Goal: Information Seeking & Learning: Check status

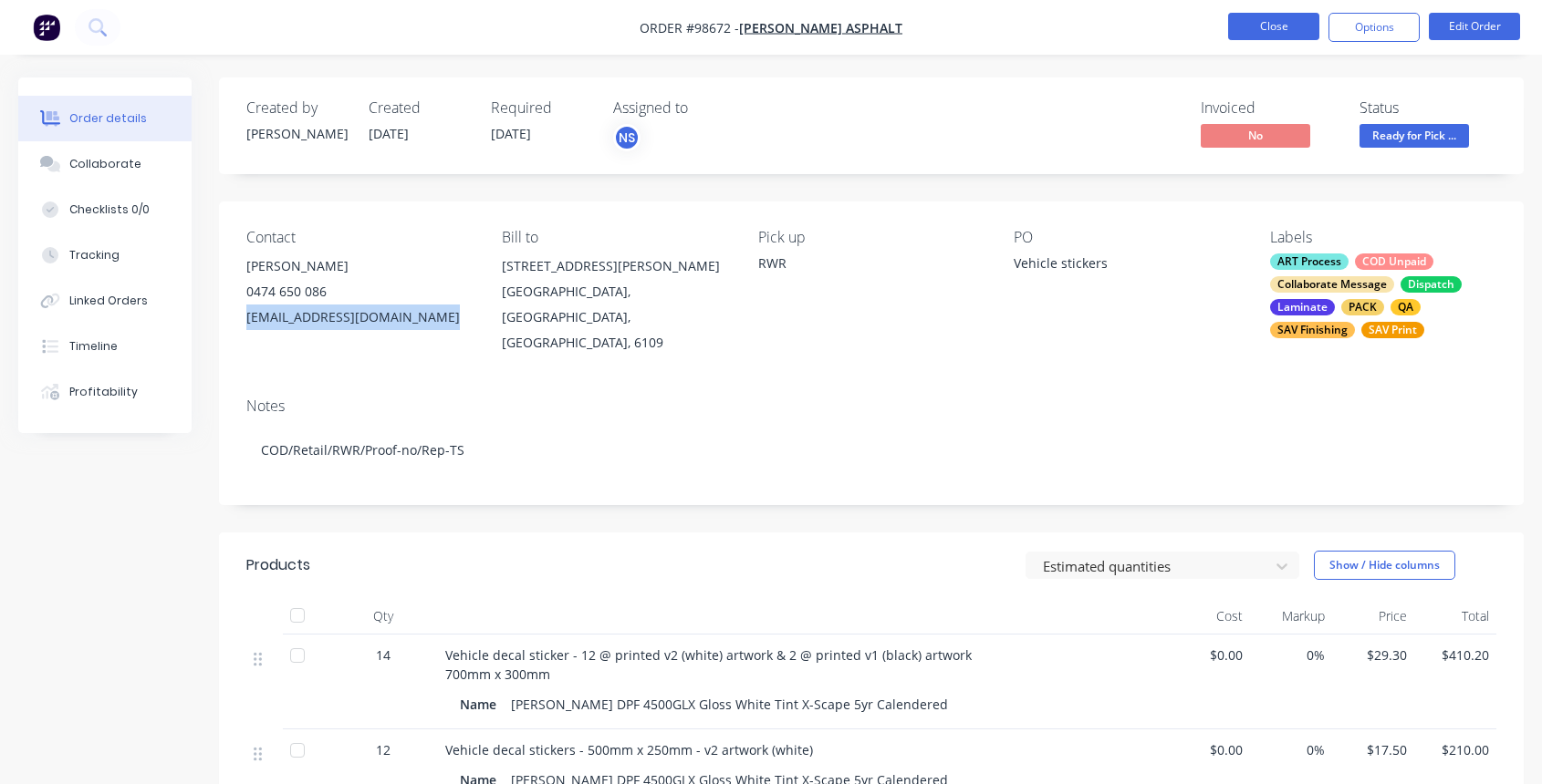
click at [1266, 30] on button "Close" at bounding box center [1274, 27] width 91 height 28
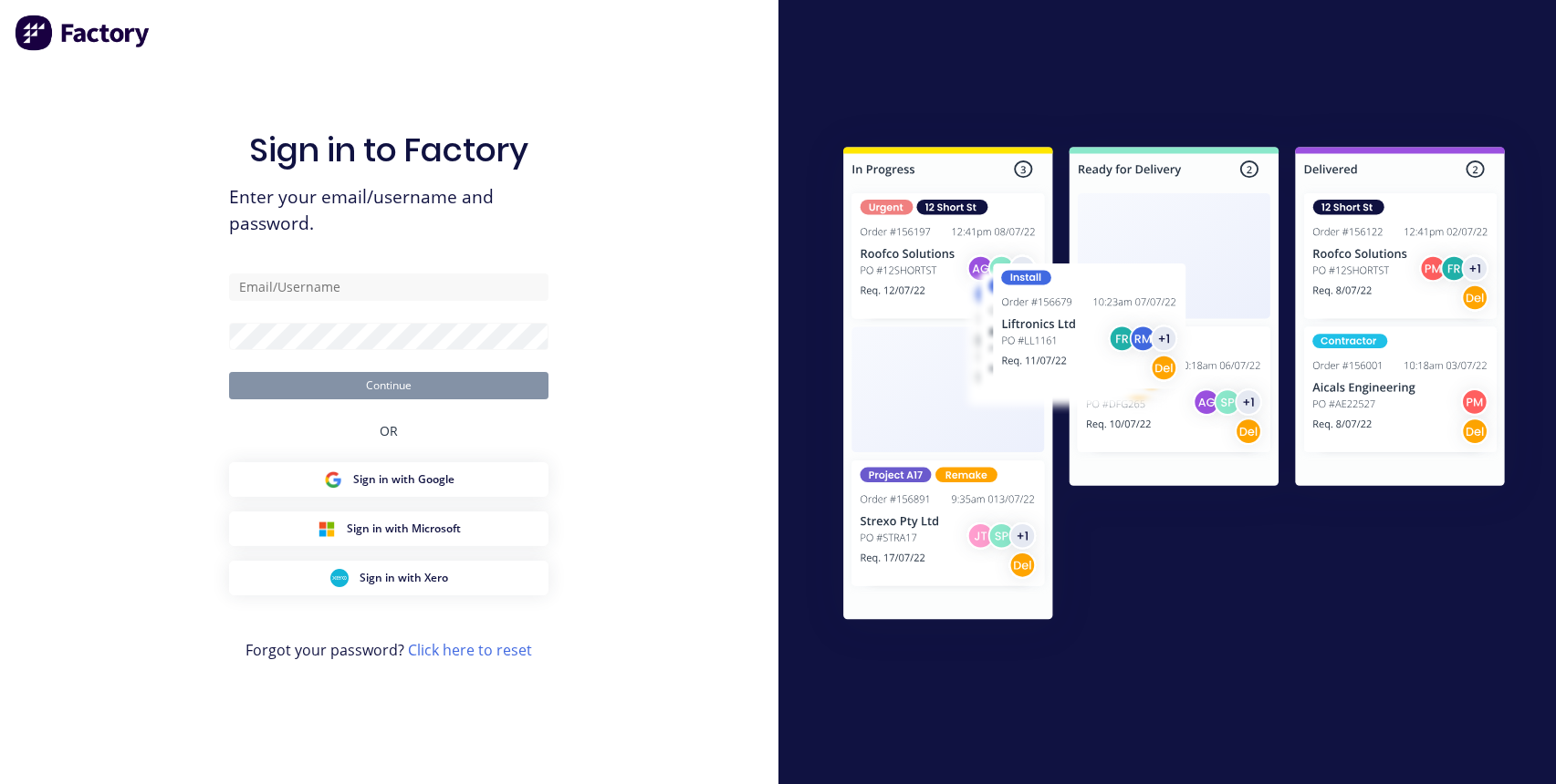
type input "[EMAIL_ADDRESS][DOMAIN_NAME]"
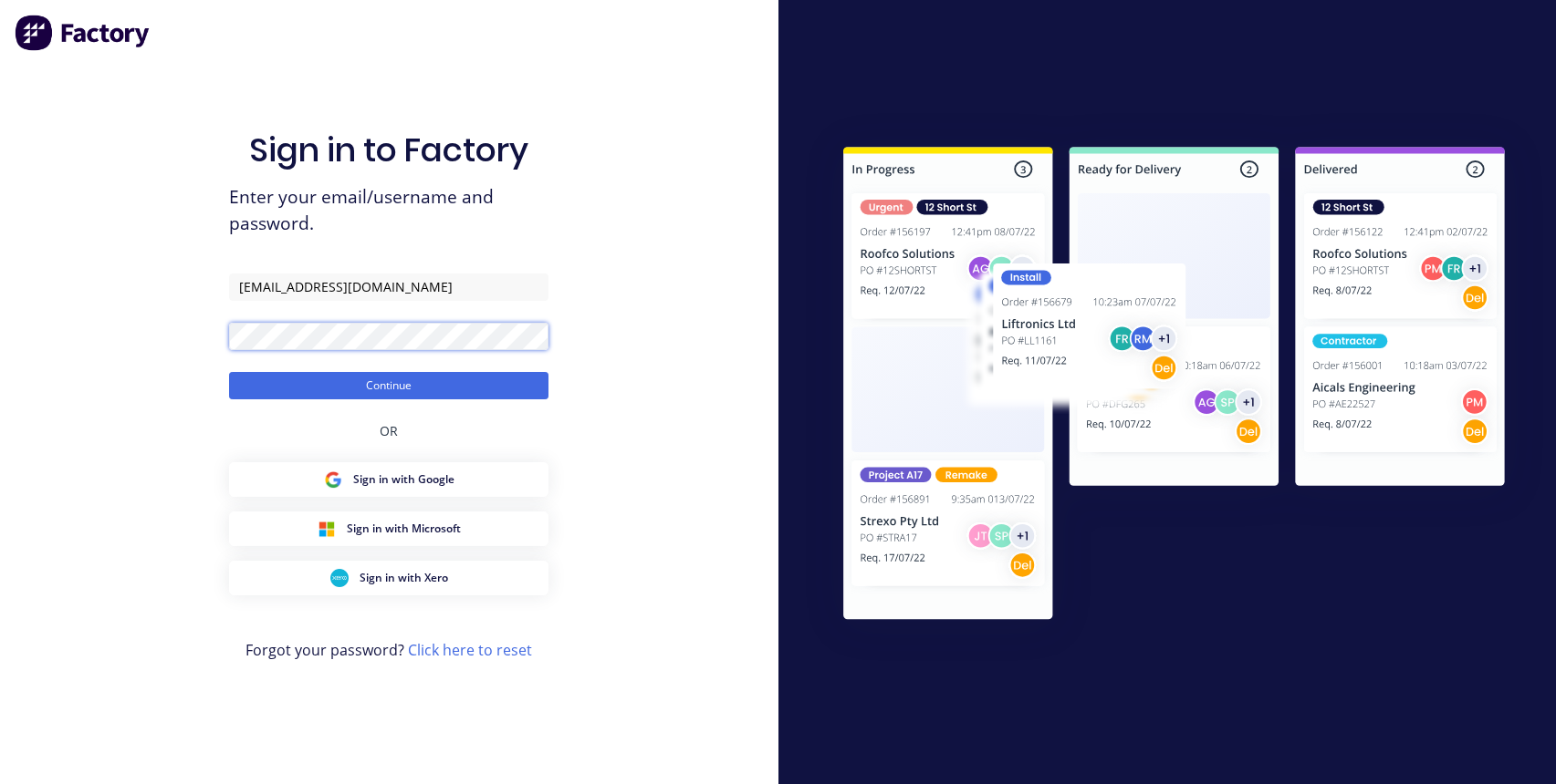
click at [229, 372] on button "Continue" at bounding box center [389, 386] width 320 height 28
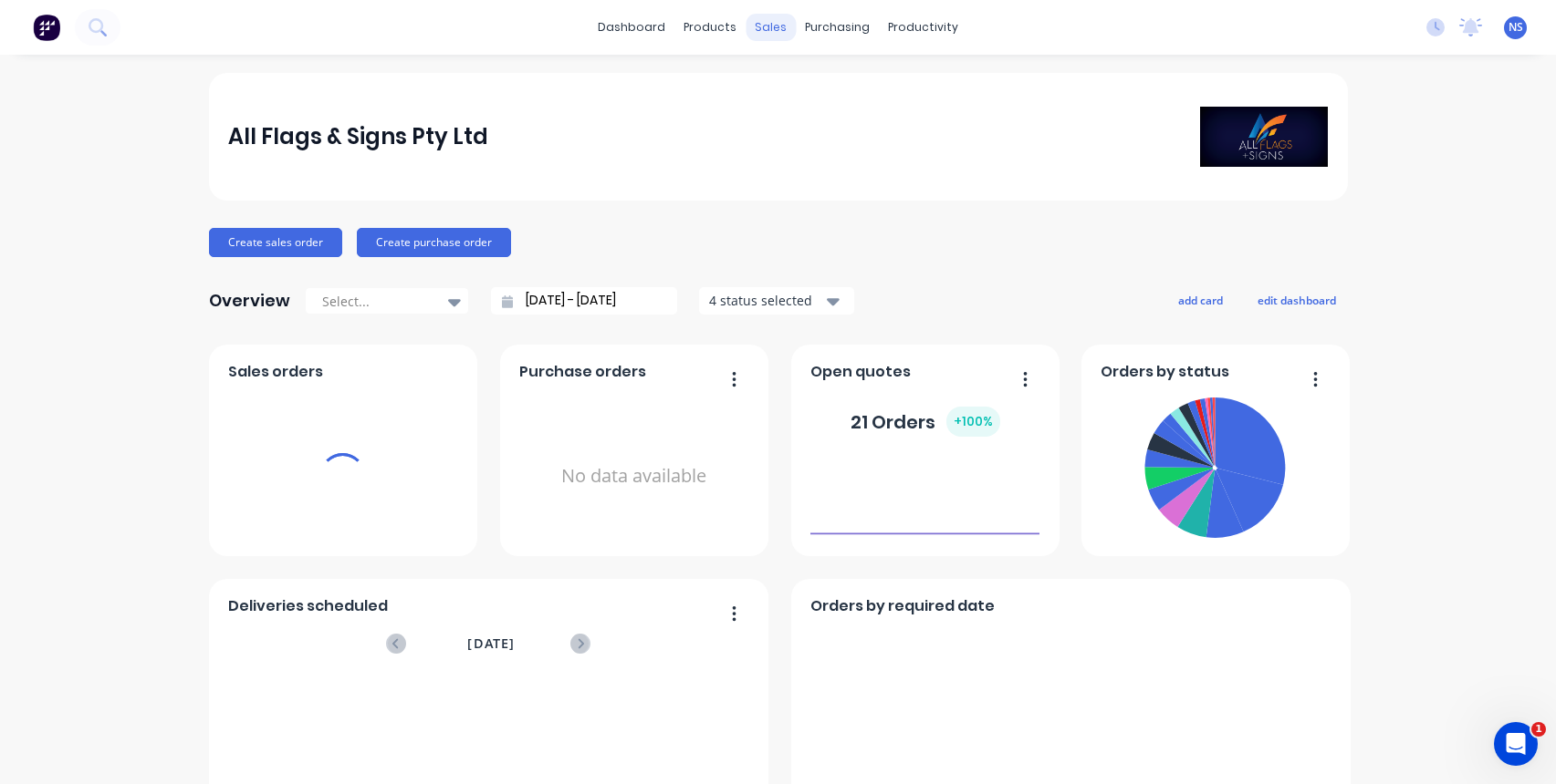
click at [760, 21] on div "sales" at bounding box center [770, 28] width 50 height 28
click at [763, 27] on div "sales" at bounding box center [770, 28] width 50 height 28
click at [761, 23] on div "sales" at bounding box center [770, 28] width 50 height 28
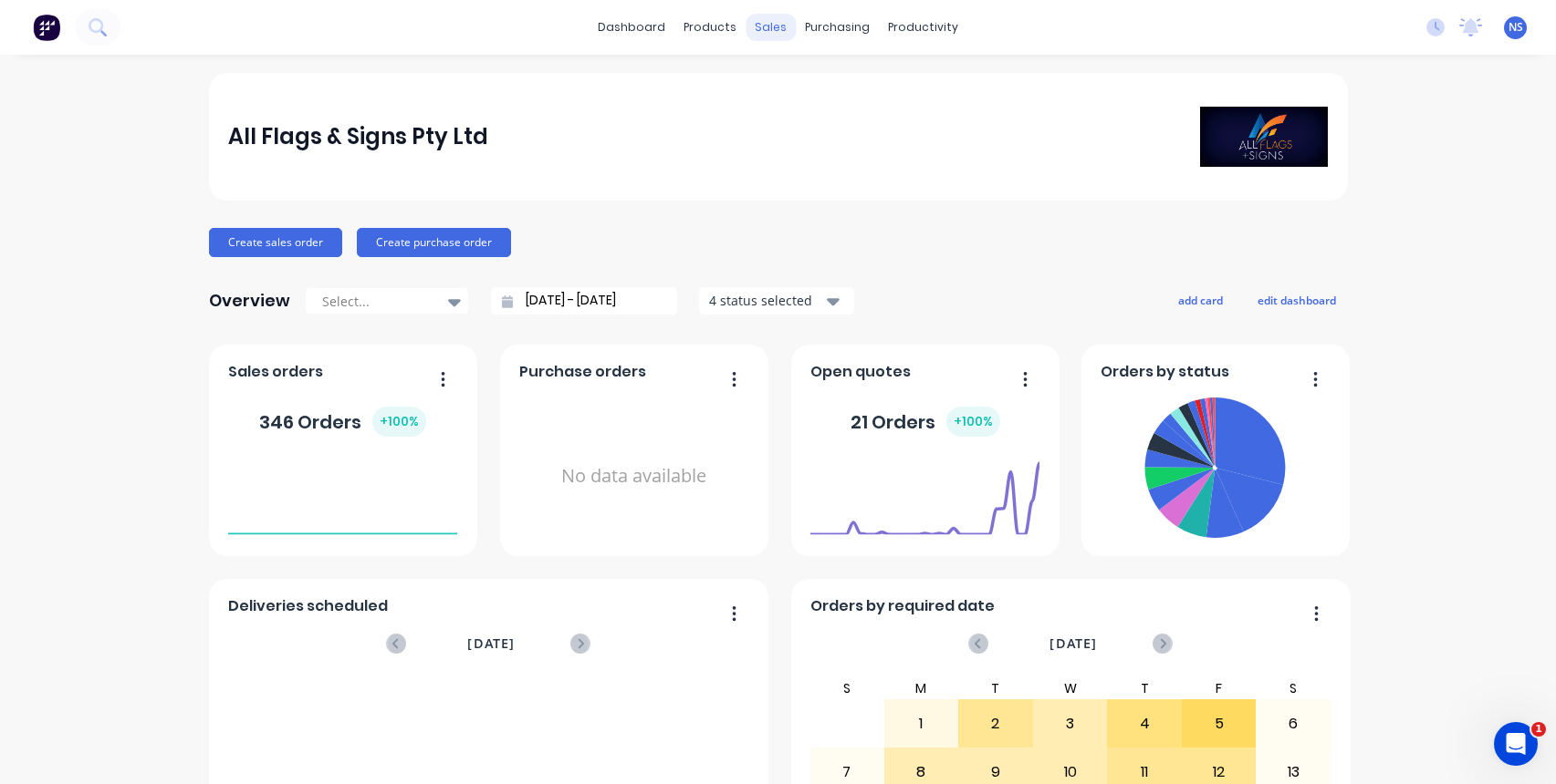
click at [760, 29] on div "sales" at bounding box center [770, 28] width 50 height 28
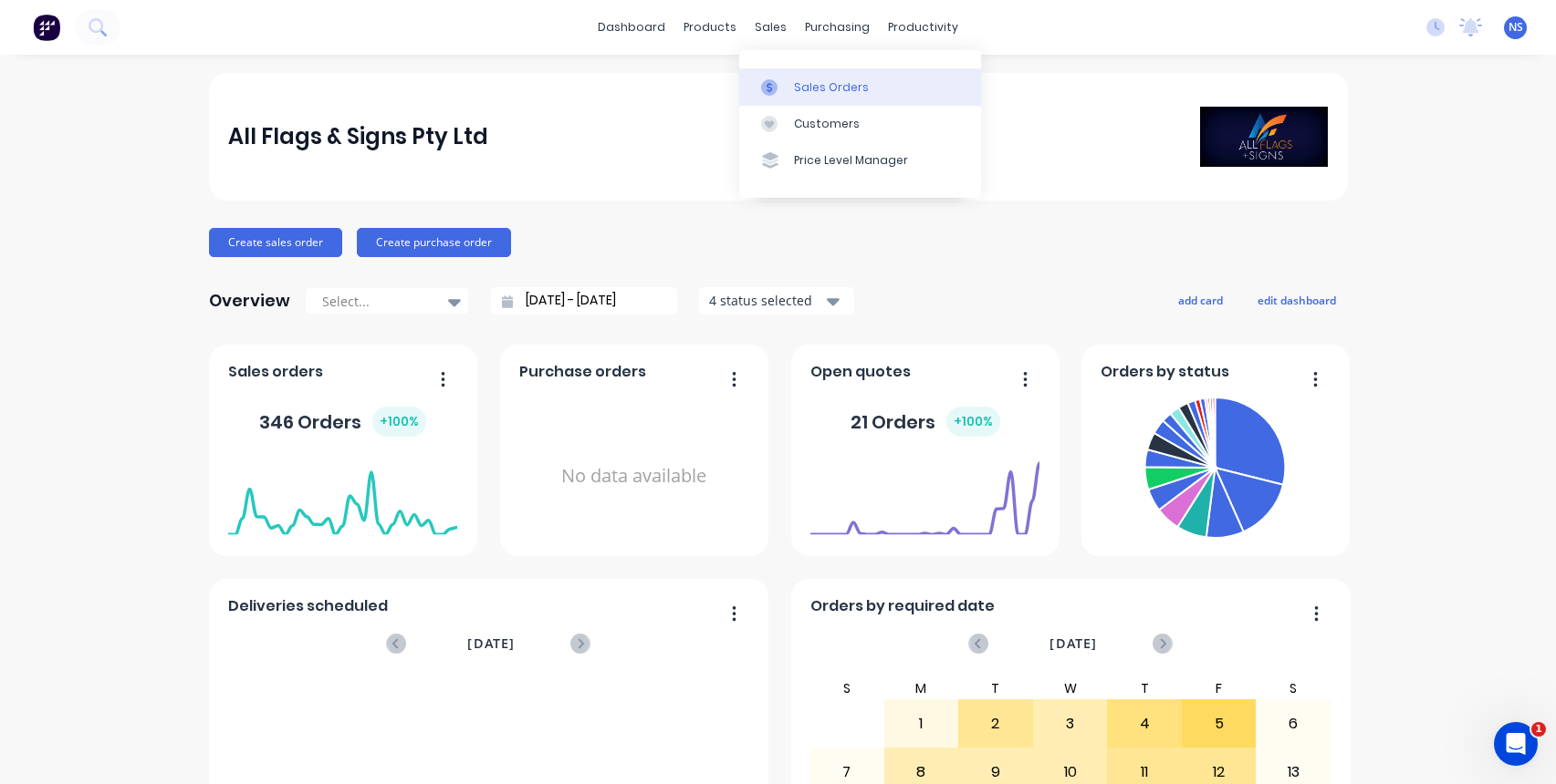
click at [809, 88] on div "Sales Orders" at bounding box center [831, 87] width 75 height 17
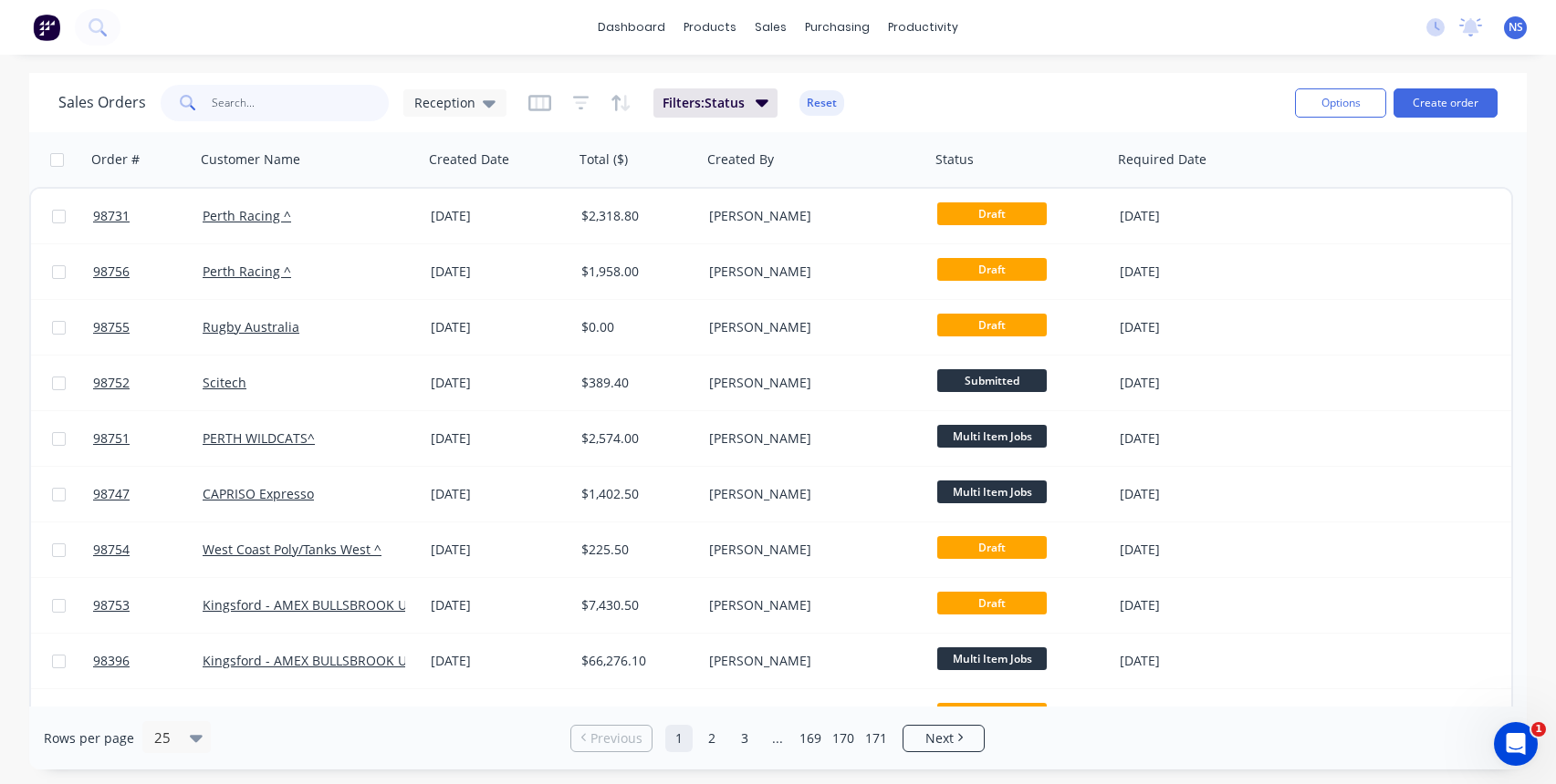
click at [236, 103] on input "text" at bounding box center [301, 103] width 178 height 36
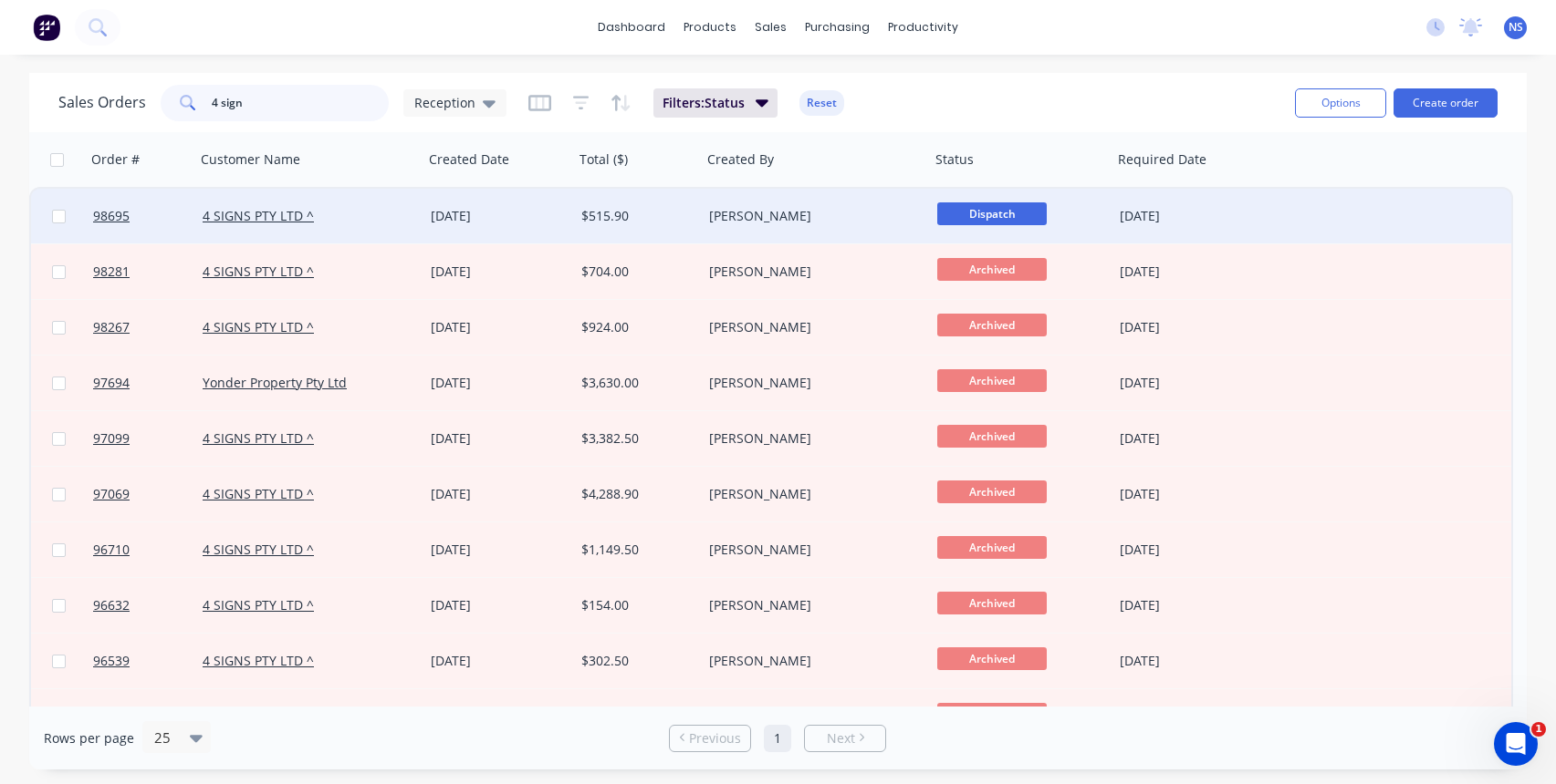
type input "4 sign"
click at [840, 216] on div "Gino Dilello" at bounding box center [809, 216] width 202 height 18
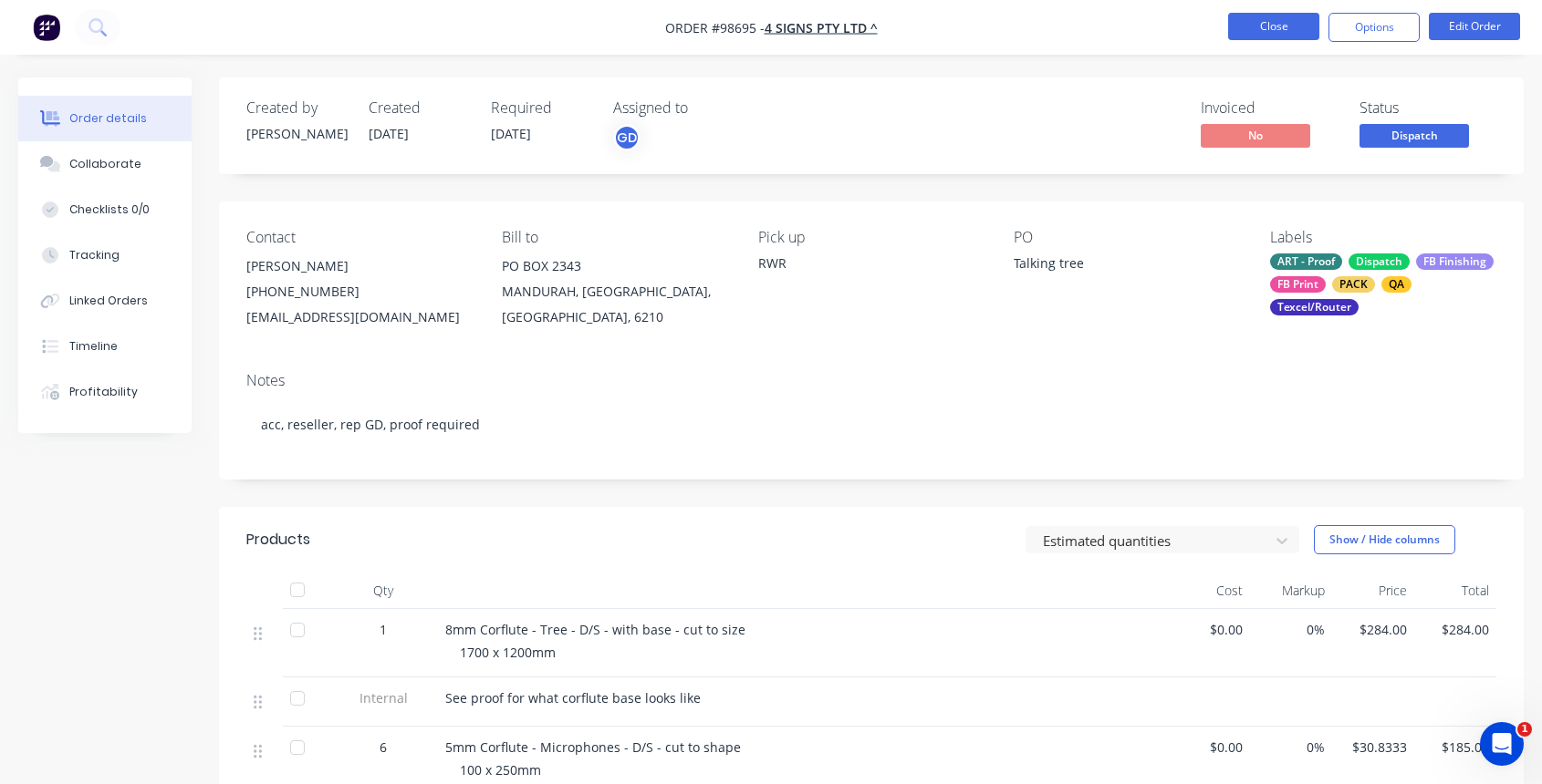
click at [1271, 26] on button "Close" at bounding box center [1274, 27] width 91 height 28
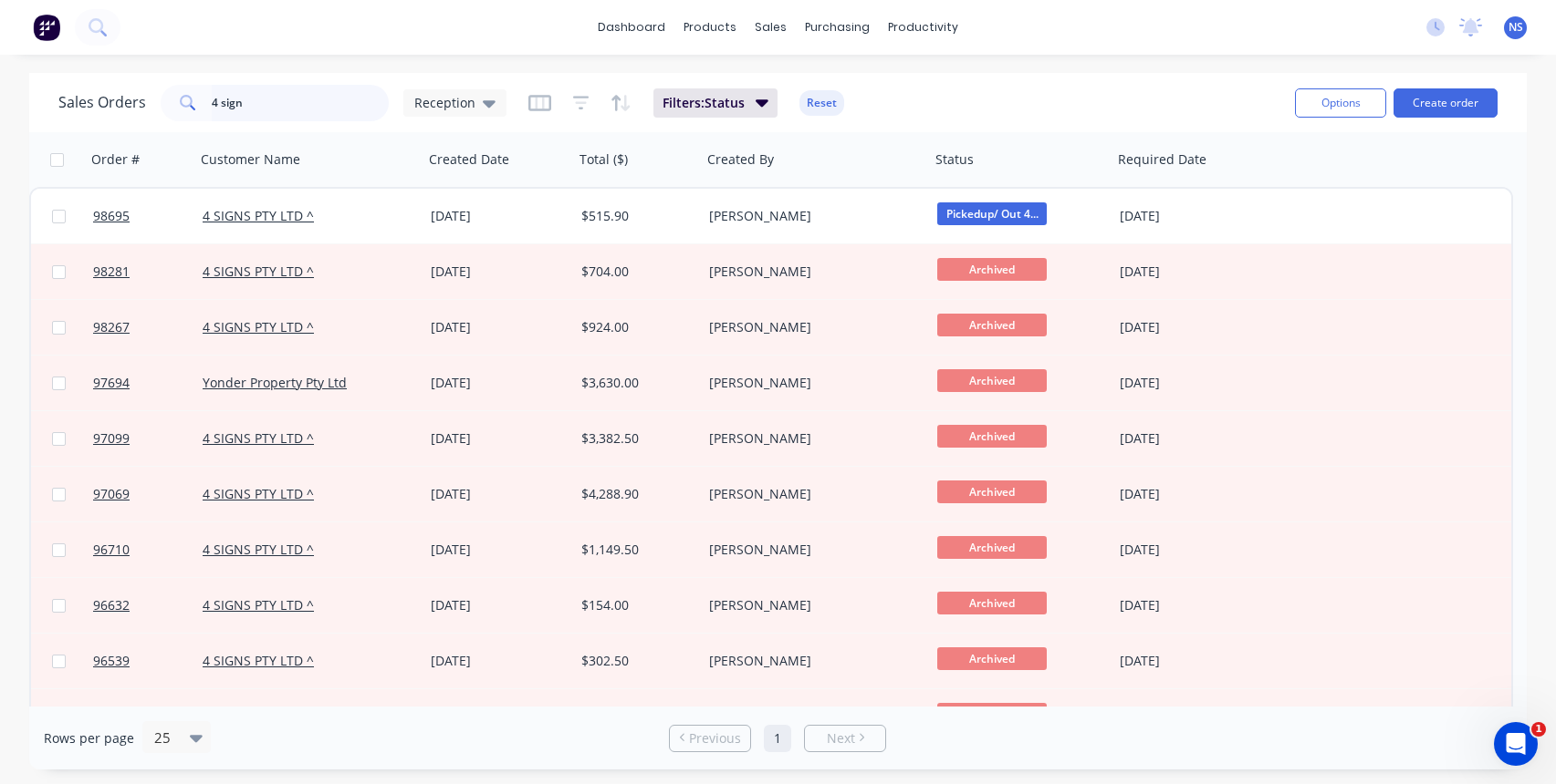
click at [280, 106] on input "4 sign" at bounding box center [301, 103] width 178 height 36
drag, startPoint x: 282, startPoint y: 105, endPoint x: 181, endPoint y: 94, distance: 101.6
click at [181, 94] on div "4 sign" at bounding box center [274, 103] width 228 height 36
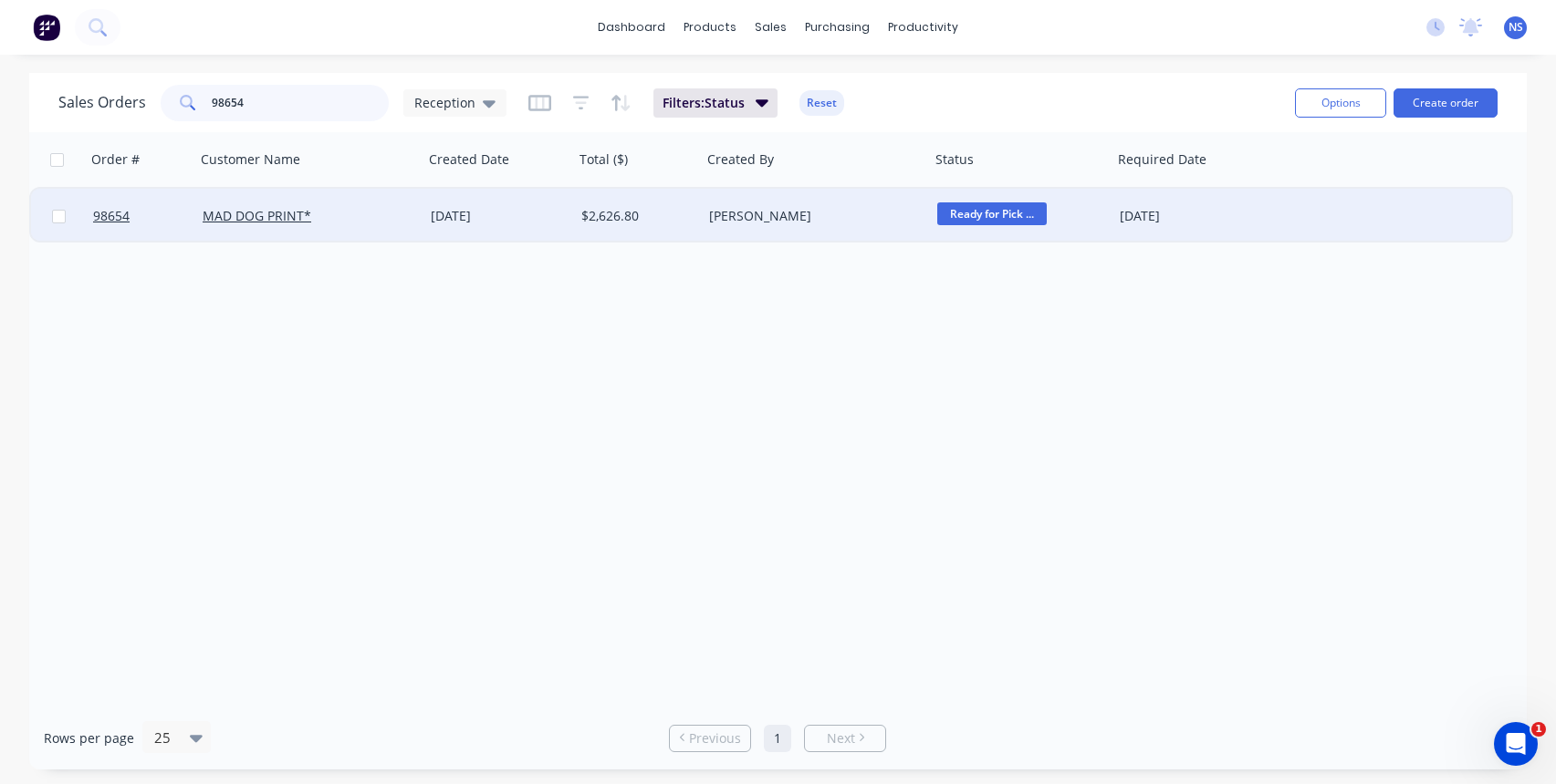
type input "98654"
click at [555, 223] on div "19 Sep 2025" at bounding box center [498, 216] width 136 height 18
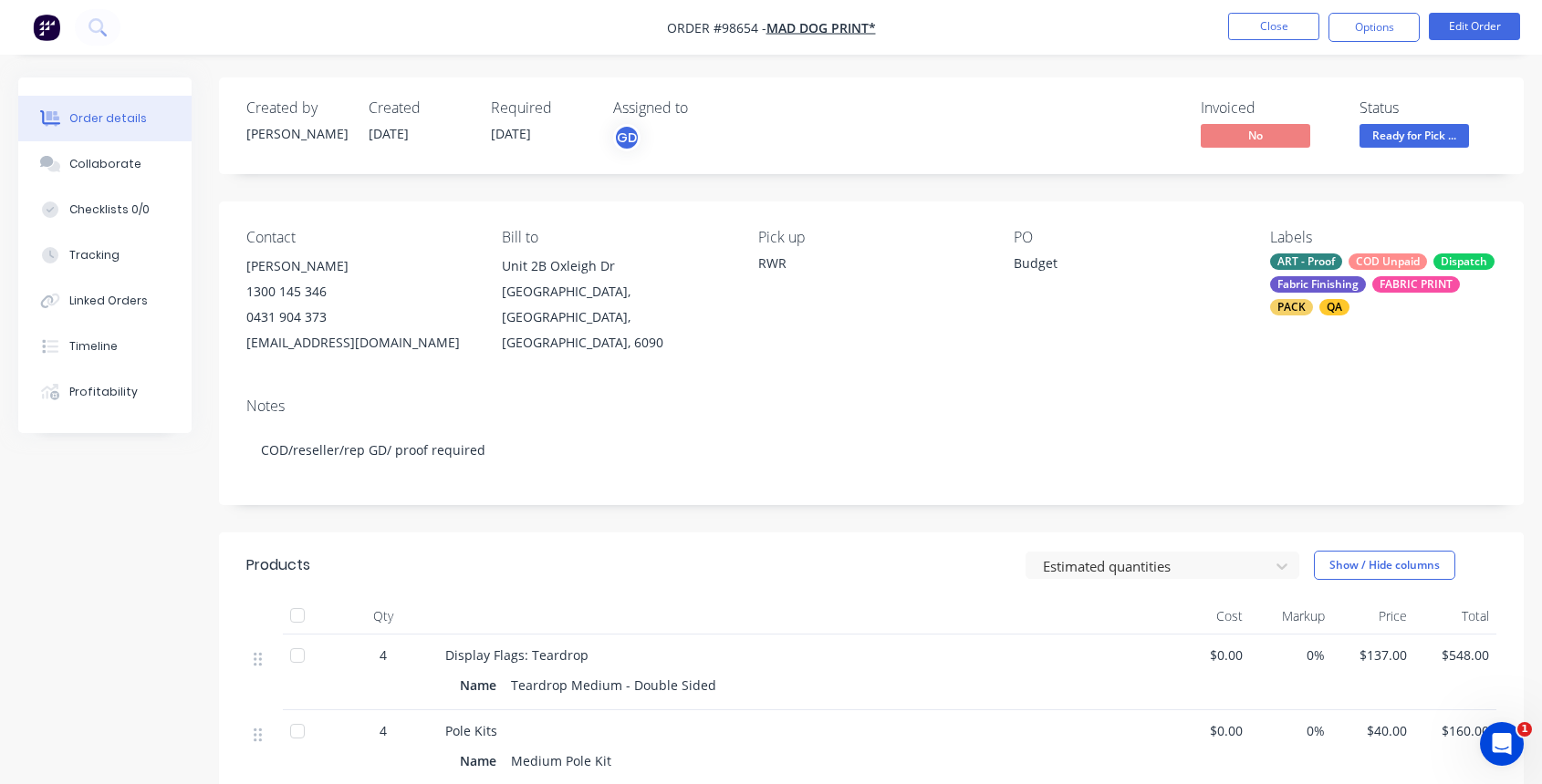
click at [1370, 272] on div "ART - Proof COD Unpaid Dispatch Fabric Finishing FABRIC PRINT PACK QA" at bounding box center [1382, 284] width 226 height 62
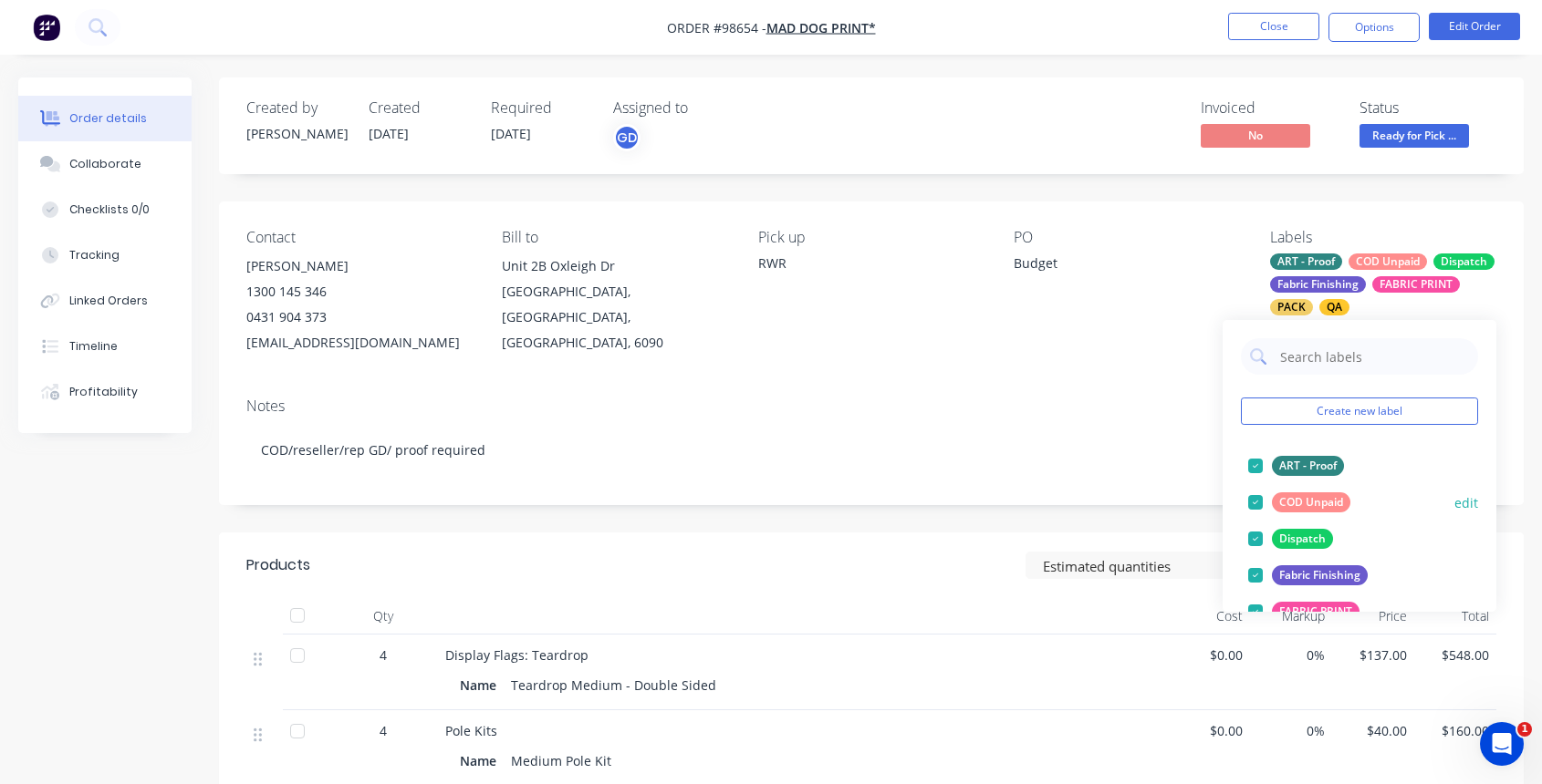
click at [1257, 501] on div at bounding box center [1255, 502] width 37 height 36
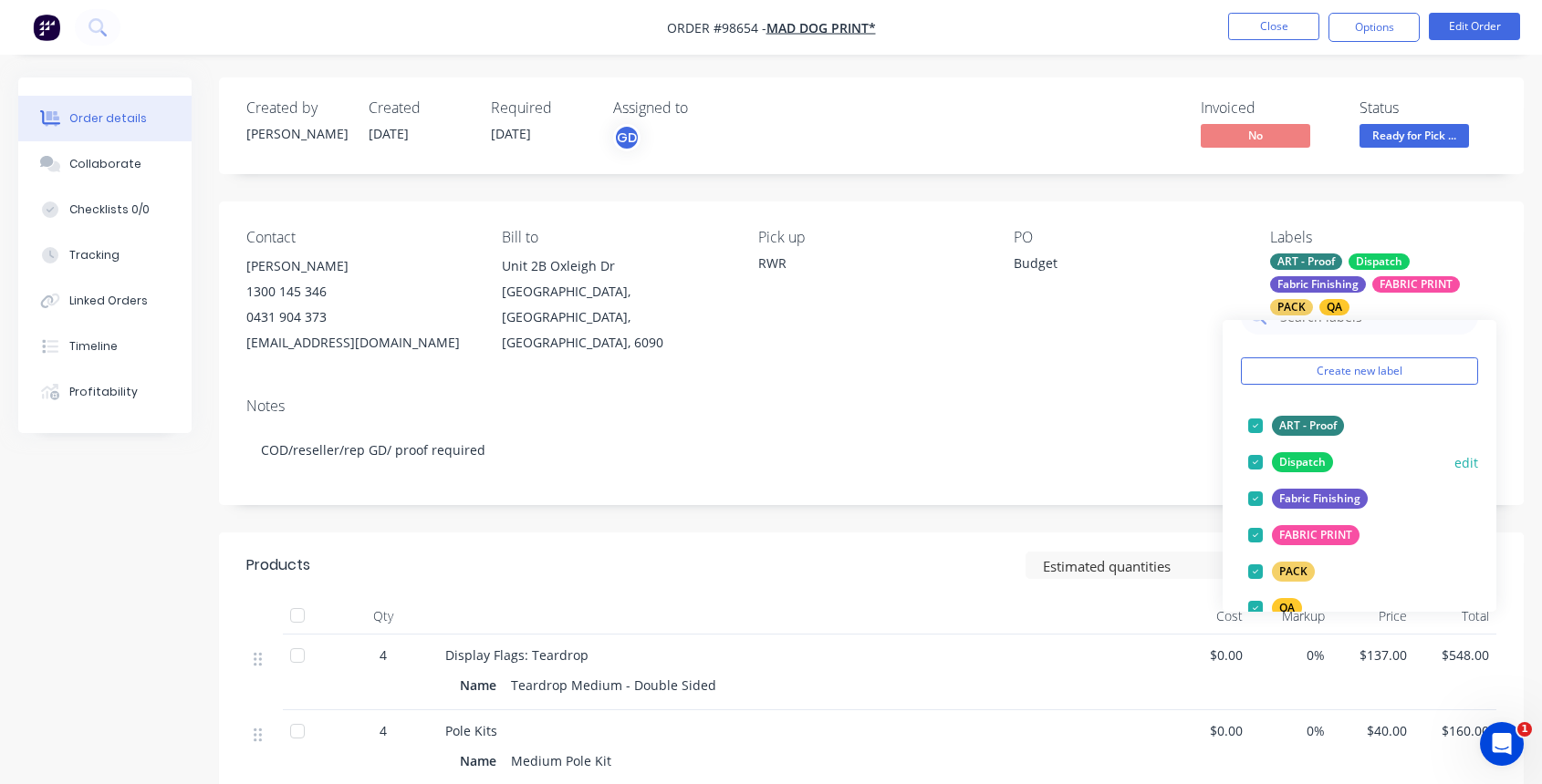
scroll to position [271, 0]
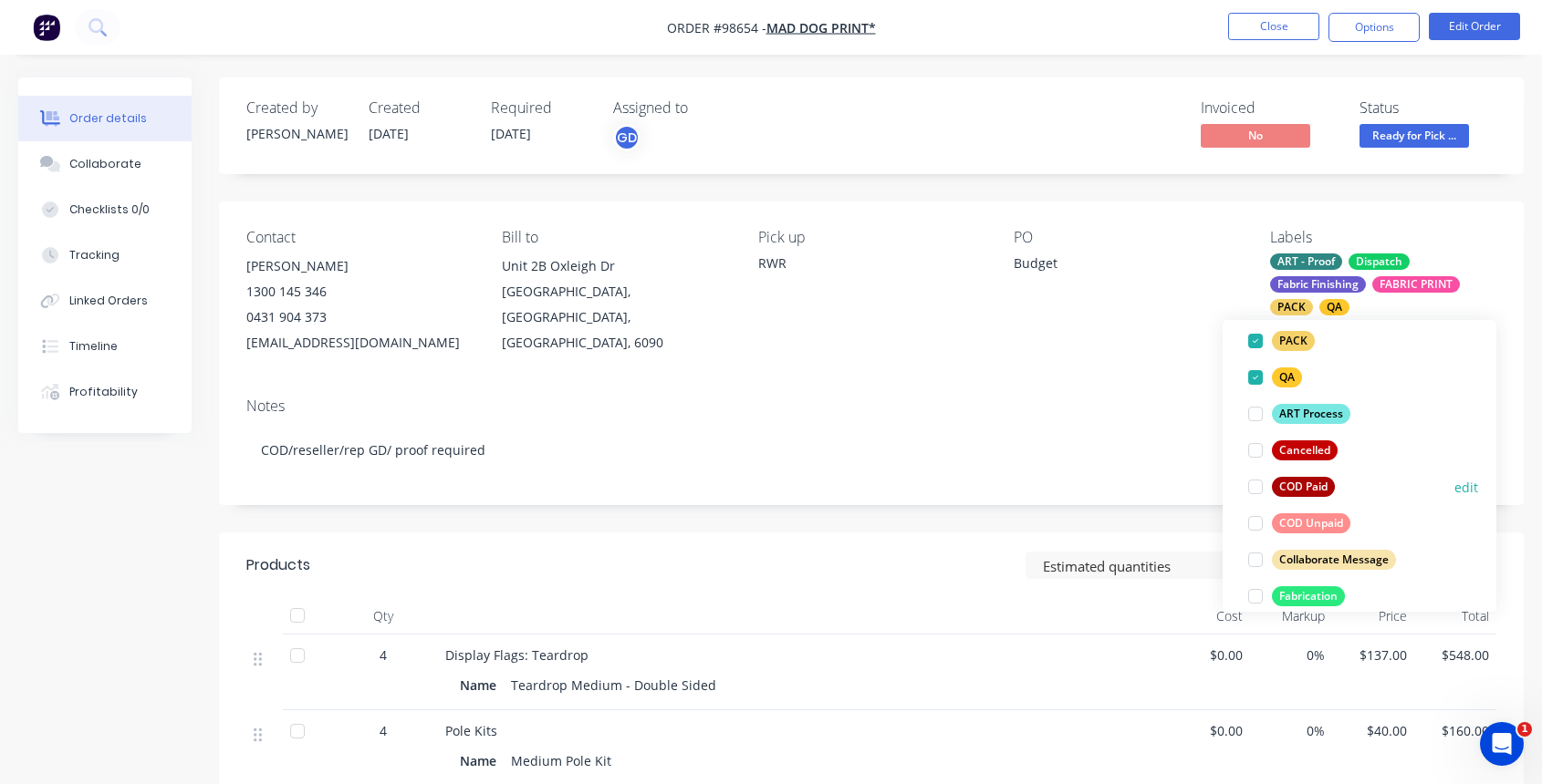
click at [1254, 490] on div at bounding box center [1255, 486] width 37 height 36
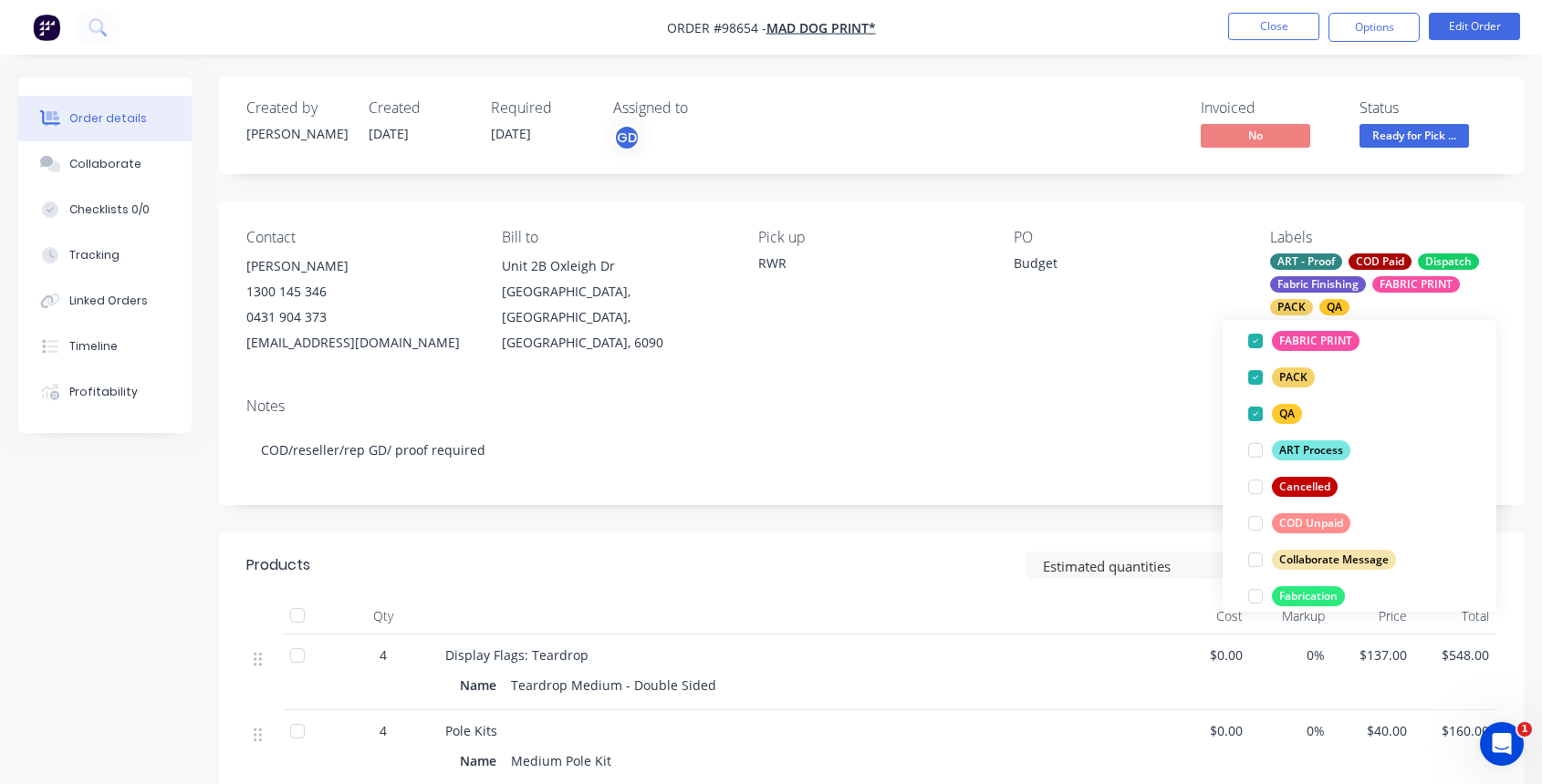
scroll to position [16, 0]
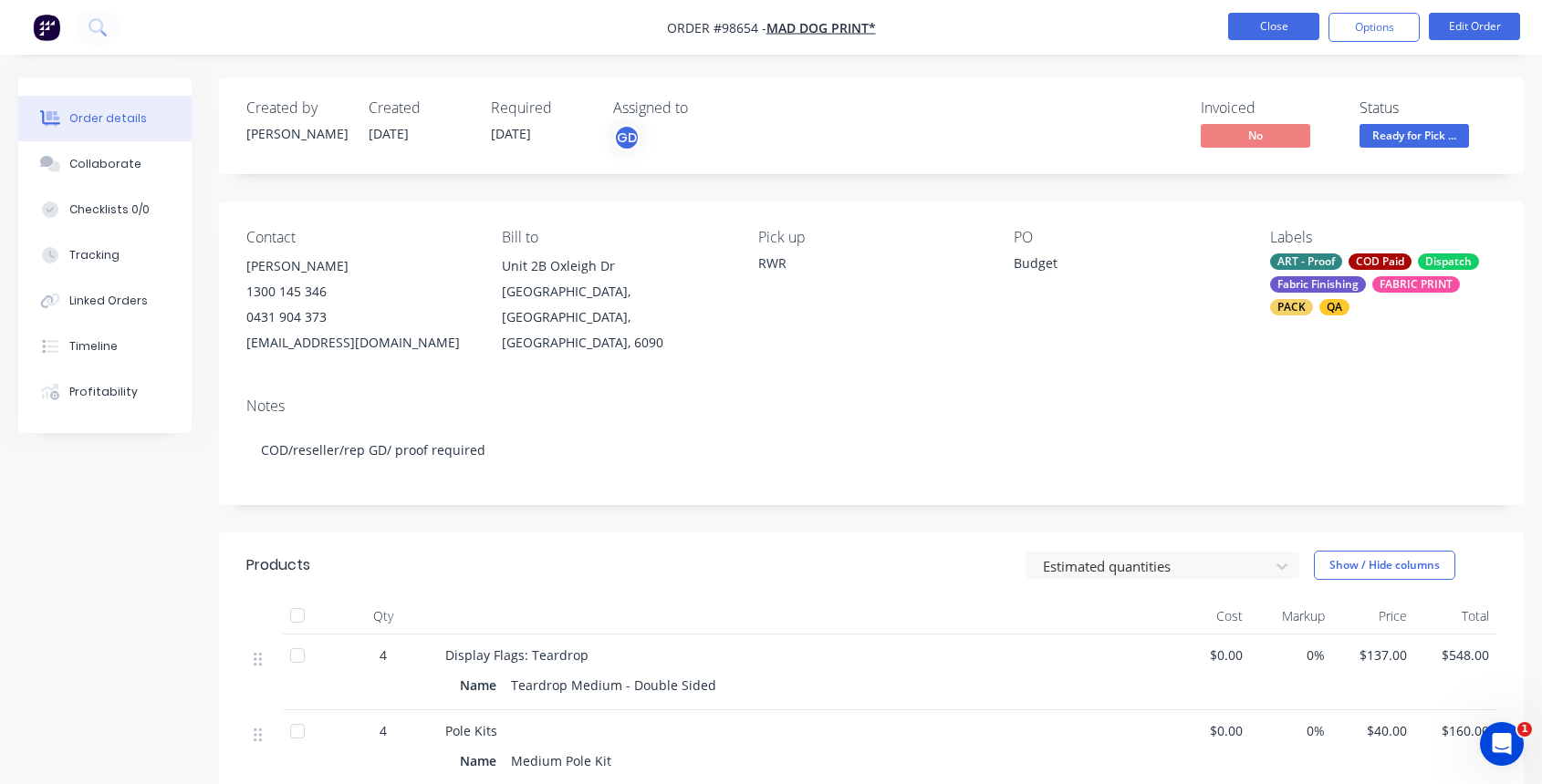
click at [1273, 29] on button "Close" at bounding box center [1274, 27] width 91 height 28
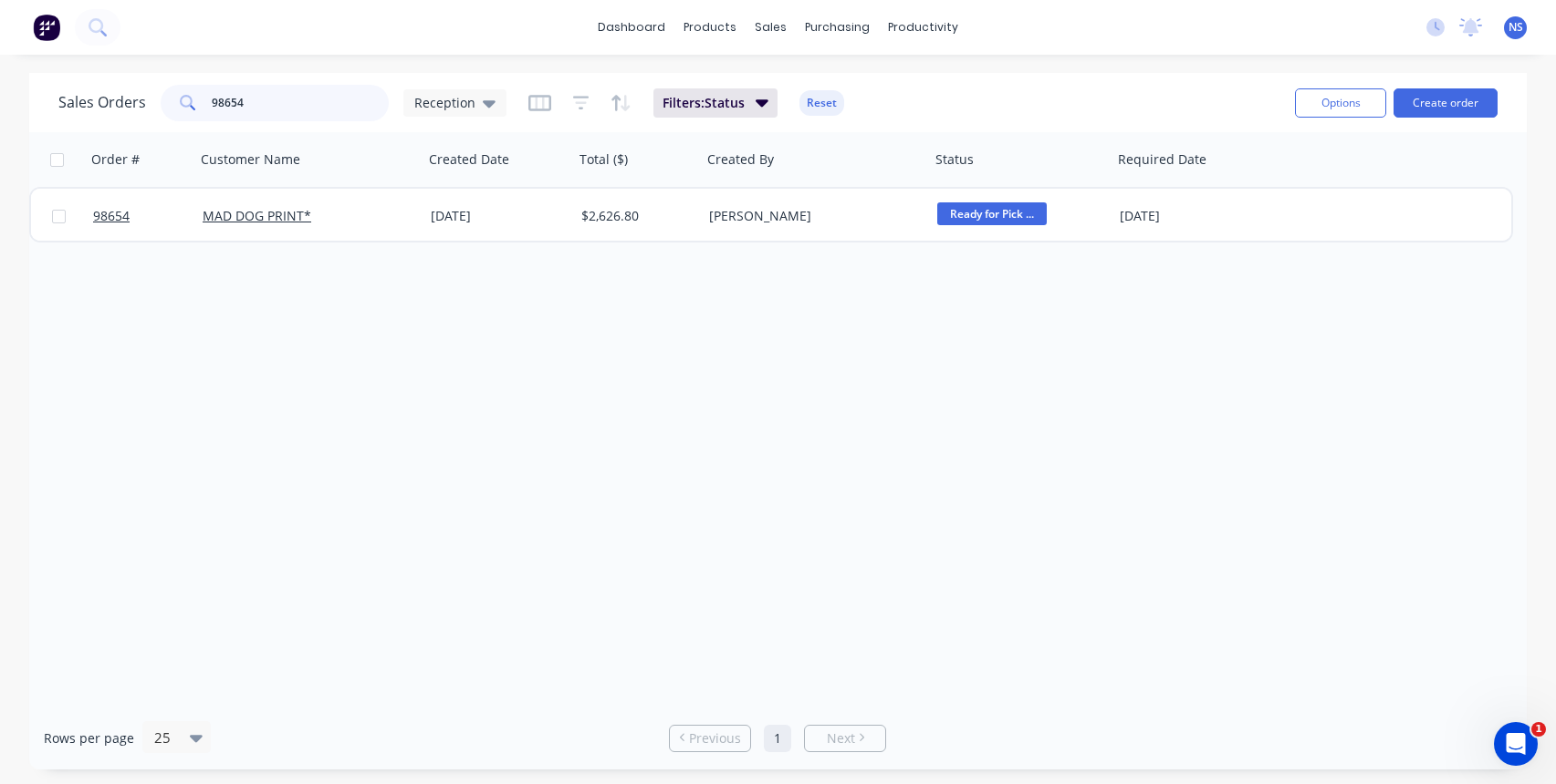
click at [272, 102] on input "98654" at bounding box center [301, 103] width 178 height 36
type input "9"
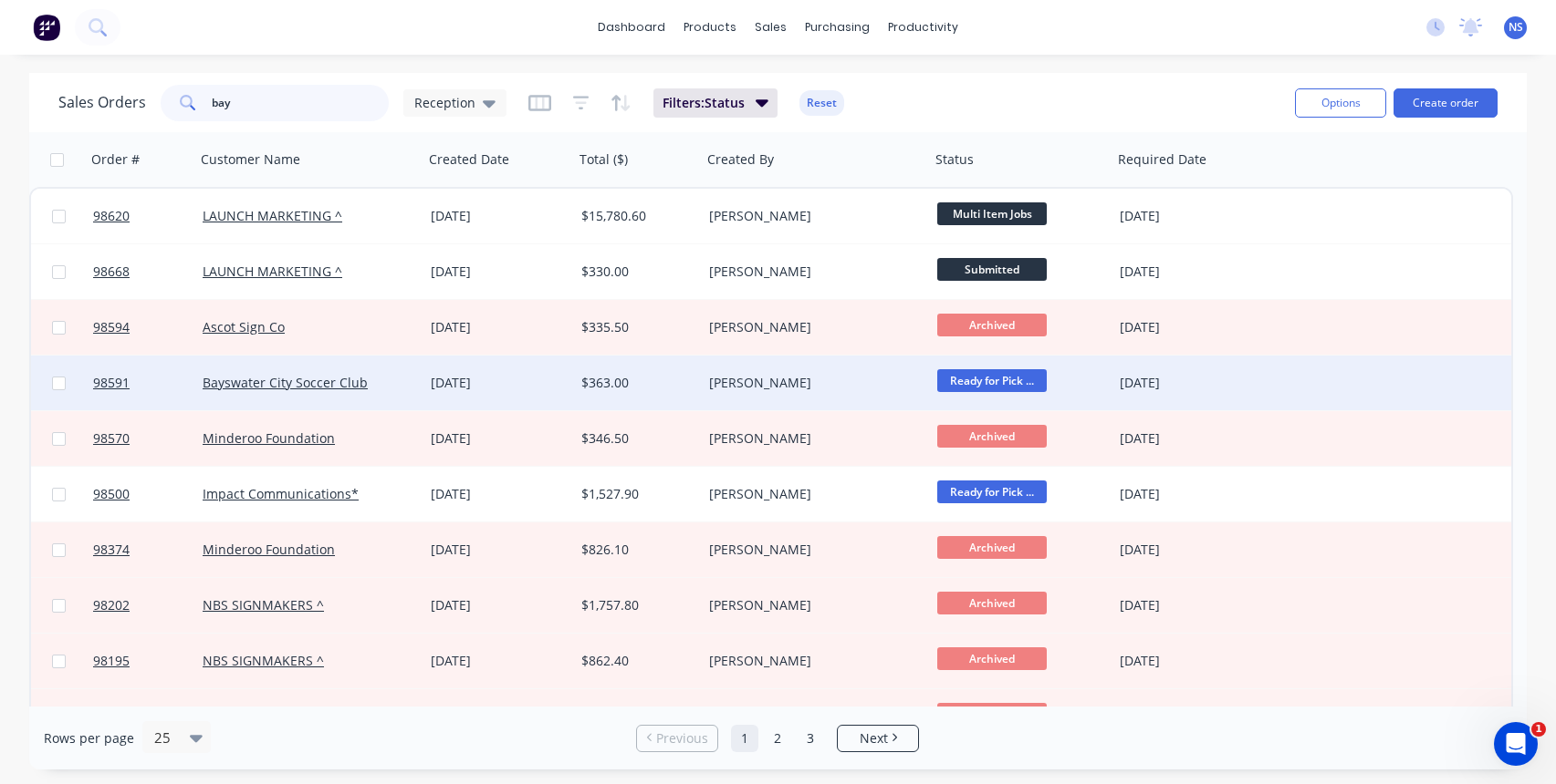
type input "bay"
click at [406, 382] on div "Bayswater City Soccer Club" at bounding box center [309, 383] width 213 height 18
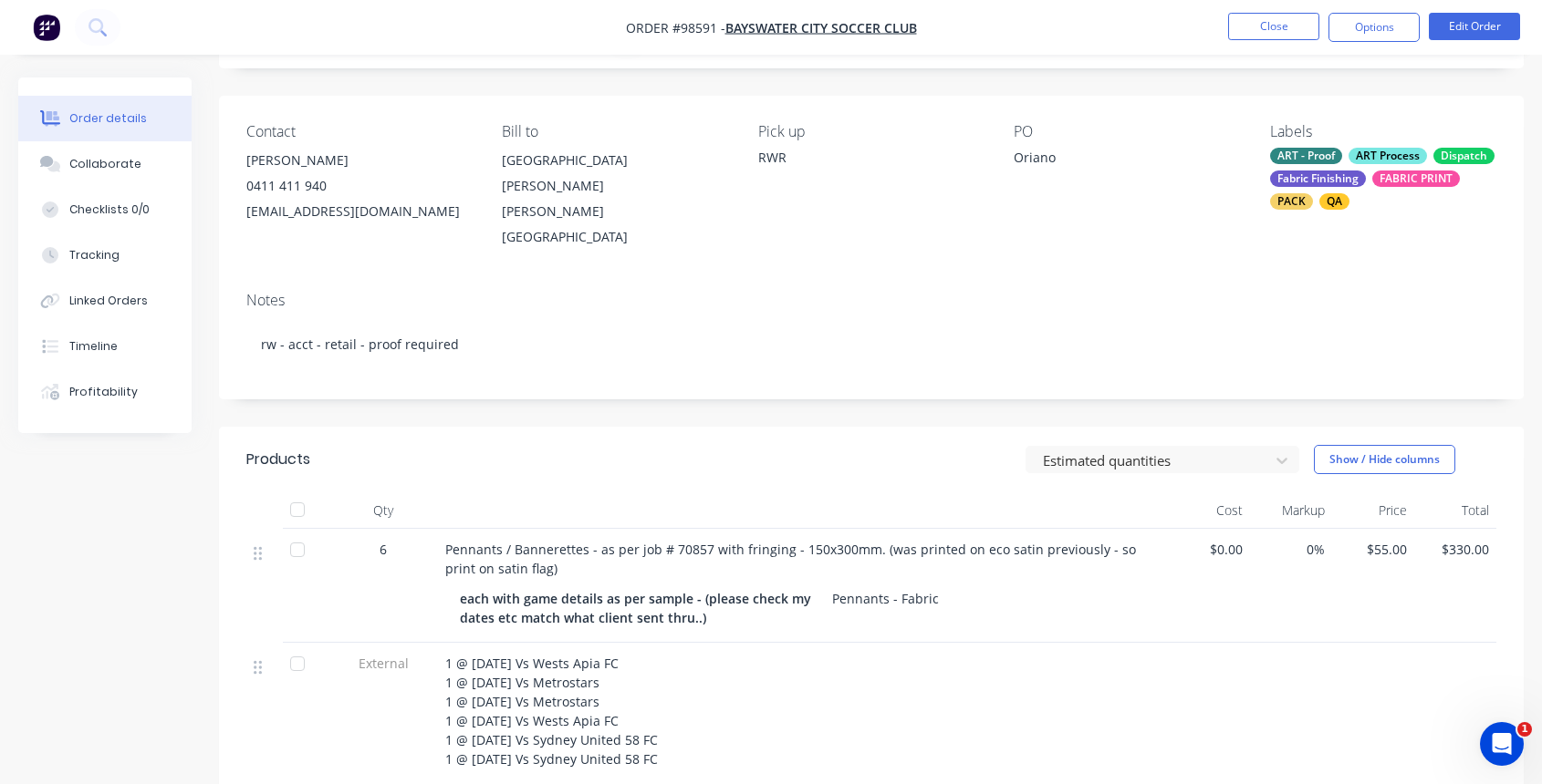
scroll to position [40, 0]
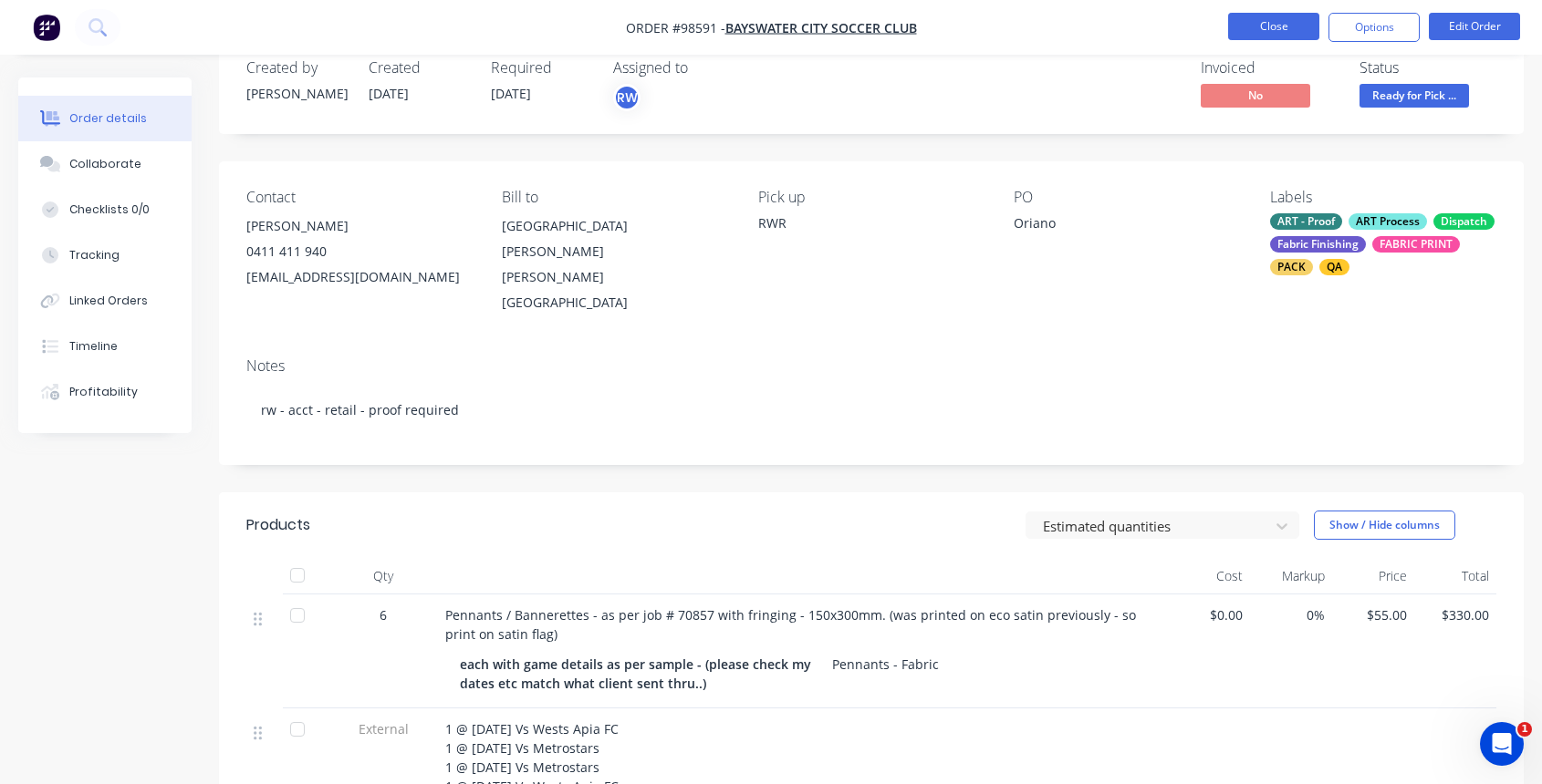
click at [1272, 24] on button "Close" at bounding box center [1274, 27] width 91 height 28
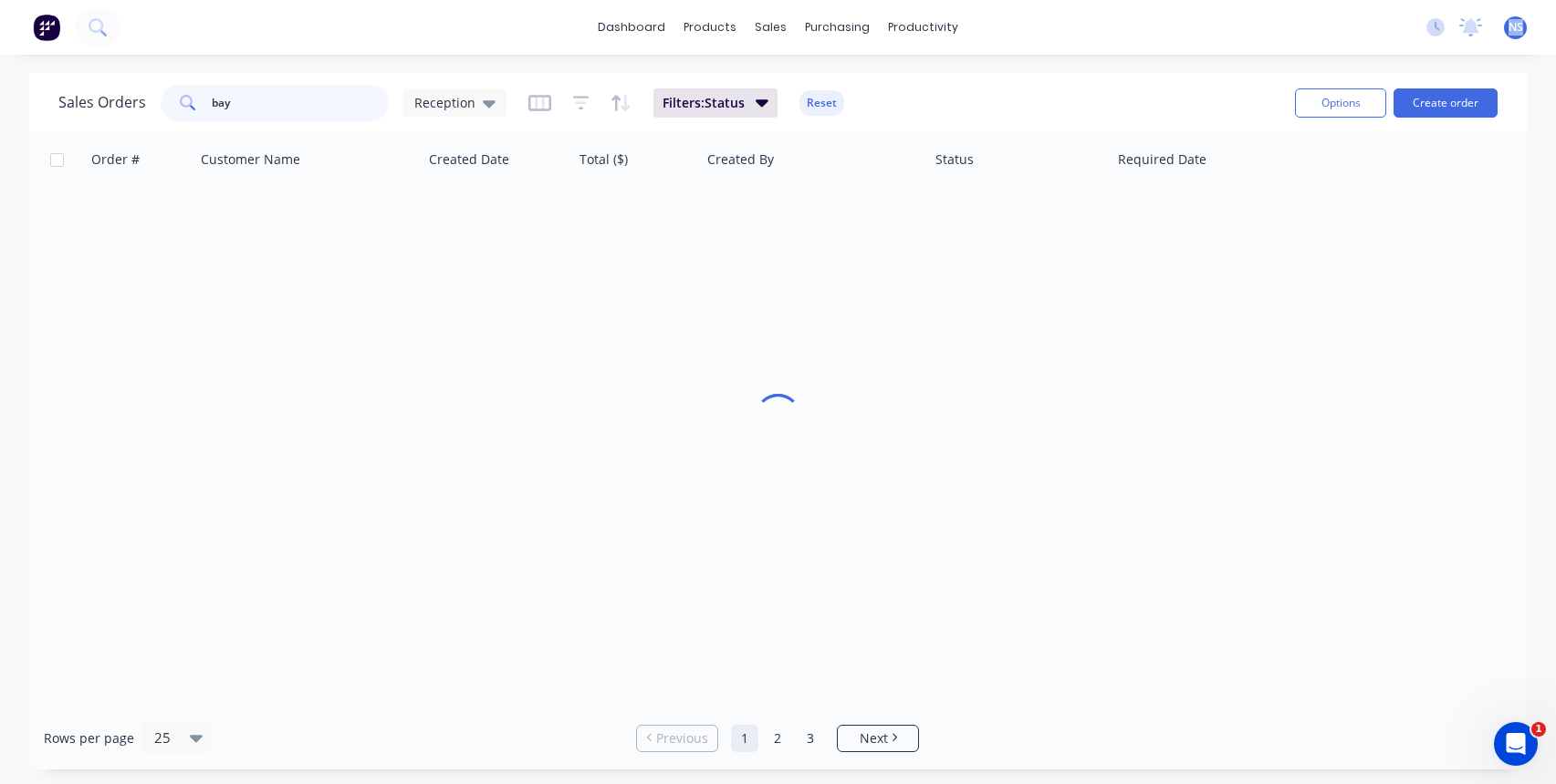
click at [259, 98] on input "bay" at bounding box center [301, 103] width 178 height 36
type input "b"
type input "98707"
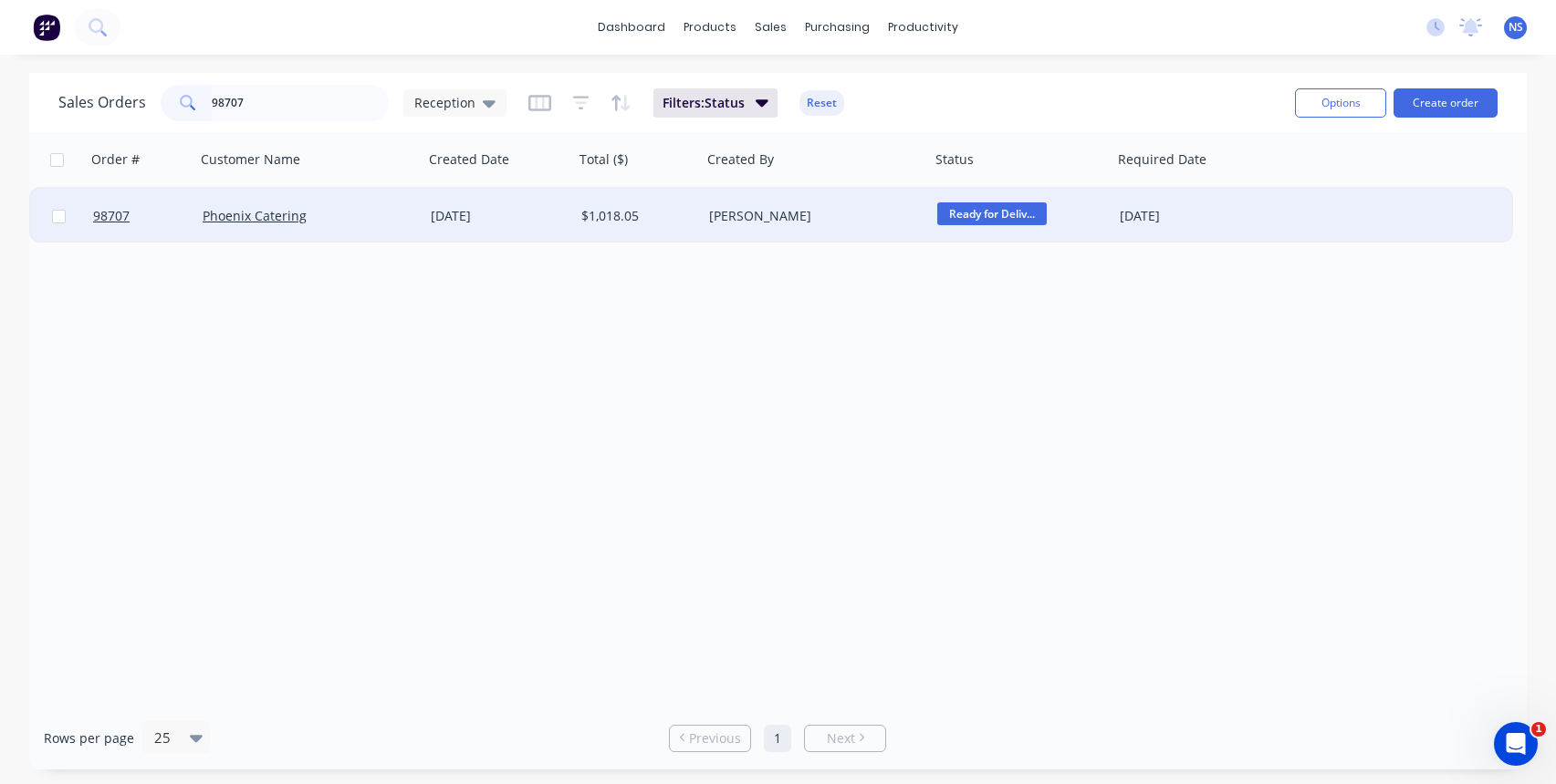
click at [350, 215] on div "Phoenix Catering" at bounding box center [303, 216] width 202 height 18
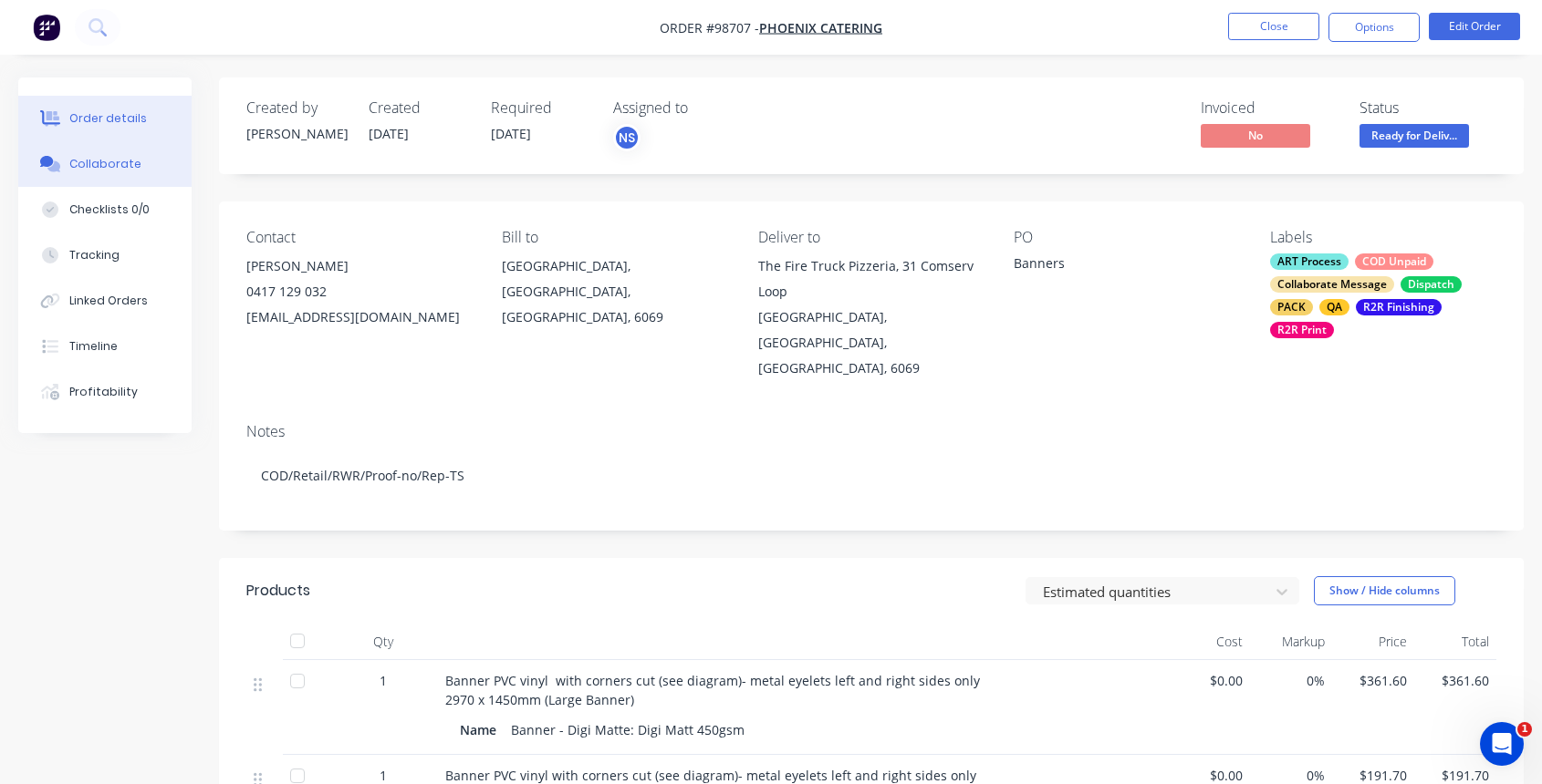
click at [115, 166] on div "Collaborate" at bounding box center [105, 164] width 72 height 17
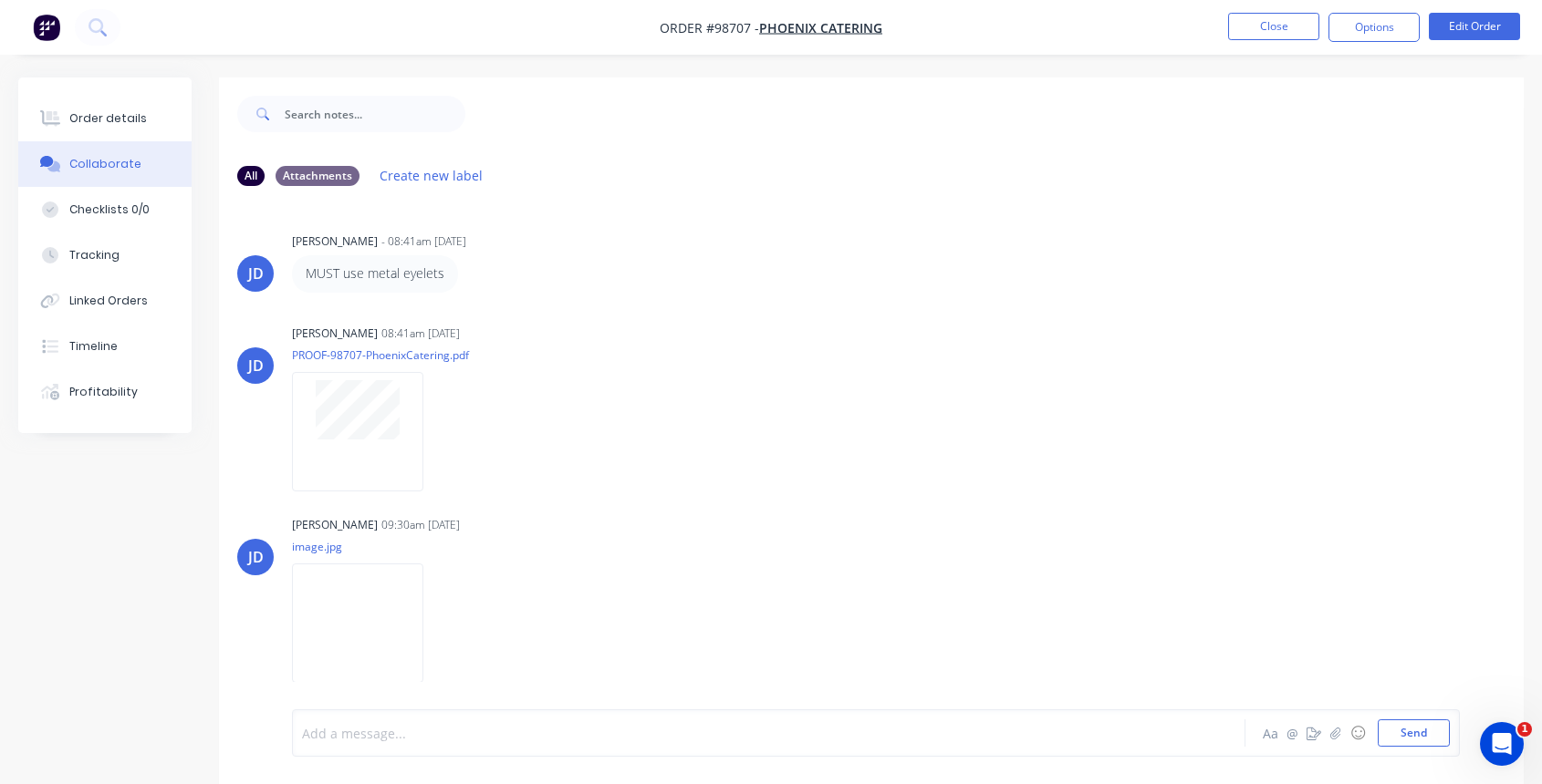
click at [624, 728] on div at bounding box center [733, 733] width 860 height 19
click at [1375, 24] on button "Options" at bounding box center [1373, 28] width 91 height 30
click at [1355, 26] on button "Options" at bounding box center [1373, 28] width 91 height 30
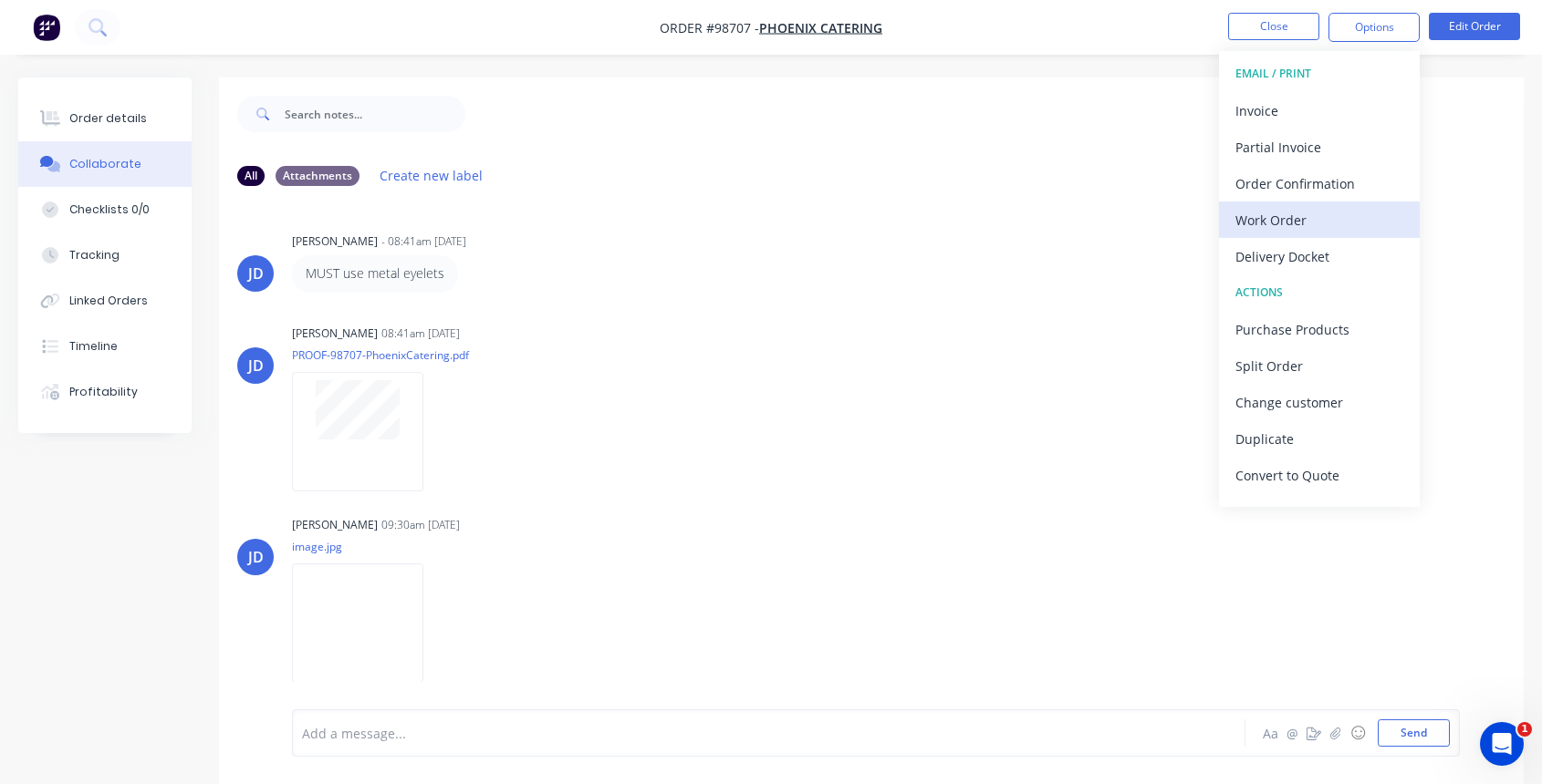
click at [1306, 217] on div "Work Order" at bounding box center [1319, 220] width 168 height 27
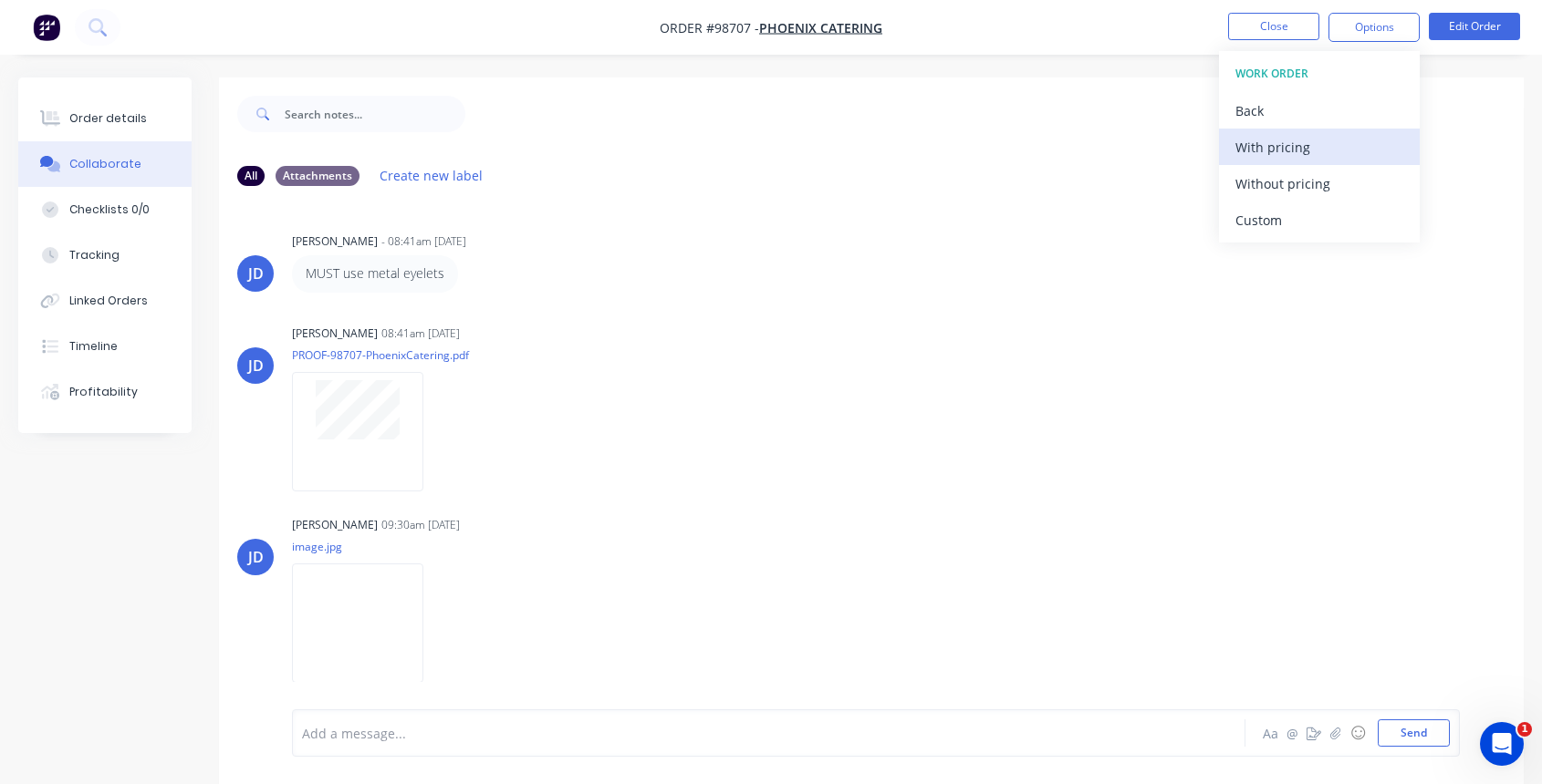
click at [1270, 134] on div "With pricing" at bounding box center [1319, 147] width 168 height 27
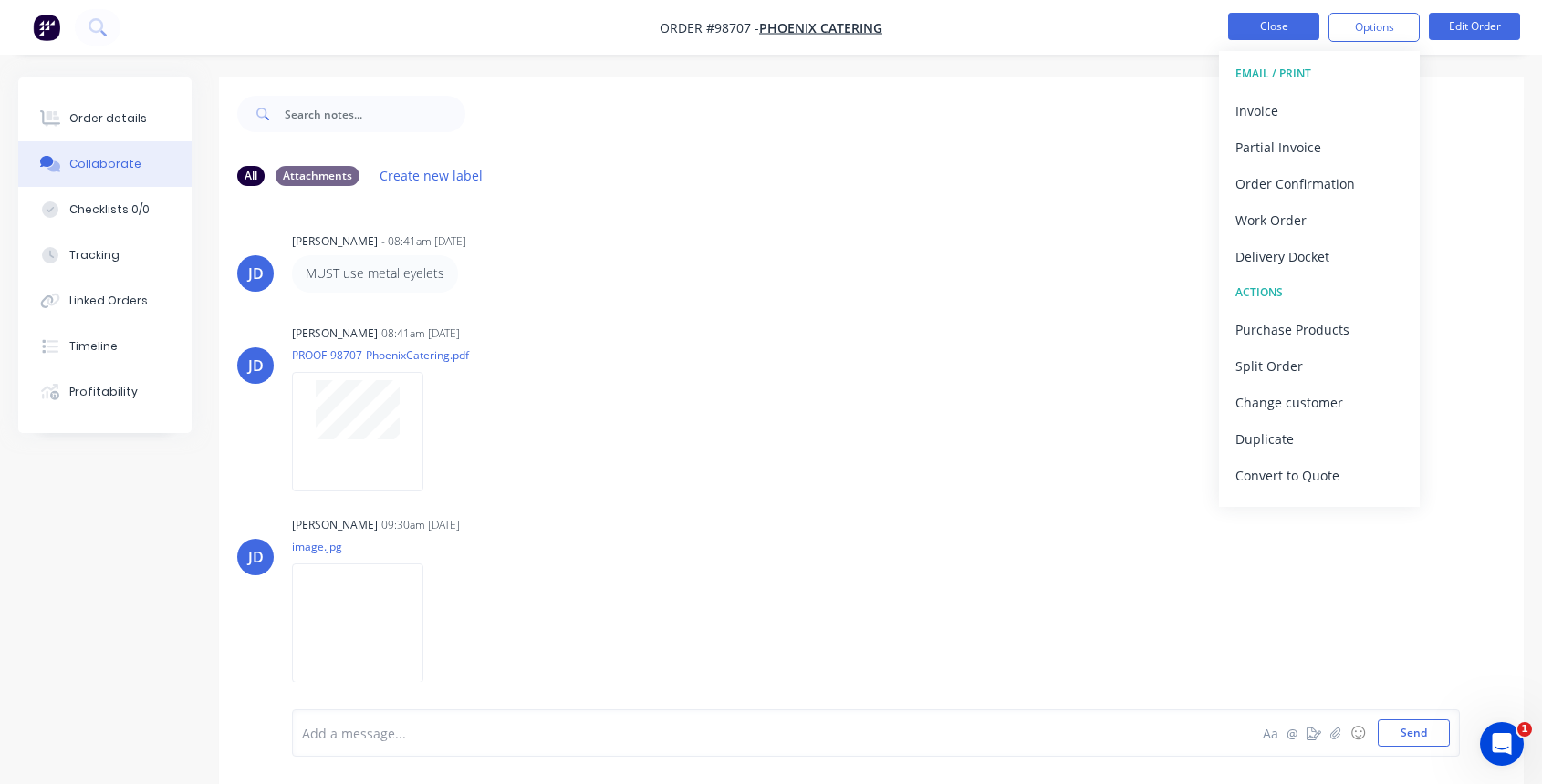
click at [1267, 26] on button "Close" at bounding box center [1274, 27] width 91 height 28
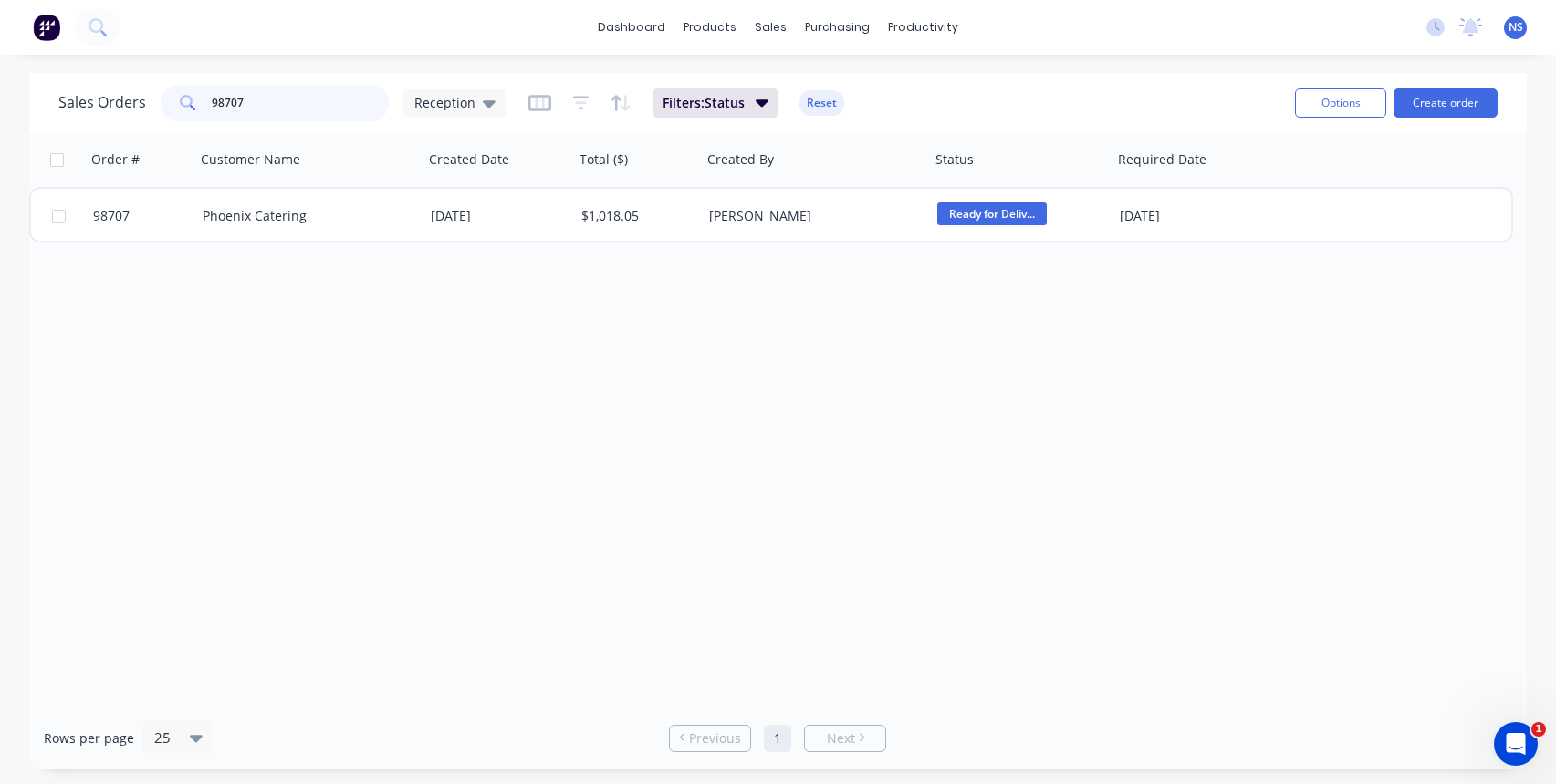
drag, startPoint x: 314, startPoint y: 96, endPoint x: 200, endPoint y: 82, distance: 114.9
click at [200, 82] on div "Sales Orders 98707 Reception Filters: Status Reset" at bounding box center [669, 102] width 1222 height 44
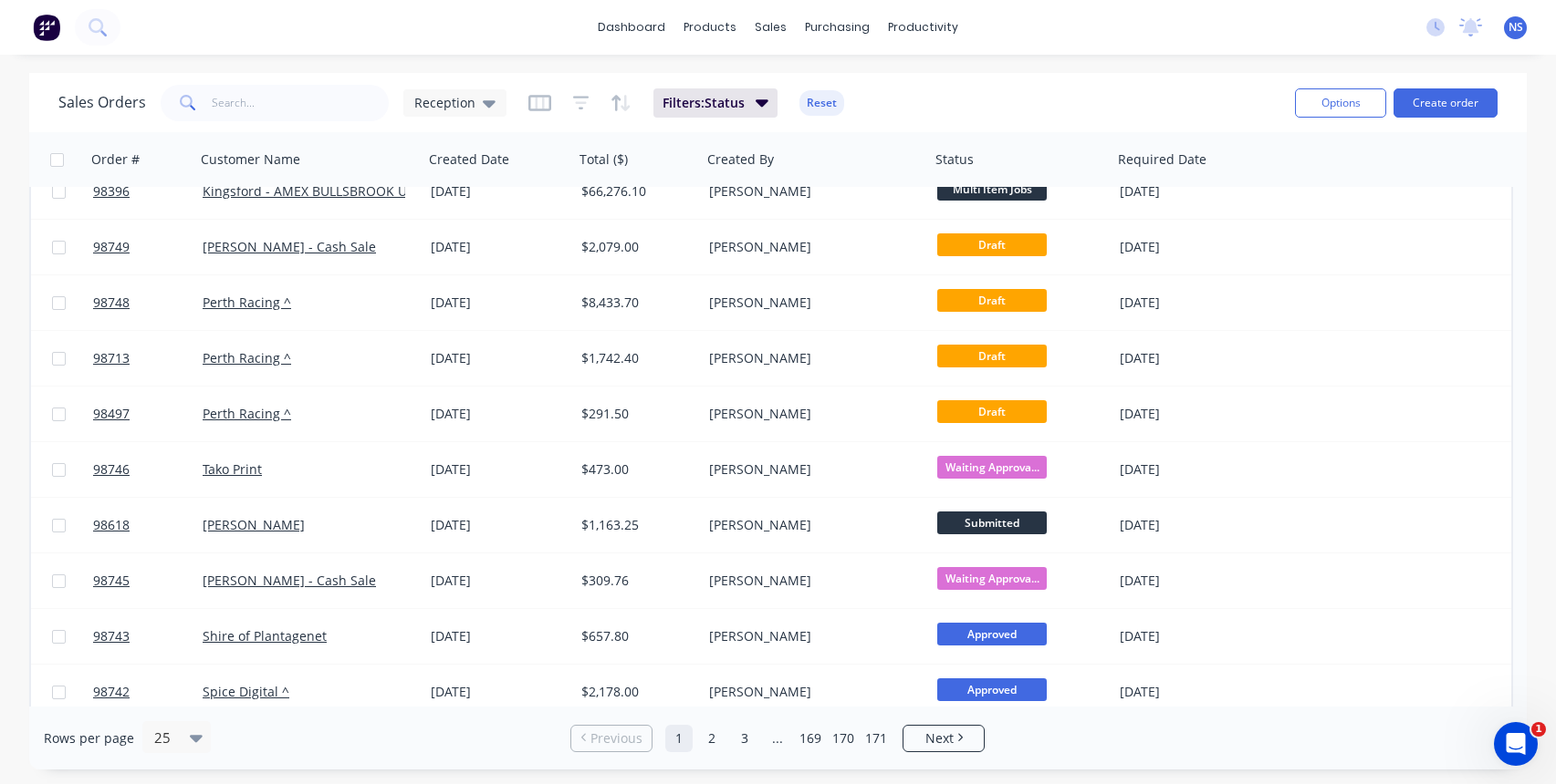
scroll to position [871, 0]
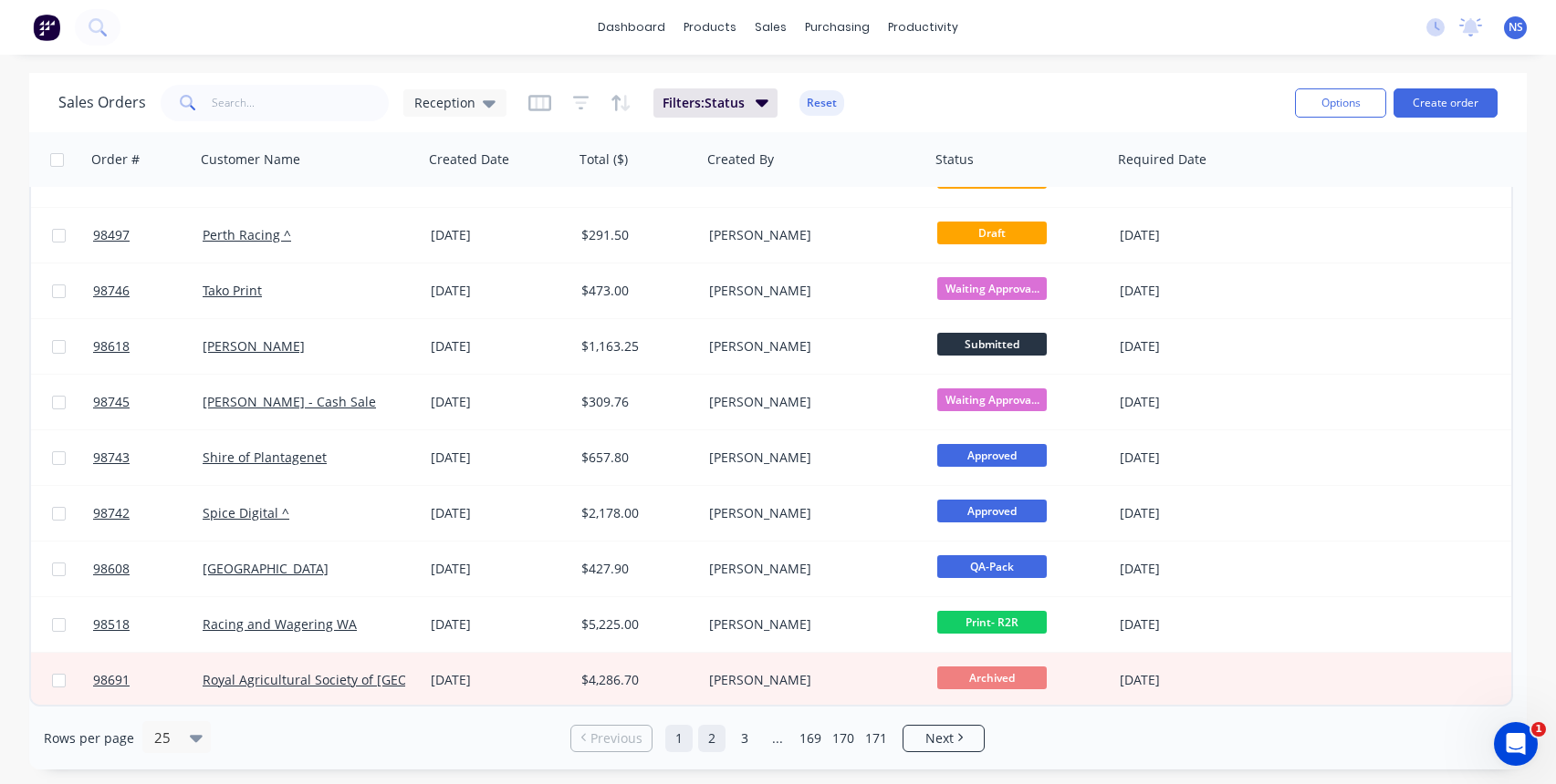
click at [711, 739] on link "2" at bounding box center [711, 739] width 28 height 28
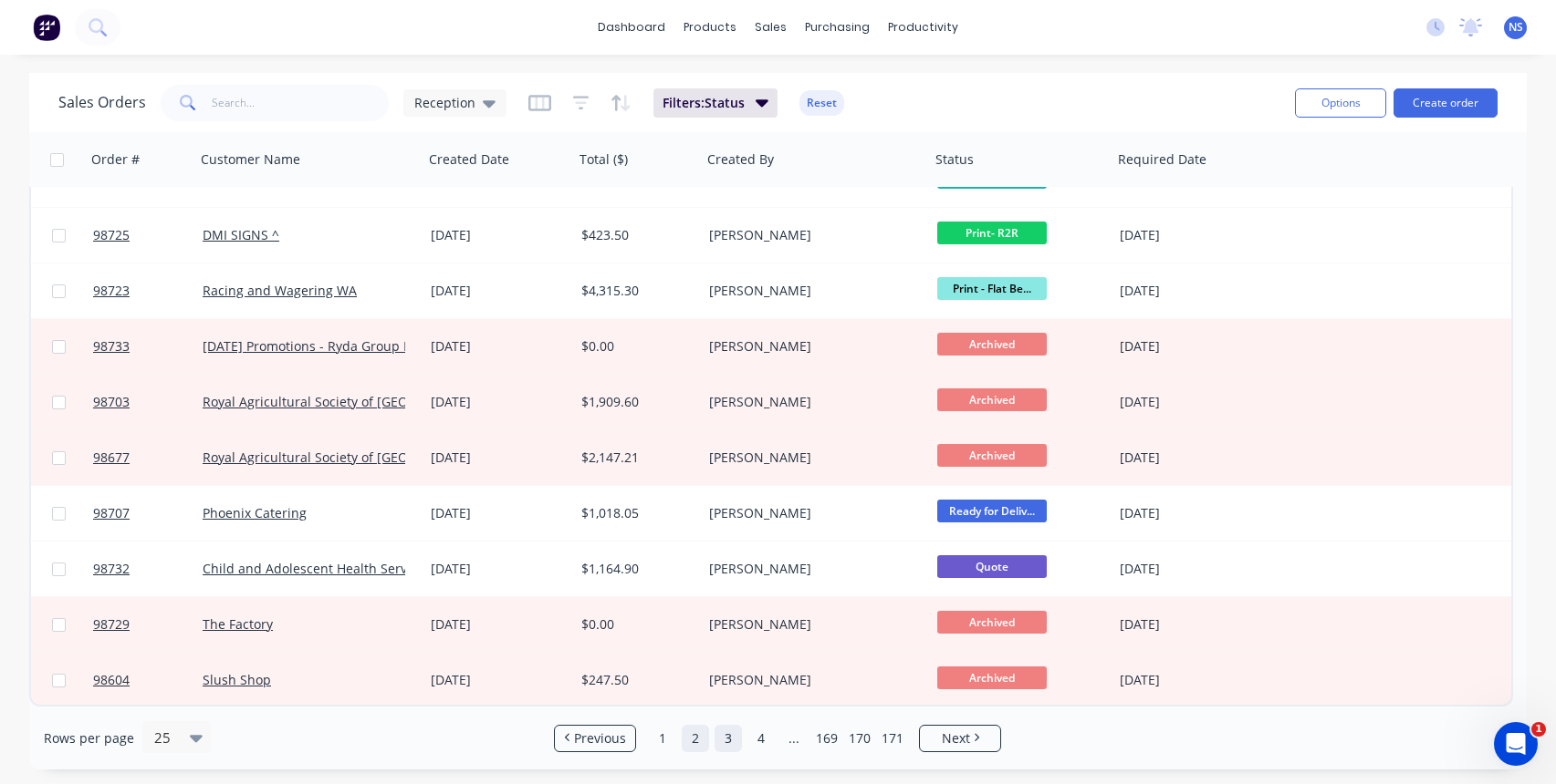
click at [729, 735] on link "3" at bounding box center [728, 739] width 28 height 28
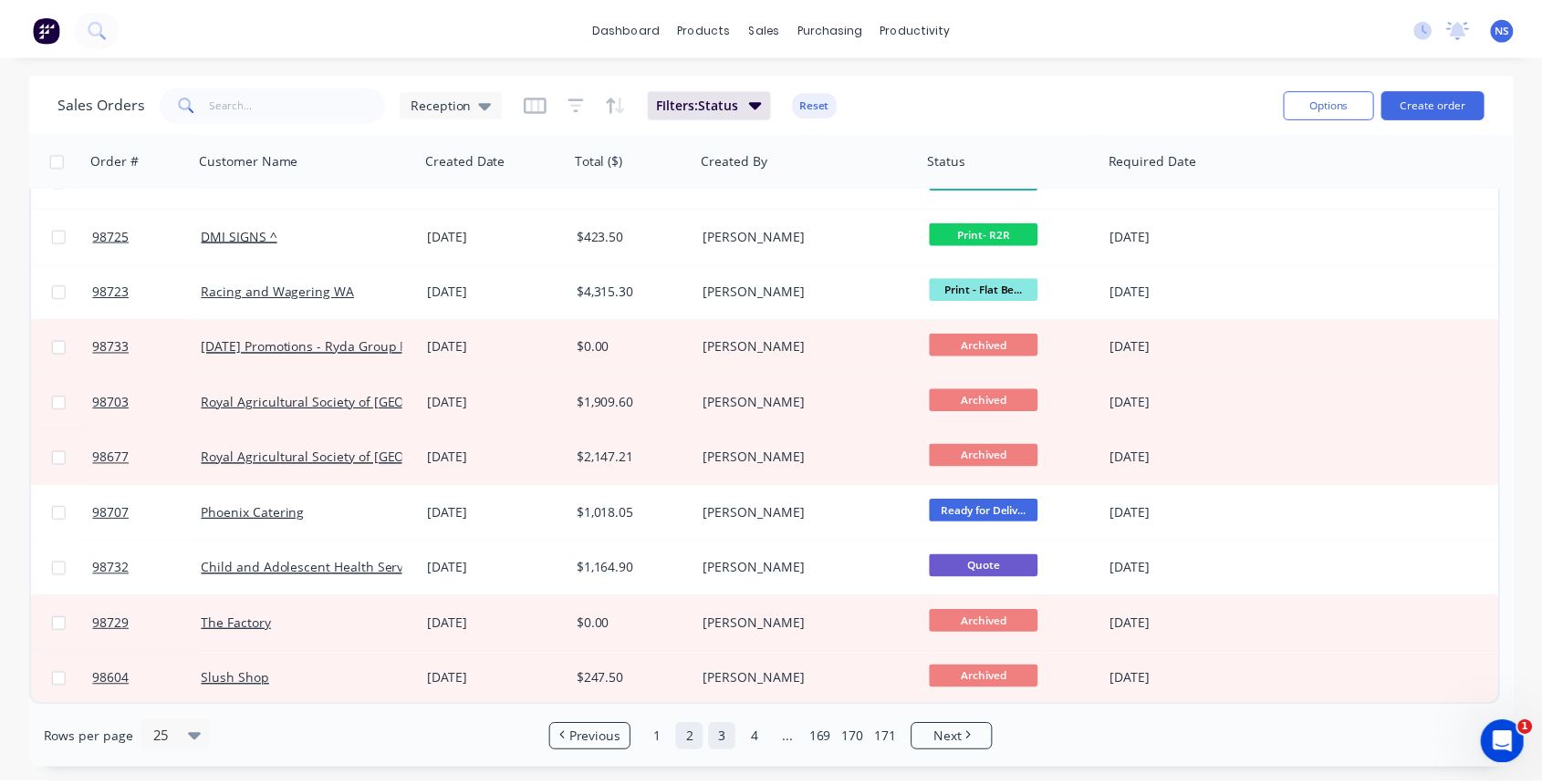
scroll to position [0, 0]
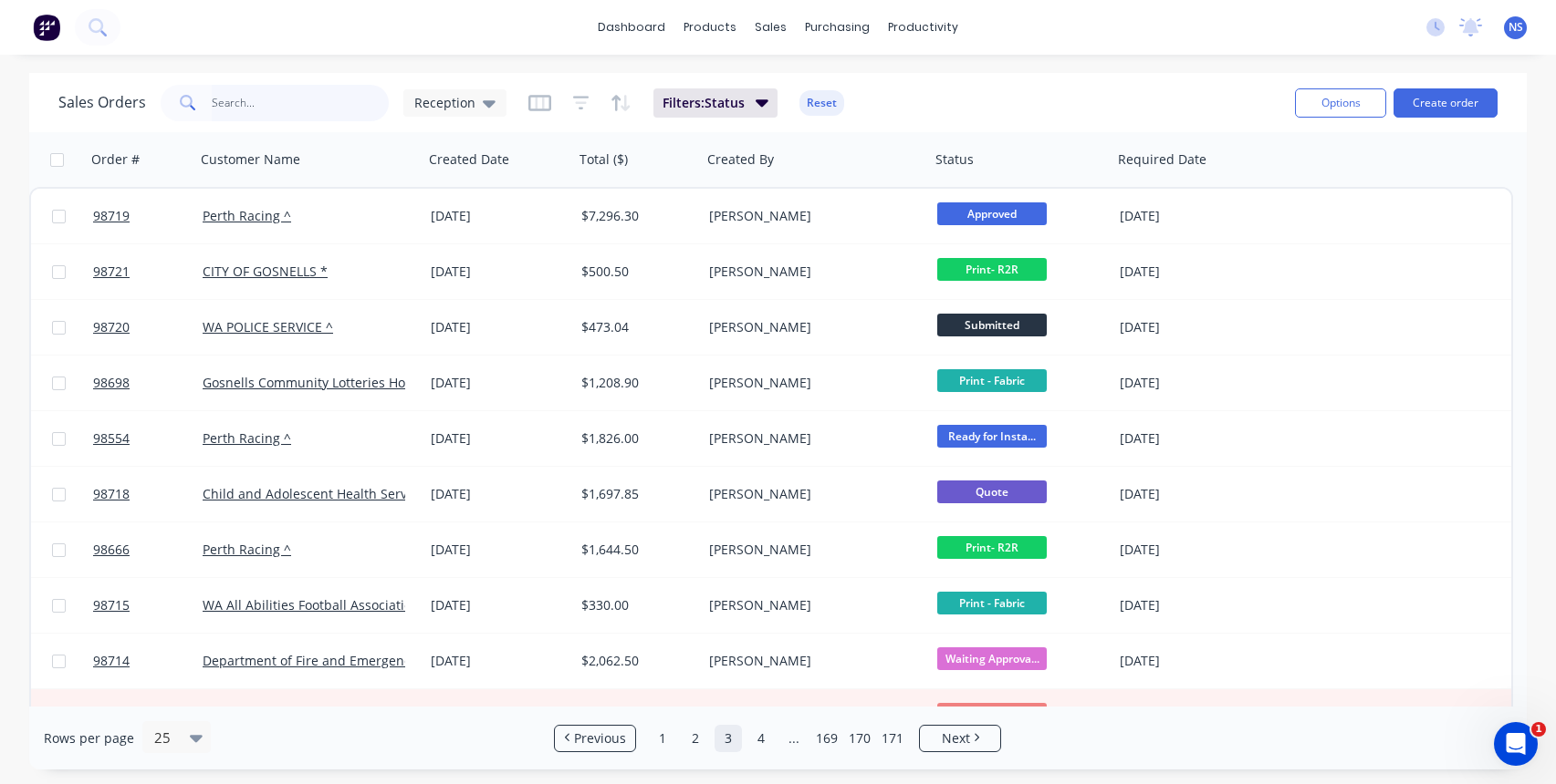
click at [249, 103] on input "text" at bounding box center [301, 103] width 178 height 36
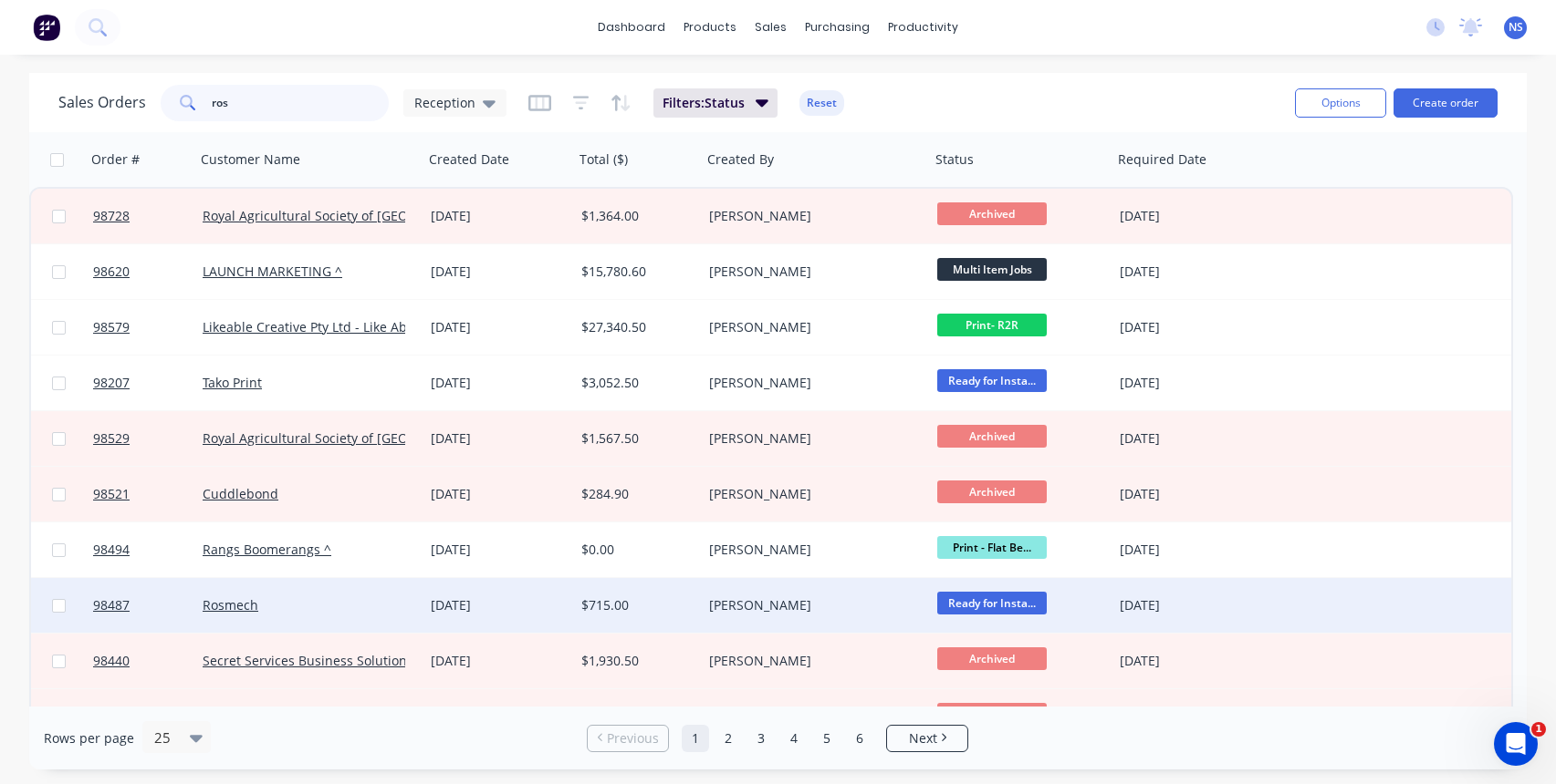
type input "ros"
click at [360, 608] on div "Rosmech" at bounding box center [303, 606] width 202 height 18
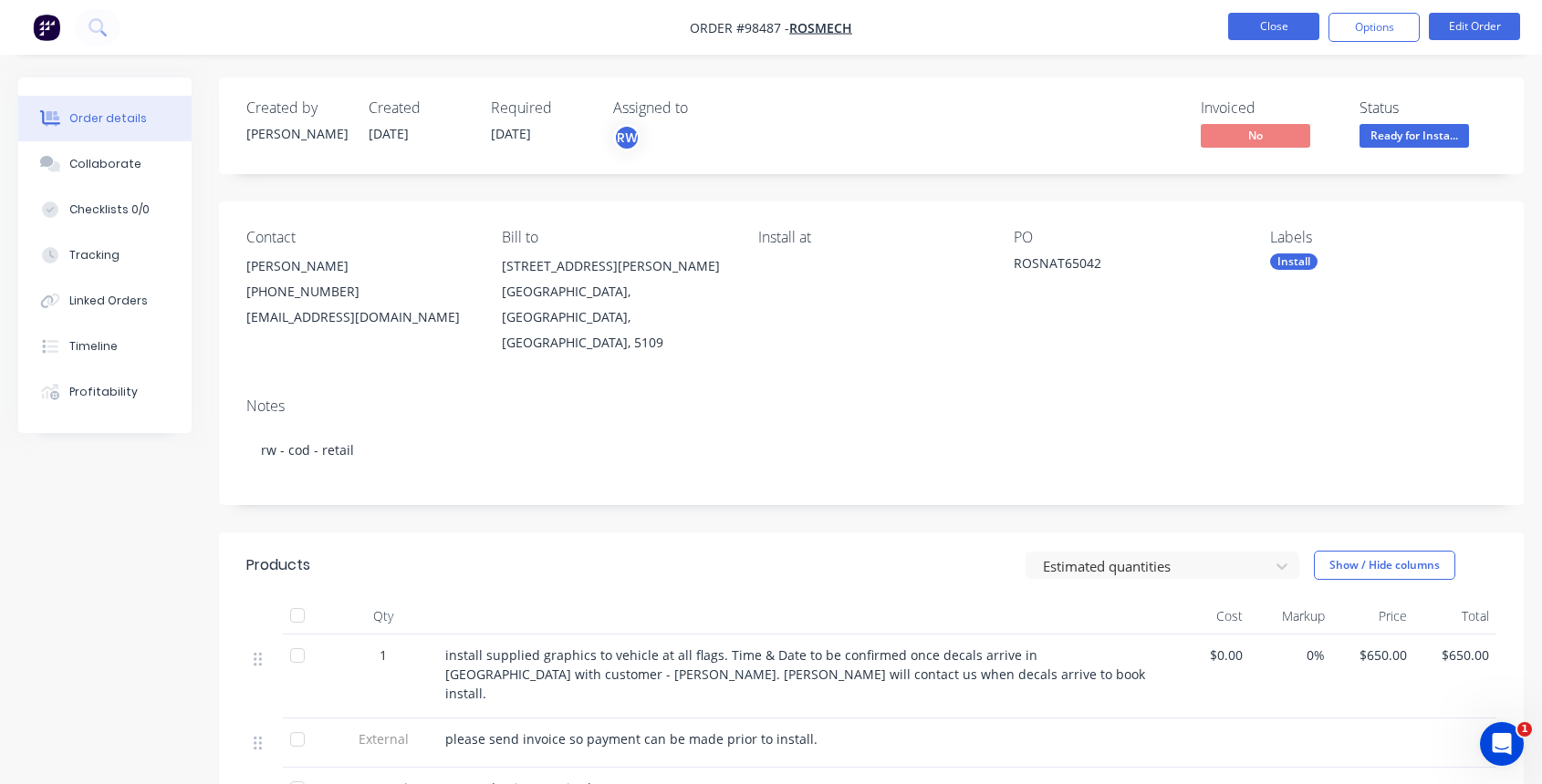
click at [1276, 26] on button "Close" at bounding box center [1274, 27] width 91 height 28
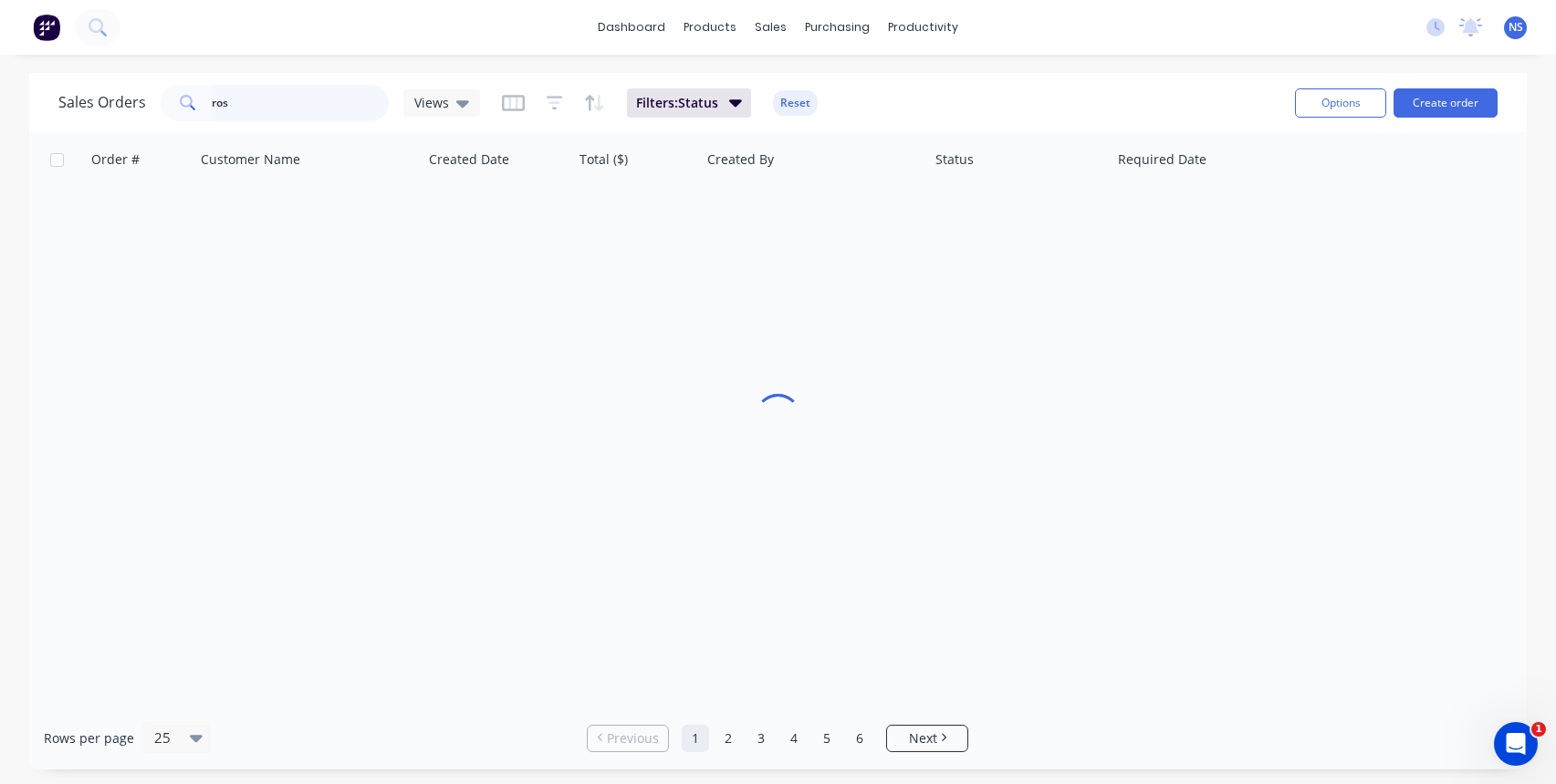
click at [263, 106] on input "ros" at bounding box center [301, 103] width 178 height 36
drag, startPoint x: 219, startPoint y: 95, endPoint x: 119, endPoint y: 66, distance: 104.1
click at [119, 66] on div "dashboard products sales purchasing productivity dashboard products Product Cat…" at bounding box center [778, 392] width 1556 height 784
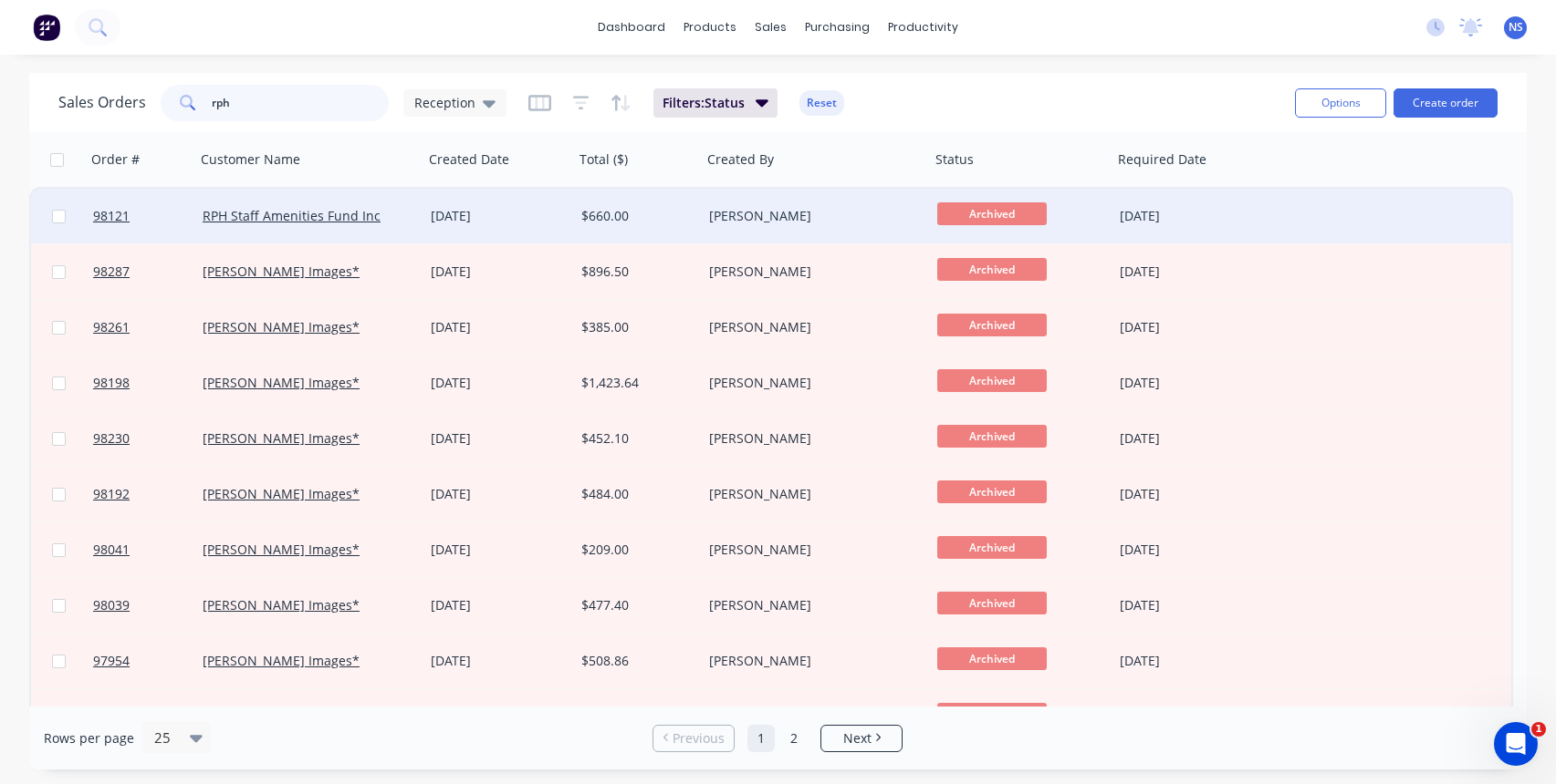
type input "rph"
click at [407, 214] on div "RPH Staff Amenities Fund Inc" at bounding box center [309, 216] width 213 height 18
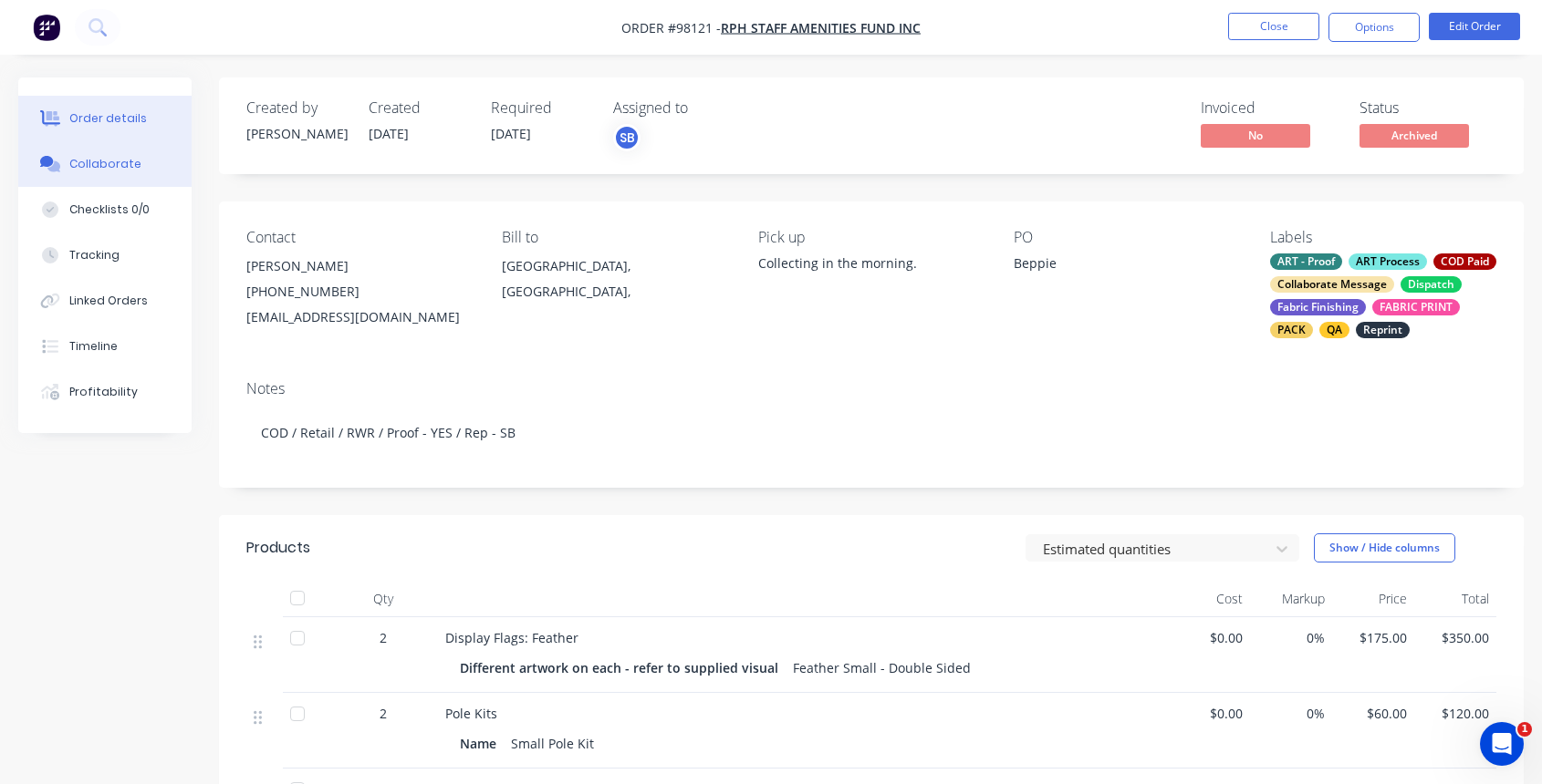
click at [110, 173] on button "Collaborate" at bounding box center [105, 164] width 174 height 45
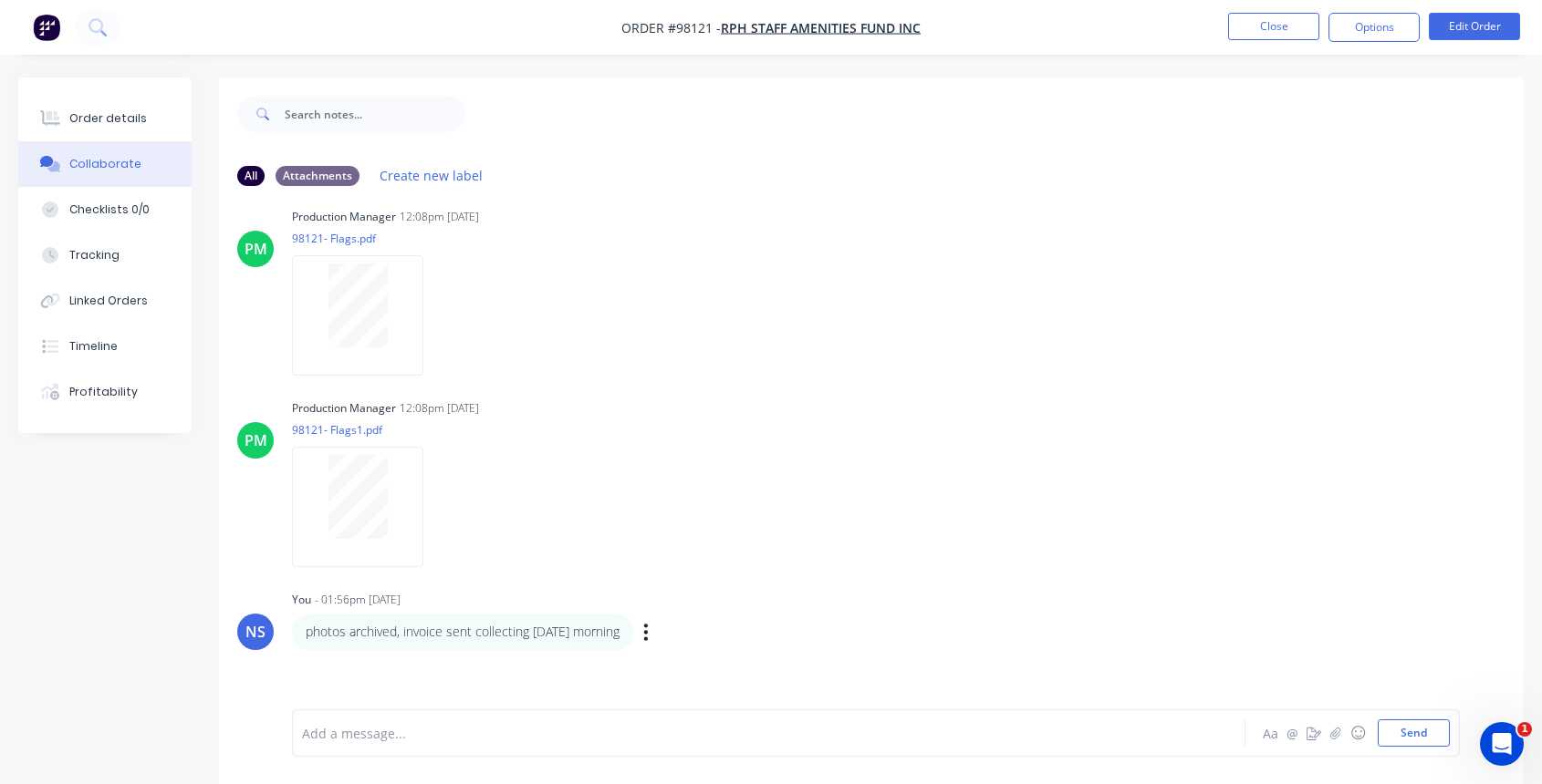
scroll to position [1535, 0]
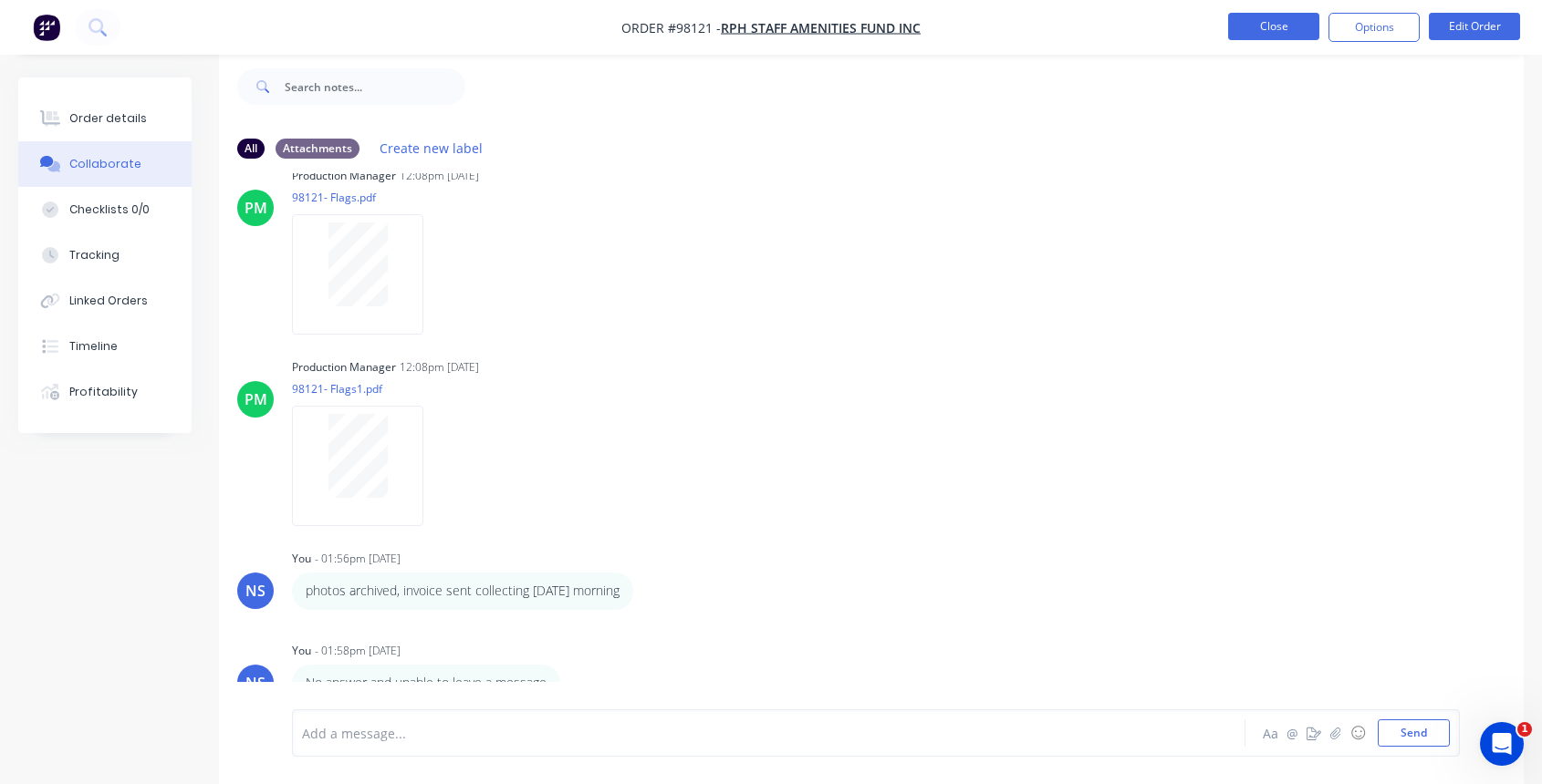
click at [1265, 27] on button "Close" at bounding box center [1274, 27] width 91 height 28
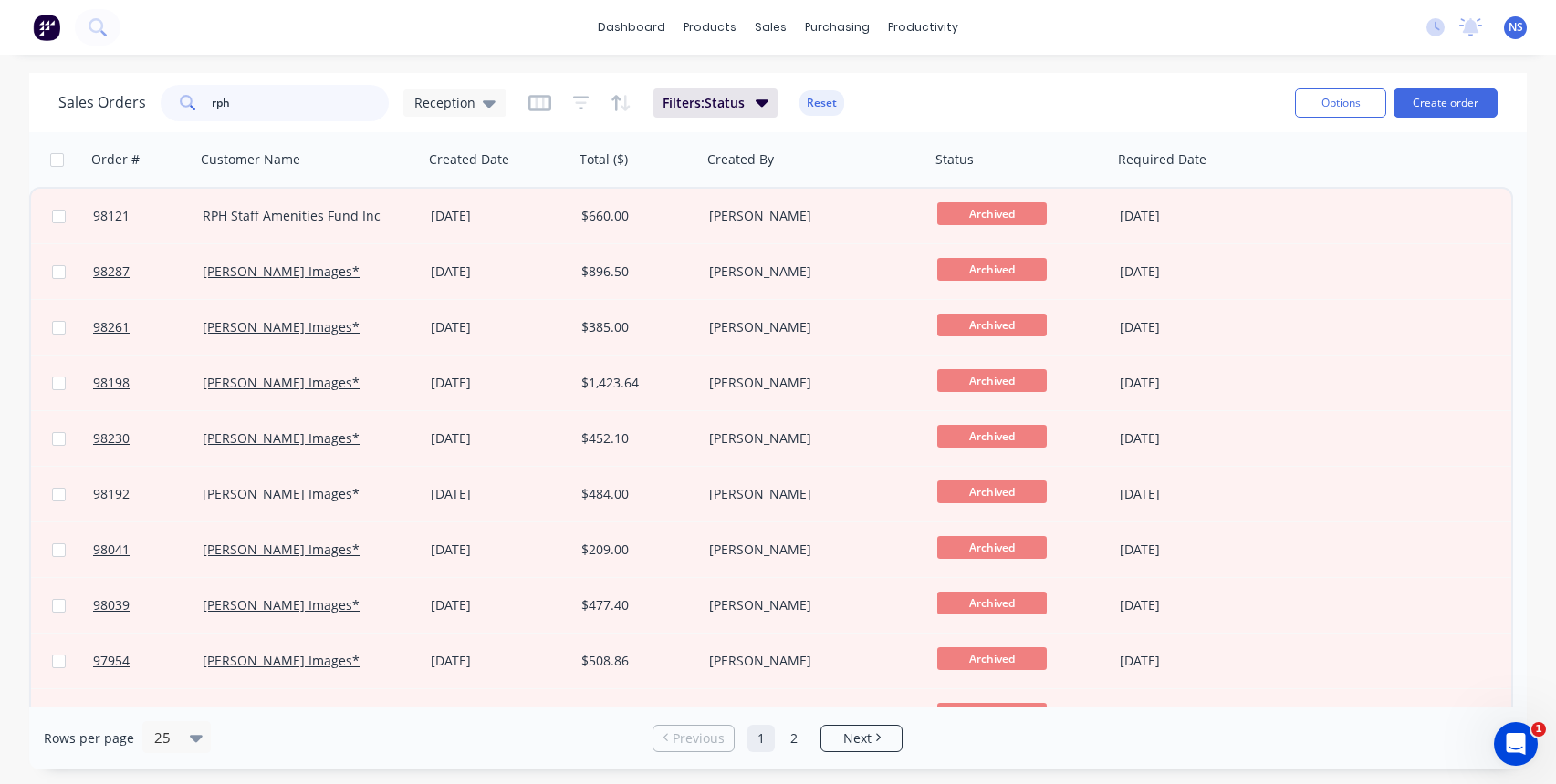
drag, startPoint x: 261, startPoint y: 101, endPoint x: 184, endPoint y: 91, distance: 77.6
click at [184, 91] on div "rph" at bounding box center [274, 103] width 228 height 36
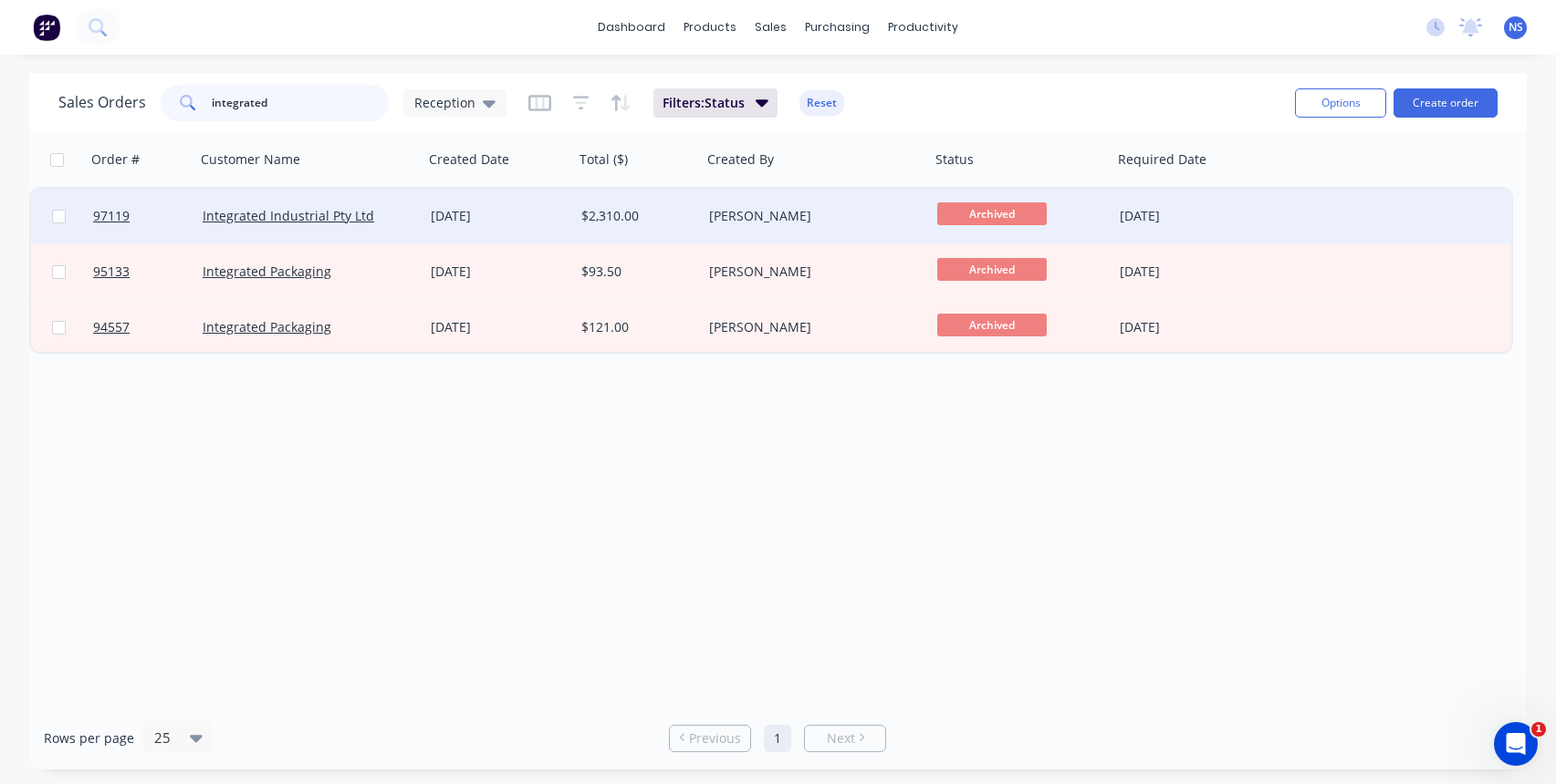
type input "integrated"
click at [394, 212] on div "Integrated Industrial Pty Ltd" at bounding box center [303, 216] width 202 height 18
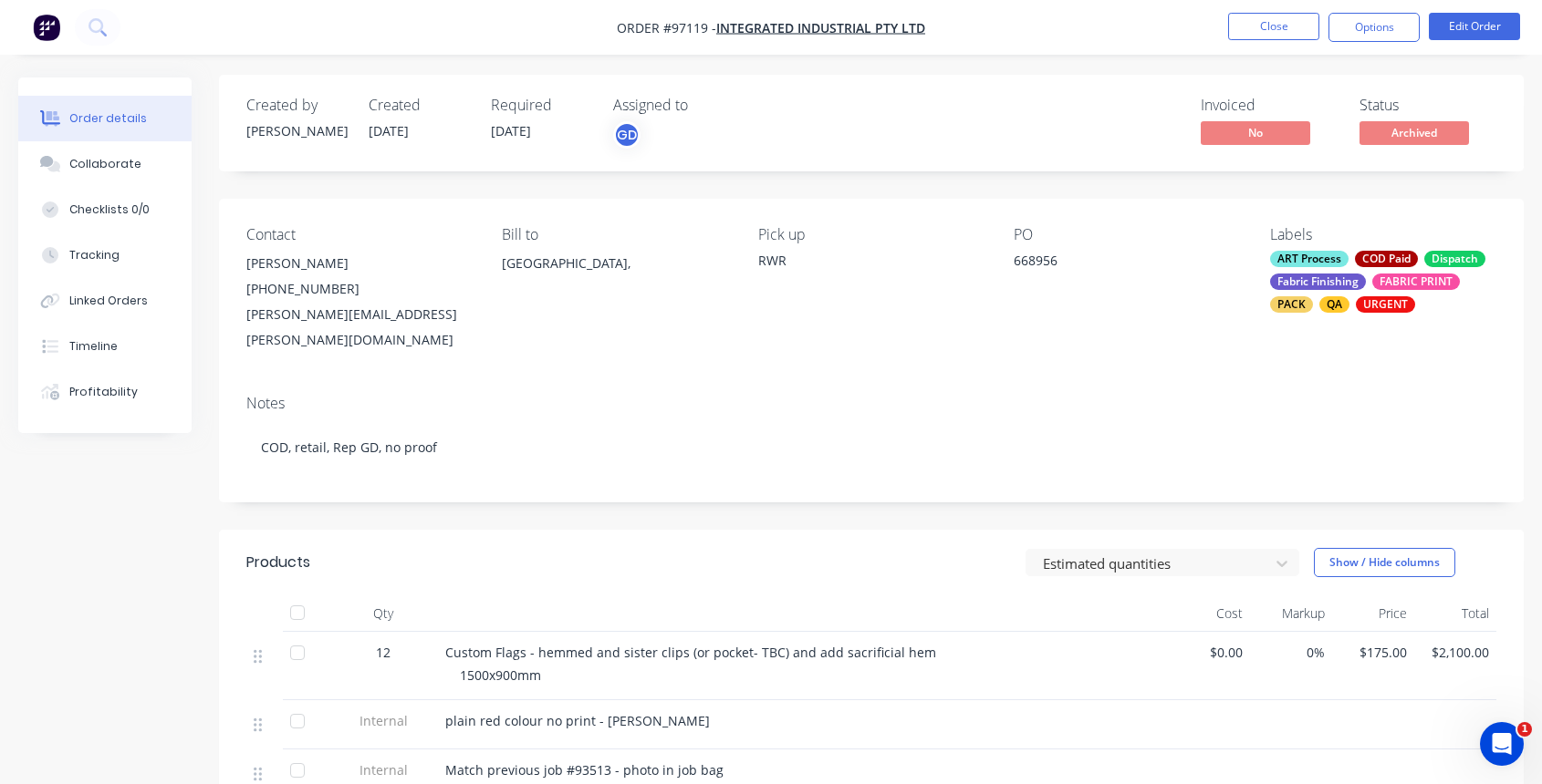
scroll to position [4, 0]
click at [1260, 28] on button "Close" at bounding box center [1274, 27] width 91 height 28
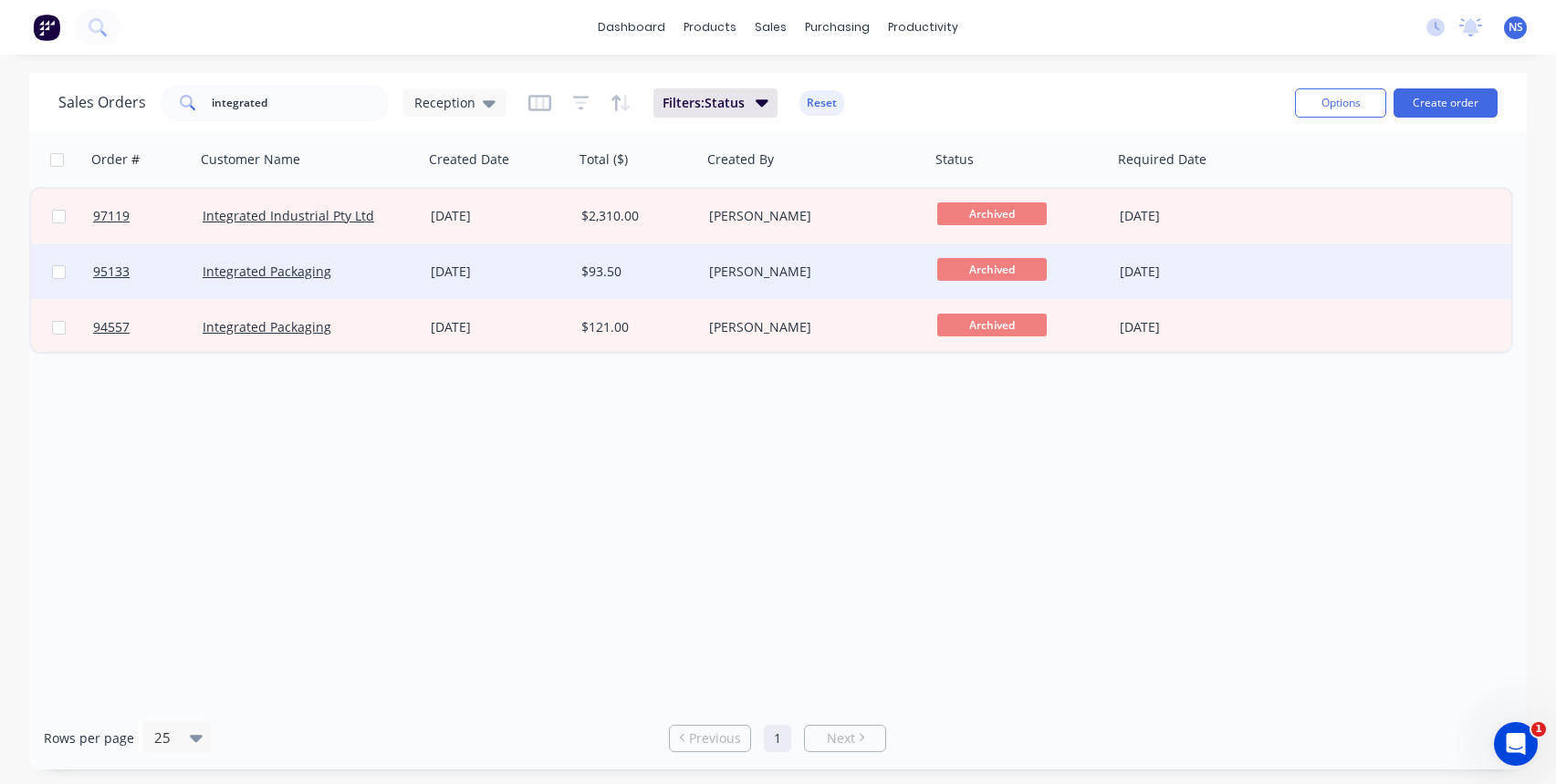
click at [657, 282] on div "$93.50" at bounding box center [637, 271] width 127 height 54
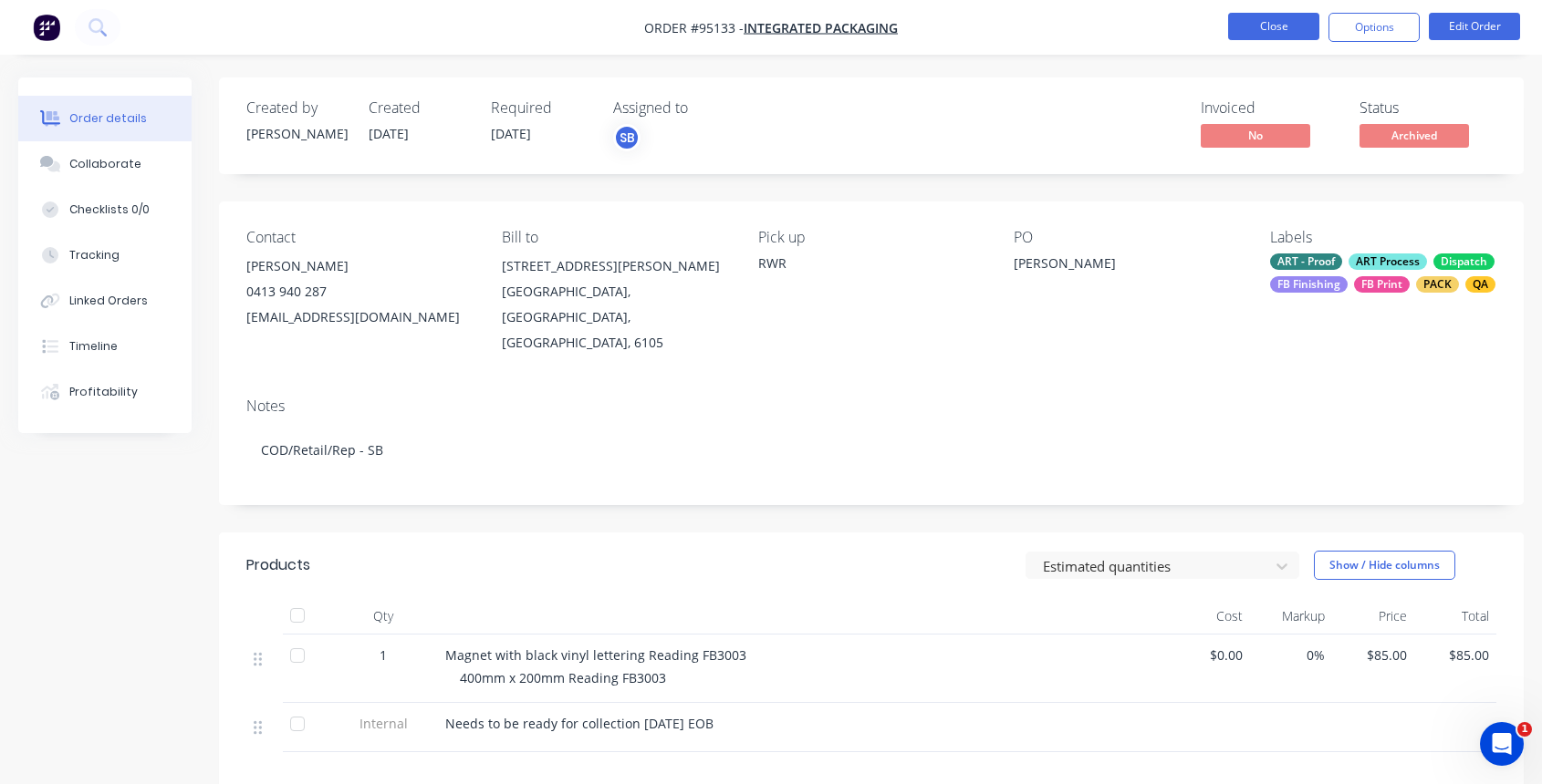
click at [1269, 29] on button "Close" at bounding box center [1274, 27] width 91 height 28
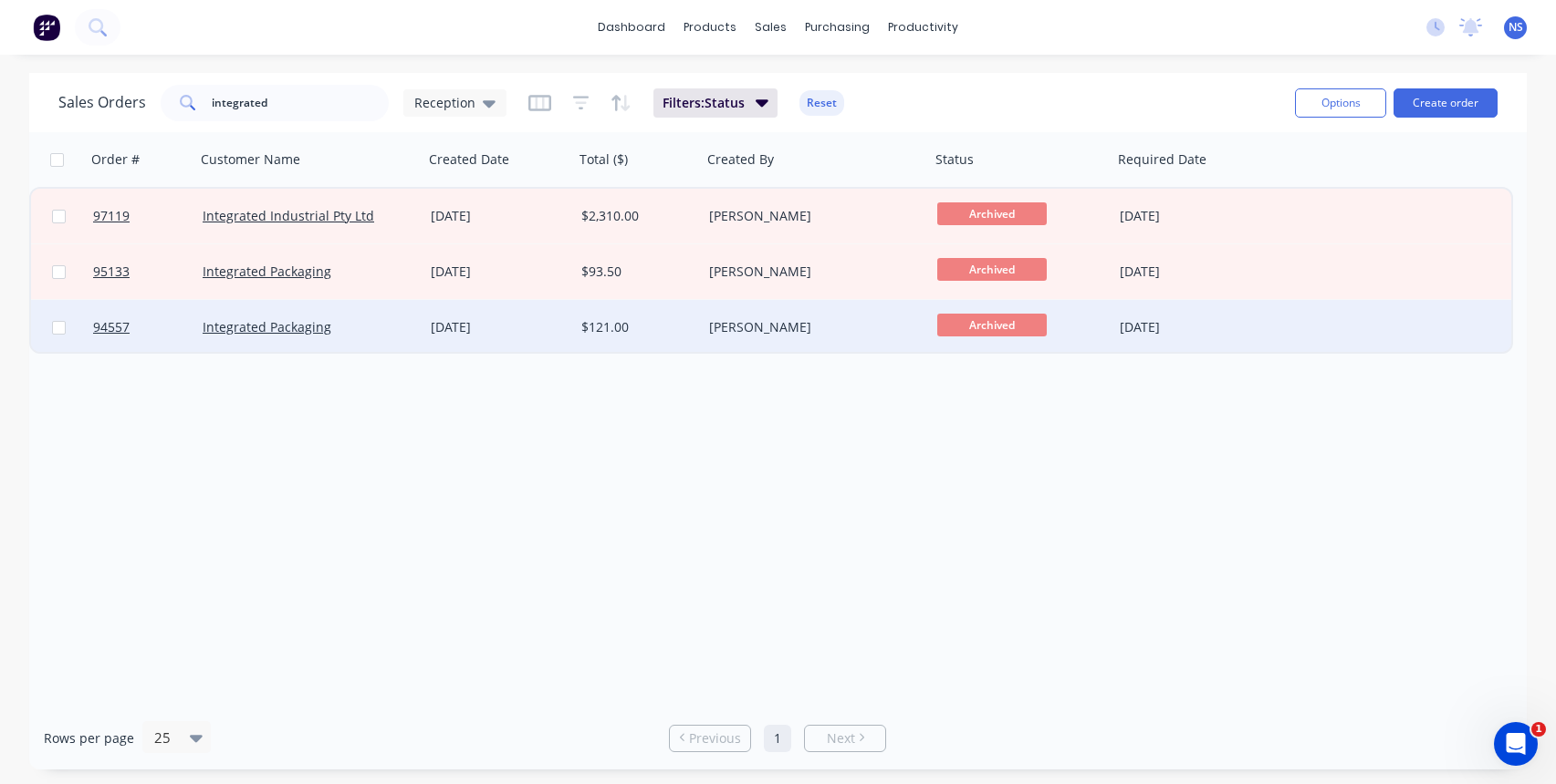
click at [385, 331] on div "Integrated Packaging" at bounding box center [303, 327] width 202 height 18
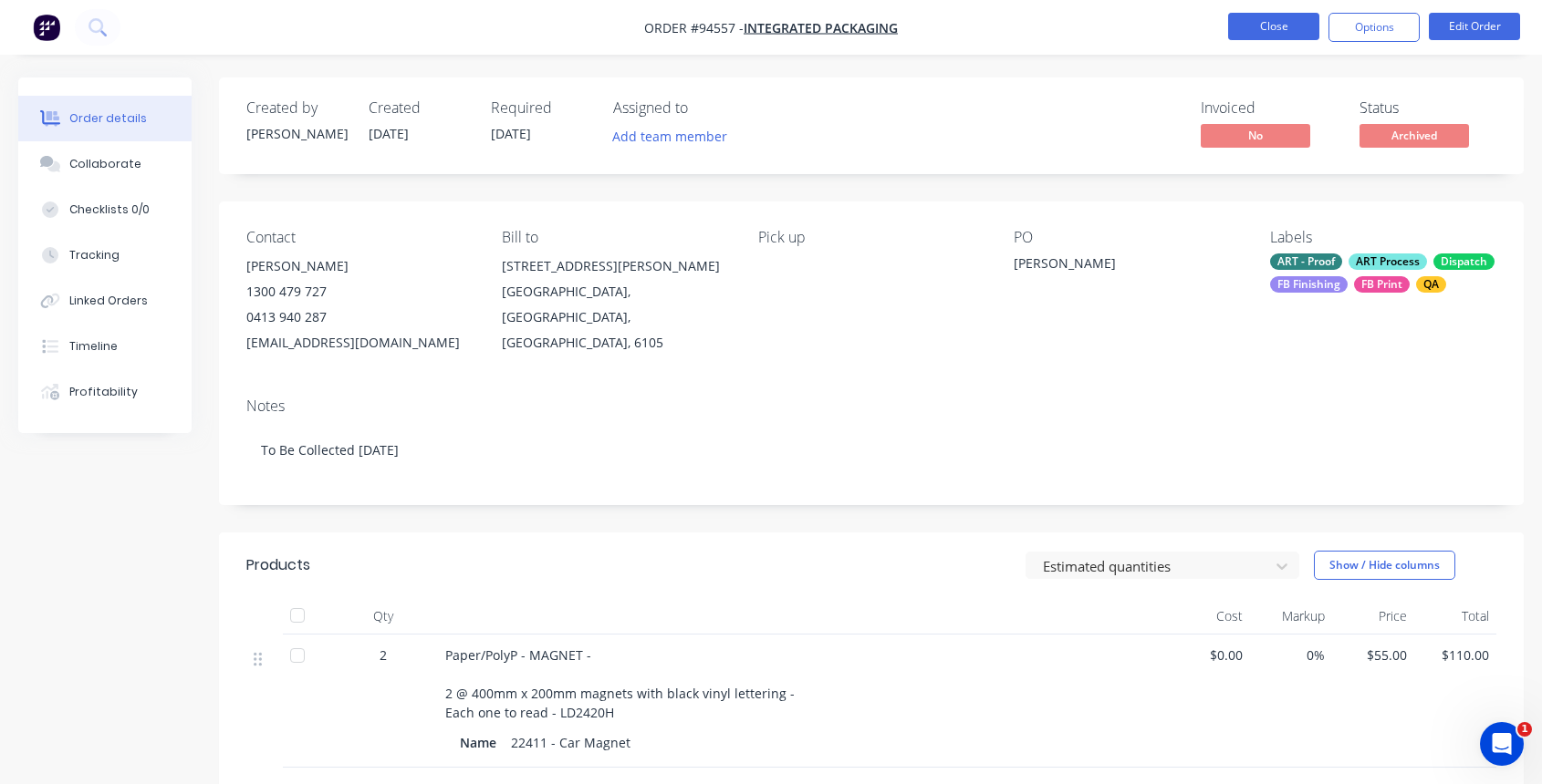
click at [1264, 27] on button "Close" at bounding box center [1274, 27] width 91 height 28
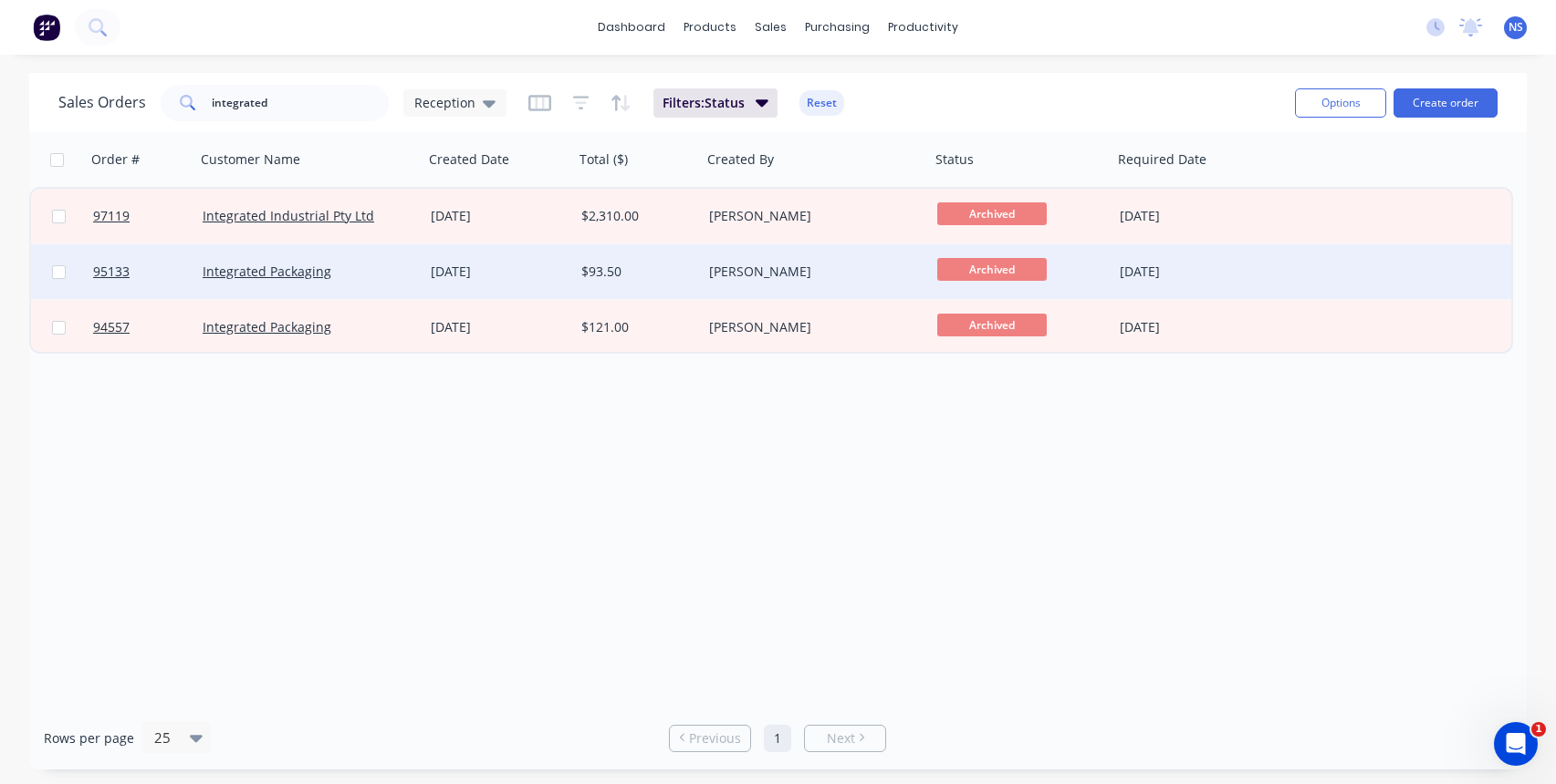
click at [523, 275] on div "13 Sep 2024" at bounding box center [498, 271] width 136 height 18
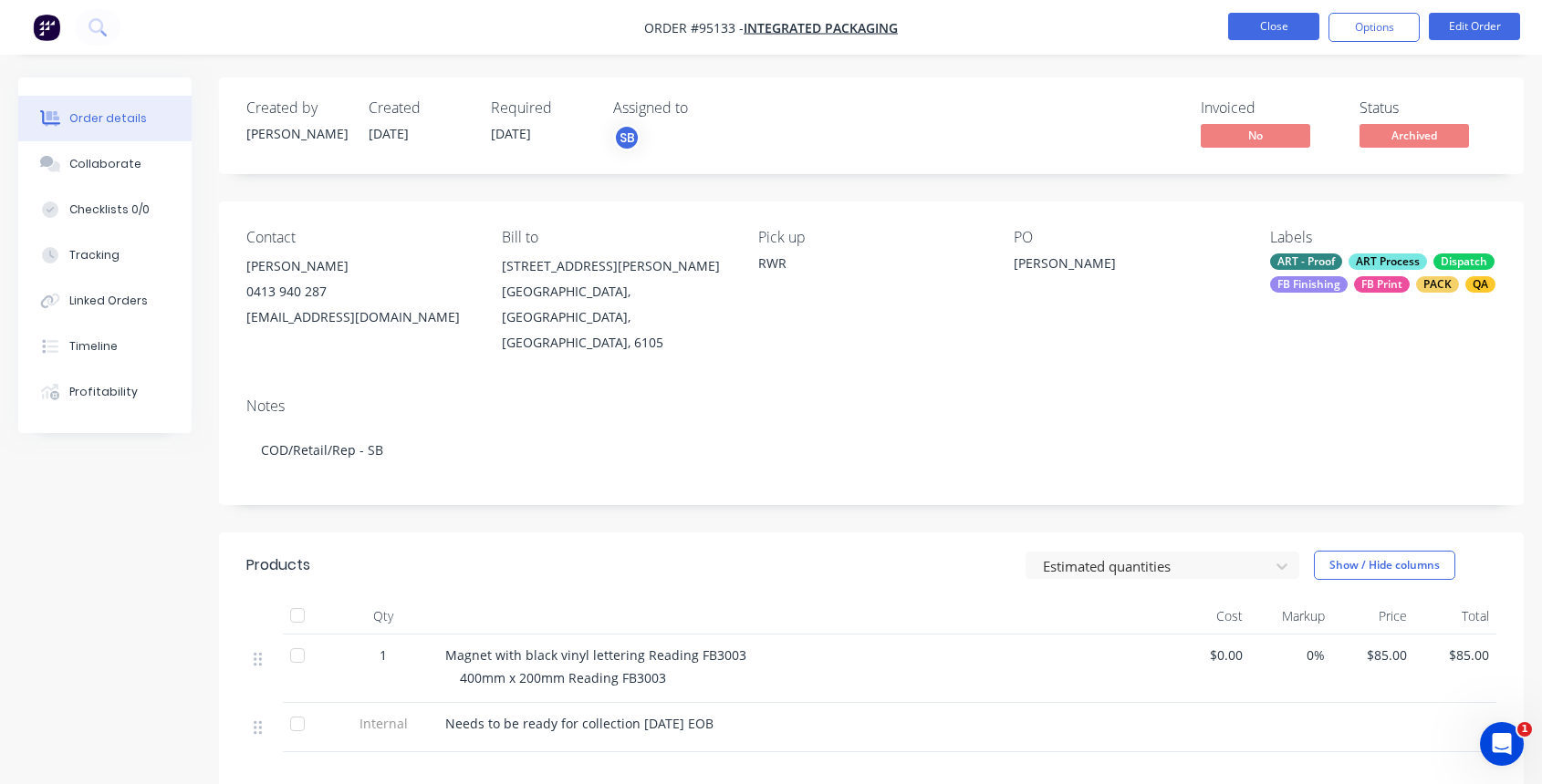
click at [1292, 32] on button "Close" at bounding box center [1274, 27] width 91 height 28
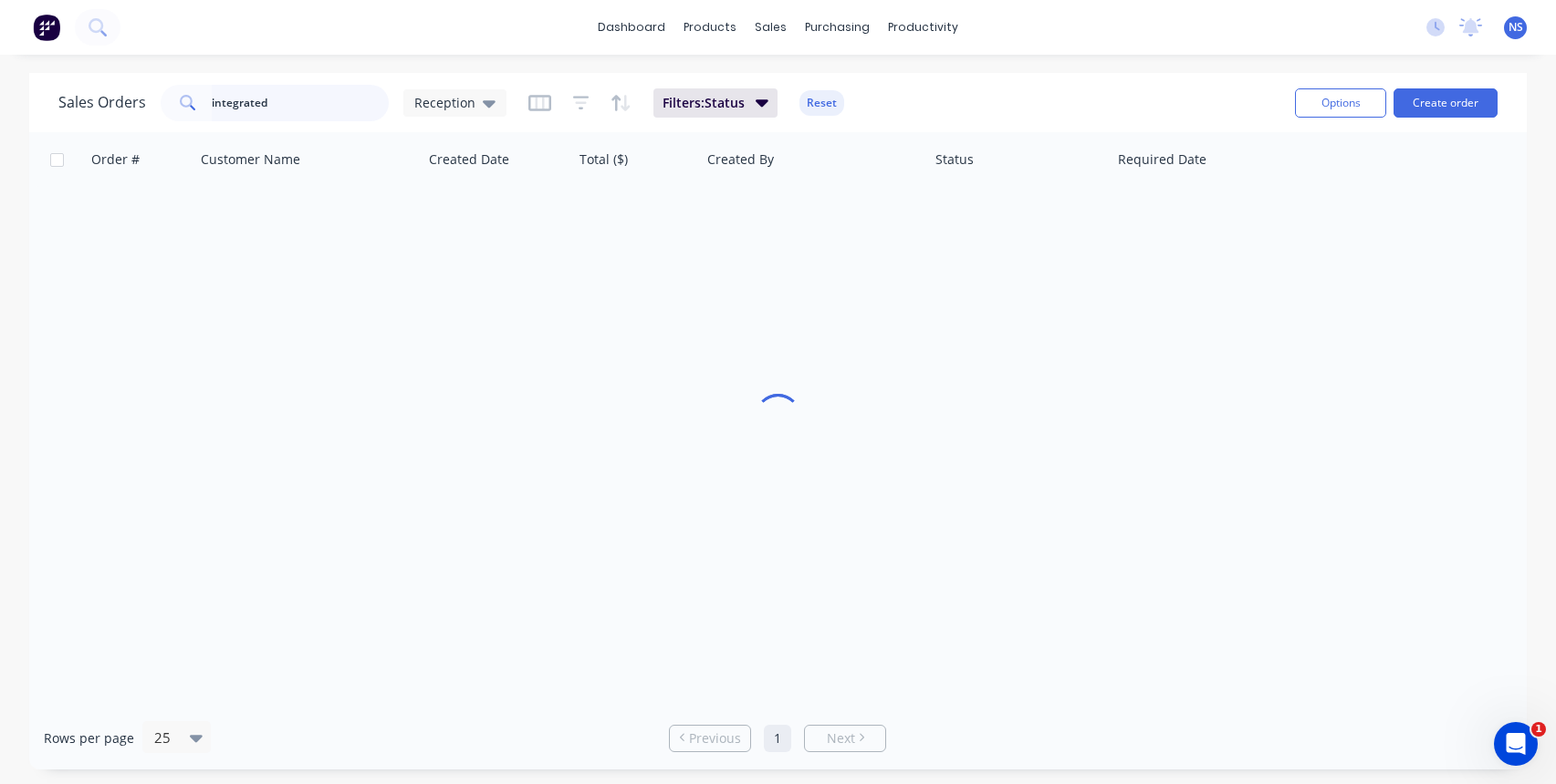
click at [291, 109] on input "integrated" at bounding box center [301, 103] width 178 height 36
drag, startPoint x: 307, startPoint y: 105, endPoint x: 139, endPoint y: 79, distance: 170.0
click at [143, 77] on div "Sales Orders integrated Reception Filters: Status Reset Options Create order" at bounding box center [778, 103] width 1497 height 59
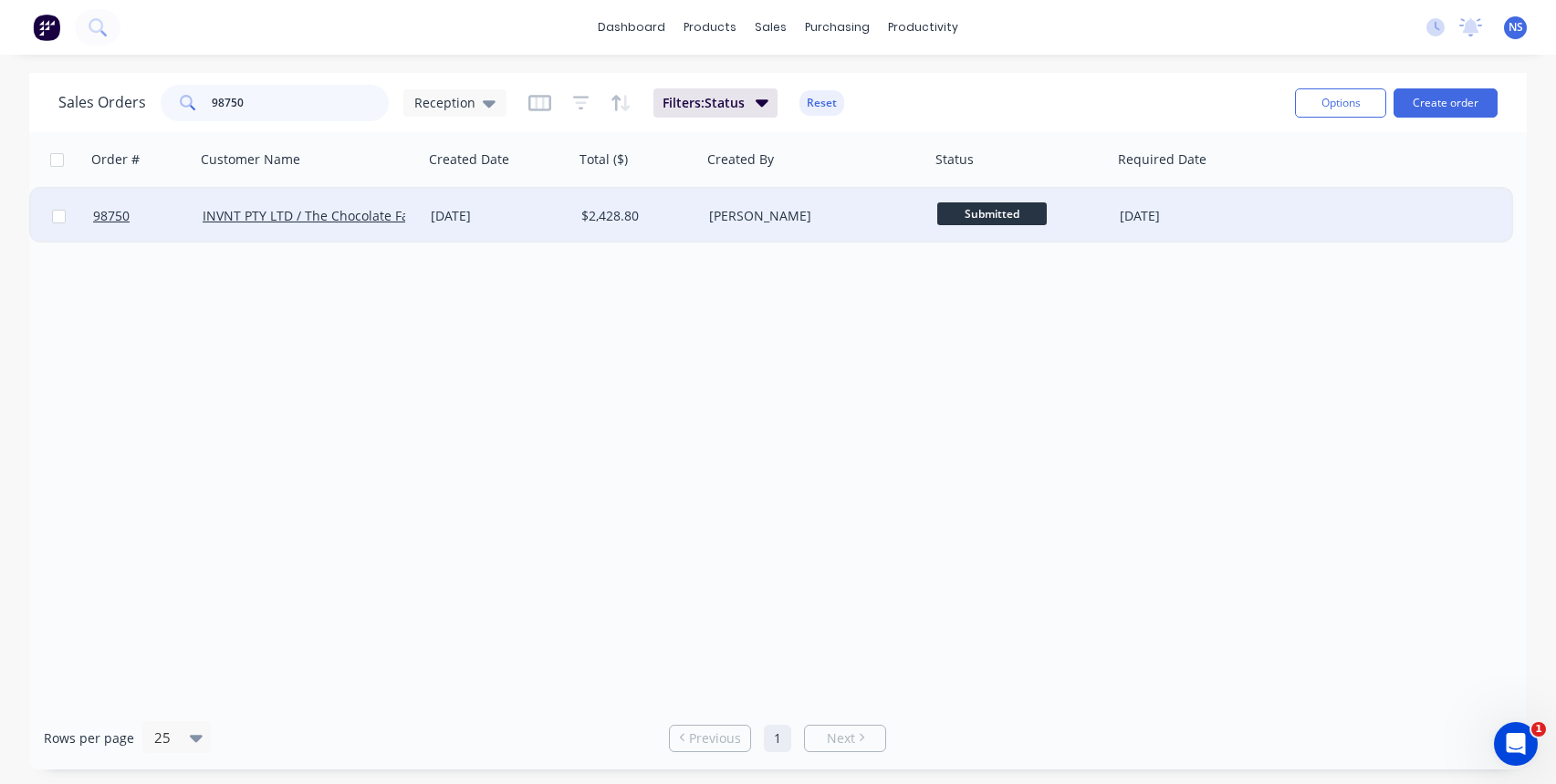
type input "98750"
click at [825, 217] on div "Gino Dilello" at bounding box center [809, 216] width 202 height 18
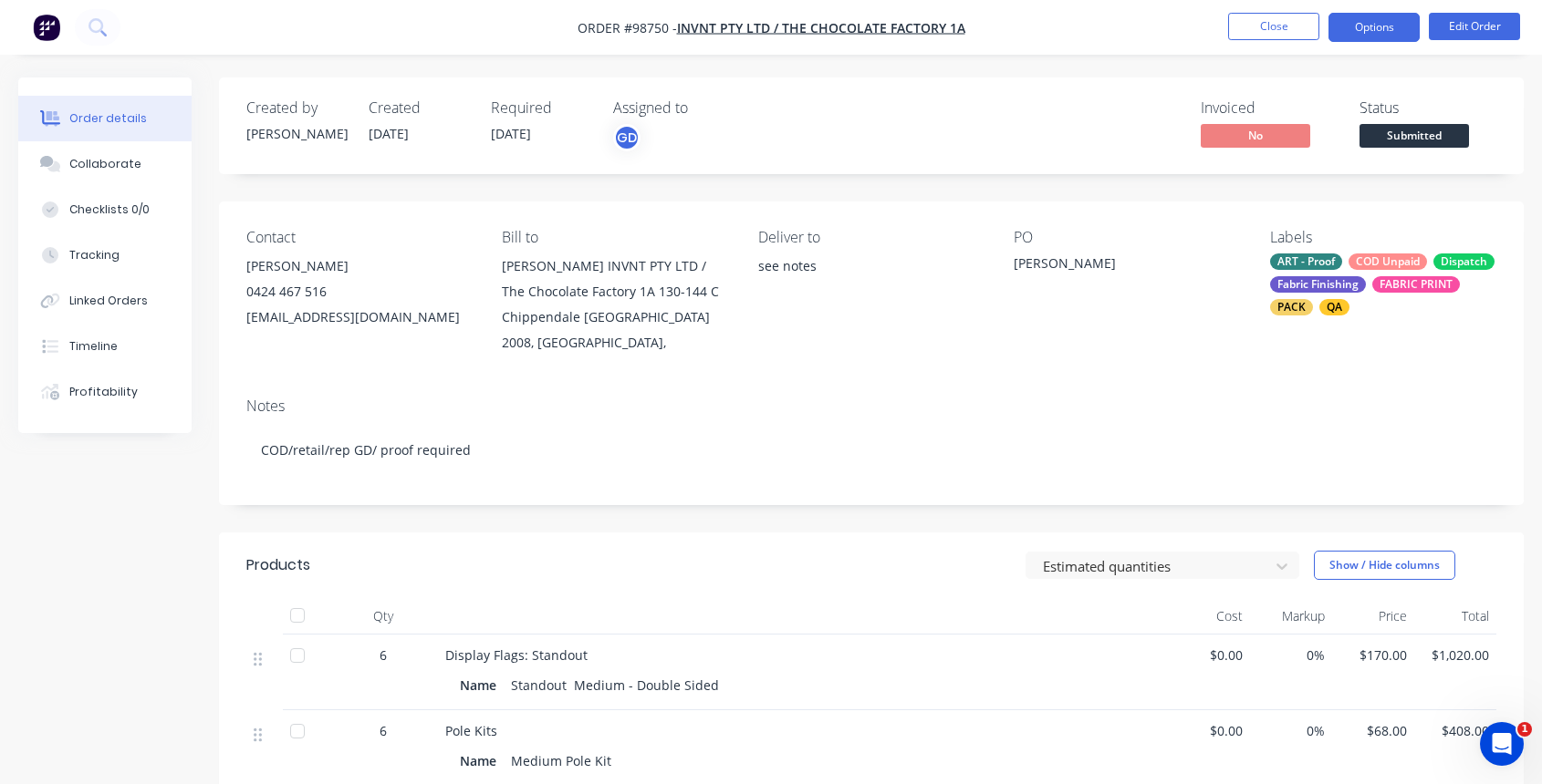
click at [1382, 25] on button "Options" at bounding box center [1373, 28] width 91 height 30
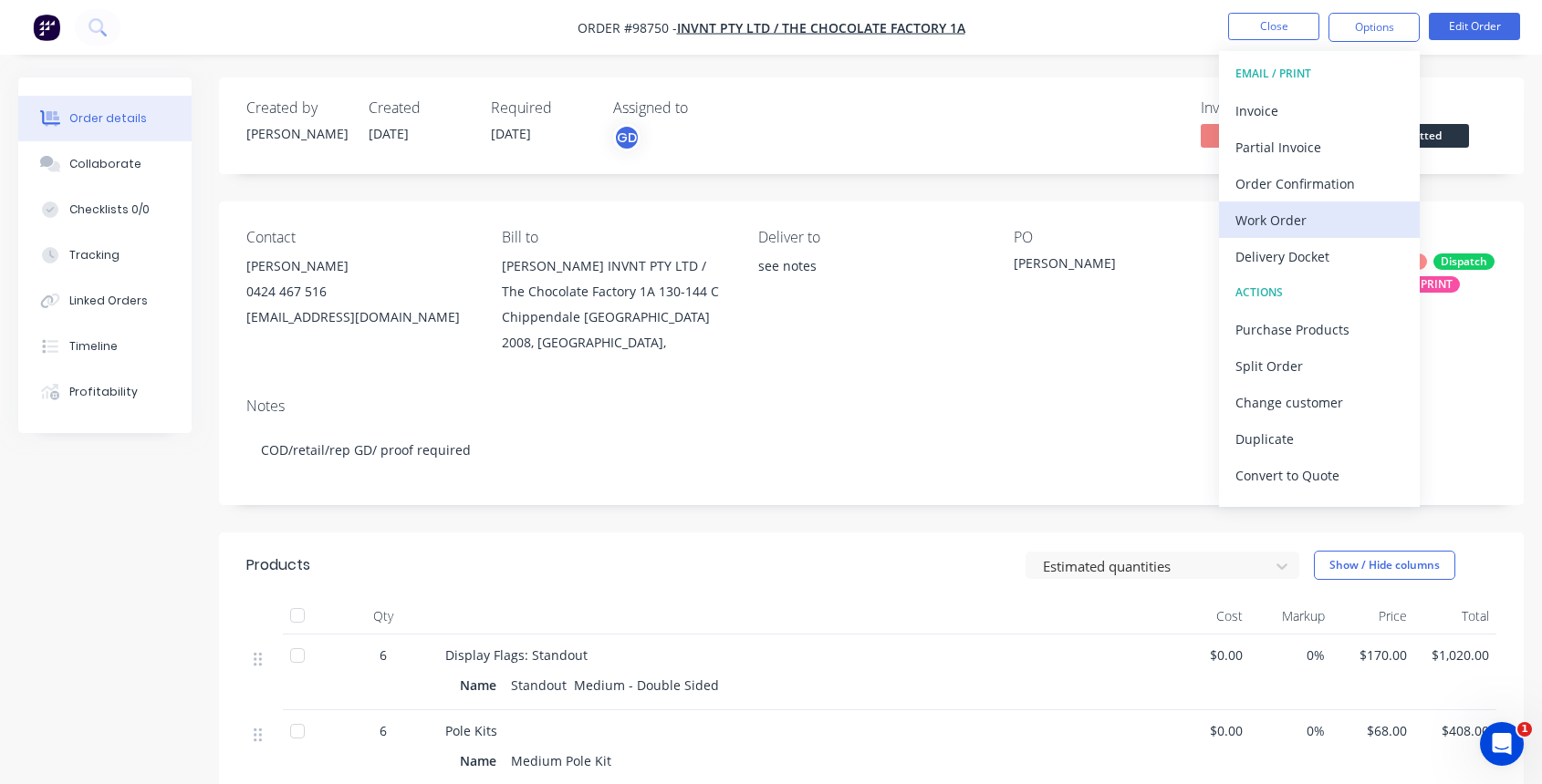
click at [1302, 222] on div "Work Order" at bounding box center [1319, 220] width 168 height 27
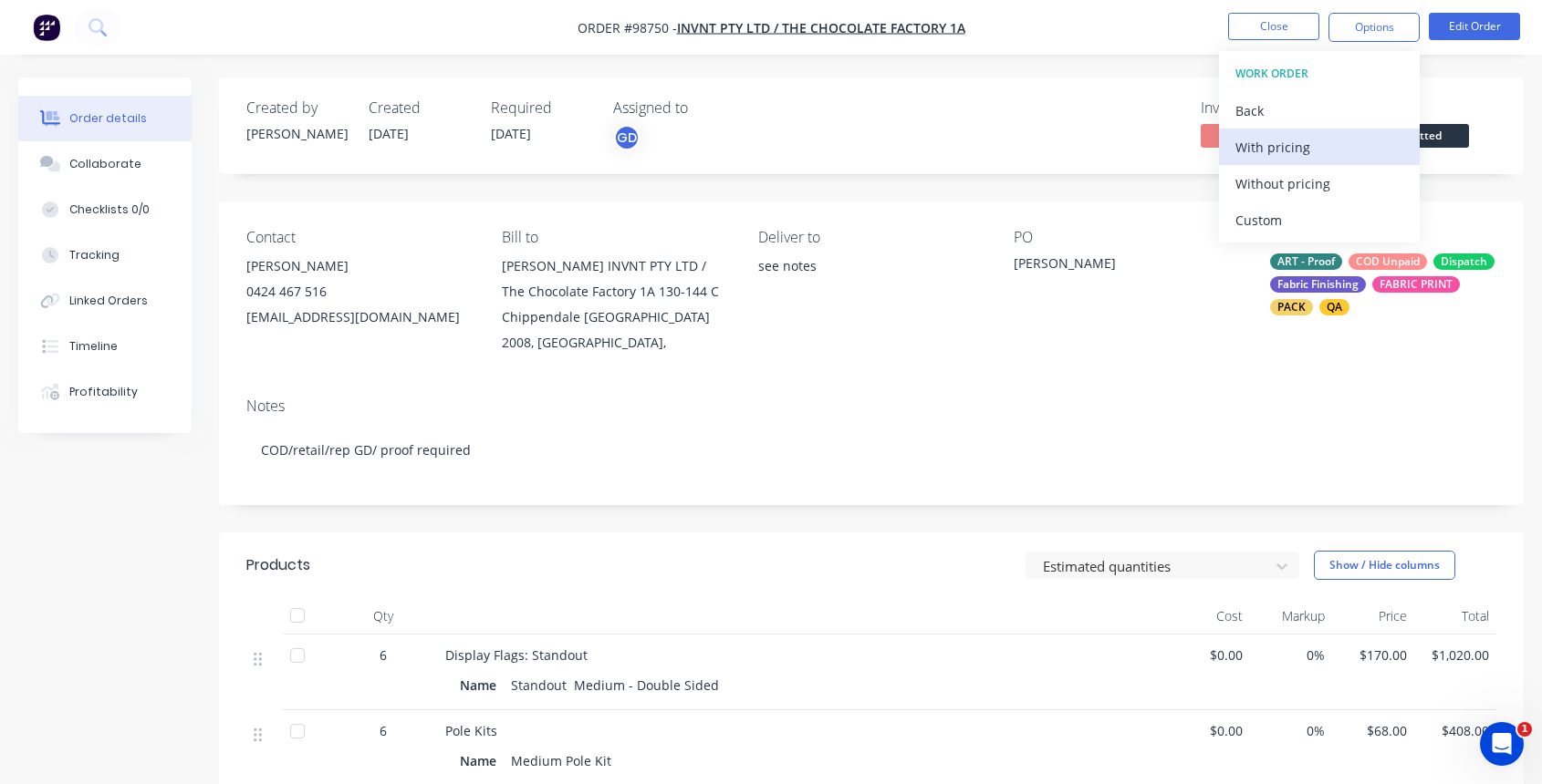
click at [1281, 152] on div "With pricing" at bounding box center [1319, 147] width 168 height 27
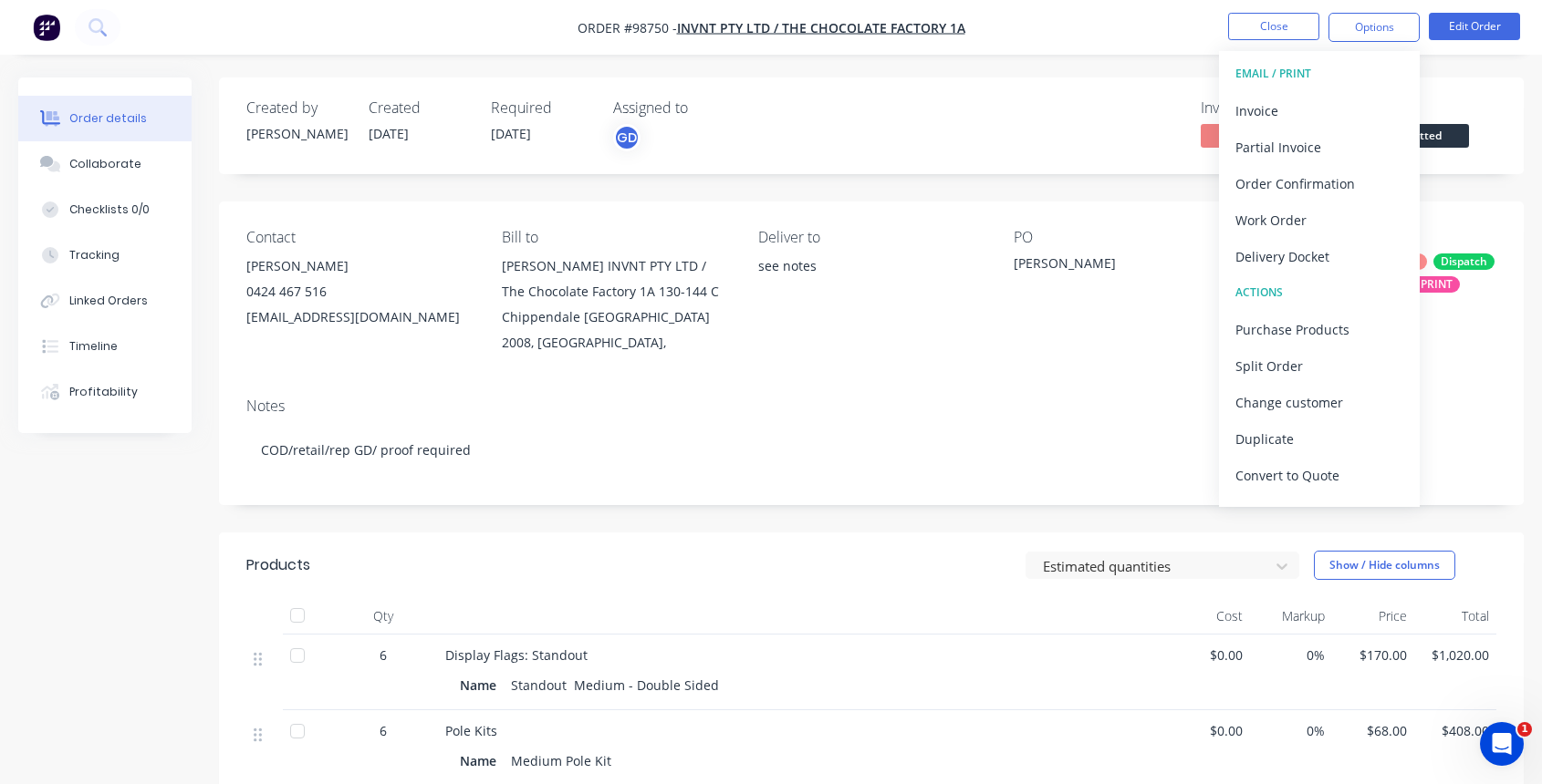
click at [243, 317] on div "Contact Elliot Hudd 0424 467 516 ehudd@invnt.com Bill to Elliot Hudd INVNT PTY …" at bounding box center [871, 292] width 1304 height 181
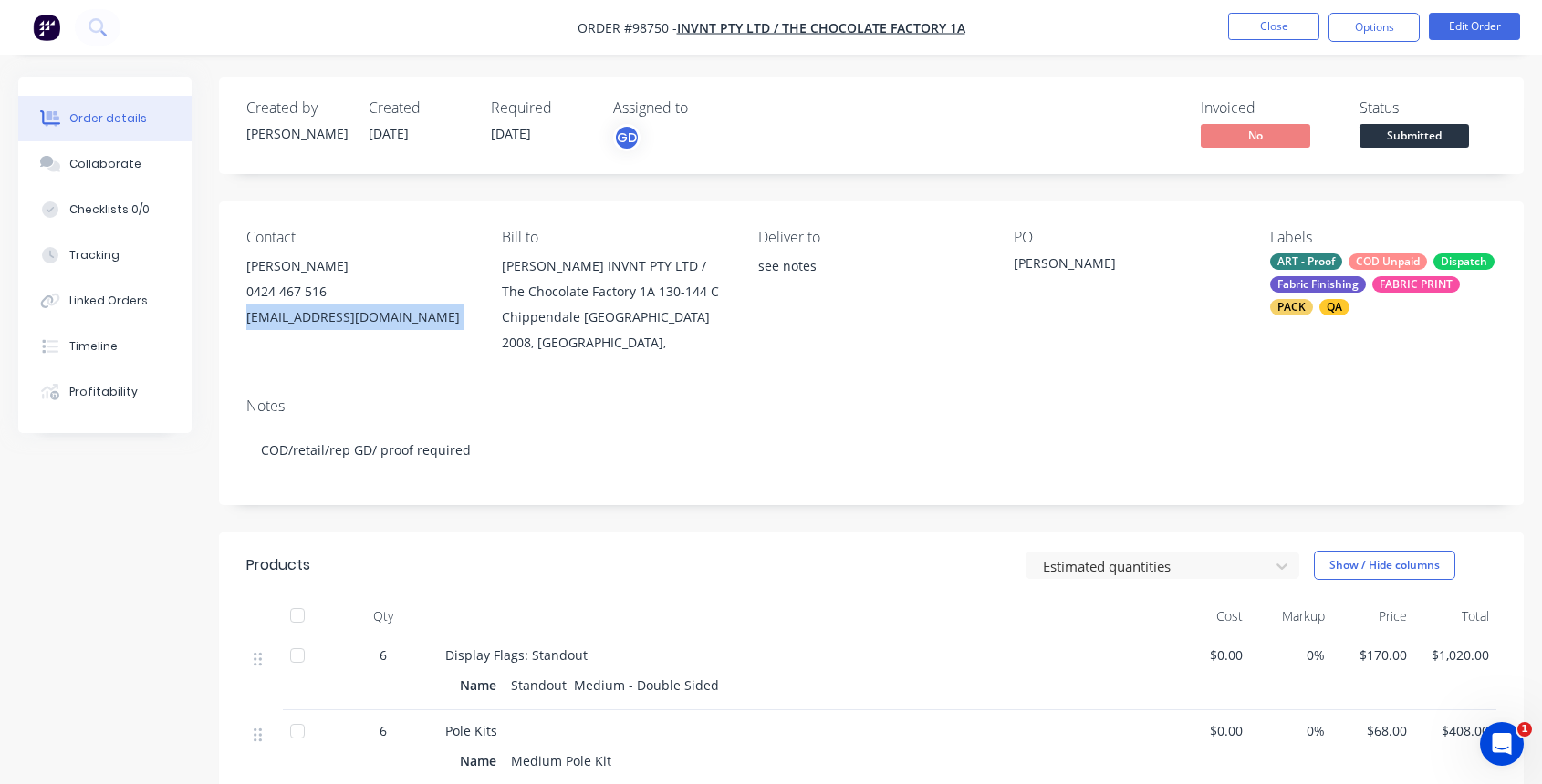
drag, startPoint x: 243, startPoint y: 317, endPoint x: 332, endPoint y: 321, distance: 89.1
click at [350, 321] on div "Contact Elliot Hudd 0424 467 516 ehudd@invnt.com Bill to Elliot Hudd INVNT PTY …" at bounding box center [871, 292] width 1304 height 181
click at [102, 164] on div "Collaborate" at bounding box center [105, 164] width 72 height 17
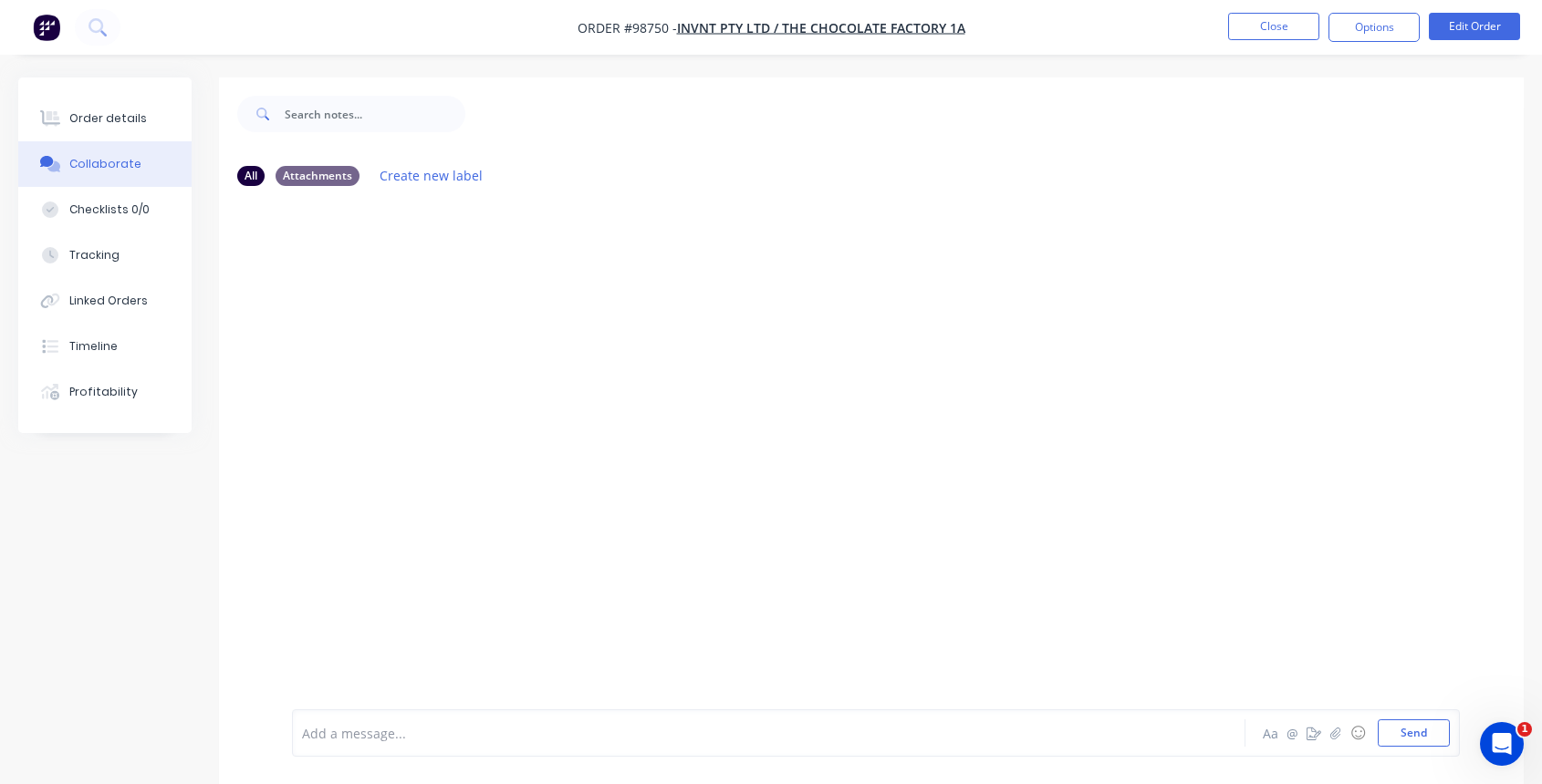
click at [374, 733] on div at bounding box center [733, 733] width 860 height 19
click at [1255, 28] on button "Close" at bounding box center [1274, 27] width 91 height 28
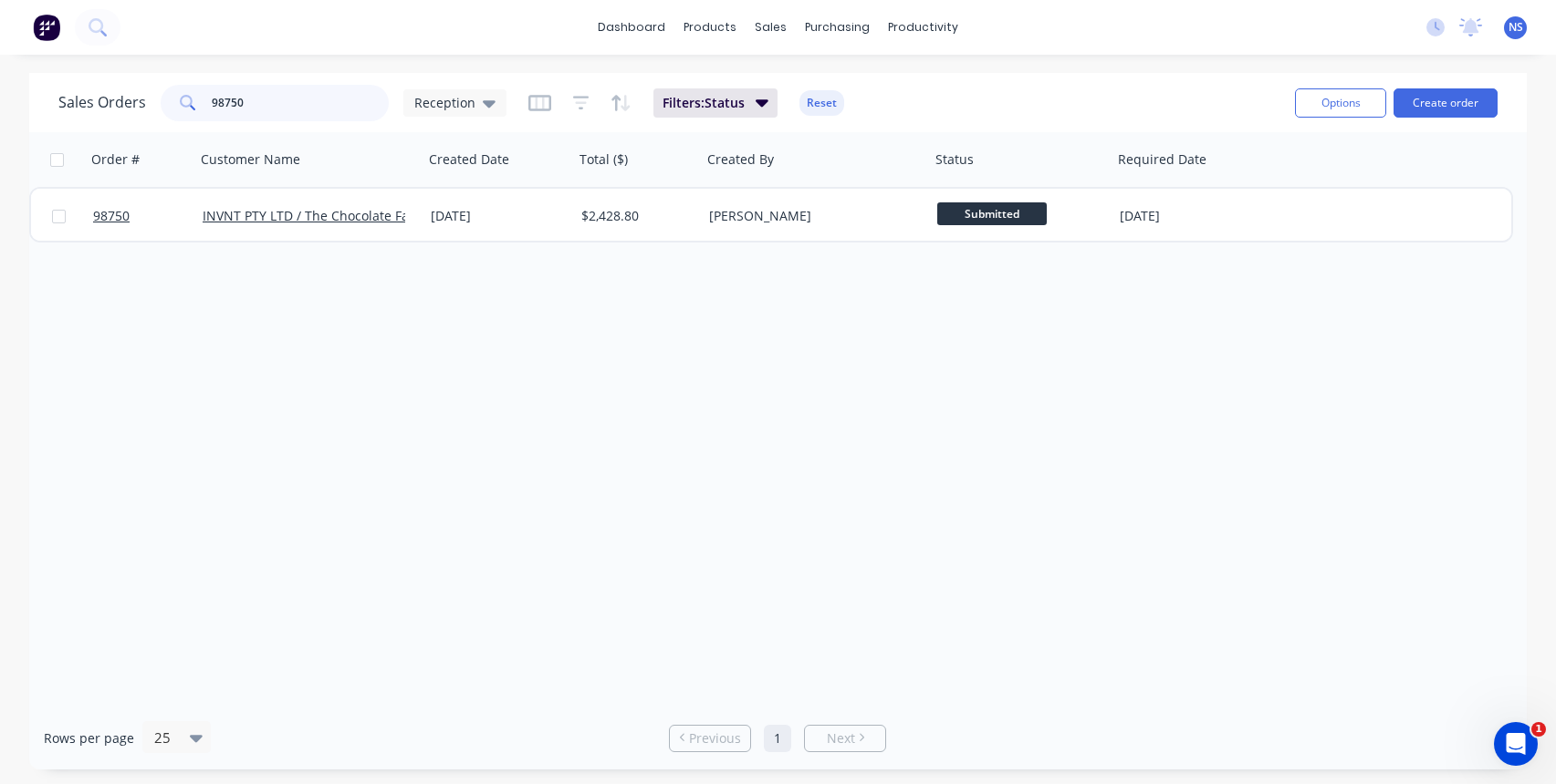
click at [289, 103] on input "98750" at bounding box center [301, 103] width 178 height 36
drag, startPoint x: 288, startPoint y: 103, endPoint x: 161, endPoint y: 103, distance: 127.0
click at [162, 103] on div "98750" at bounding box center [274, 103] width 228 height 36
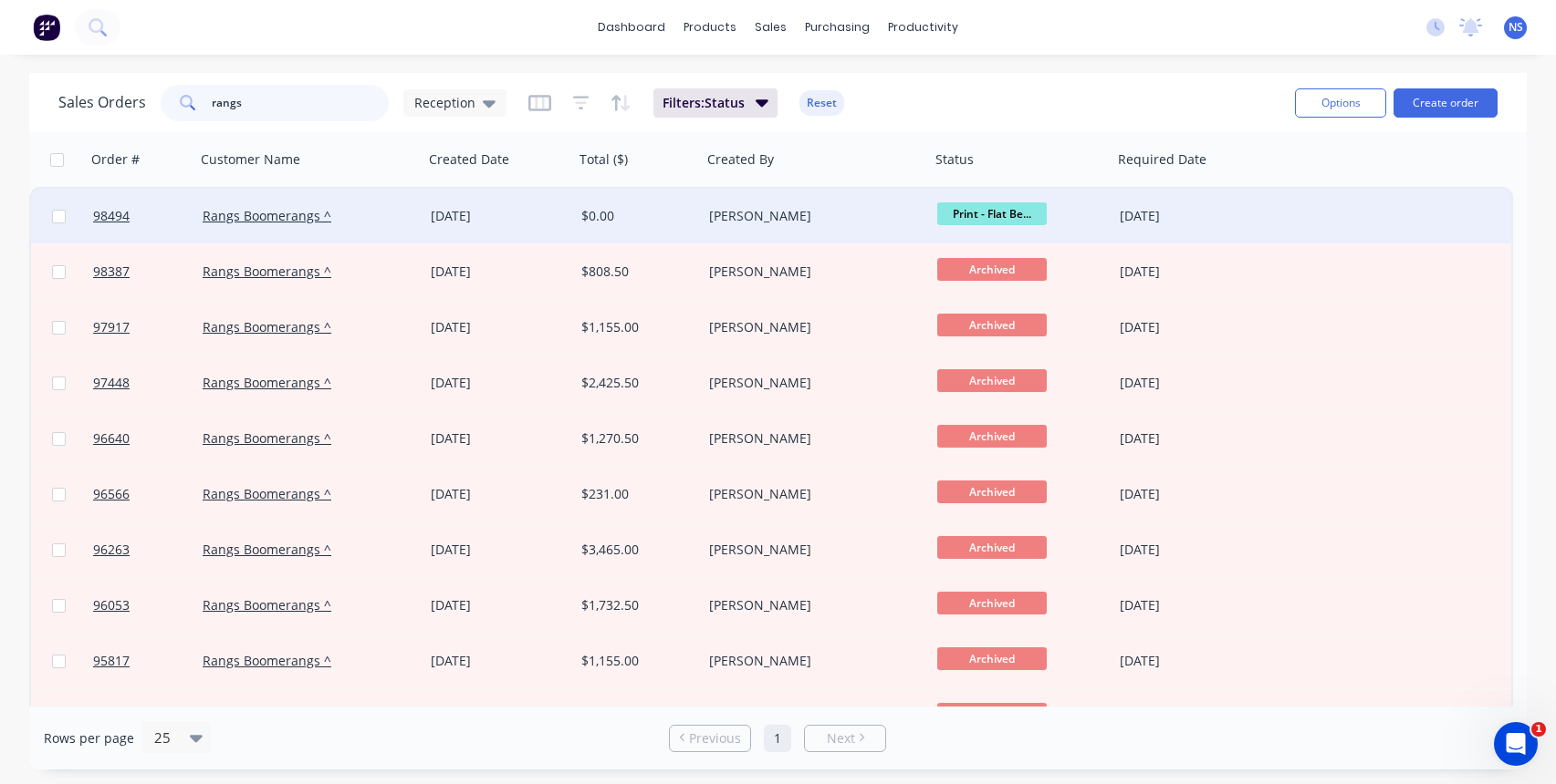
type input "rangs"
click at [374, 217] on div "Rangs Boomerangs ^" at bounding box center [303, 216] width 202 height 18
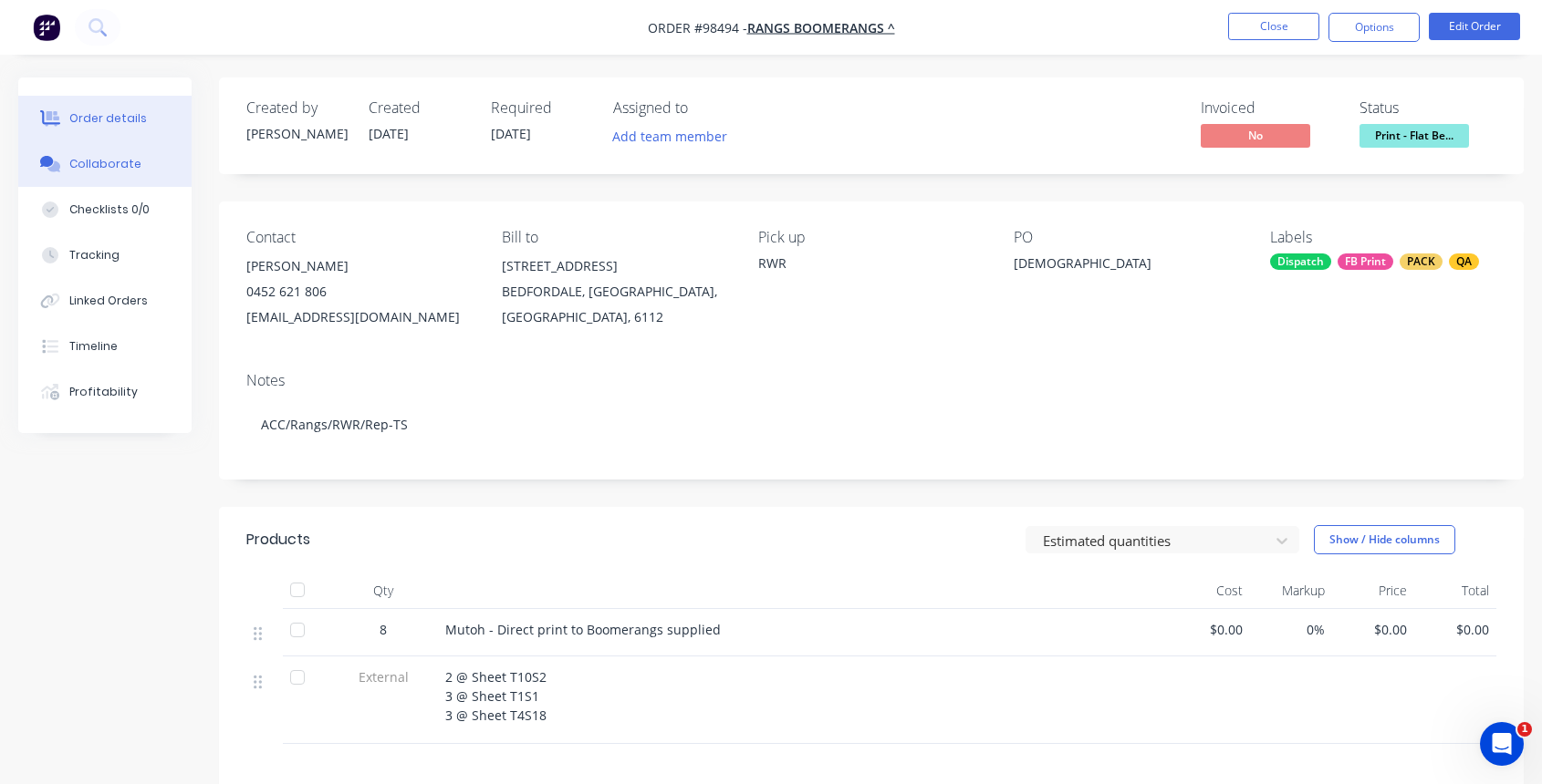
click at [128, 175] on button "Collaborate" at bounding box center [105, 164] width 174 height 45
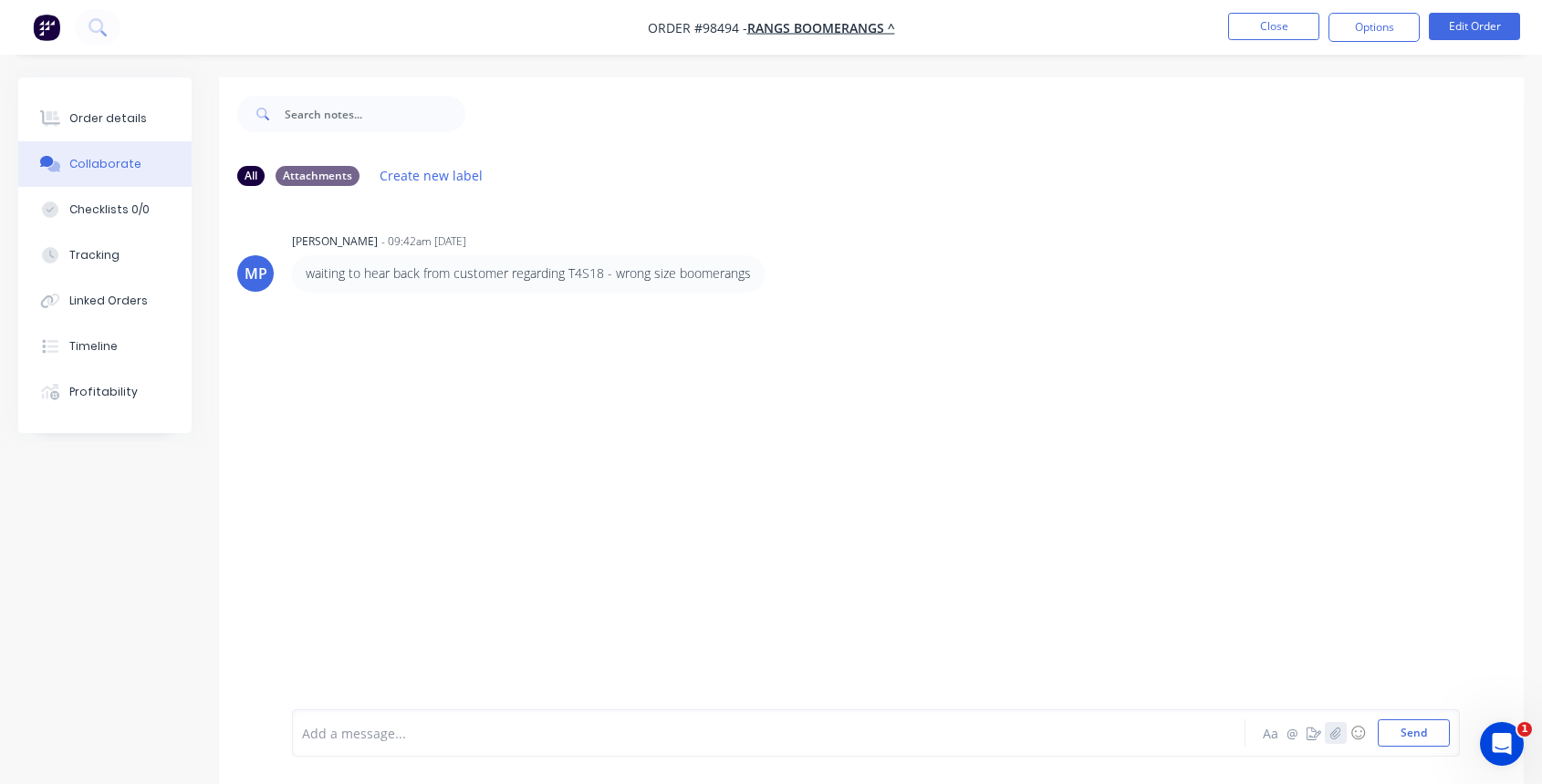
click at [1332, 735] on icon "button" at bounding box center [1335, 733] width 11 height 13
click at [1405, 731] on button "Send" at bounding box center [1413, 734] width 72 height 28
click at [1269, 22] on button "Close" at bounding box center [1274, 27] width 91 height 28
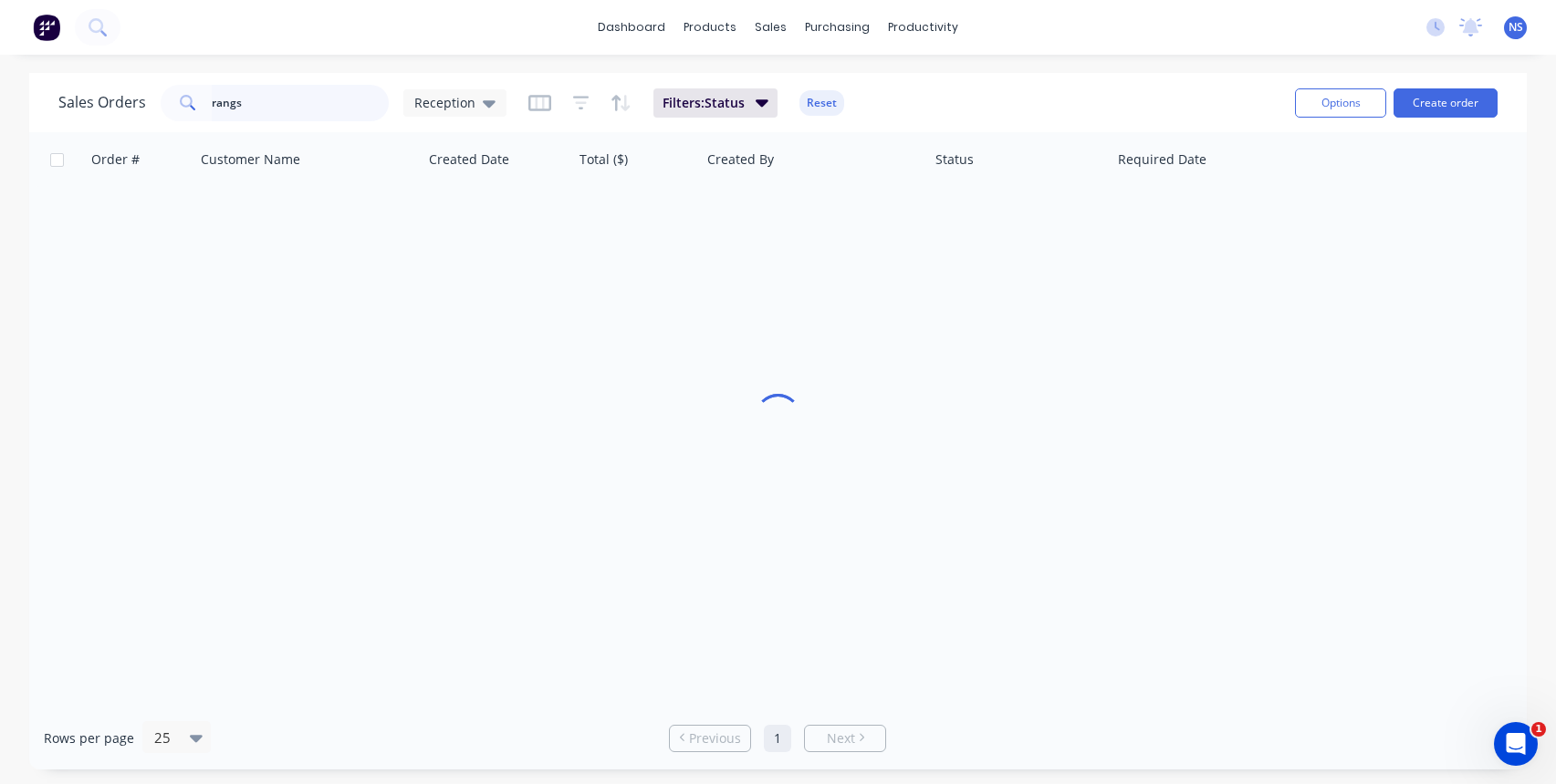
click at [313, 103] on input "rangs" at bounding box center [301, 103] width 178 height 36
type input "r"
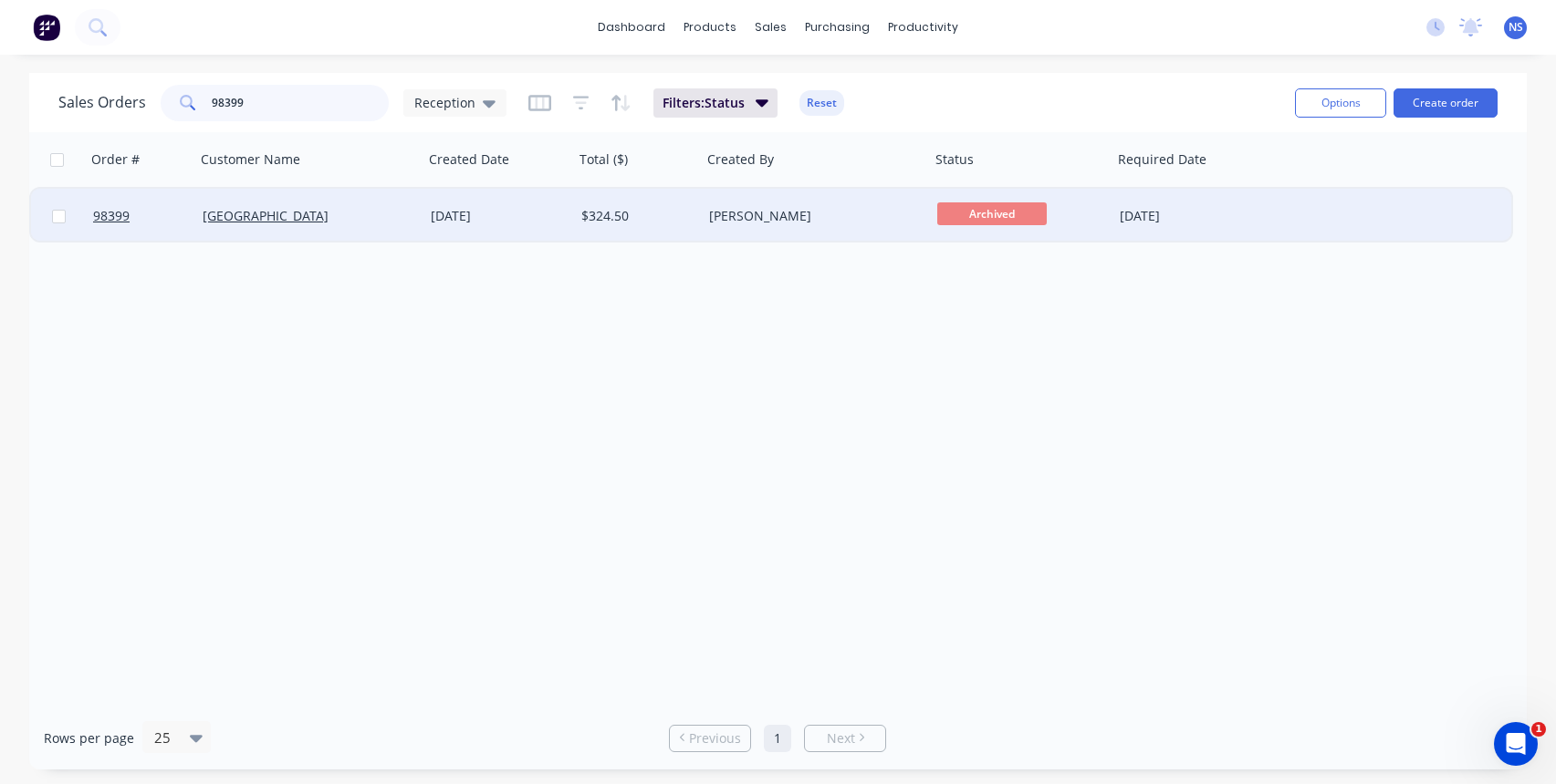
type input "98399"
click at [558, 223] on div "29 Aug 2025" at bounding box center [498, 216] width 136 height 18
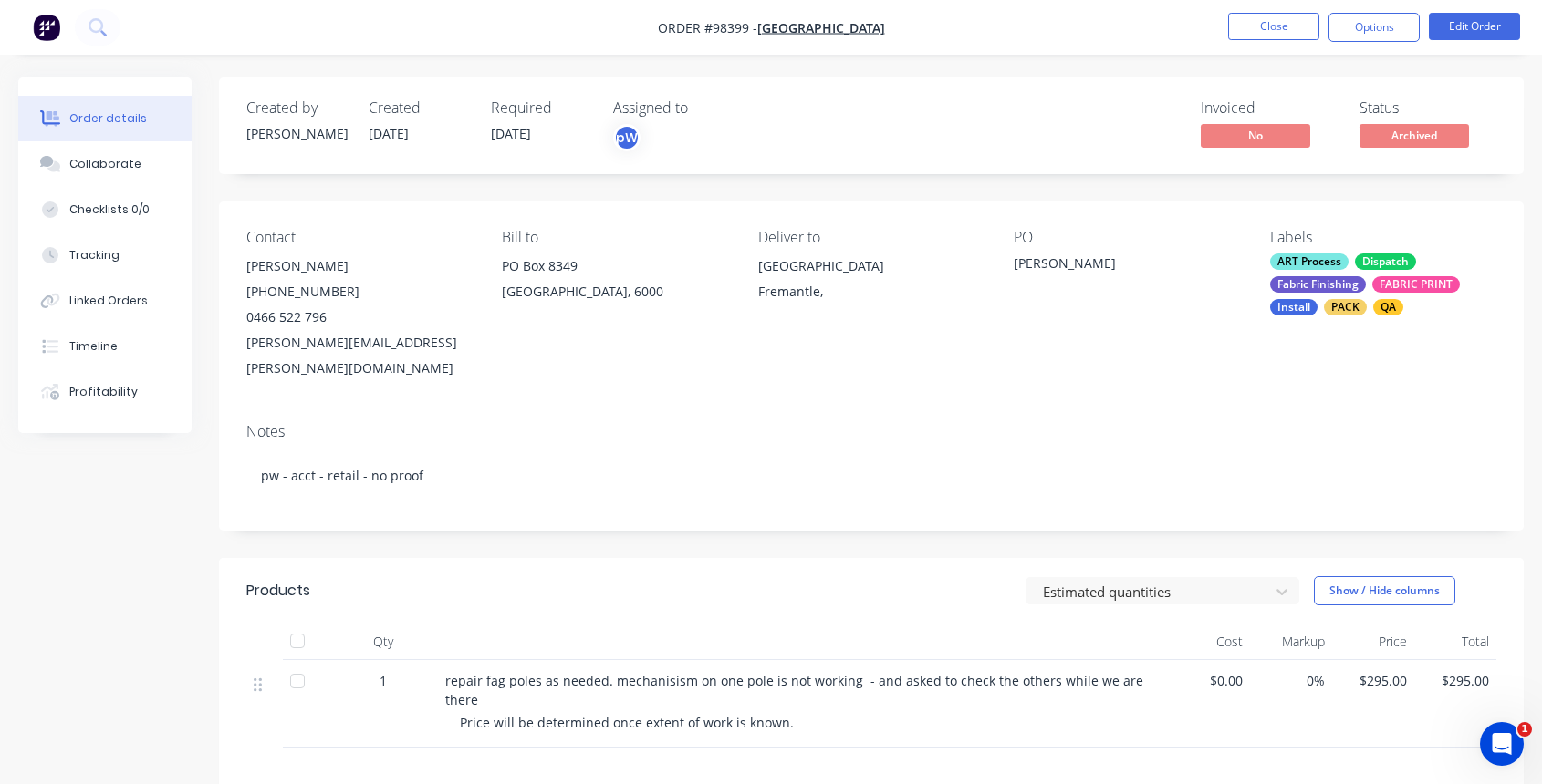
click at [1369, 272] on div "ART Process Dispatch Fabric Finishing FABRIC PRINT Install PACK QA" at bounding box center [1382, 284] width 226 height 62
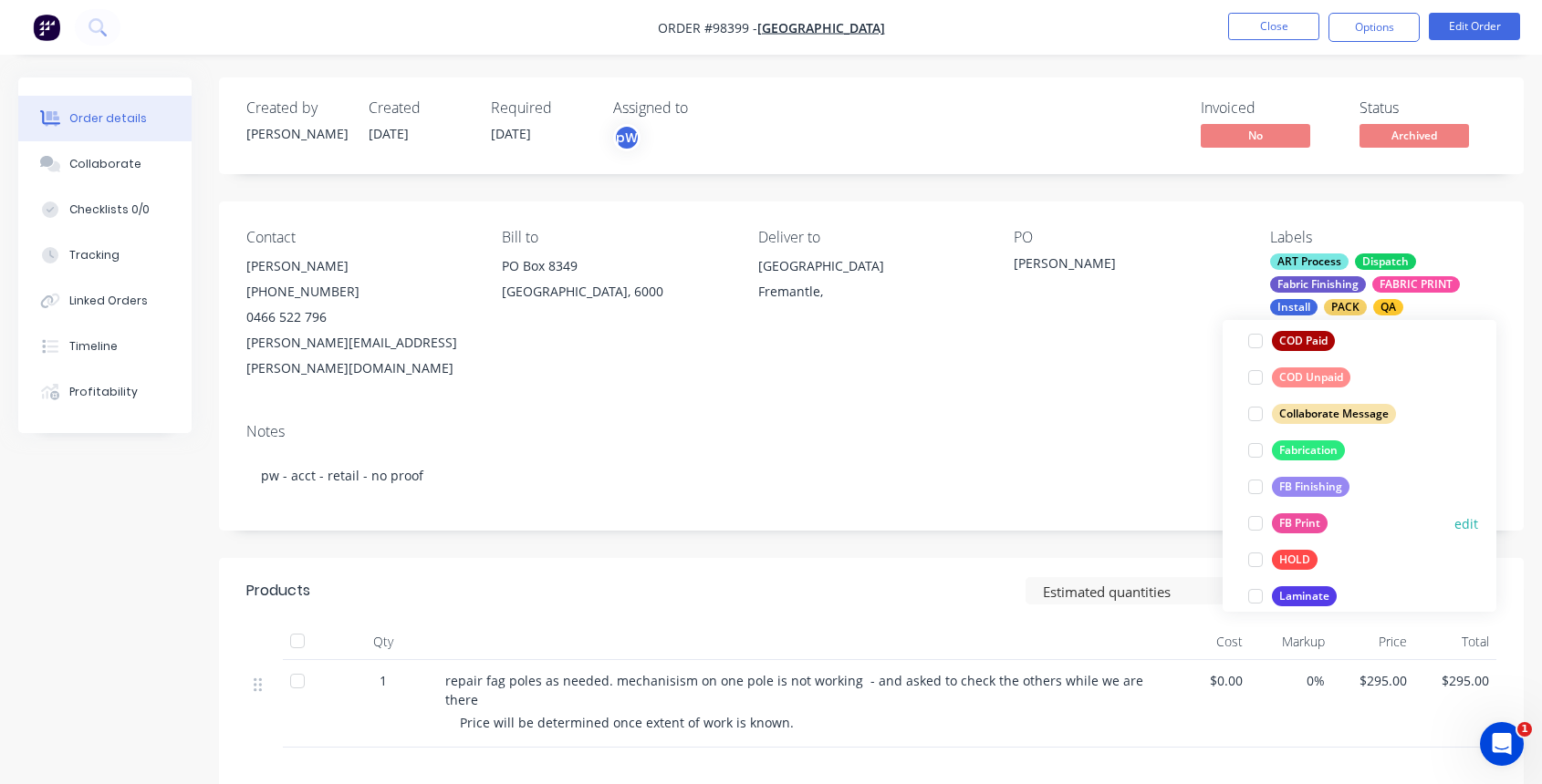
scroll to position [449, 0]
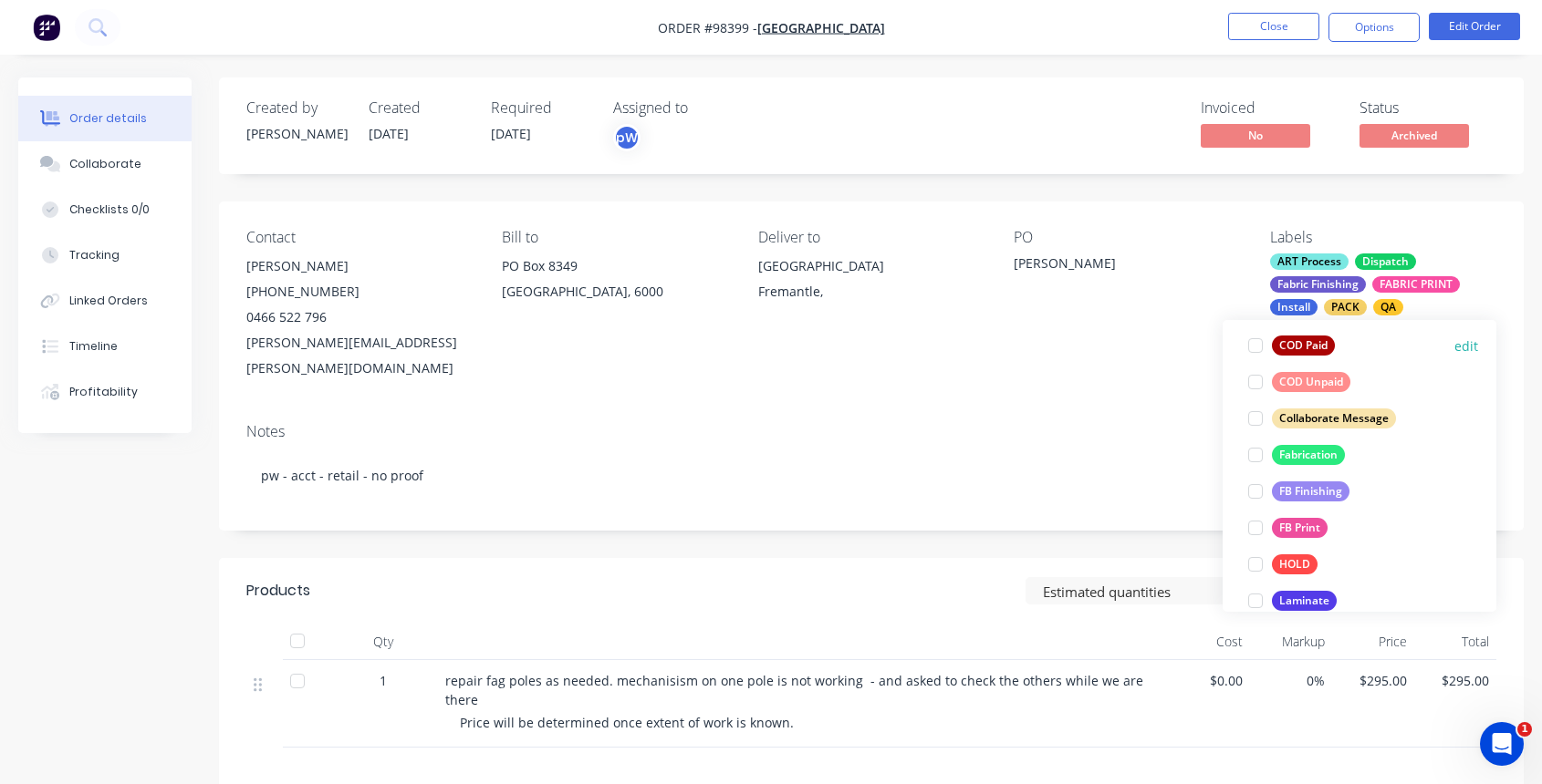
click at [1255, 349] on div at bounding box center [1255, 345] width 37 height 36
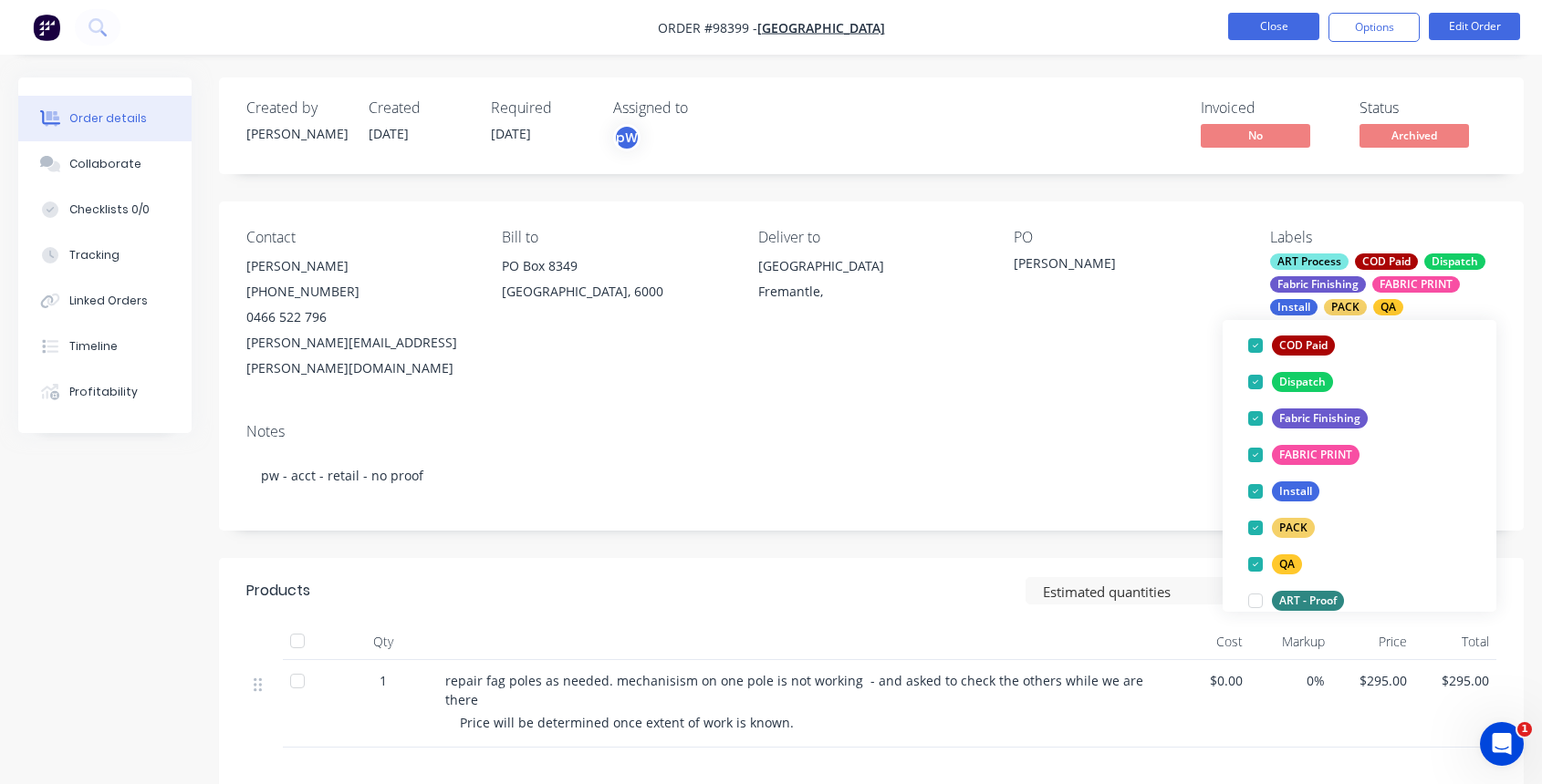
click at [1285, 30] on button "Close" at bounding box center [1274, 27] width 91 height 28
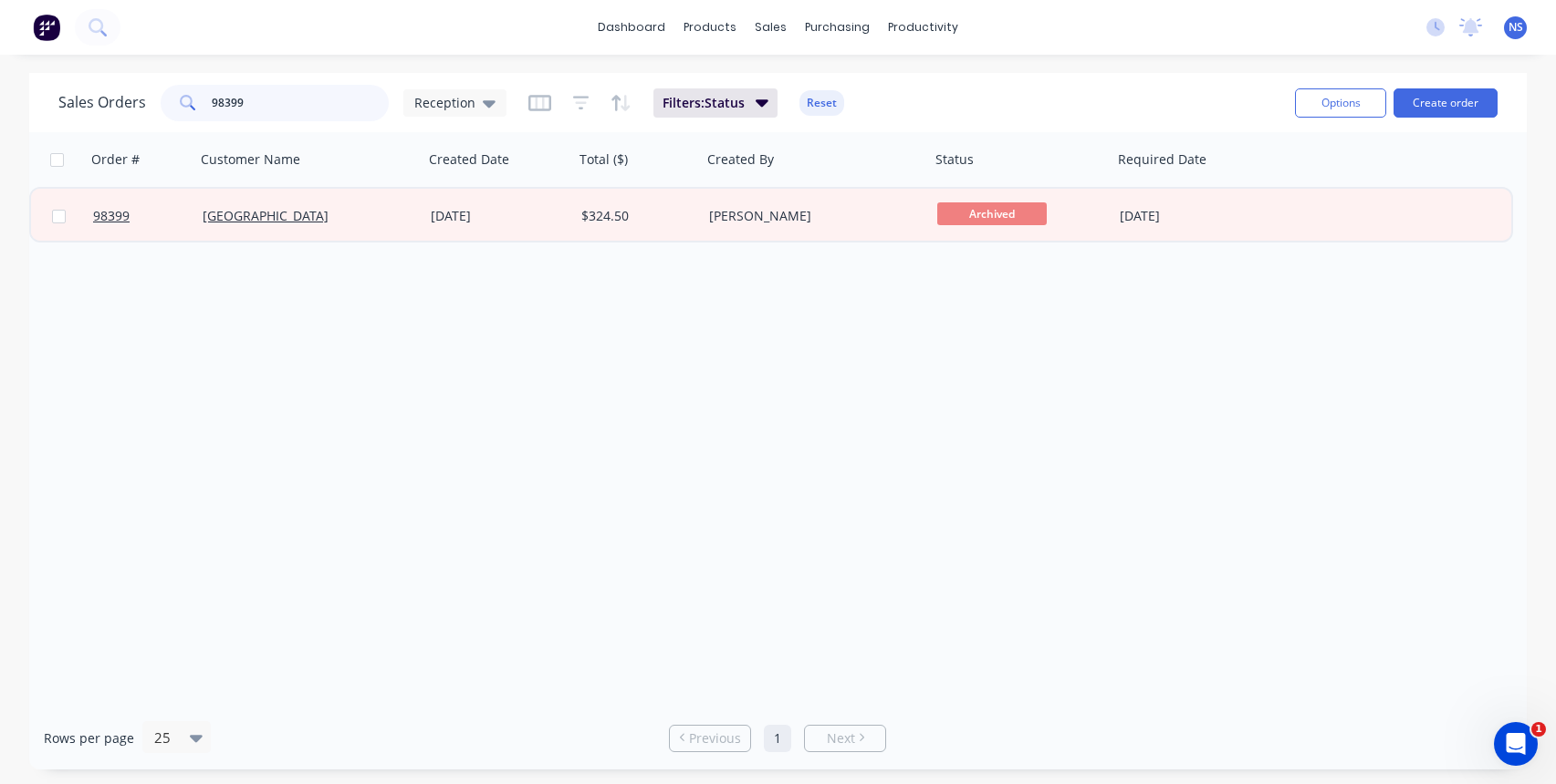
click at [268, 106] on input "98399" at bounding box center [301, 103] width 178 height 36
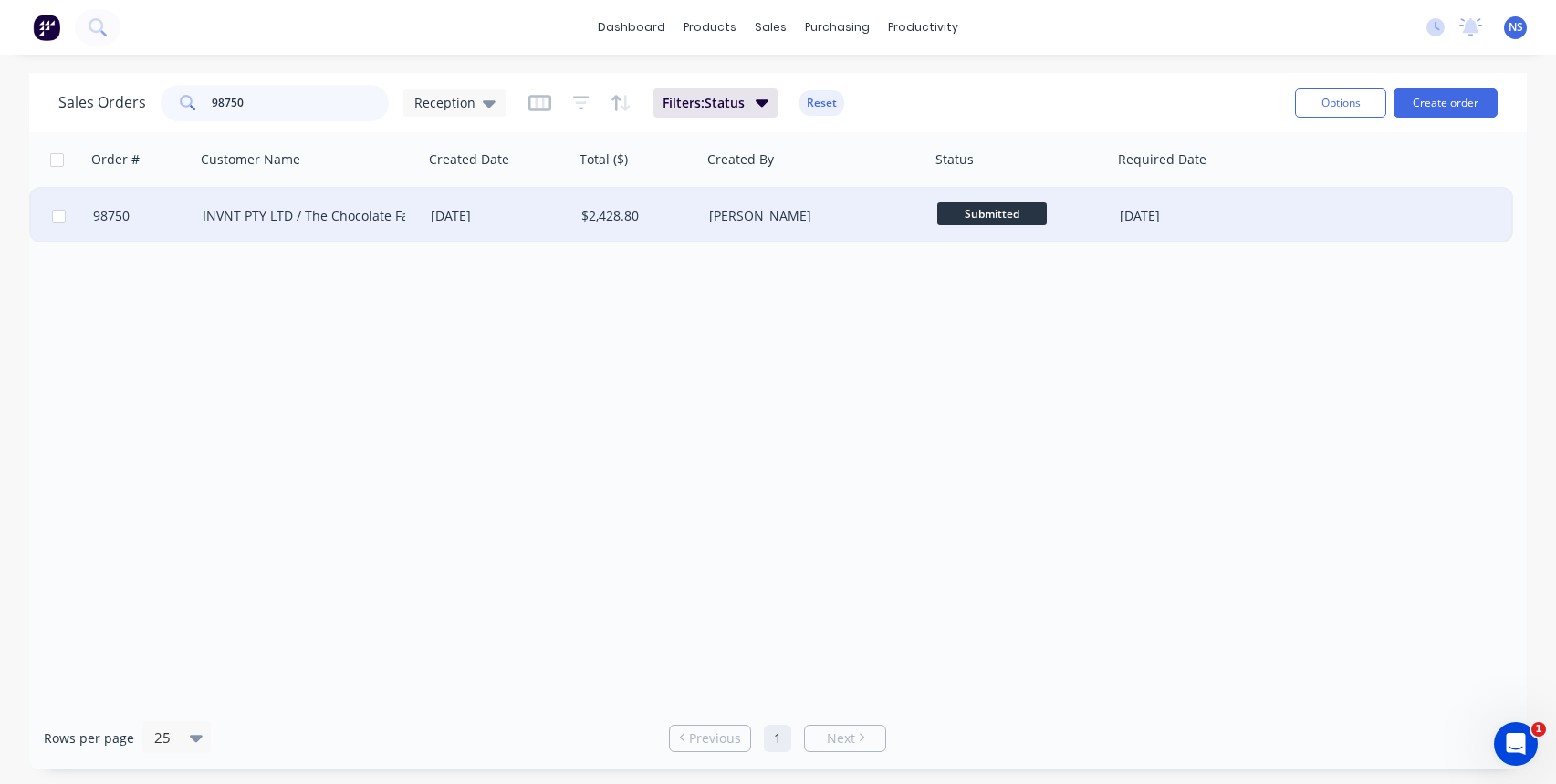
type input "98750"
click at [435, 227] on div "30 Sep 2025" at bounding box center [498, 215] width 151 height 54
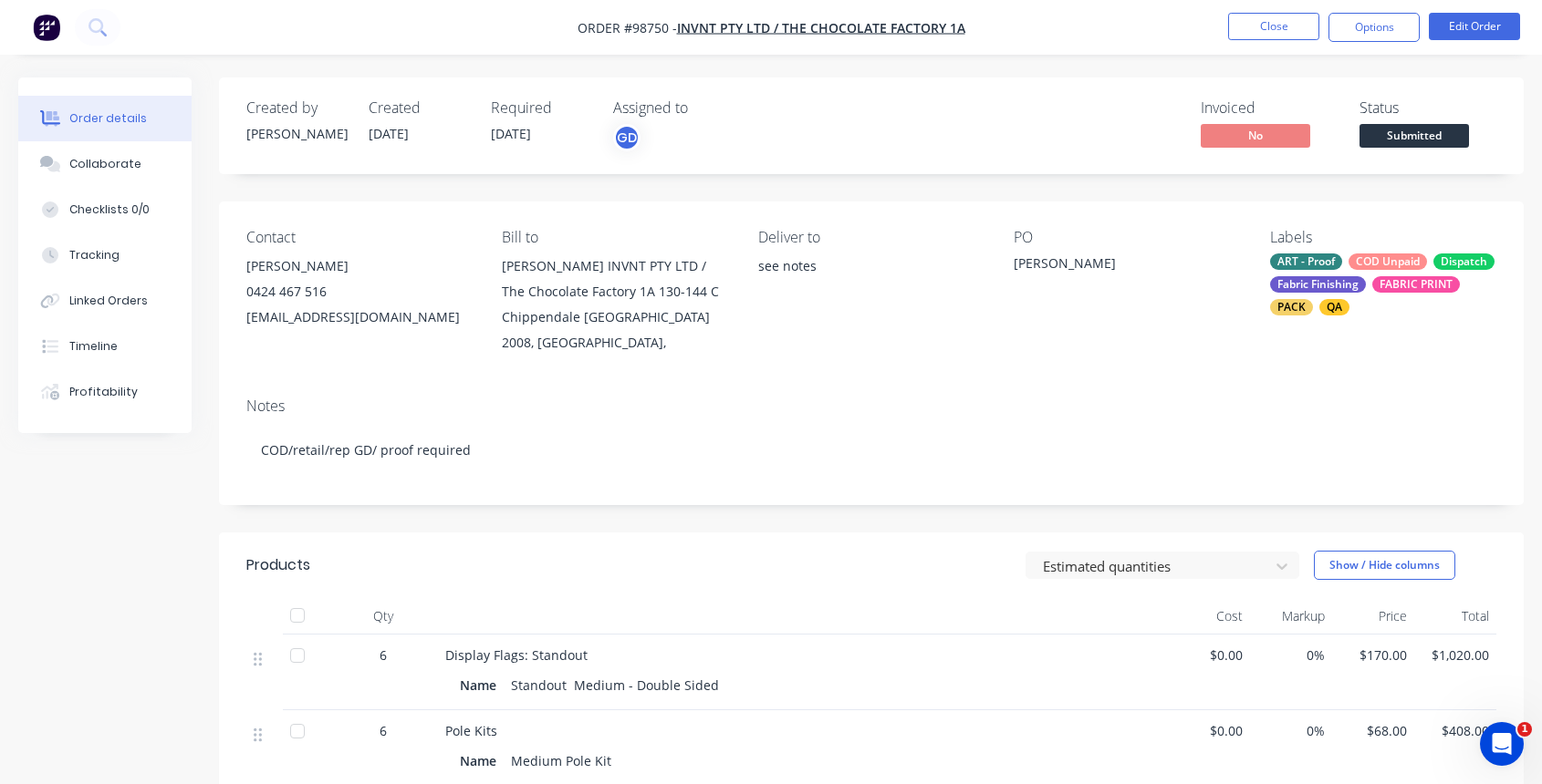
click at [1354, 265] on div "COD Unpaid" at bounding box center [1388, 261] width 79 height 17
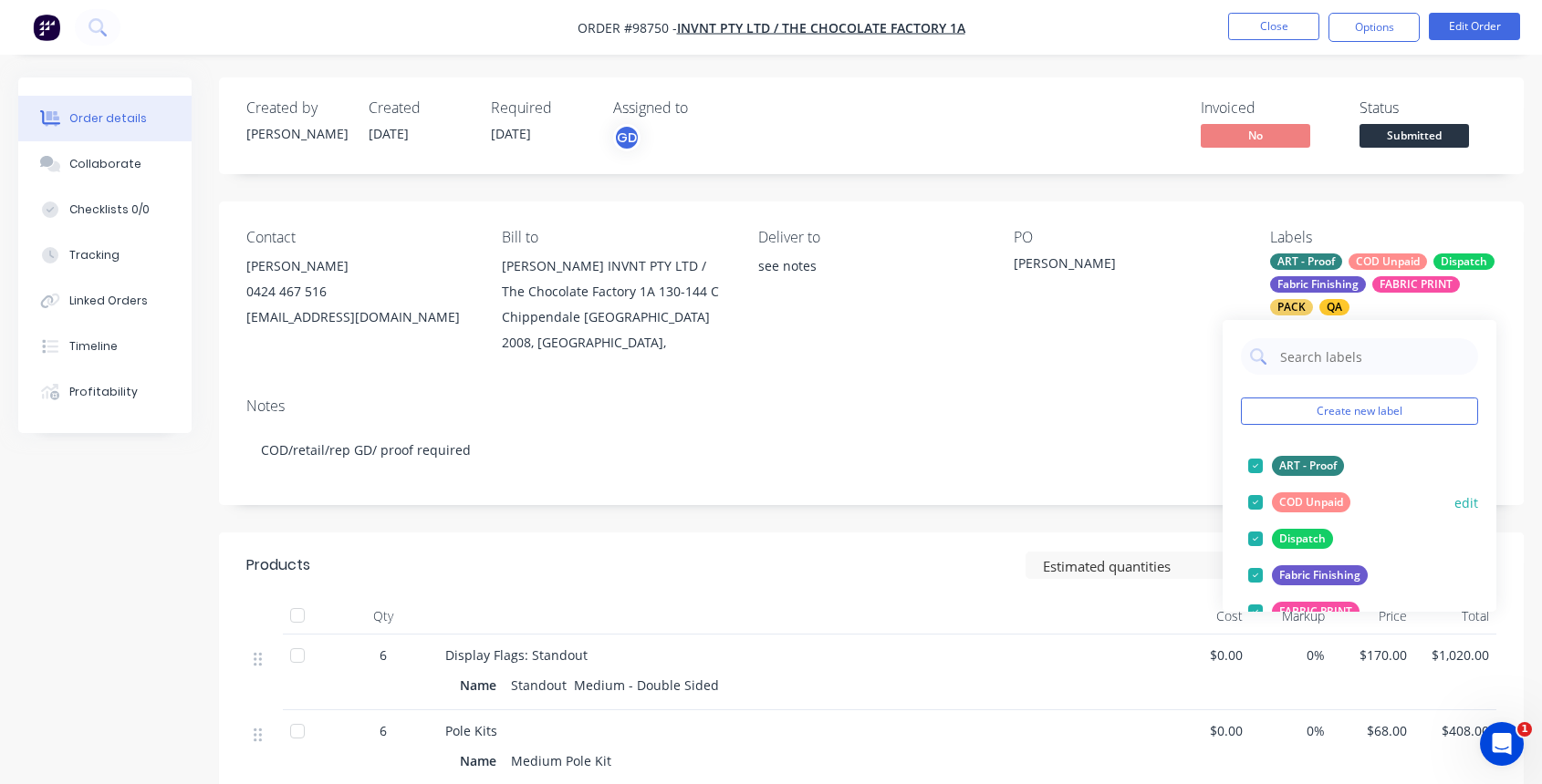
click at [1253, 497] on div at bounding box center [1255, 502] width 37 height 36
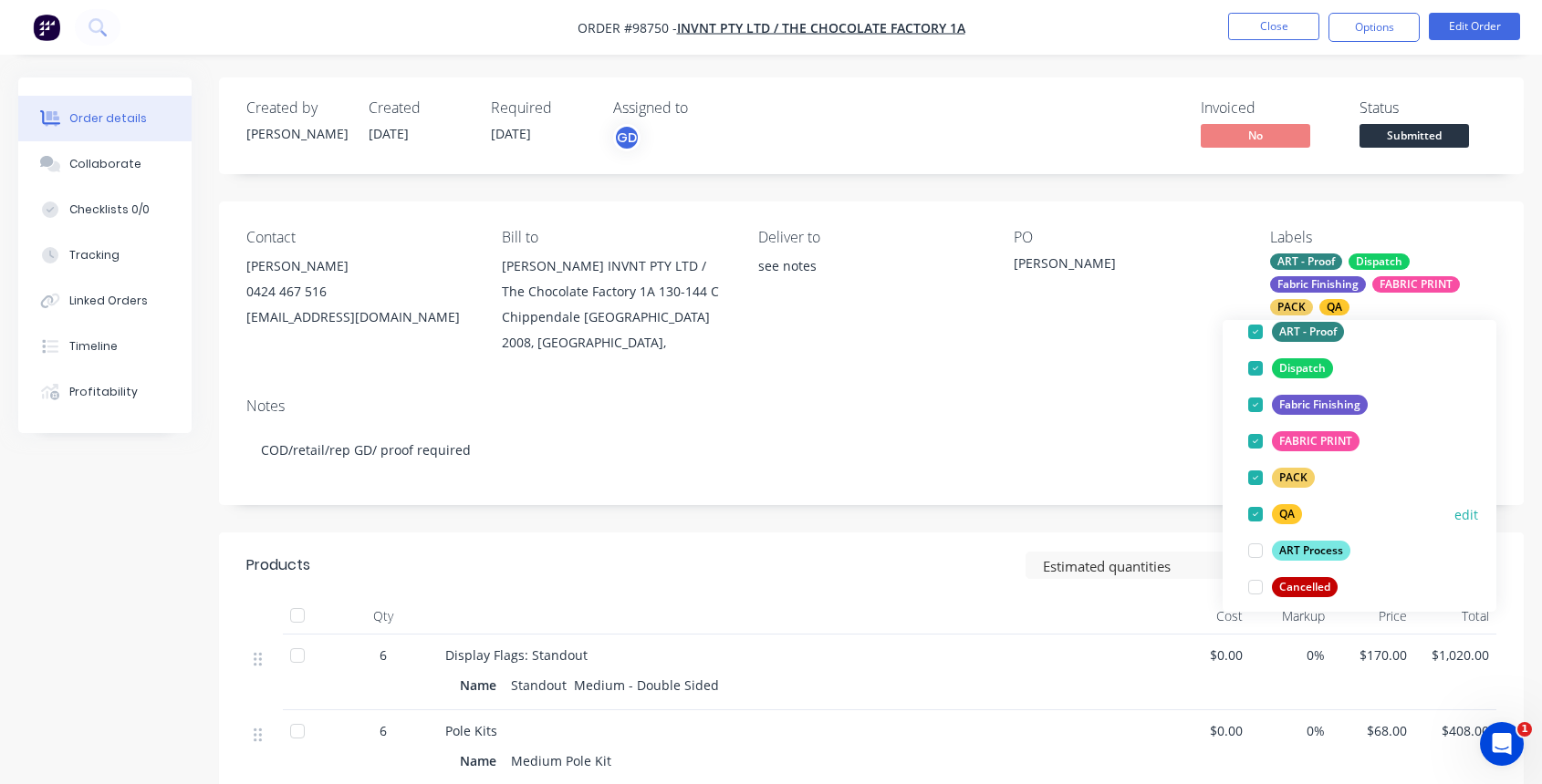
scroll to position [162, 0]
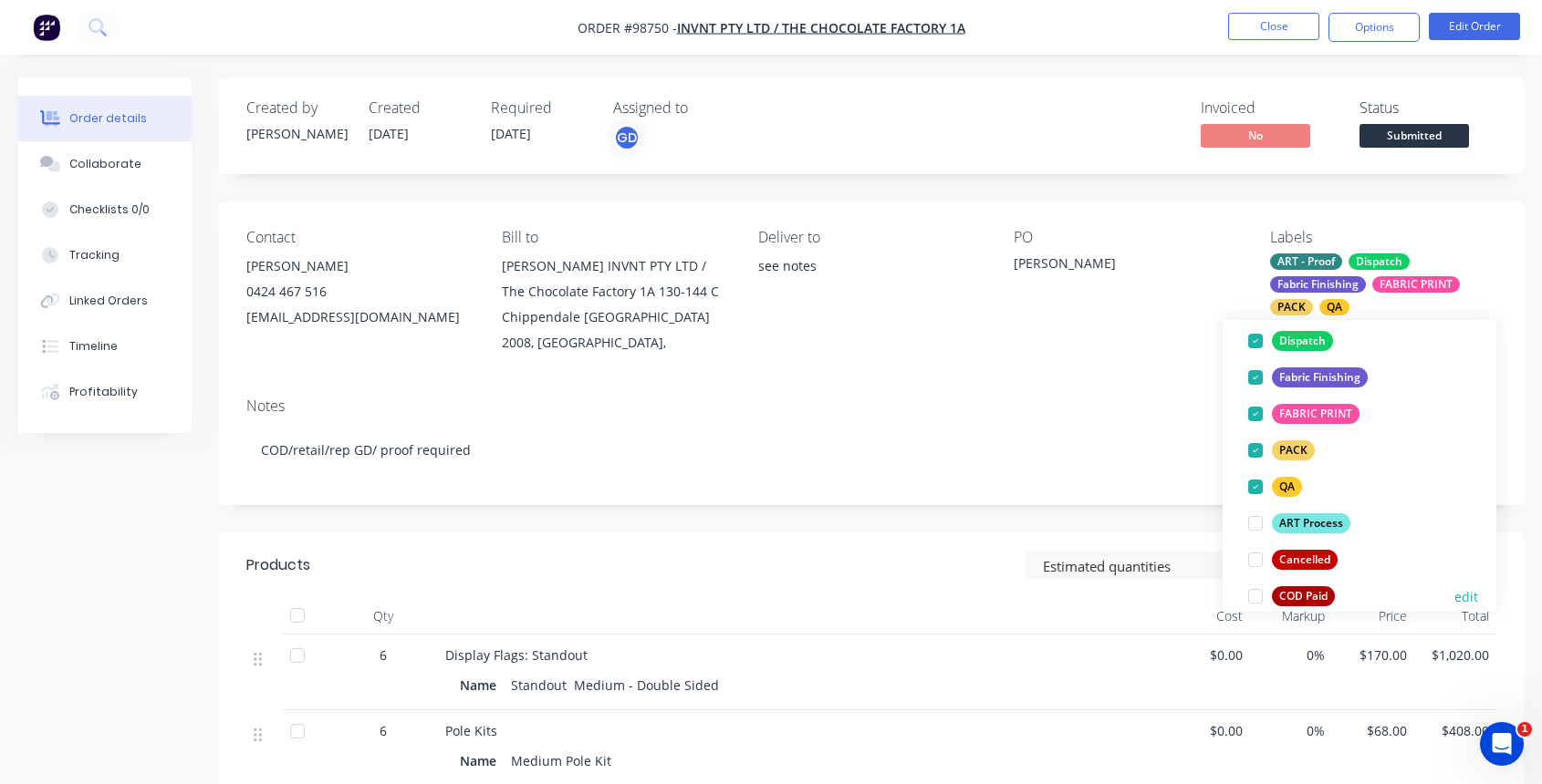
click at [1253, 600] on div at bounding box center [1255, 596] width 37 height 36
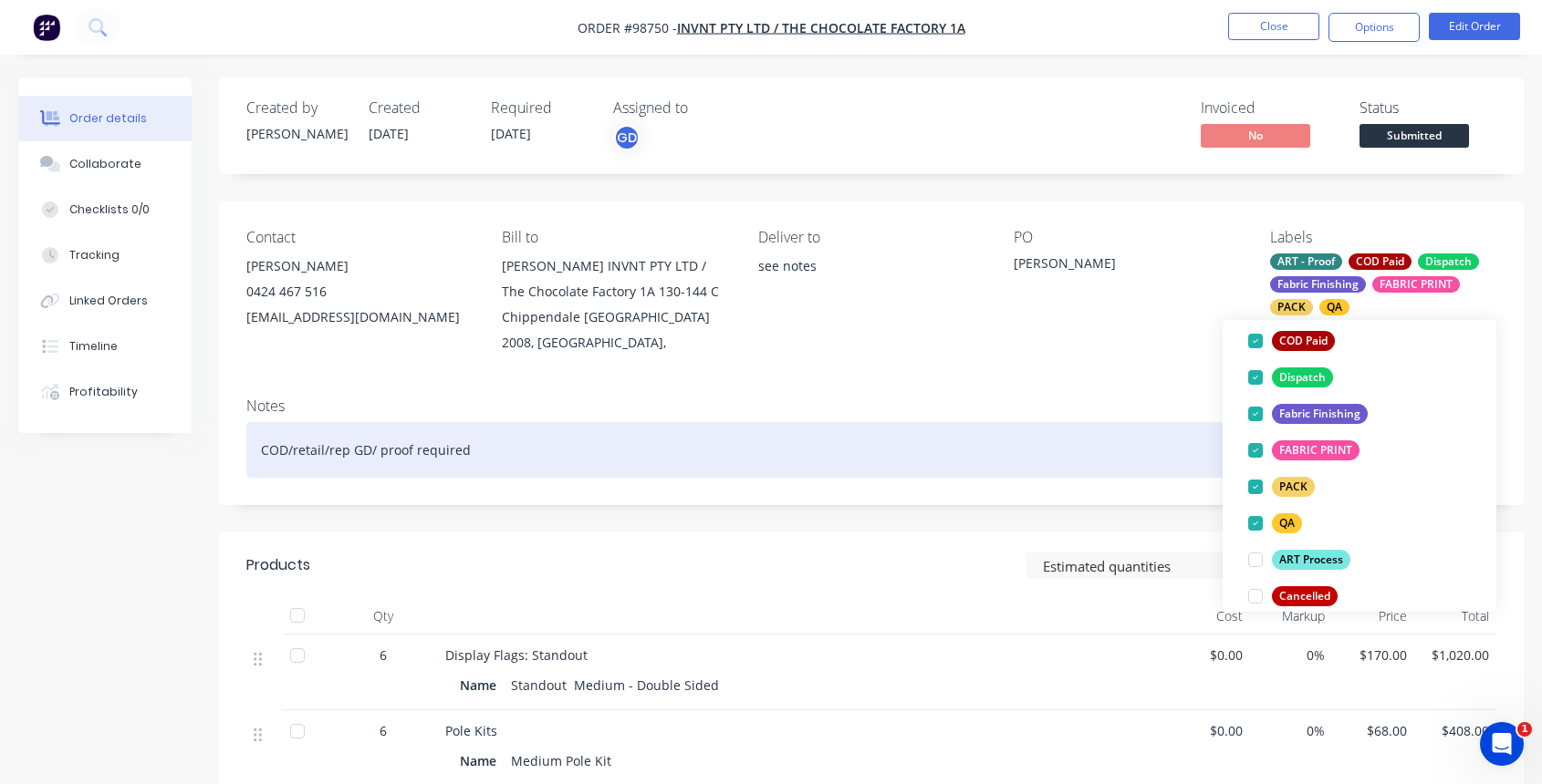
click at [984, 397] on div "Notes" at bounding box center [871, 406] width 1250 height 18
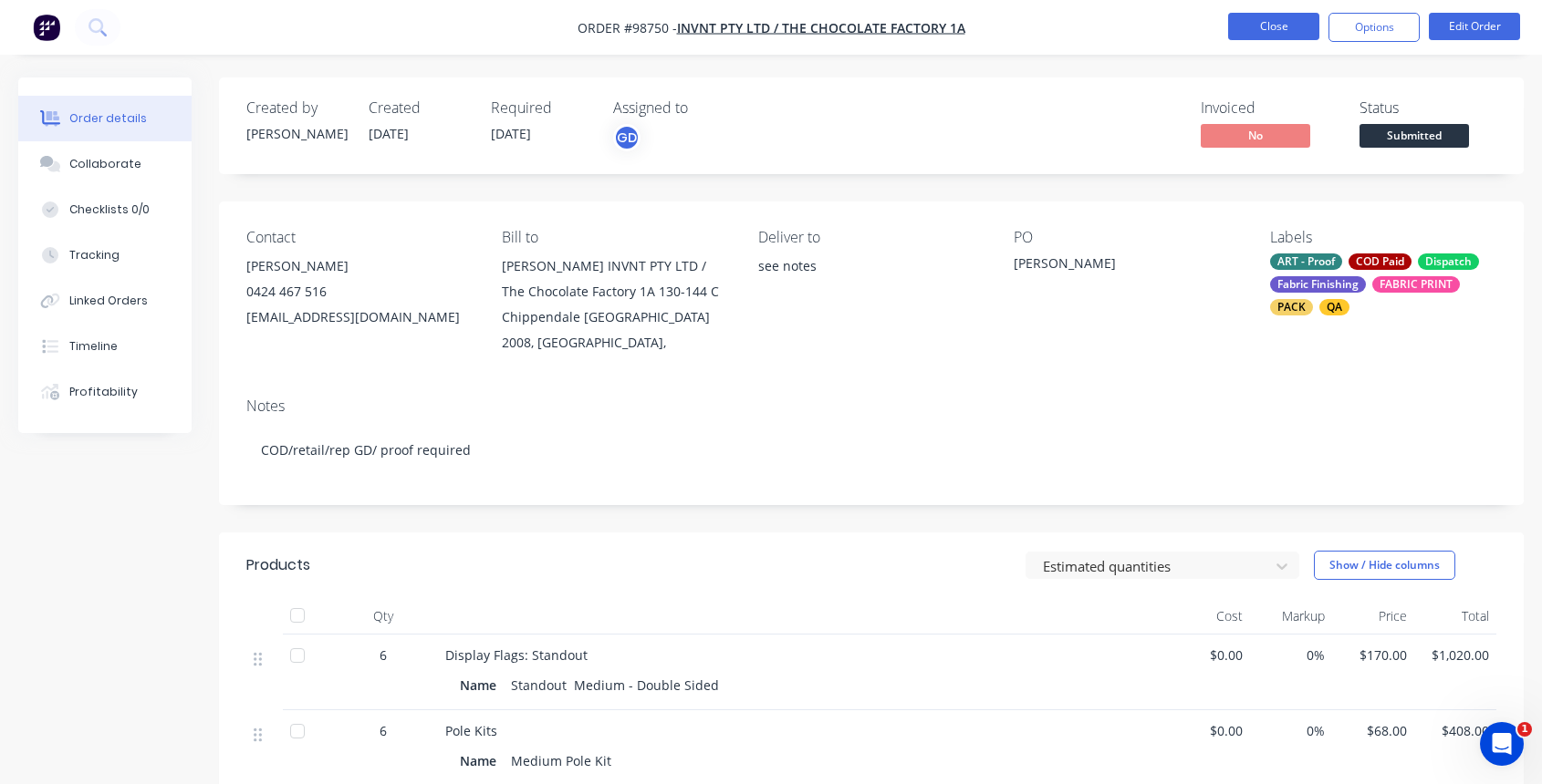
click at [1270, 31] on button "Close" at bounding box center [1274, 27] width 91 height 28
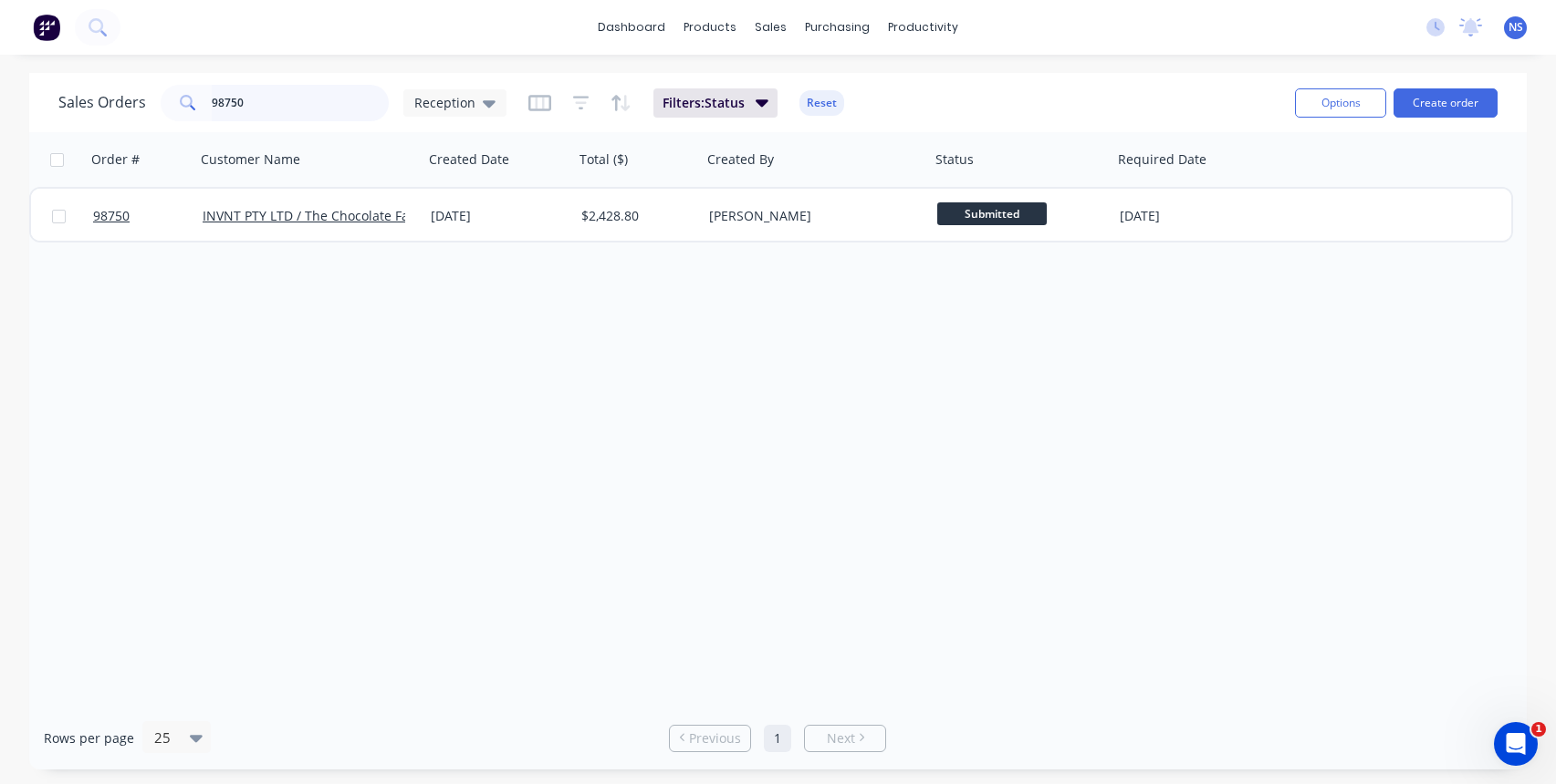
click at [265, 103] on input "98750" at bounding box center [301, 103] width 178 height 36
type input "d"
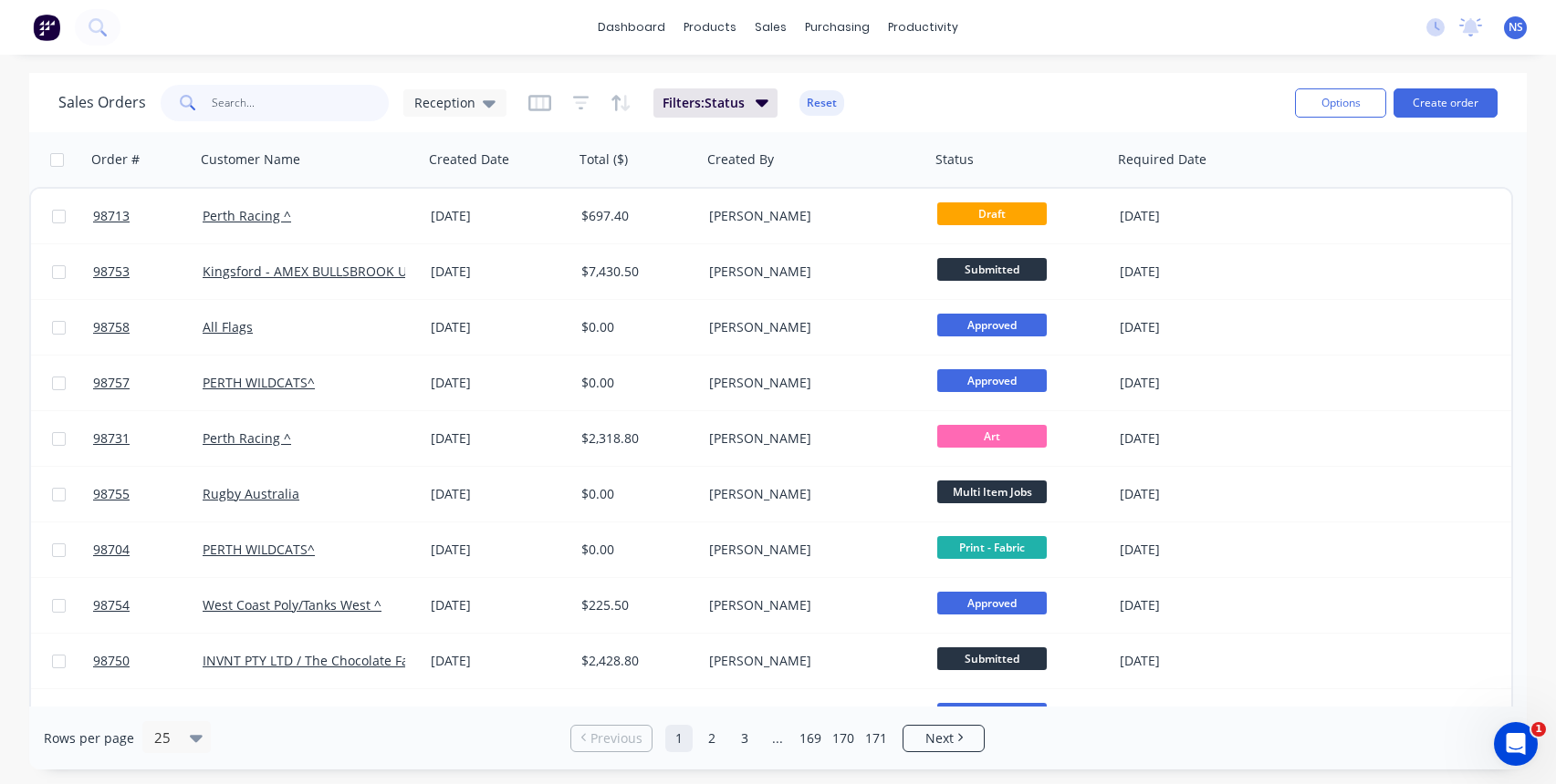
click at [279, 103] on input "text" at bounding box center [301, 103] width 178 height 36
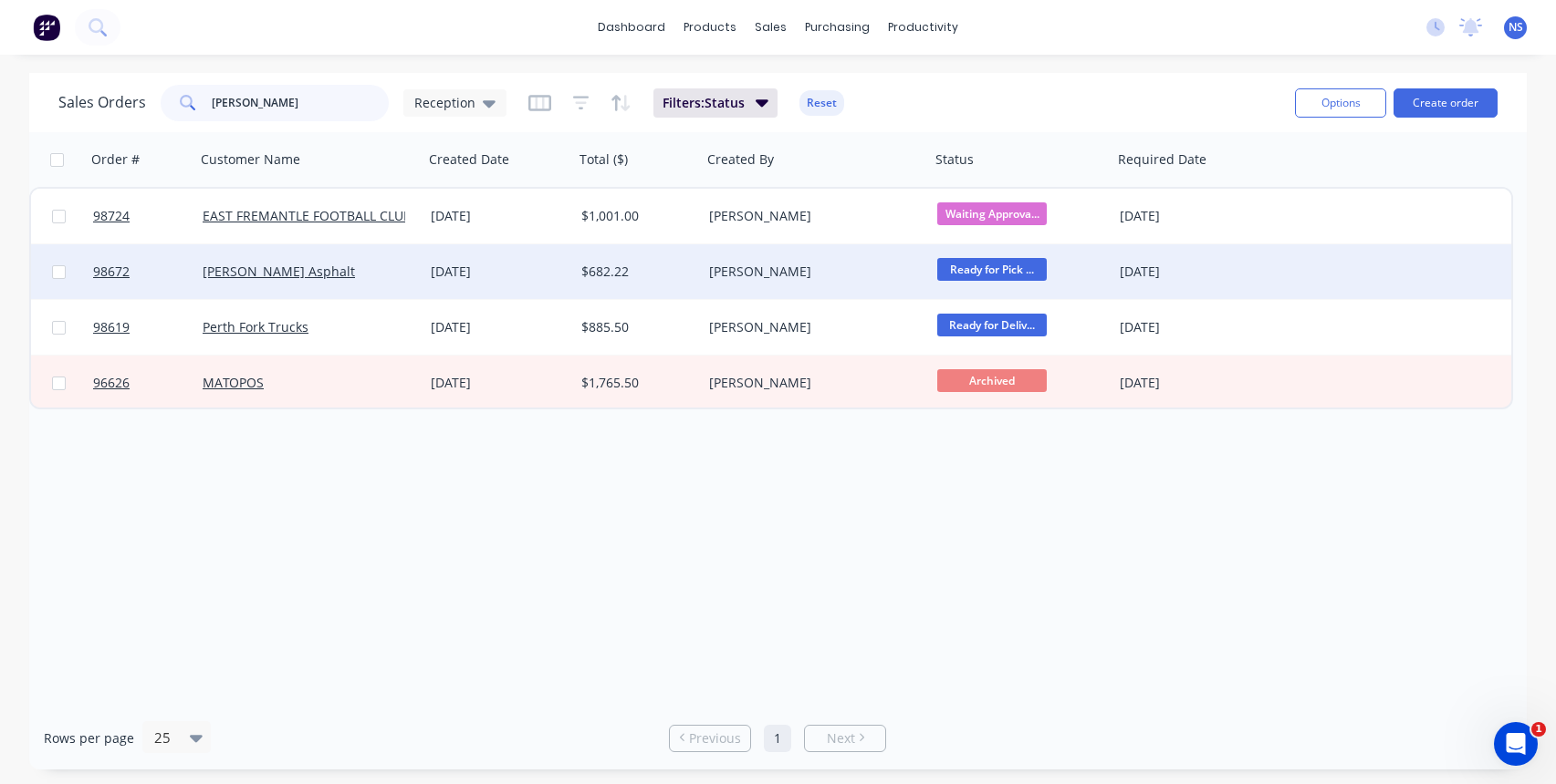
type input "jackson"
click at [382, 264] on div "[PERSON_NAME] Asphalt" at bounding box center [303, 271] width 202 height 18
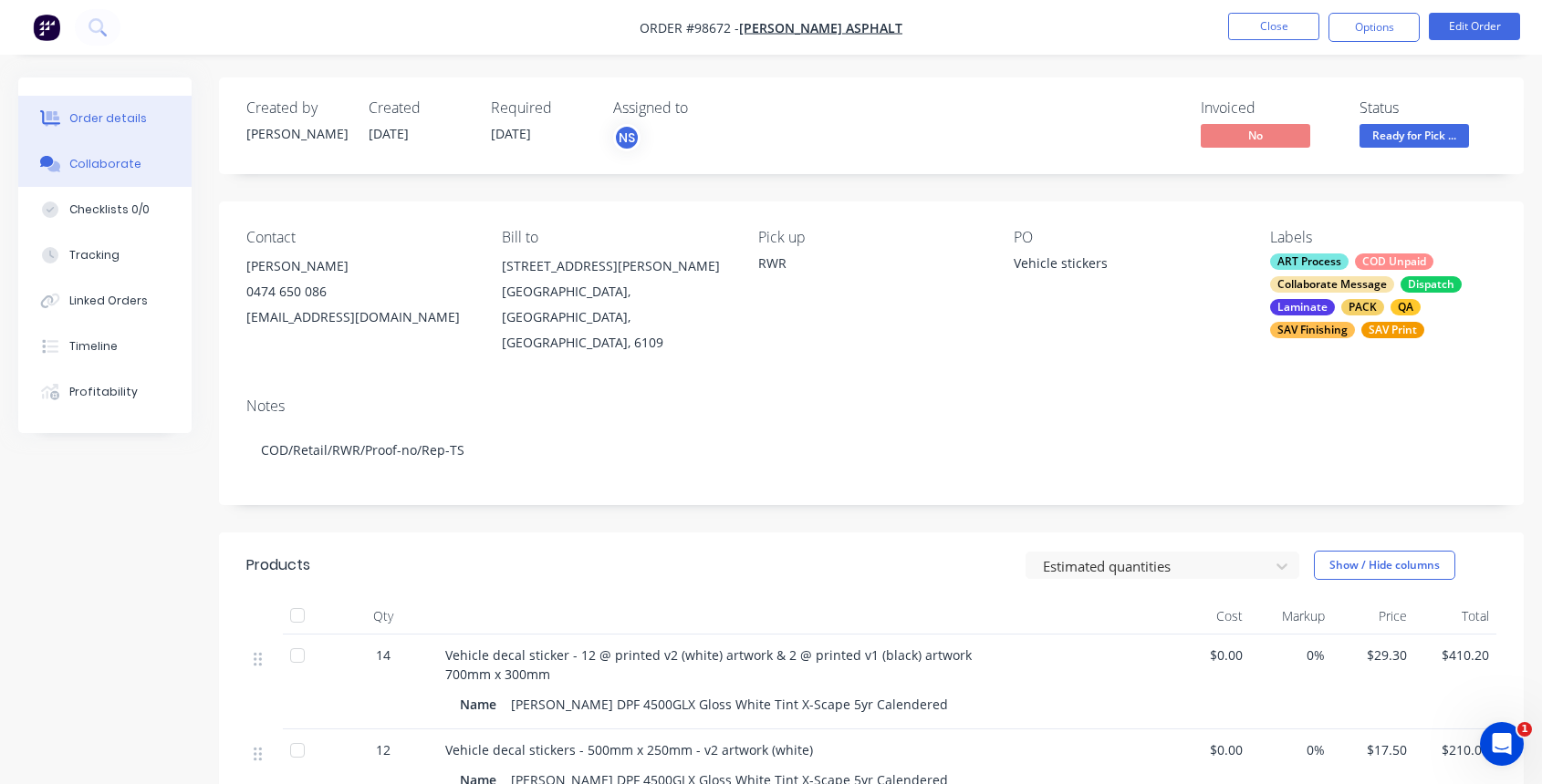
click at [110, 164] on div "Collaborate" at bounding box center [105, 164] width 72 height 17
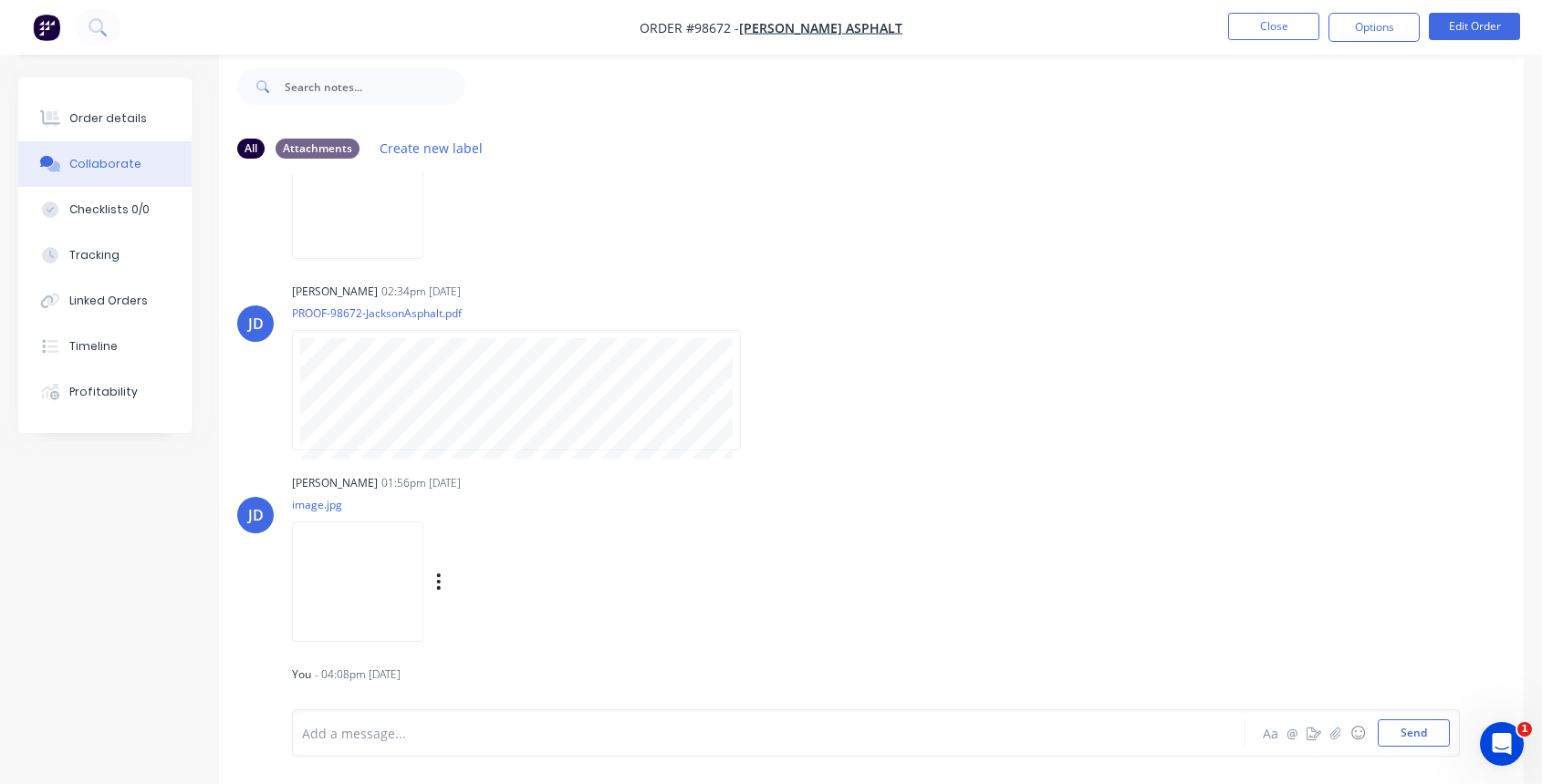
scroll to position [348, 0]
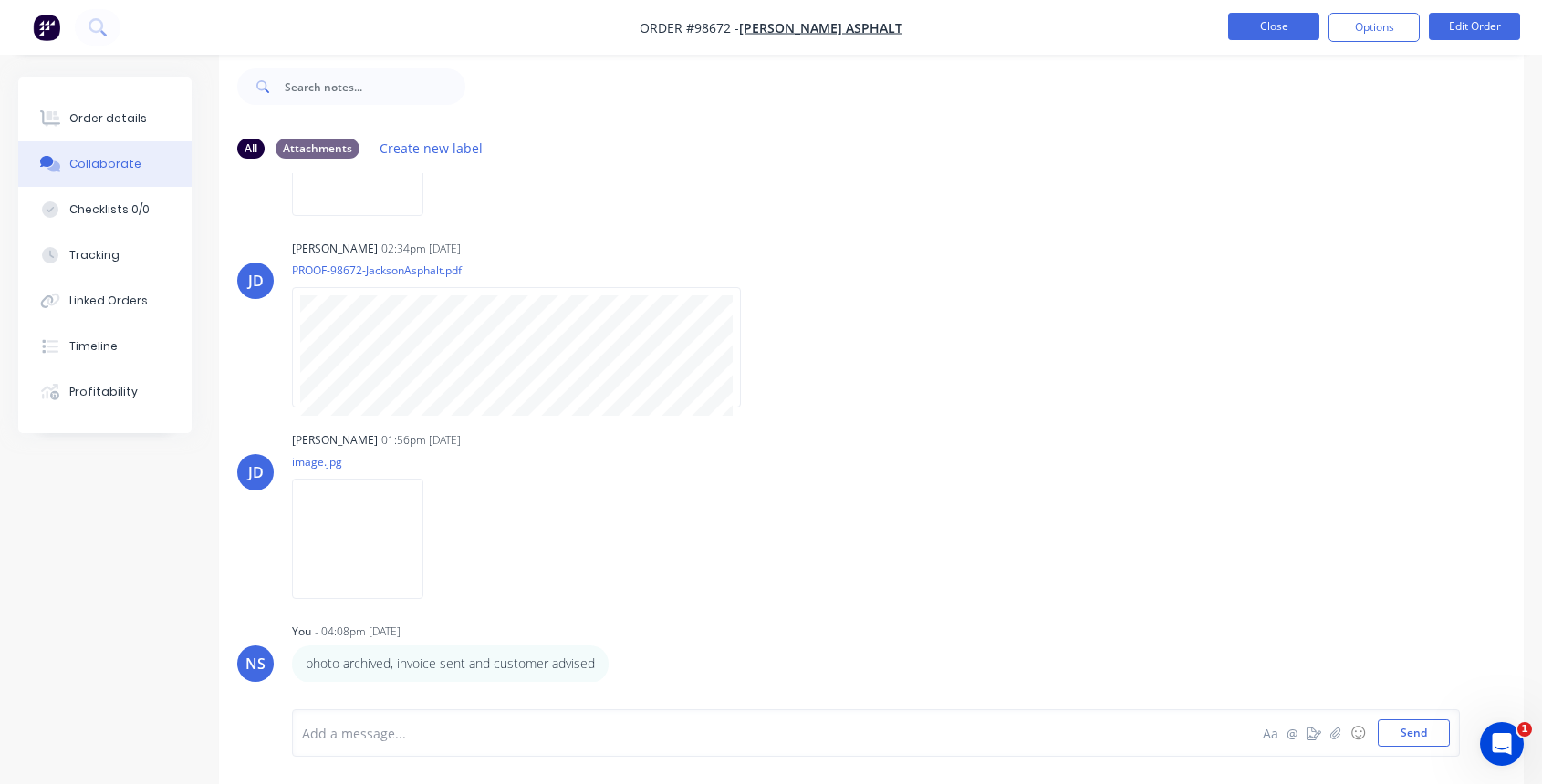
click at [1266, 37] on button "Close" at bounding box center [1274, 27] width 91 height 28
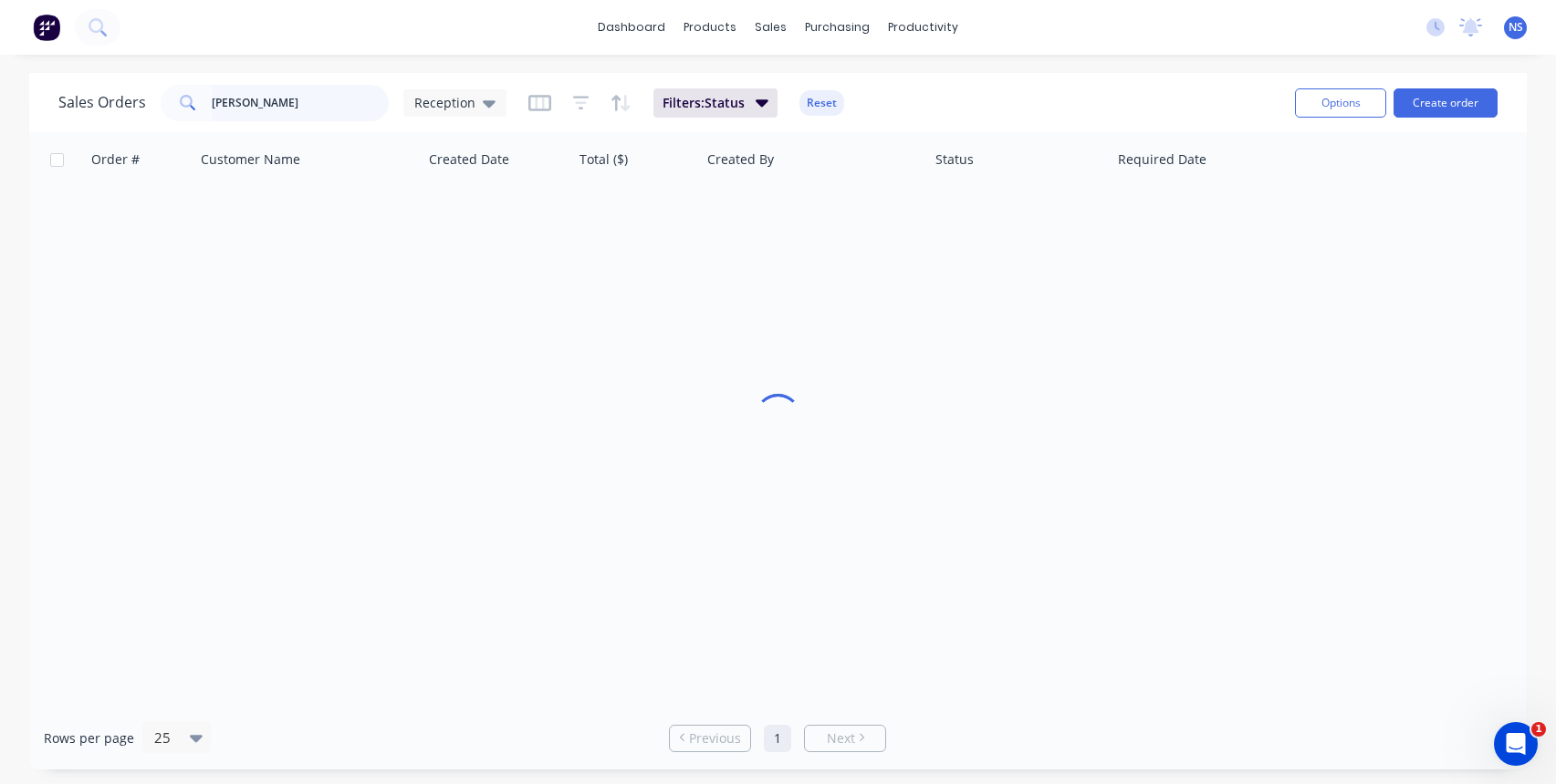
drag, startPoint x: 286, startPoint y: 112, endPoint x: 295, endPoint y: 107, distance: 10.3
click at [286, 112] on input "jackson" at bounding box center [301, 103] width 178 height 36
drag, startPoint x: 284, startPoint y: 106, endPoint x: 177, endPoint y: 76, distance: 111.1
click at [177, 76] on div "Sales Orders jackson Reception Filters: Status Reset Options Create order" at bounding box center [778, 103] width 1497 height 59
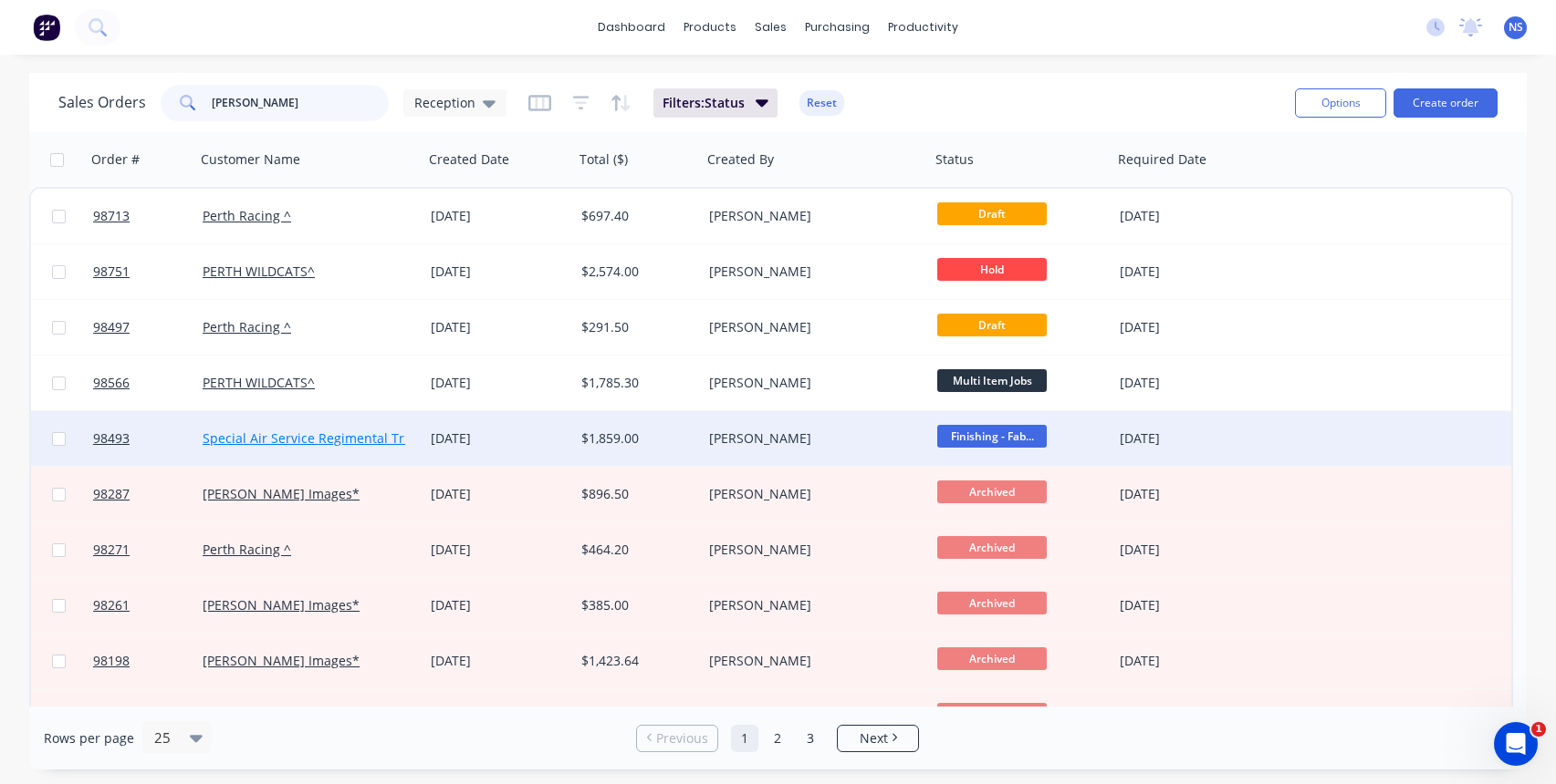
type input "brett"
click at [399, 432] on link "Special Air Service Regimental Trust Fund" at bounding box center [330, 439] width 256 height 18
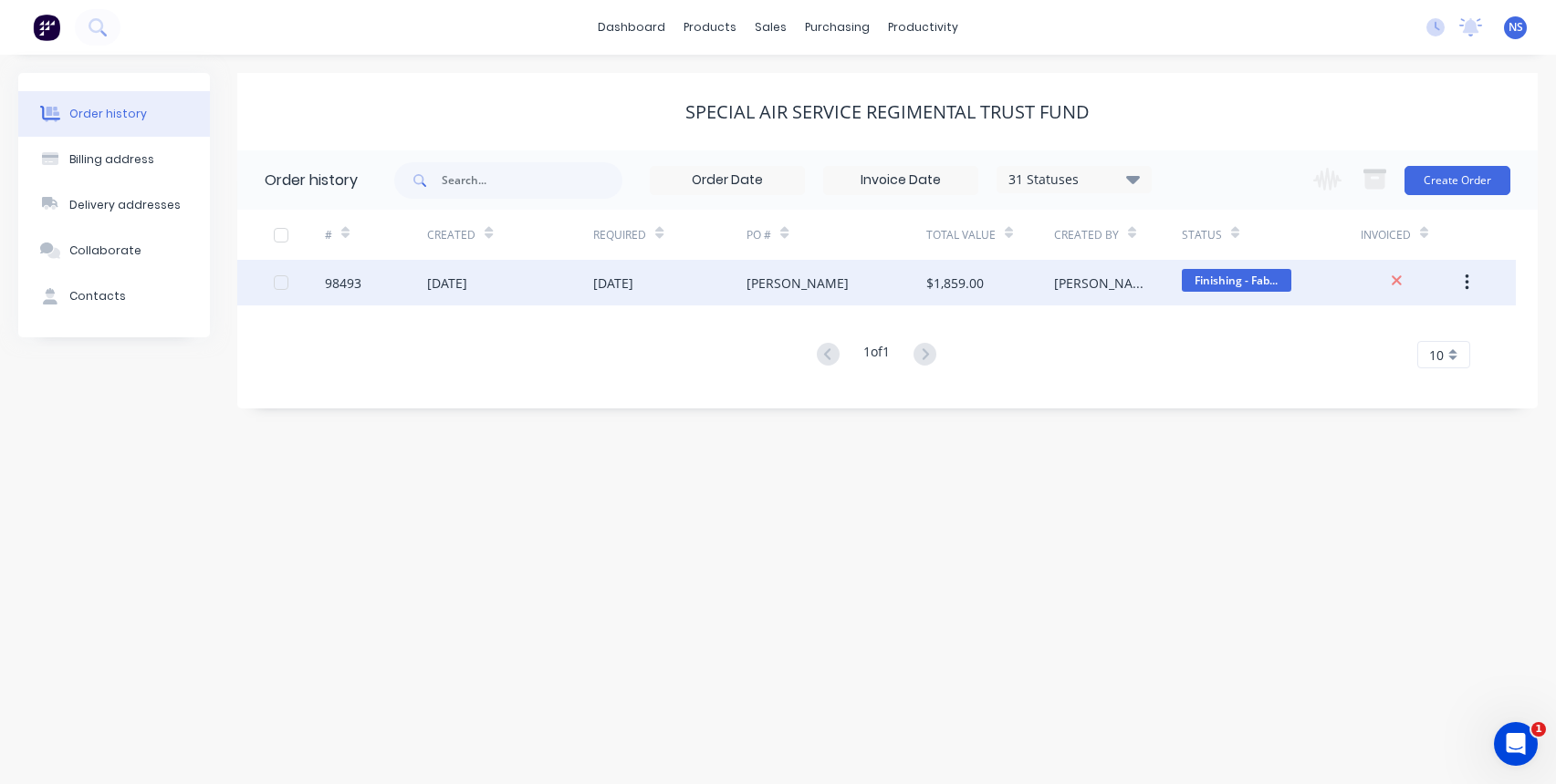
click at [549, 287] on div "08 Sep 2025" at bounding box center [510, 283] width 166 height 45
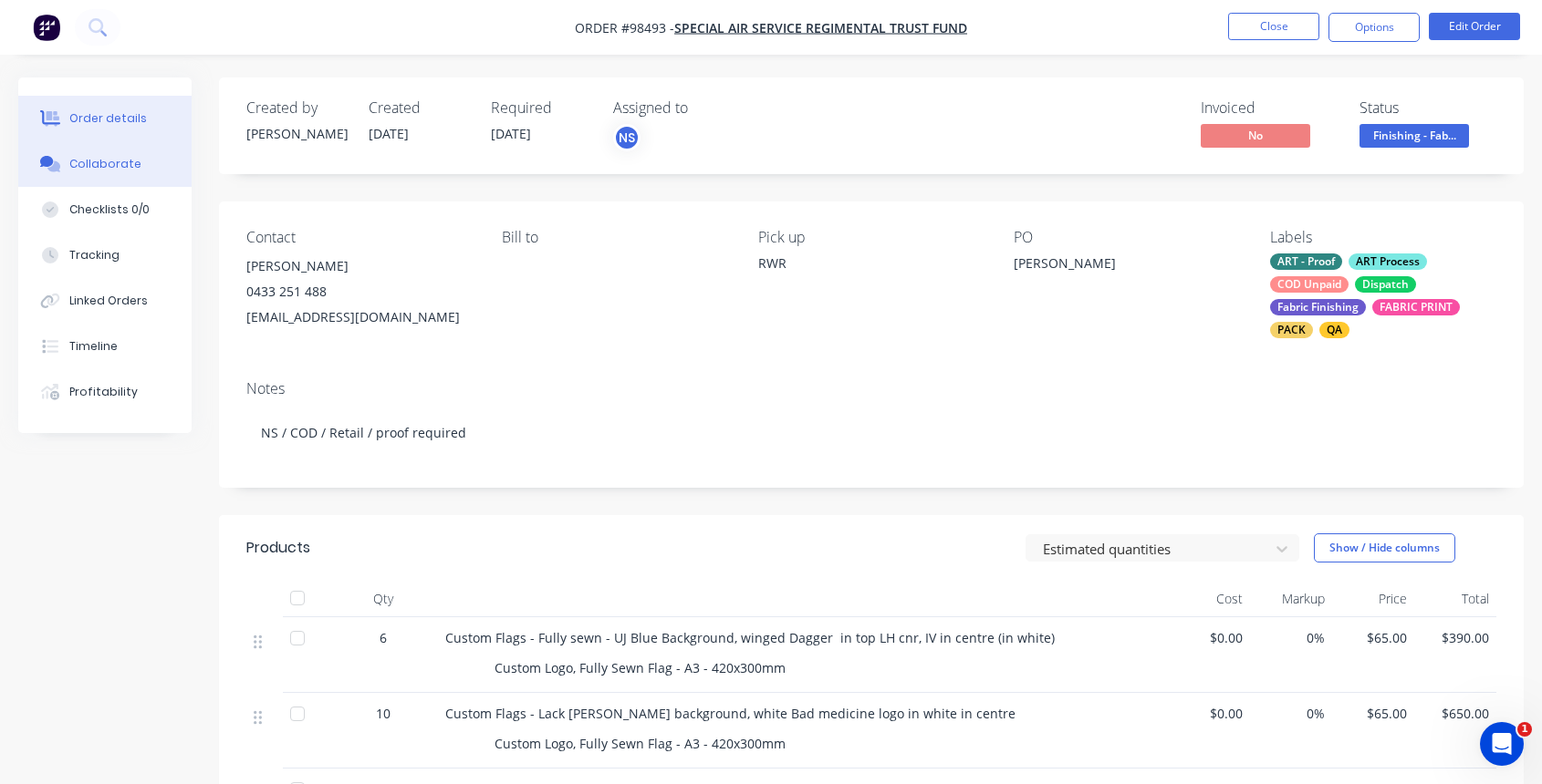
click at [139, 171] on button "Collaborate" at bounding box center [105, 164] width 174 height 45
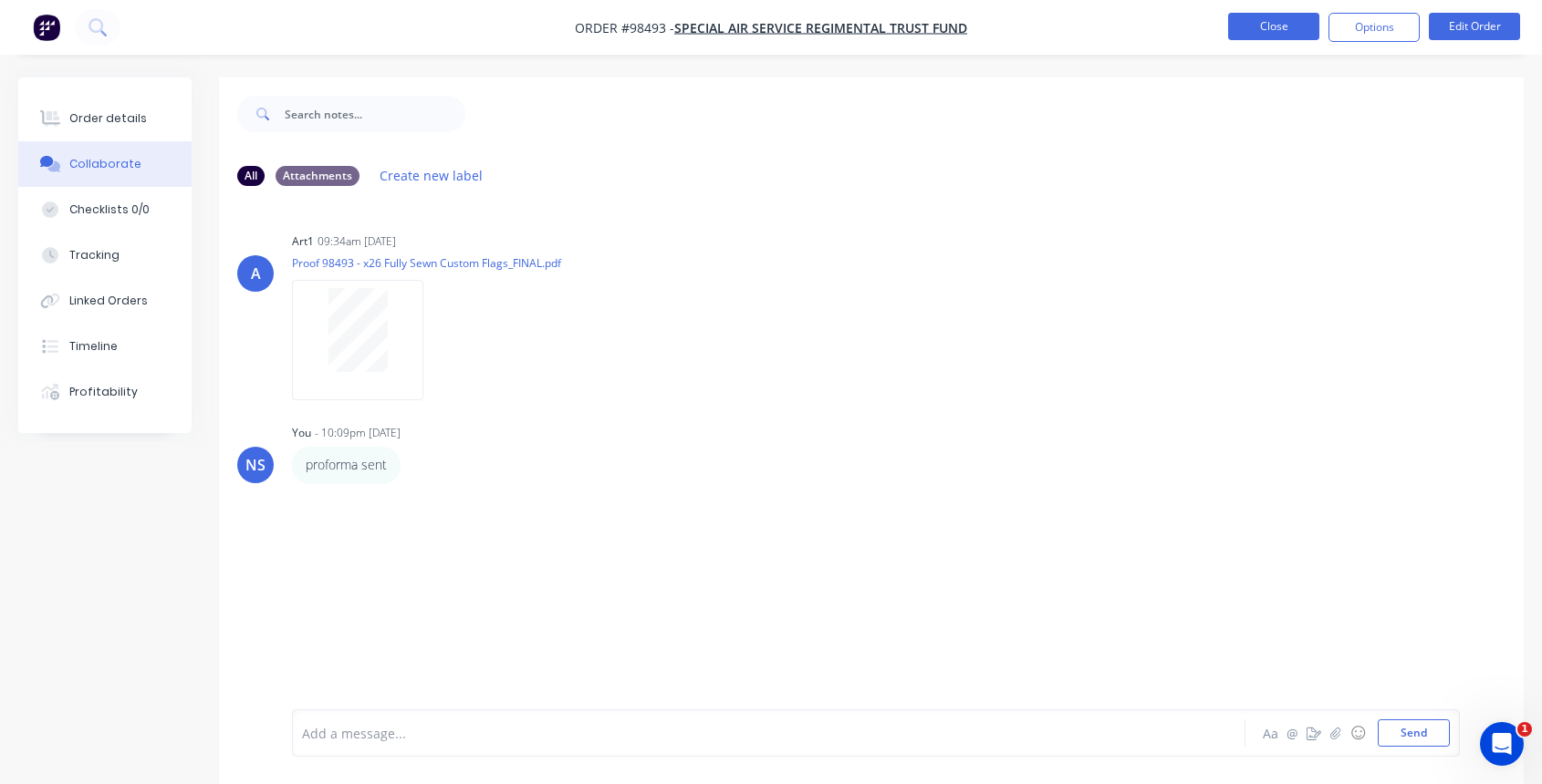
click at [1275, 27] on button "Close" at bounding box center [1274, 27] width 91 height 28
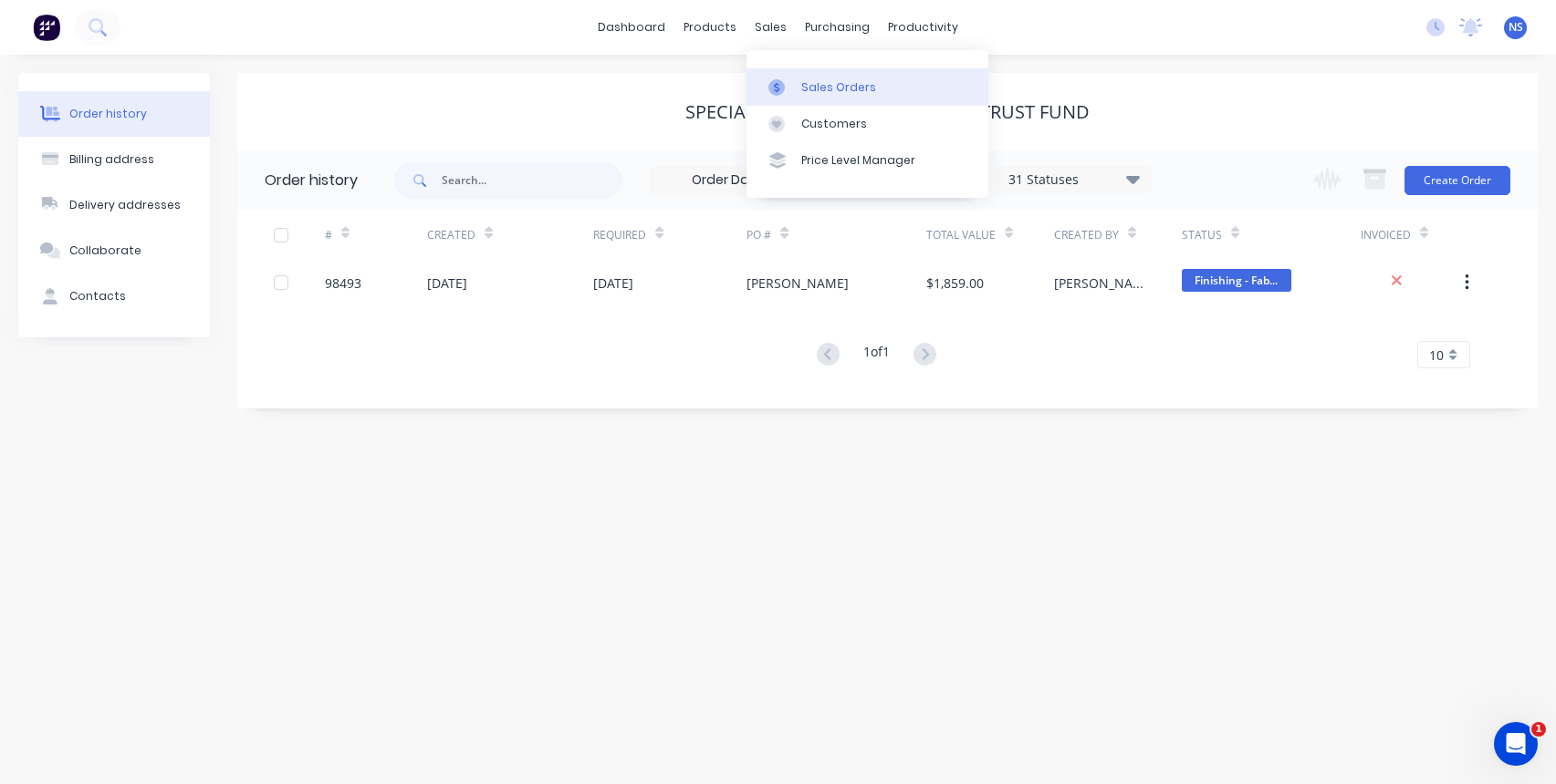
click at [831, 83] on div "Sales Orders" at bounding box center [839, 87] width 75 height 17
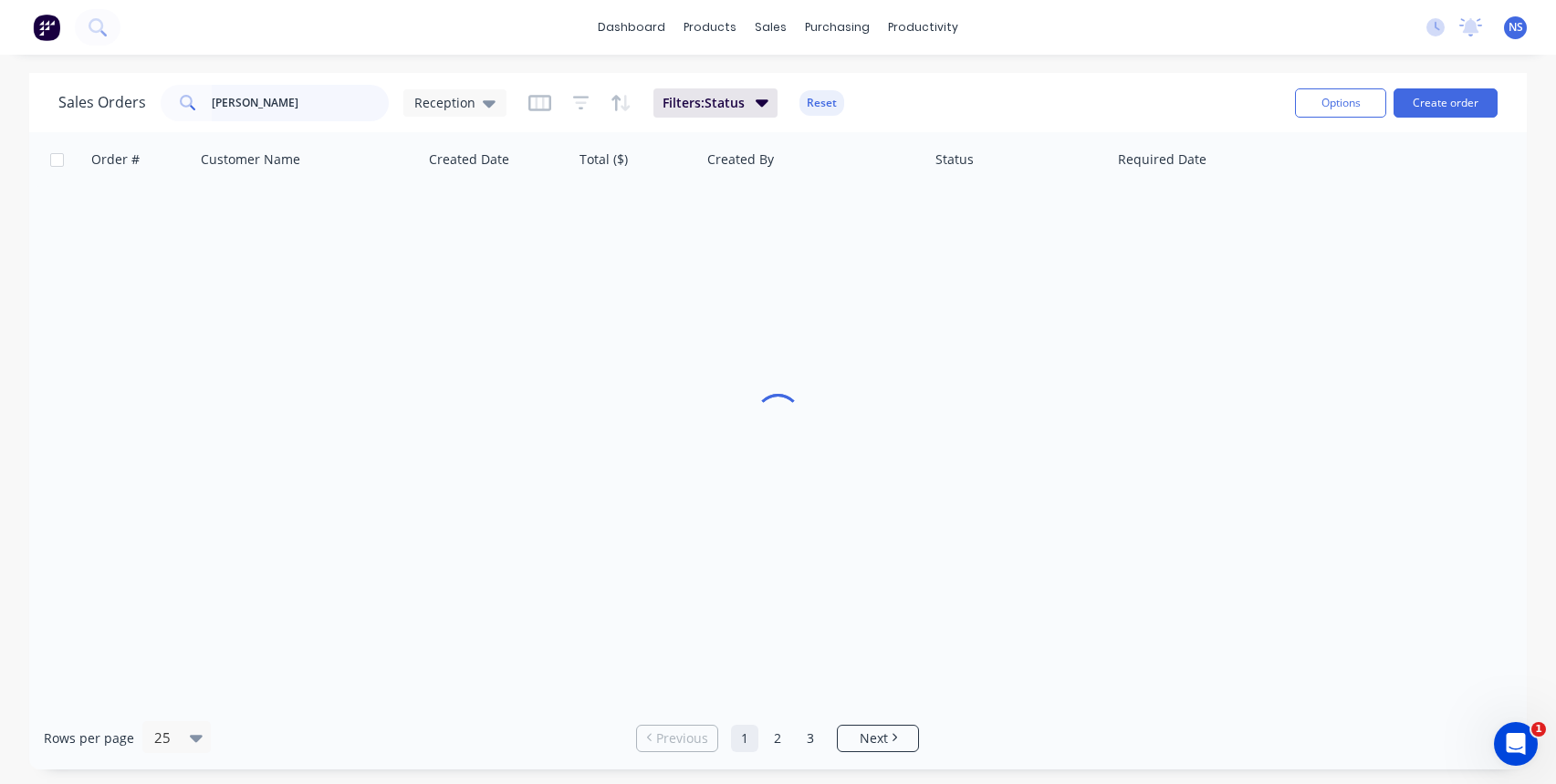
click at [296, 107] on input "brett" at bounding box center [301, 103] width 178 height 36
type input "b"
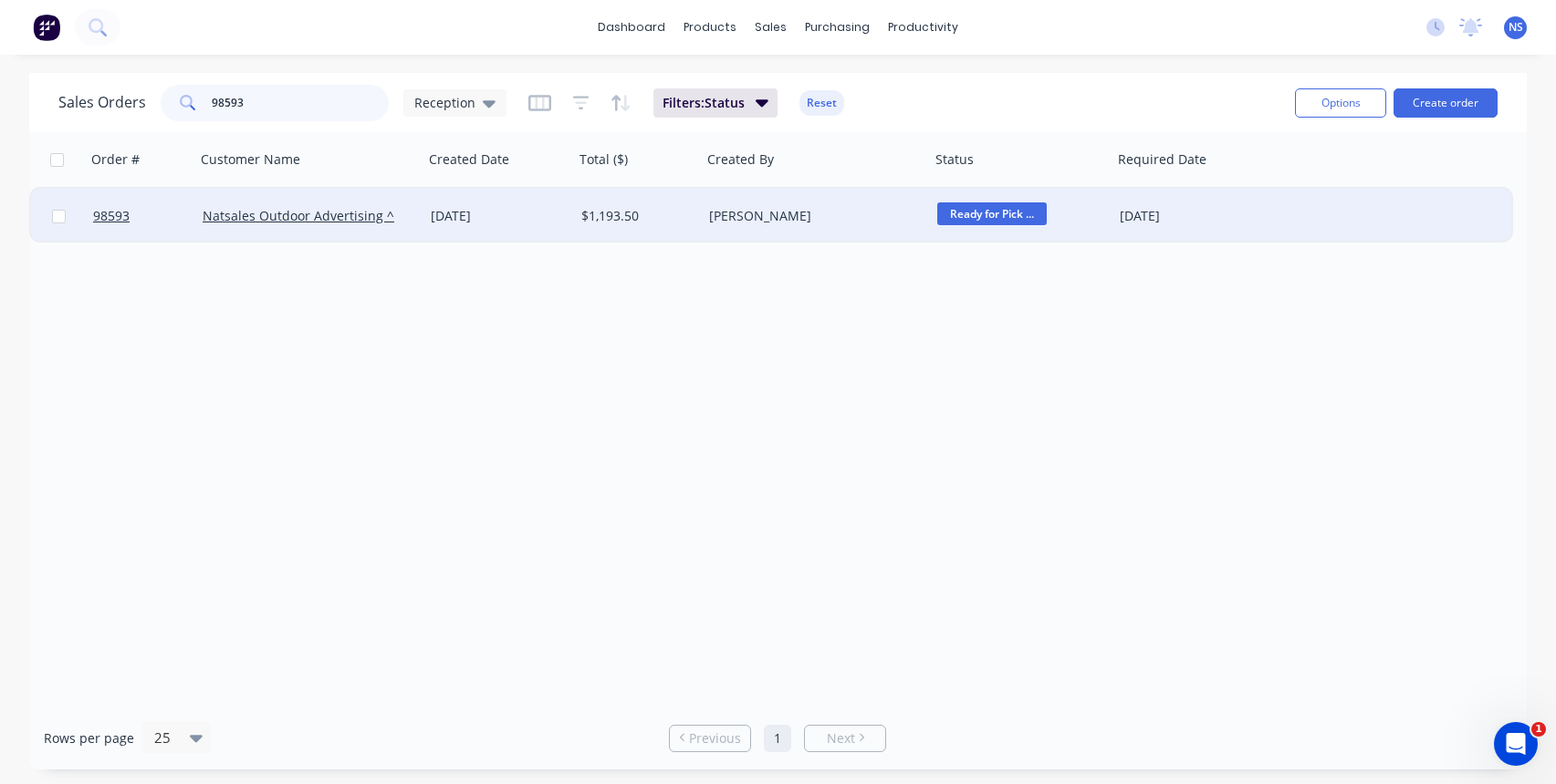
type input "98593"
click at [869, 211] on div "Kate Sharp" at bounding box center [809, 216] width 202 height 18
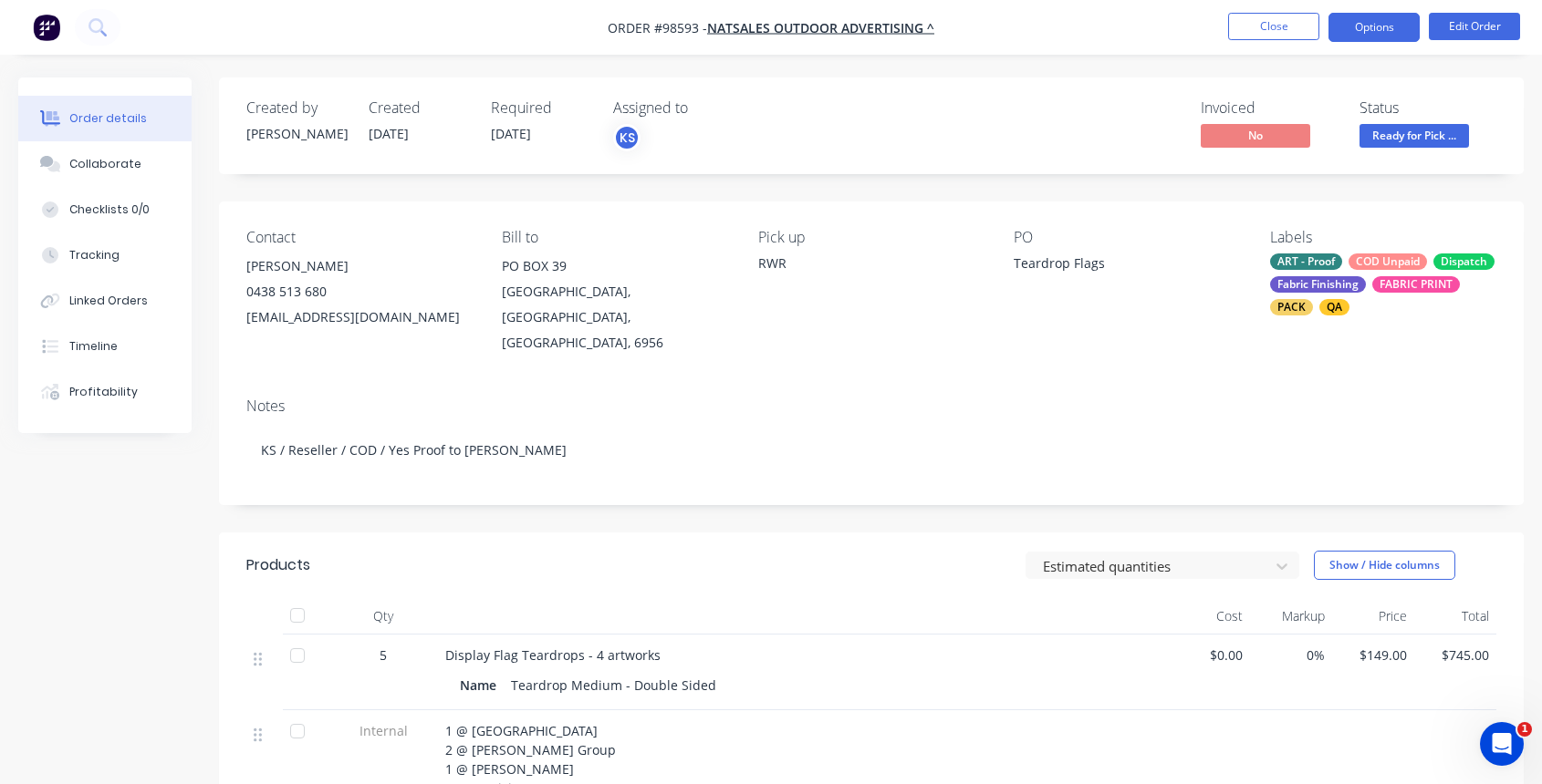
click at [1361, 33] on button "Options" at bounding box center [1373, 28] width 91 height 30
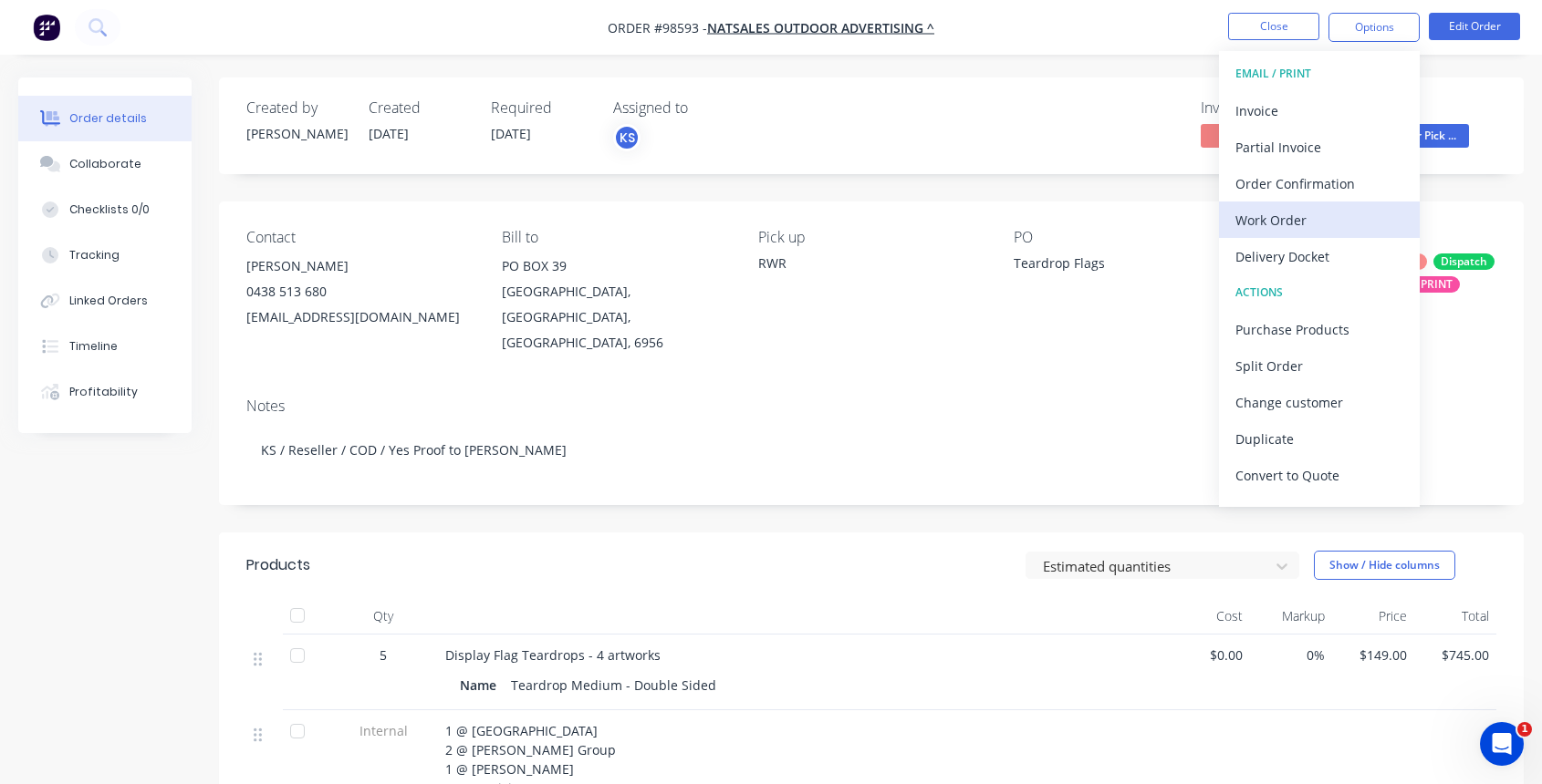
click at [1297, 217] on div "Work Order" at bounding box center [1319, 220] width 168 height 27
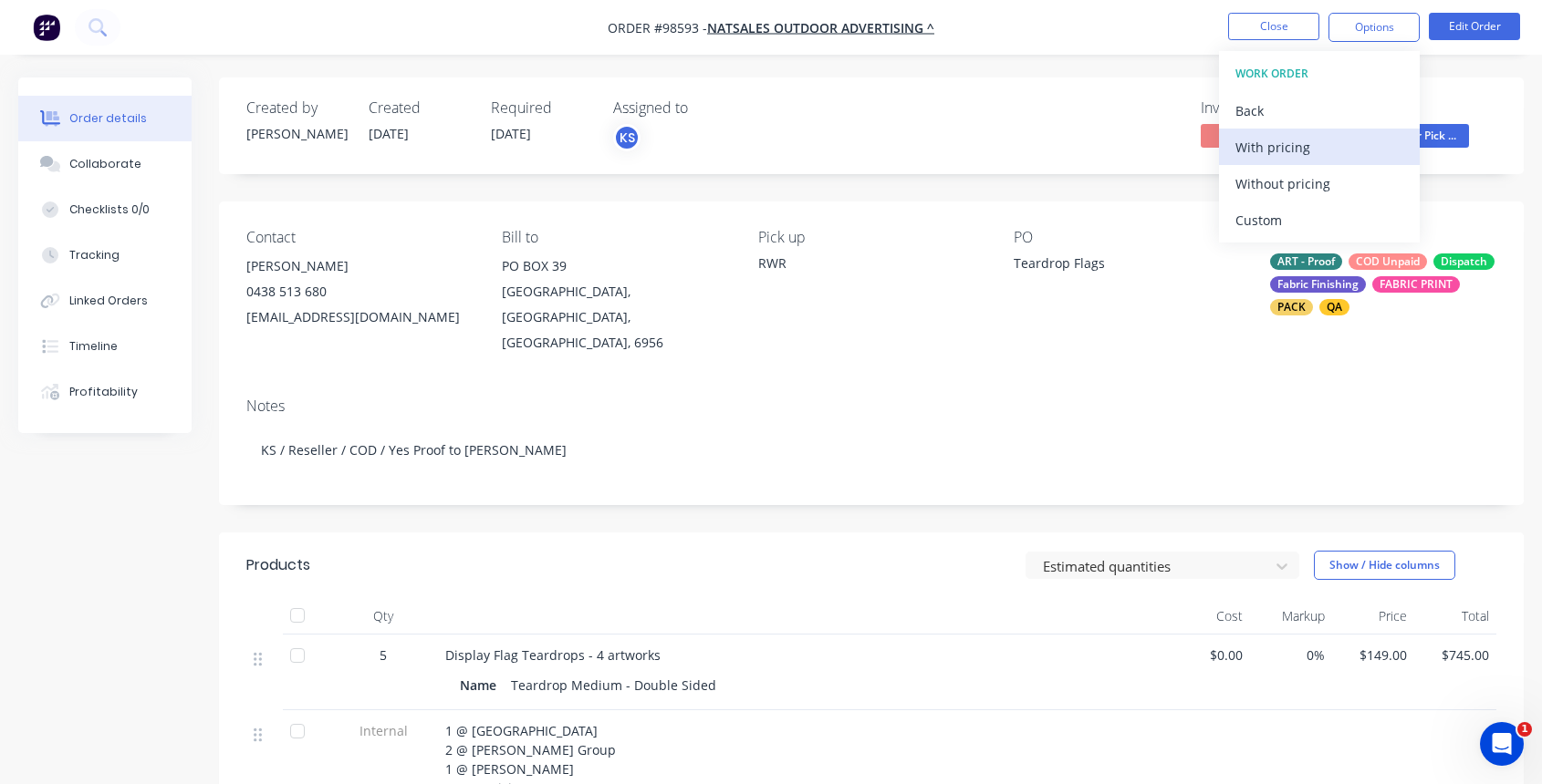
click at [1272, 156] on div "With pricing" at bounding box center [1319, 147] width 168 height 27
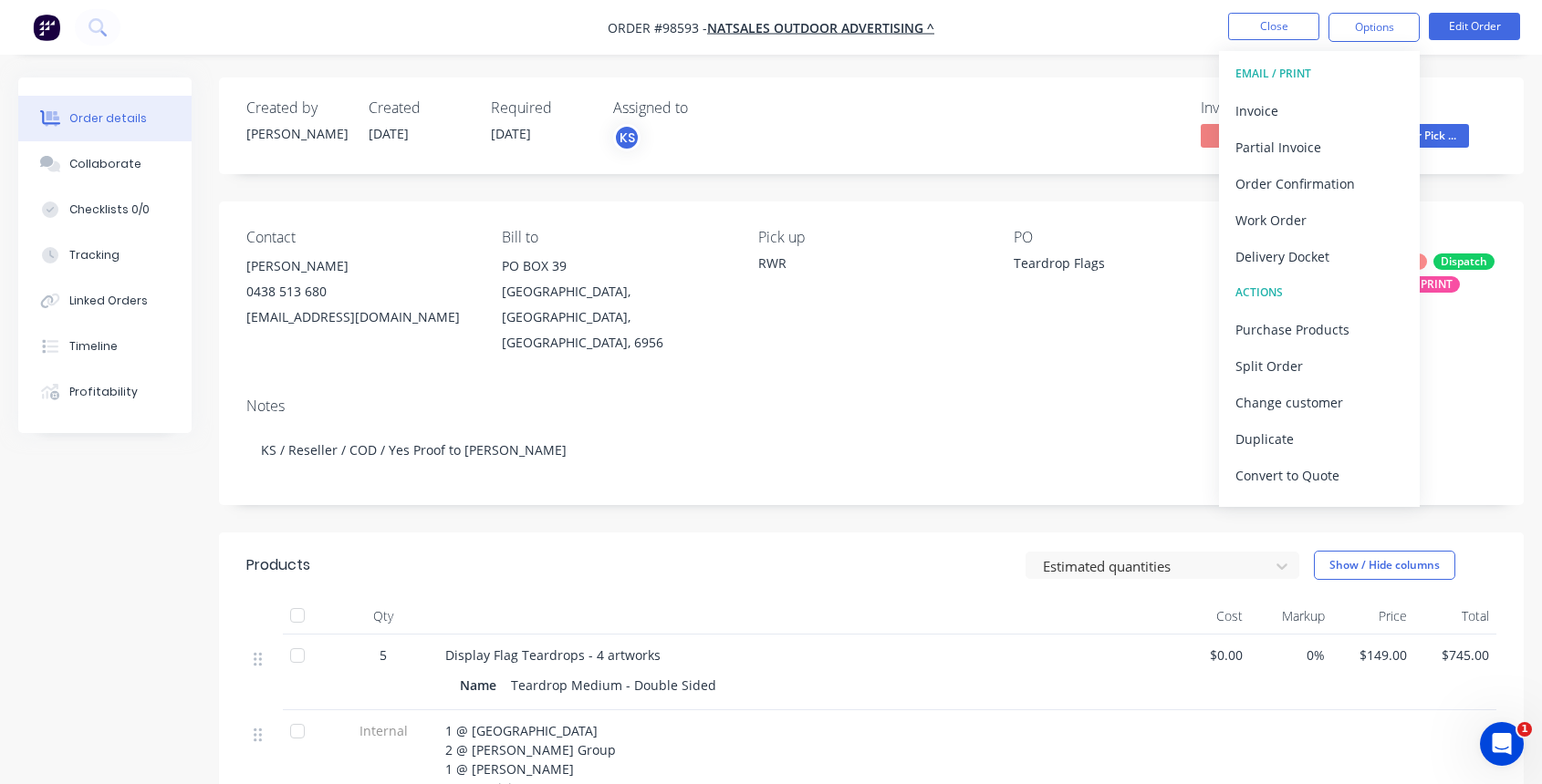
click at [242, 320] on div "Contact Courtney Marwick 0438 513 680 courntey@natsales.com.au Bill to PO BOX 3…" at bounding box center [871, 292] width 1304 height 181
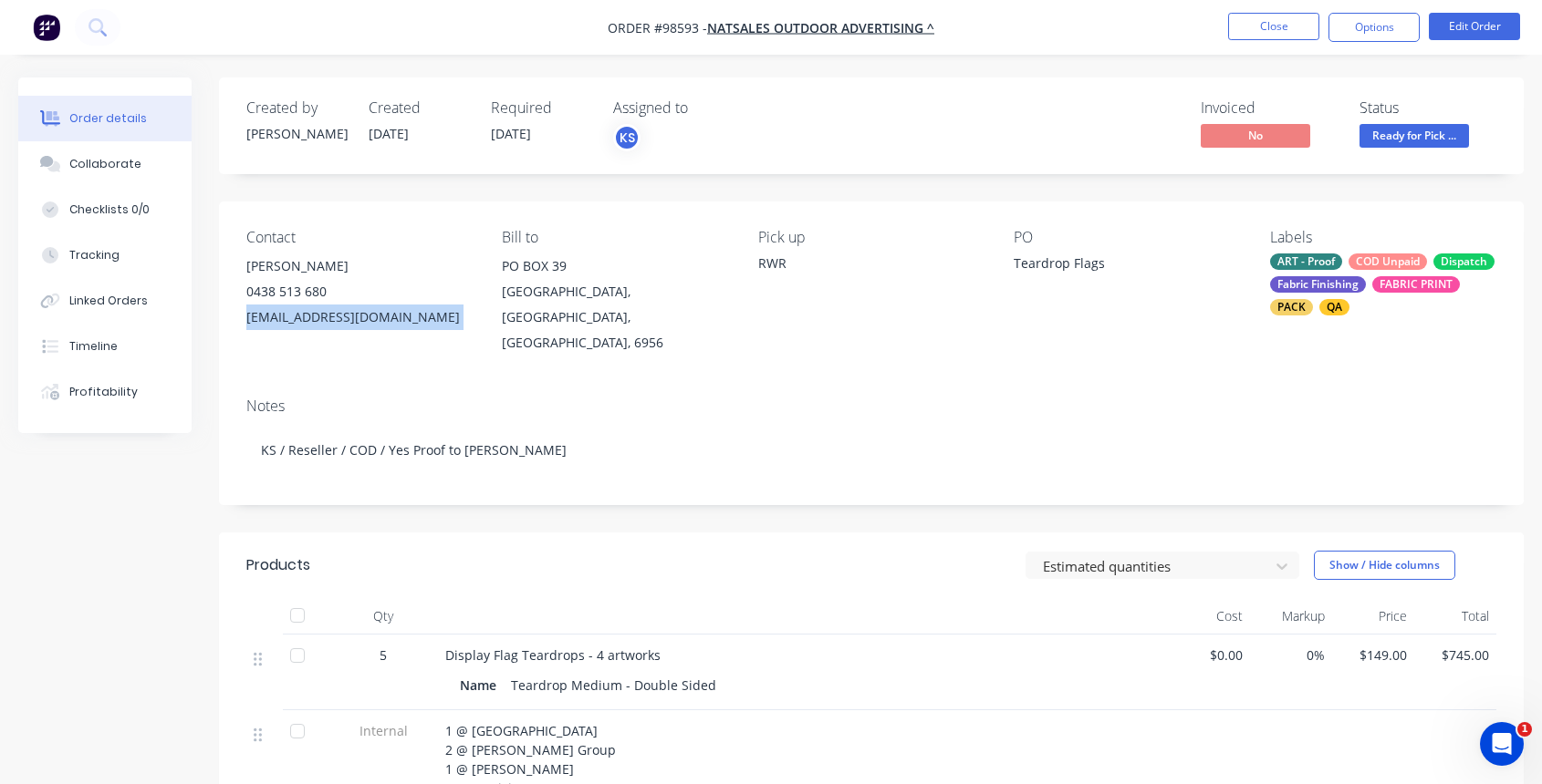
drag, startPoint x: 242, startPoint y: 320, endPoint x: 375, endPoint y: 311, distance: 133.3
click at [405, 317] on div "Contact Courtney Marwick 0438 513 680 courntey@natsales.com.au Bill to PO BOX 3…" at bounding box center [871, 292] width 1304 height 181
copy div "courntey@natsales.com.au"
click at [120, 170] on div "Collaborate" at bounding box center [105, 164] width 72 height 17
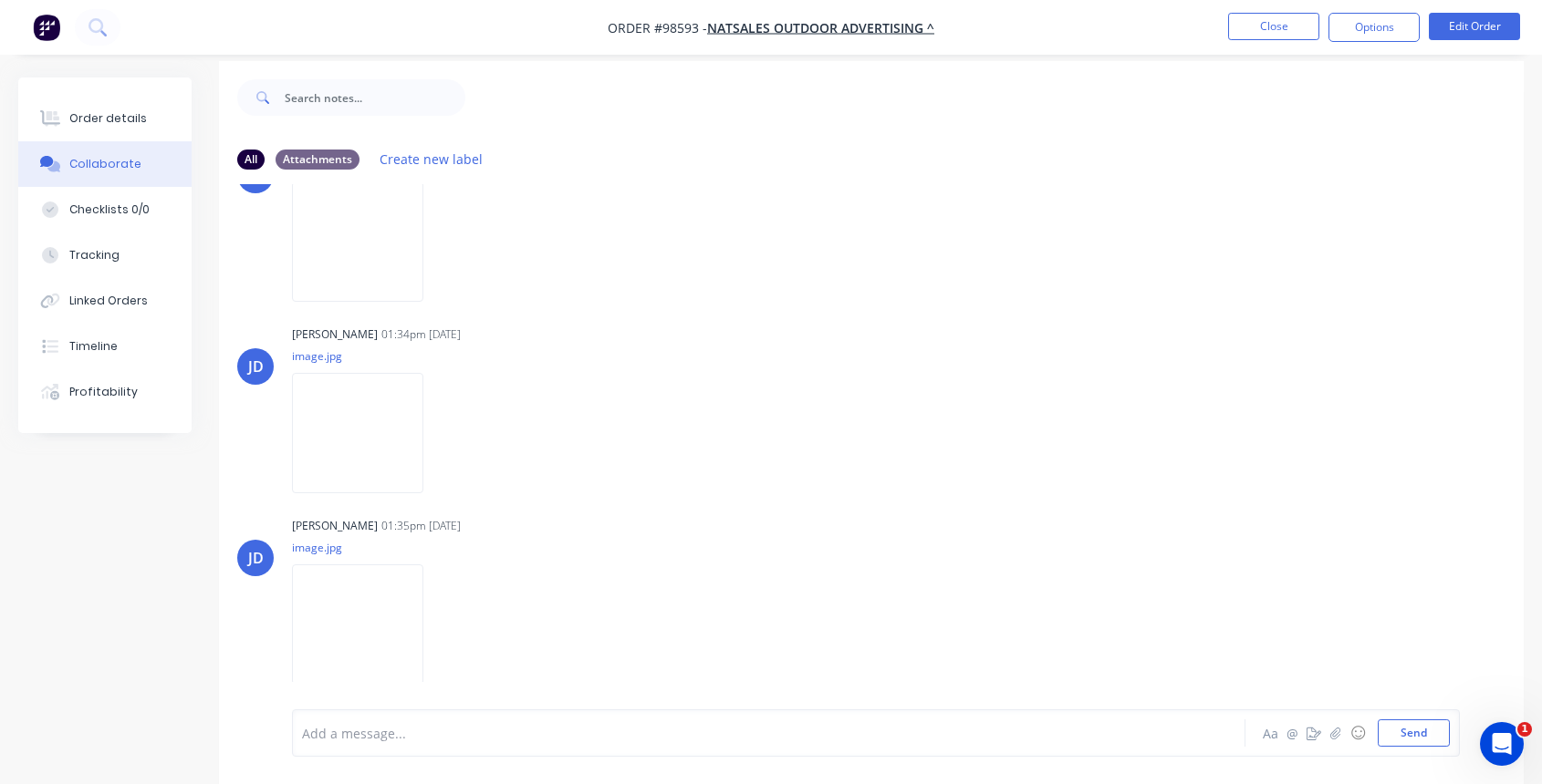
scroll to position [28, 0]
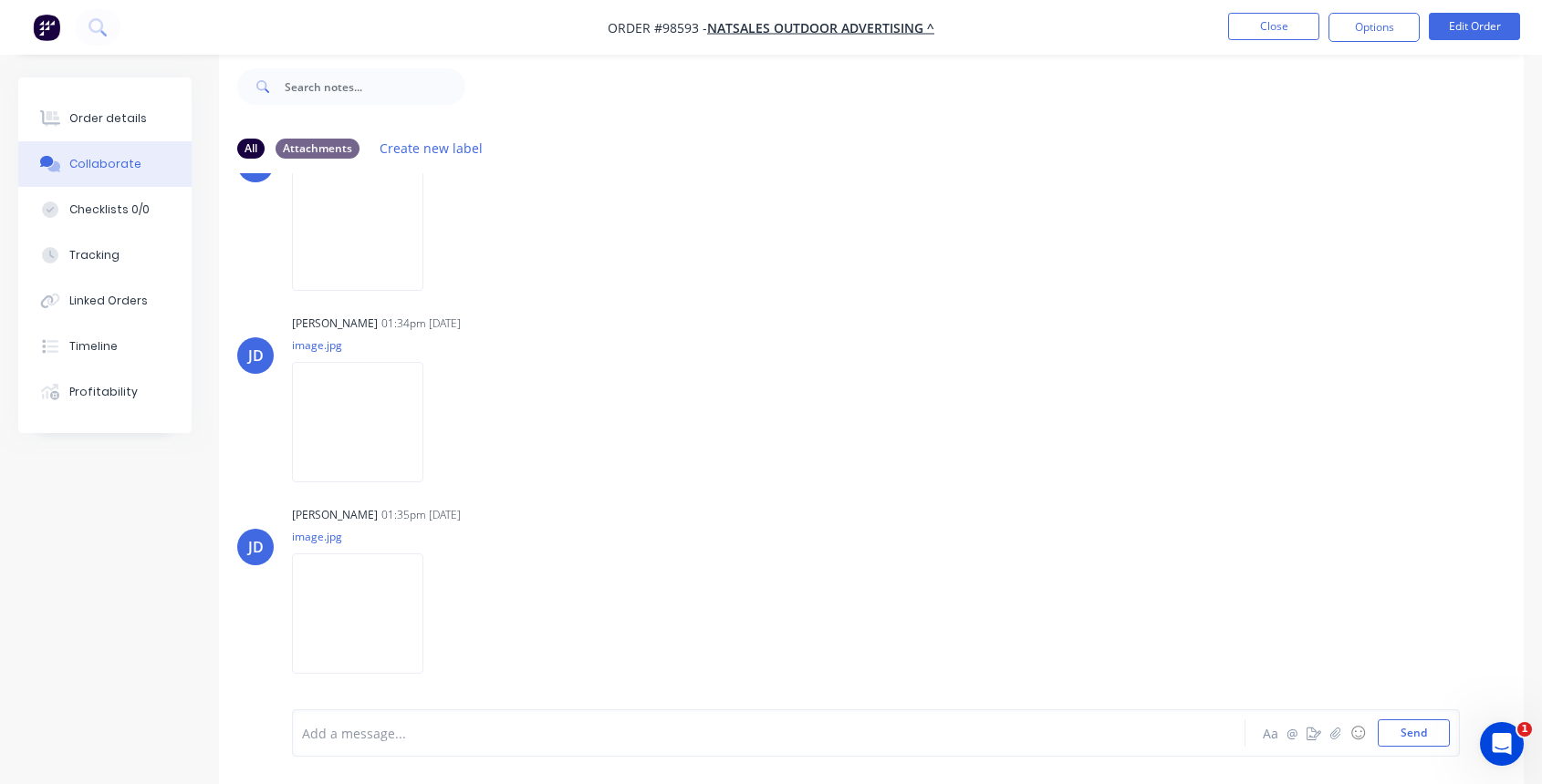
click at [415, 721] on div "Add a message..." at bounding box center [732, 734] width 861 height 28
click at [1271, 27] on button "Close" at bounding box center [1274, 27] width 91 height 28
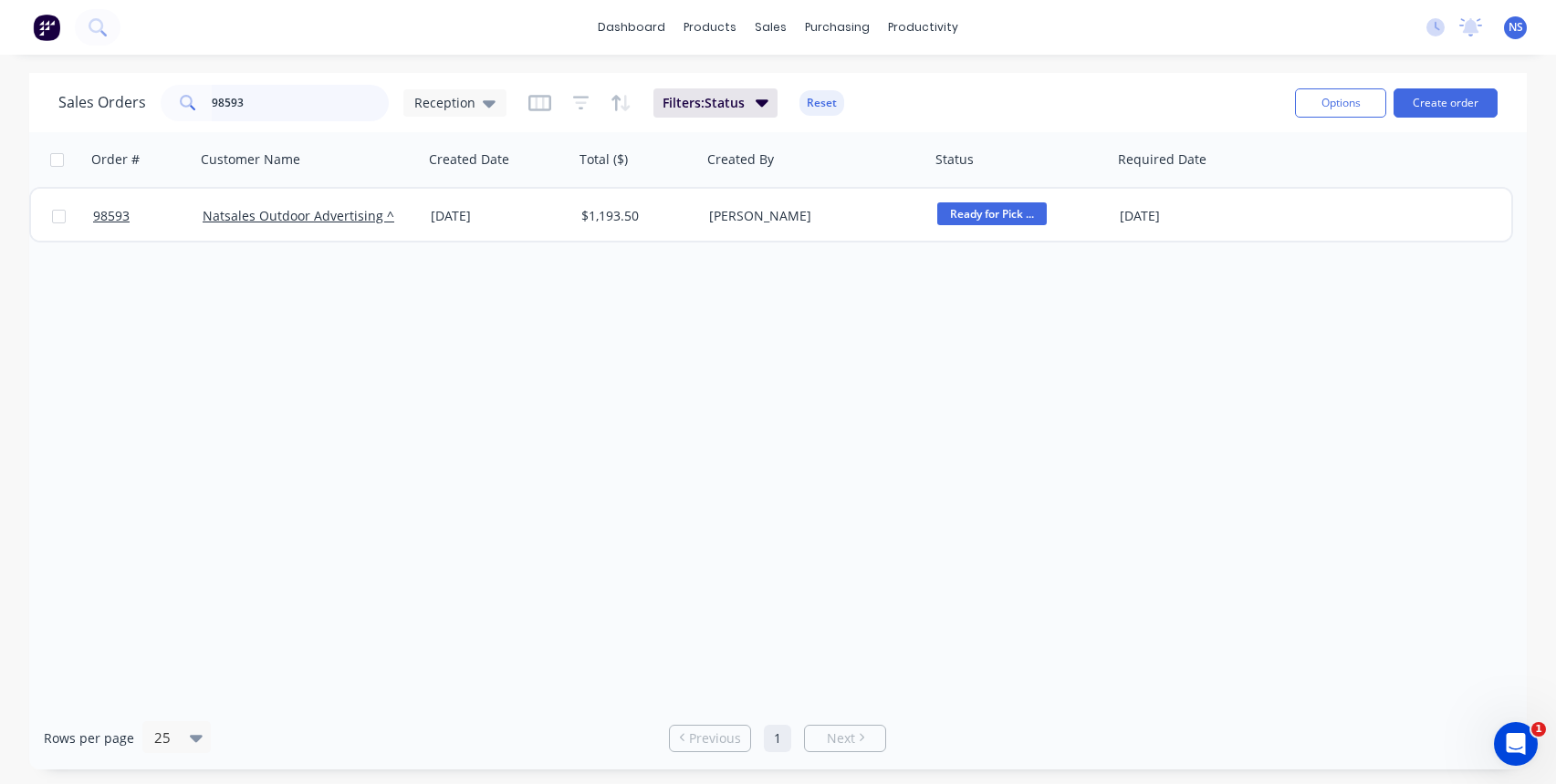
click at [283, 106] on input "98593" at bounding box center [301, 103] width 178 height 36
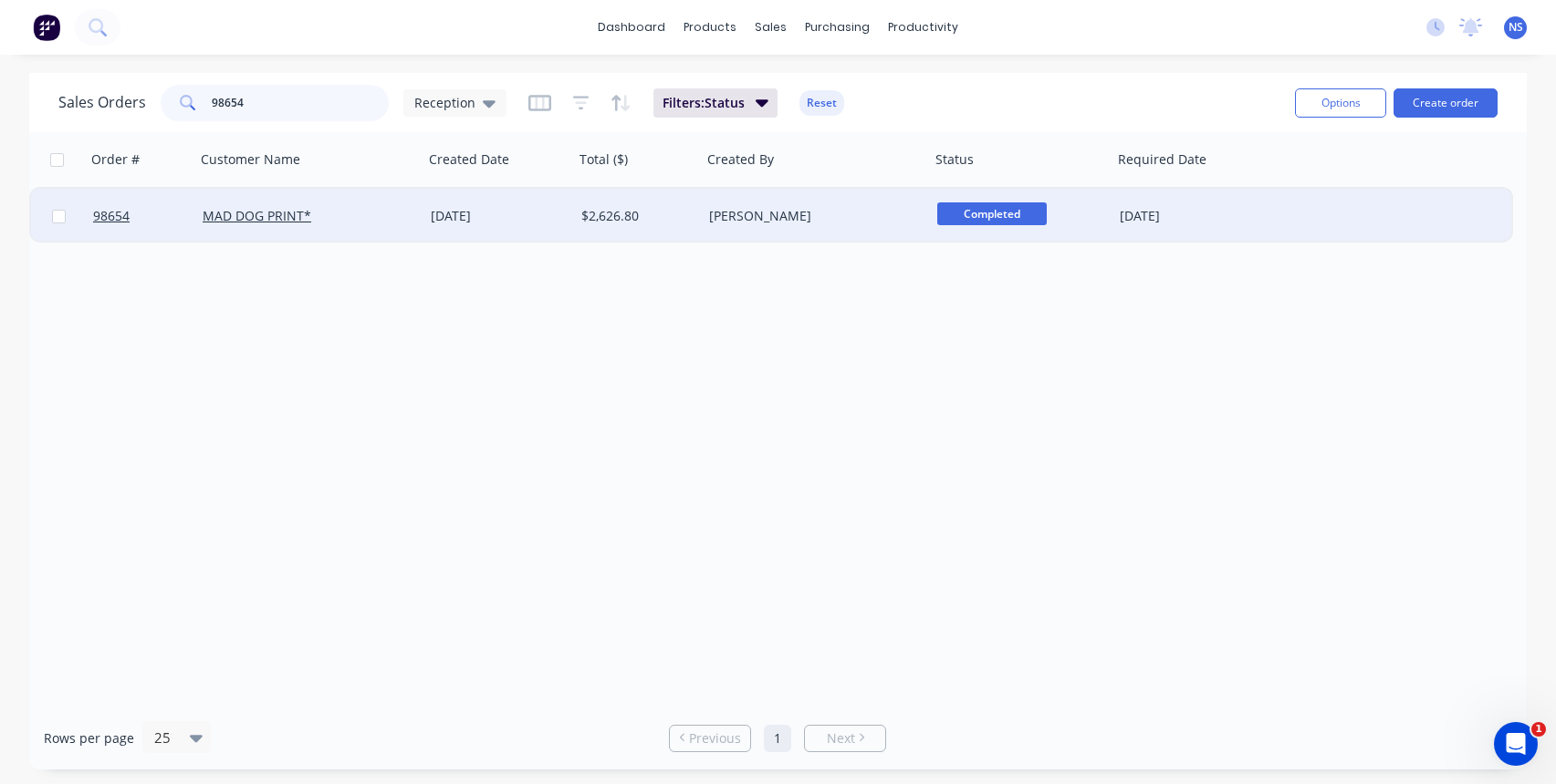
type input "98654"
click at [406, 222] on div "MAD DOG PRINT*" at bounding box center [309, 216] width 213 height 18
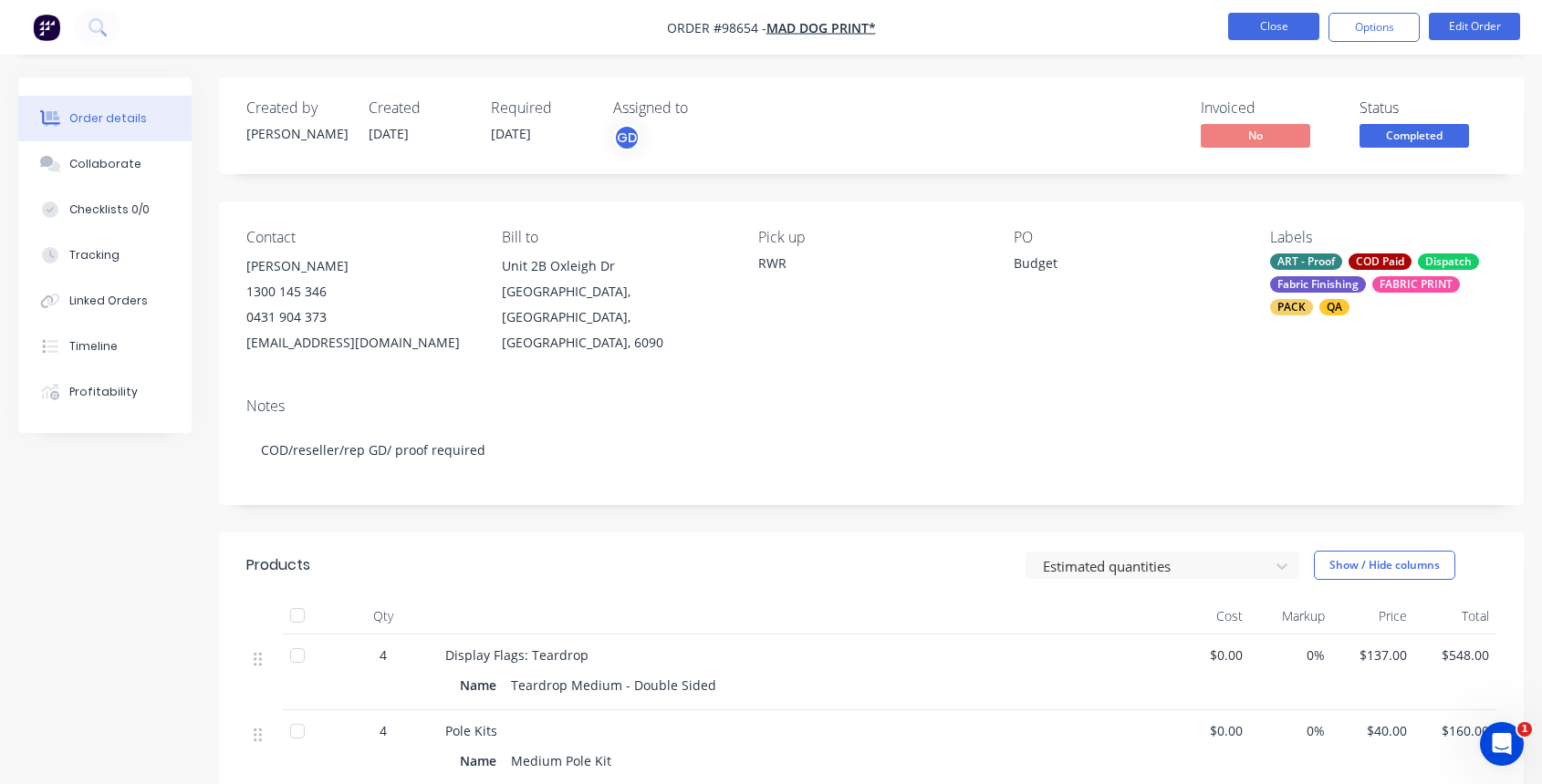
click at [1266, 23] on button "Close" at bounding box center [1274, 27] width 91 height 28
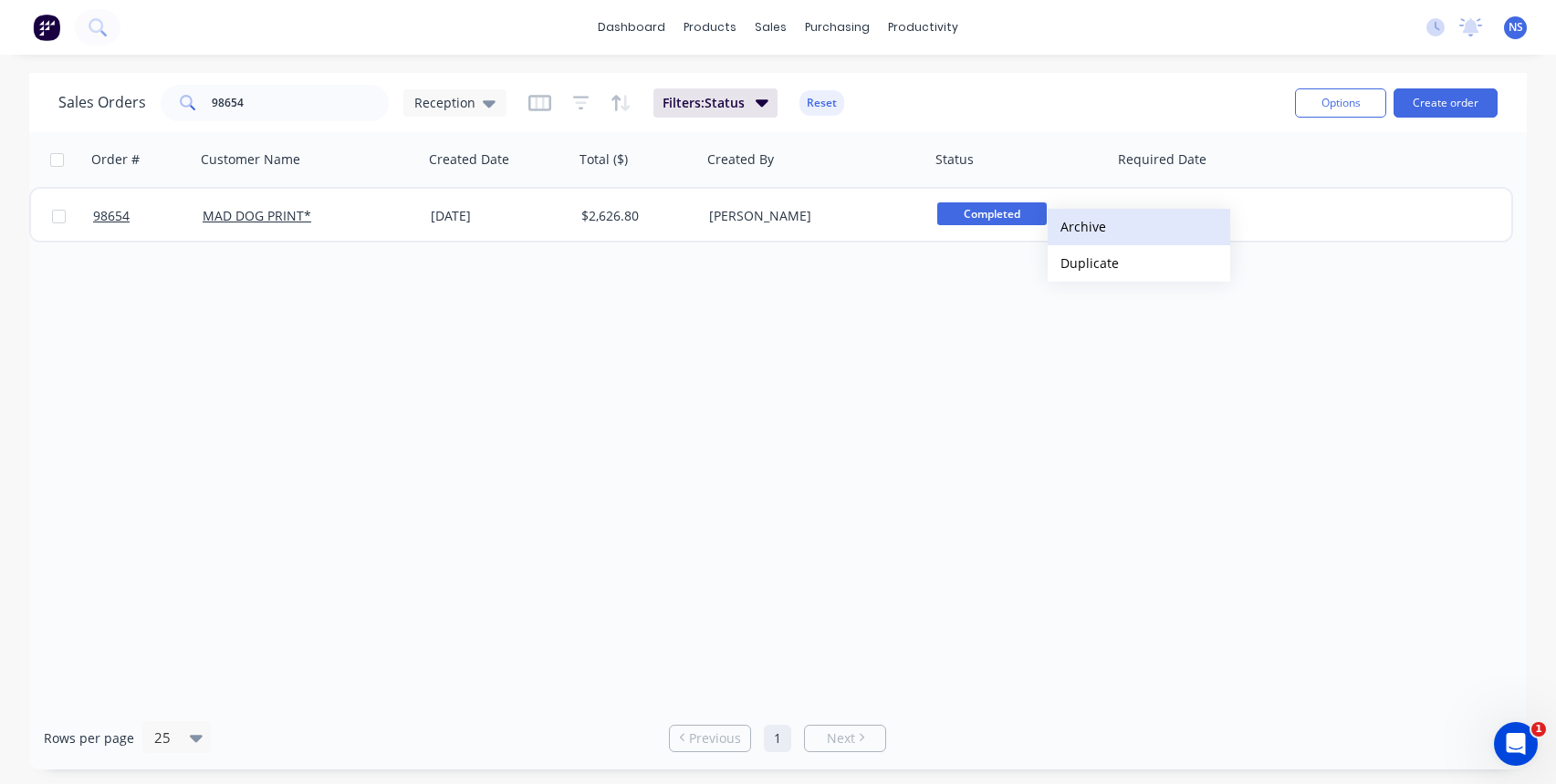
click at [1081, 226] on button "Archive" at bounding box center [1139, 227] width 183 height 36
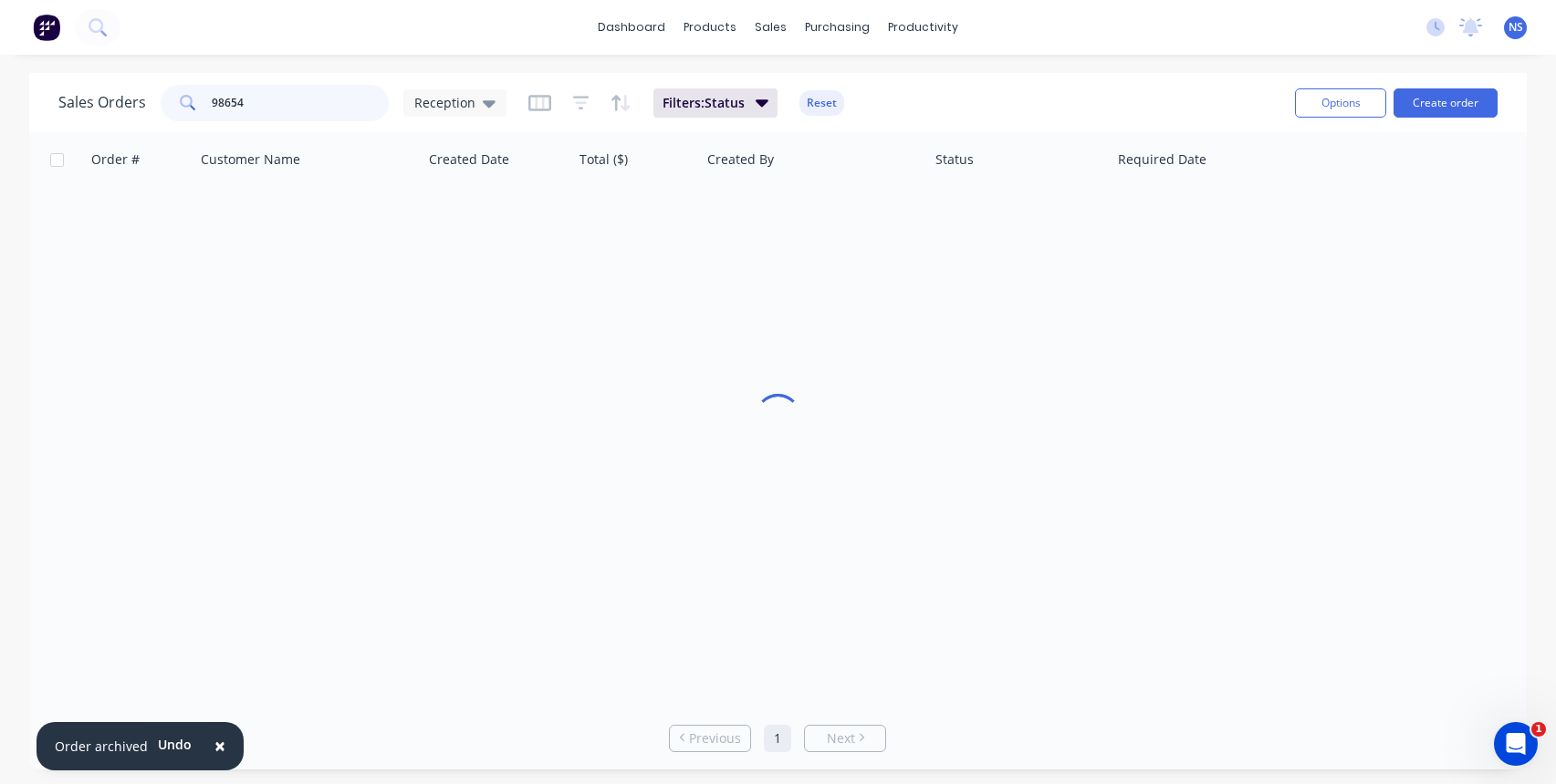
drag, startPoint x: 325, startPoint y: 107, endPoint x: 122, endPoint y: 92, distance: 203.6
click at [122, 92] on div "Sales Orders 98654 Reception" at bounding box center [282, 103] width 448 height 36
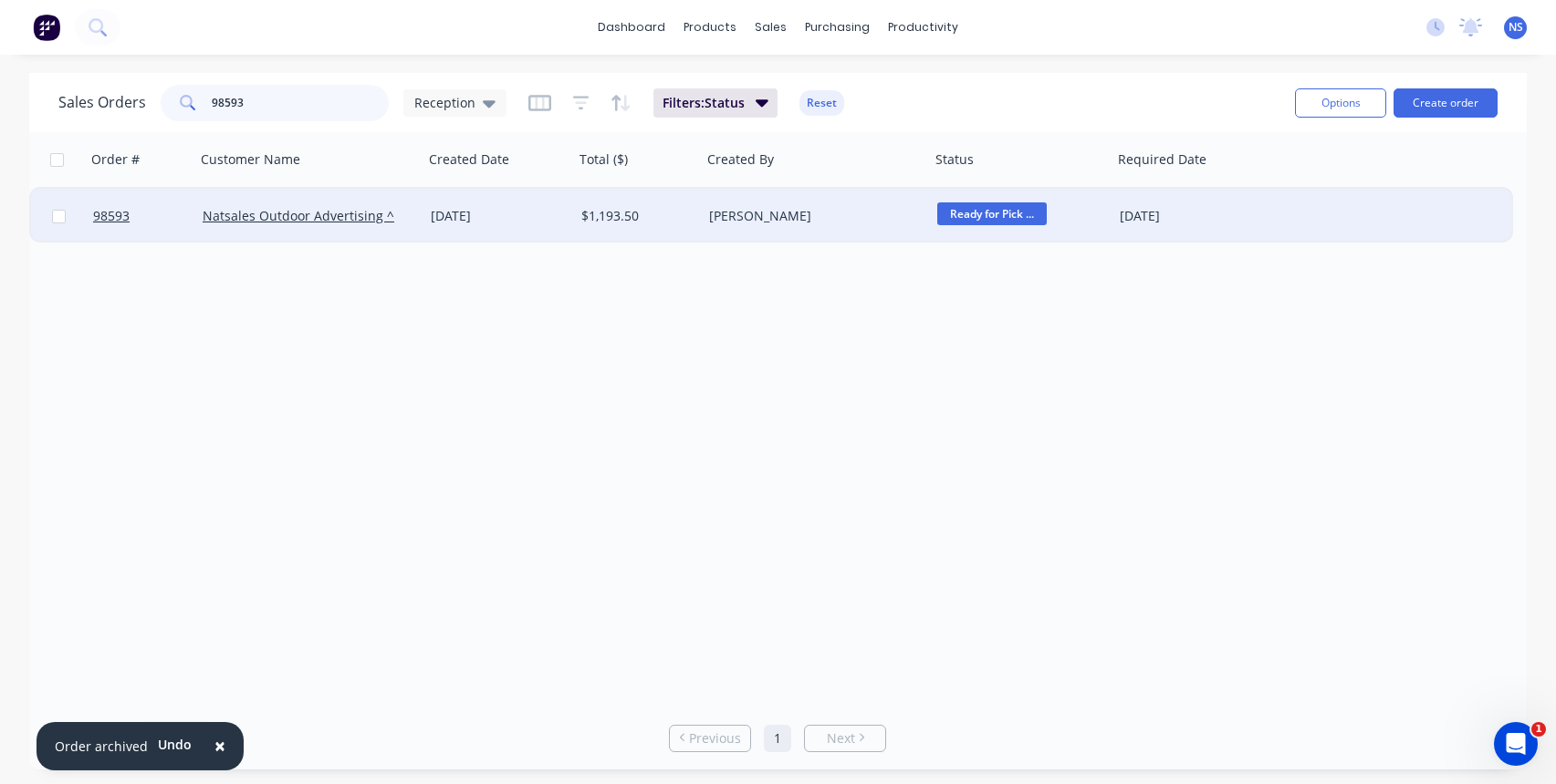
type input "98593"
click at [418, 223] on div "Natsales Outdoor Advertising ^" at bounding box center [309, 215] width 228 height 54
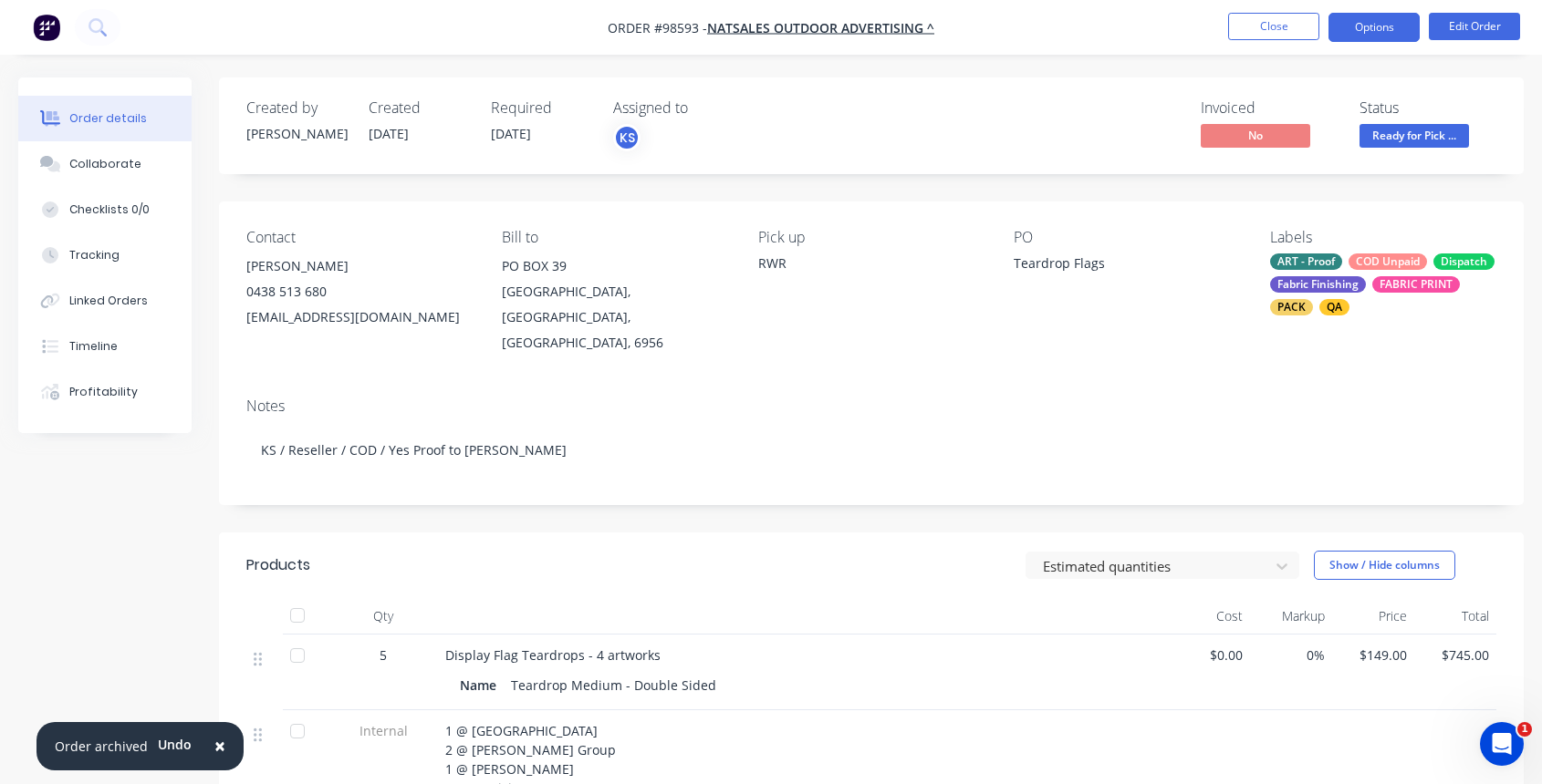
click at [1373, 30] on button "Options" at bounding box center [1373, 28] width 91 height 30
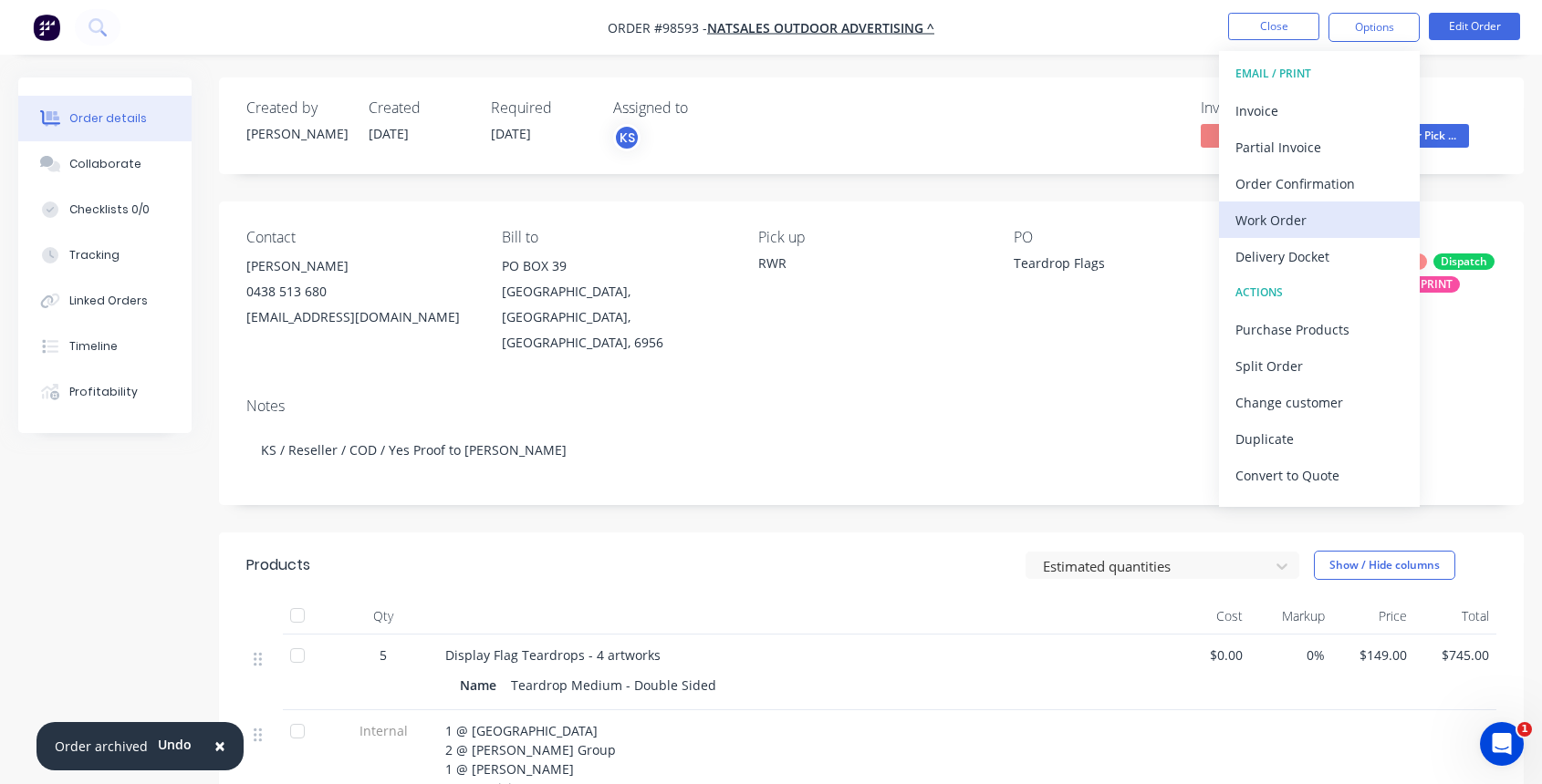
click at [1325, 220] on div "Work Order" at bounding box center [1319, 220] width 168 height 27
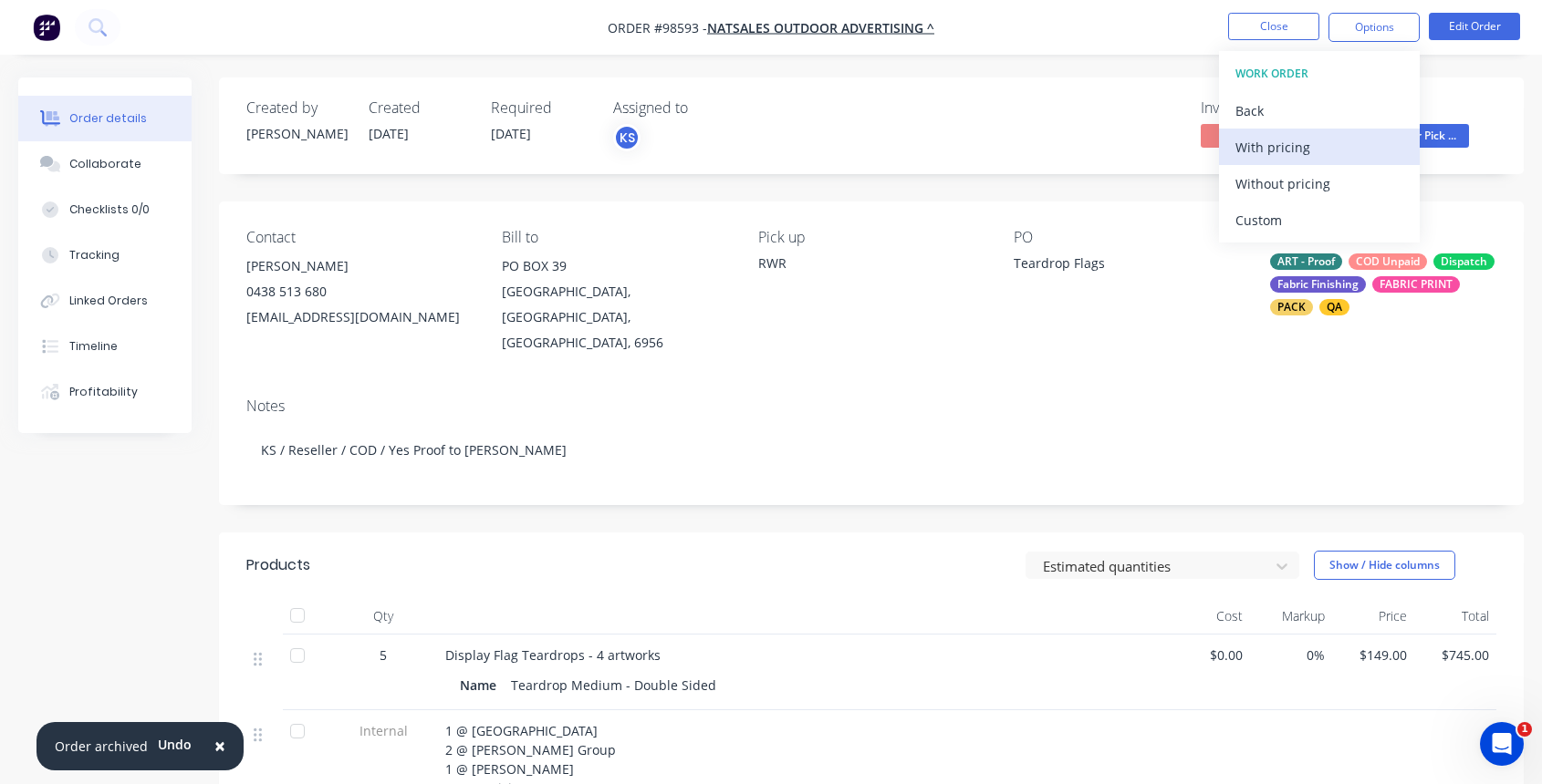
click at [1302, 140] on div "With pricing" at bounding box center [1319, 147] width 168 height 27
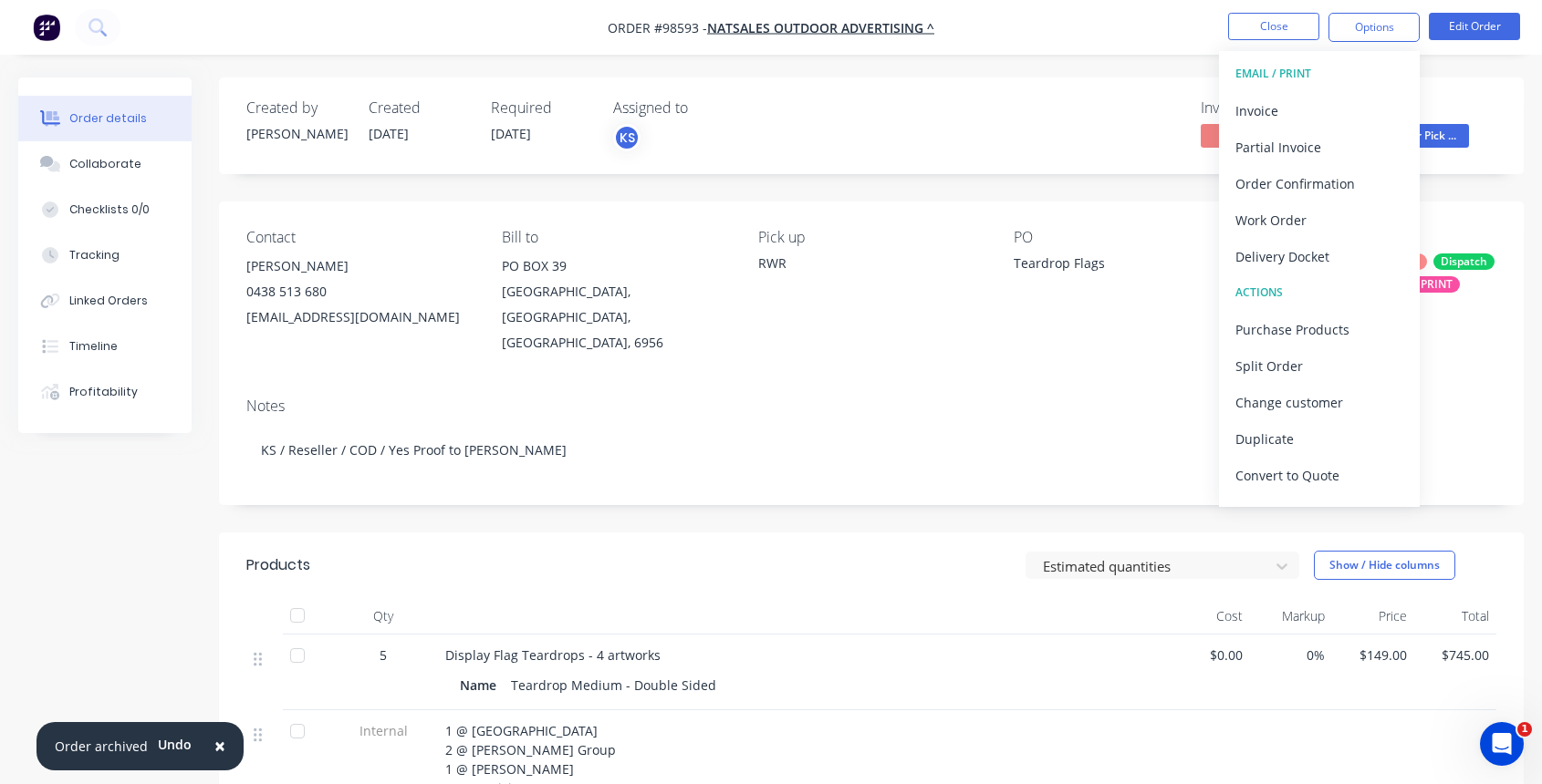
click at [1133, 186] on div "Created by Kate Created 16/09/25 Required 24/09/25 Assigned to KS Invoiced No S…" at bounding box center [871, 696] width 1304 height 1238
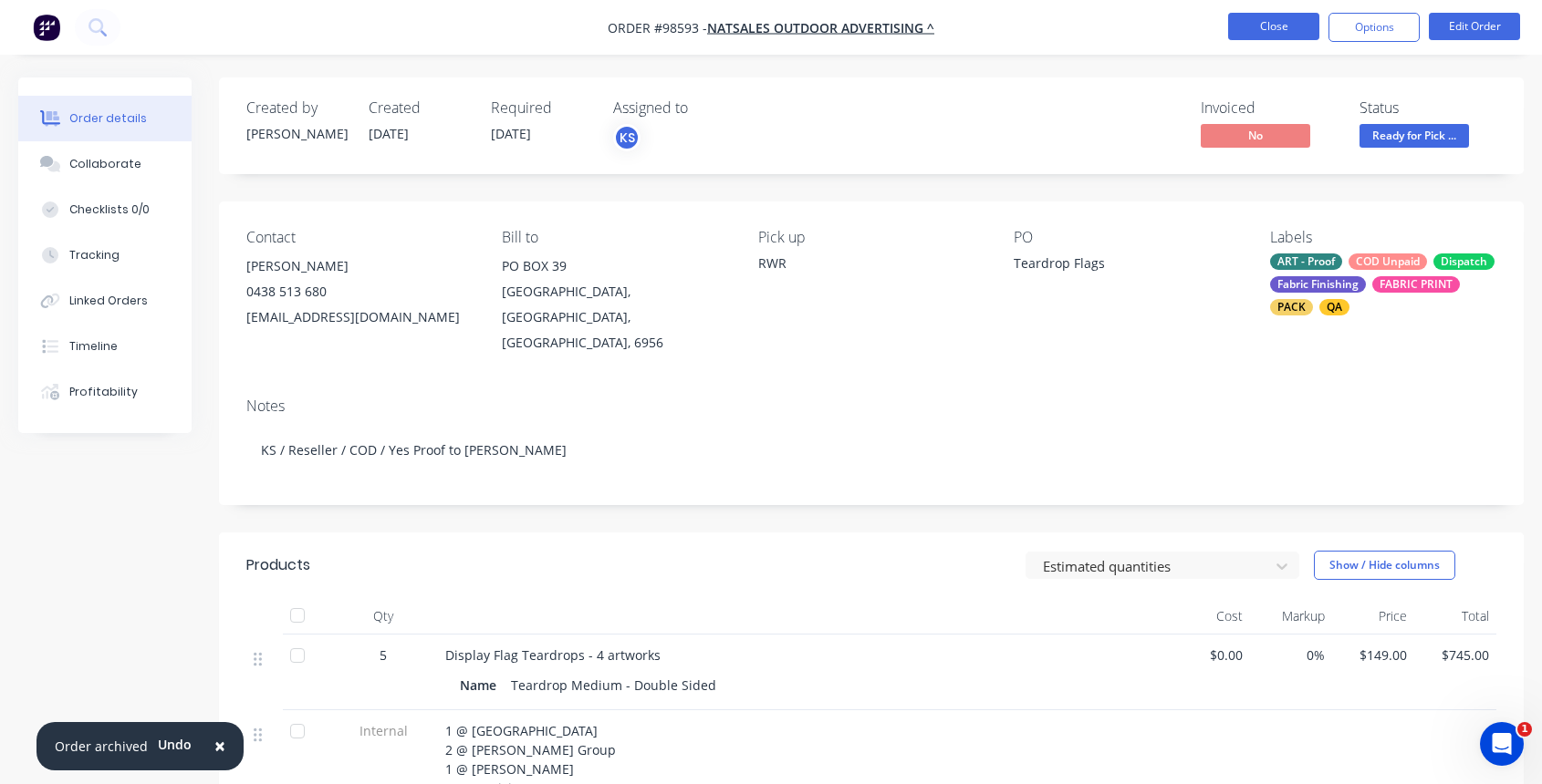
click at [1269, 23] on button "Close" at bounding box center [1274, 27] width 91 height 28
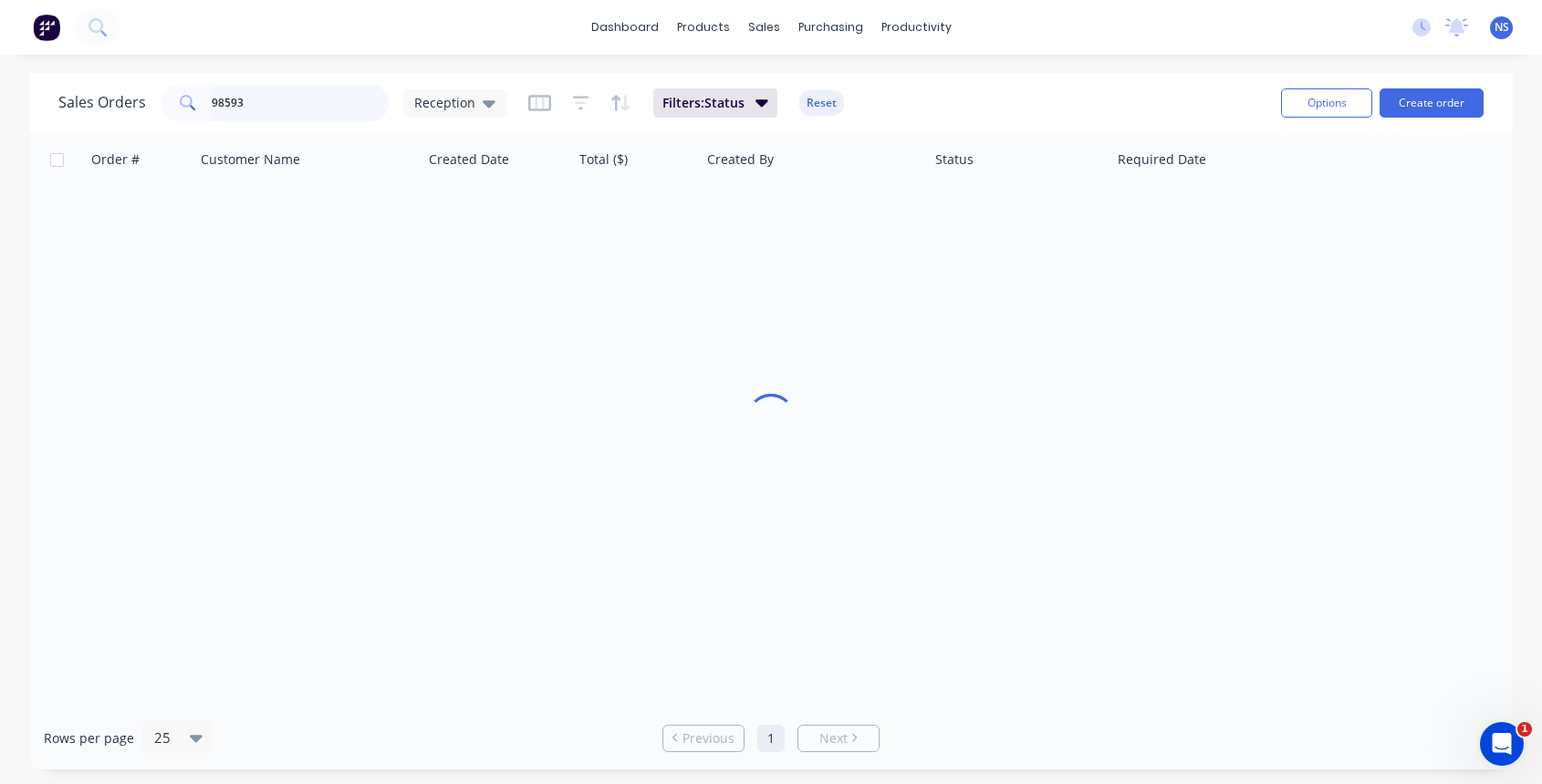
click at [301, 90] on input "98593" at bounding box center [301, 103] width 178 height 36
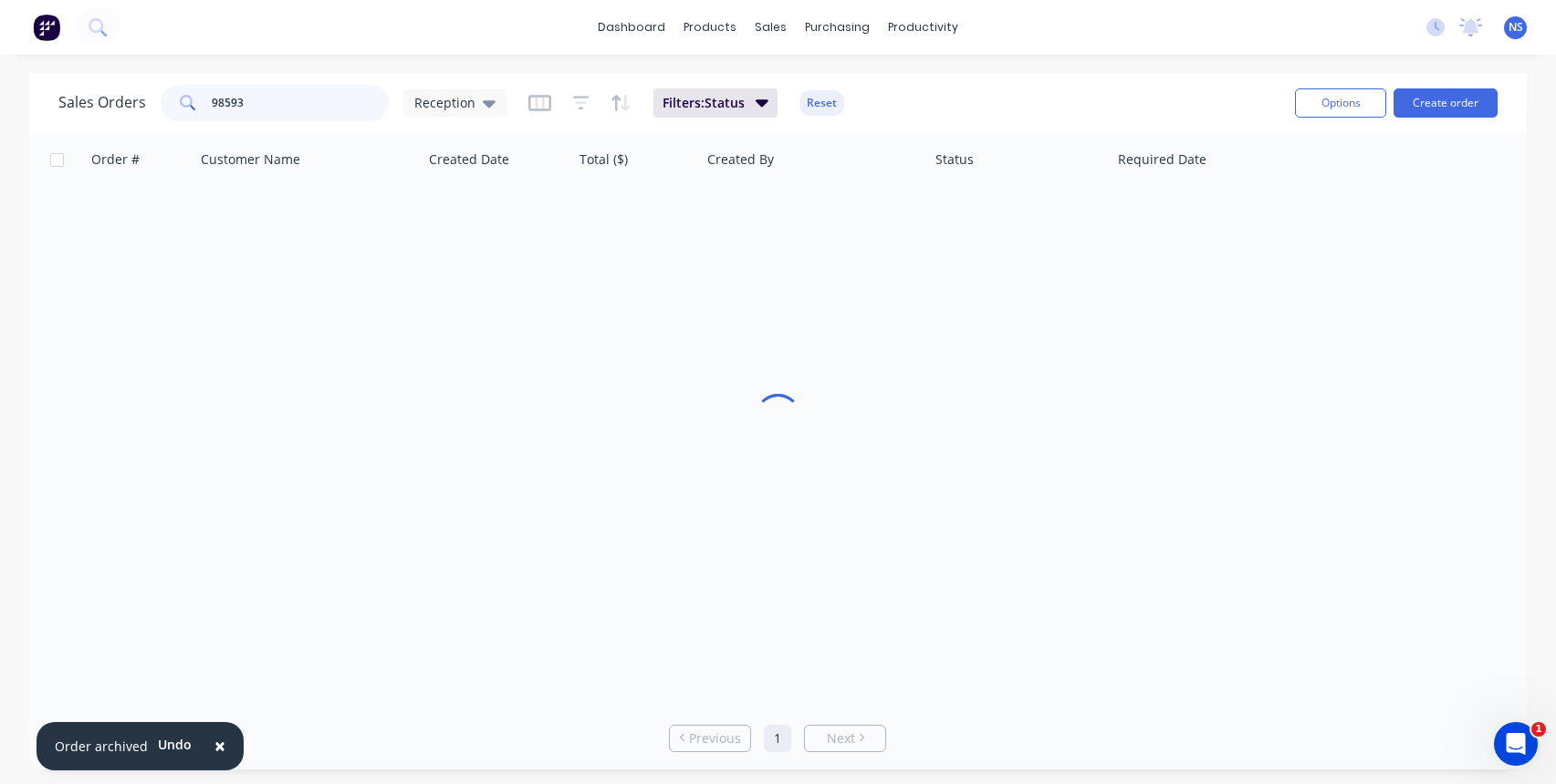
click at [314, 107] on input "98593" at bounding box center [301, 103] width 178 height 36
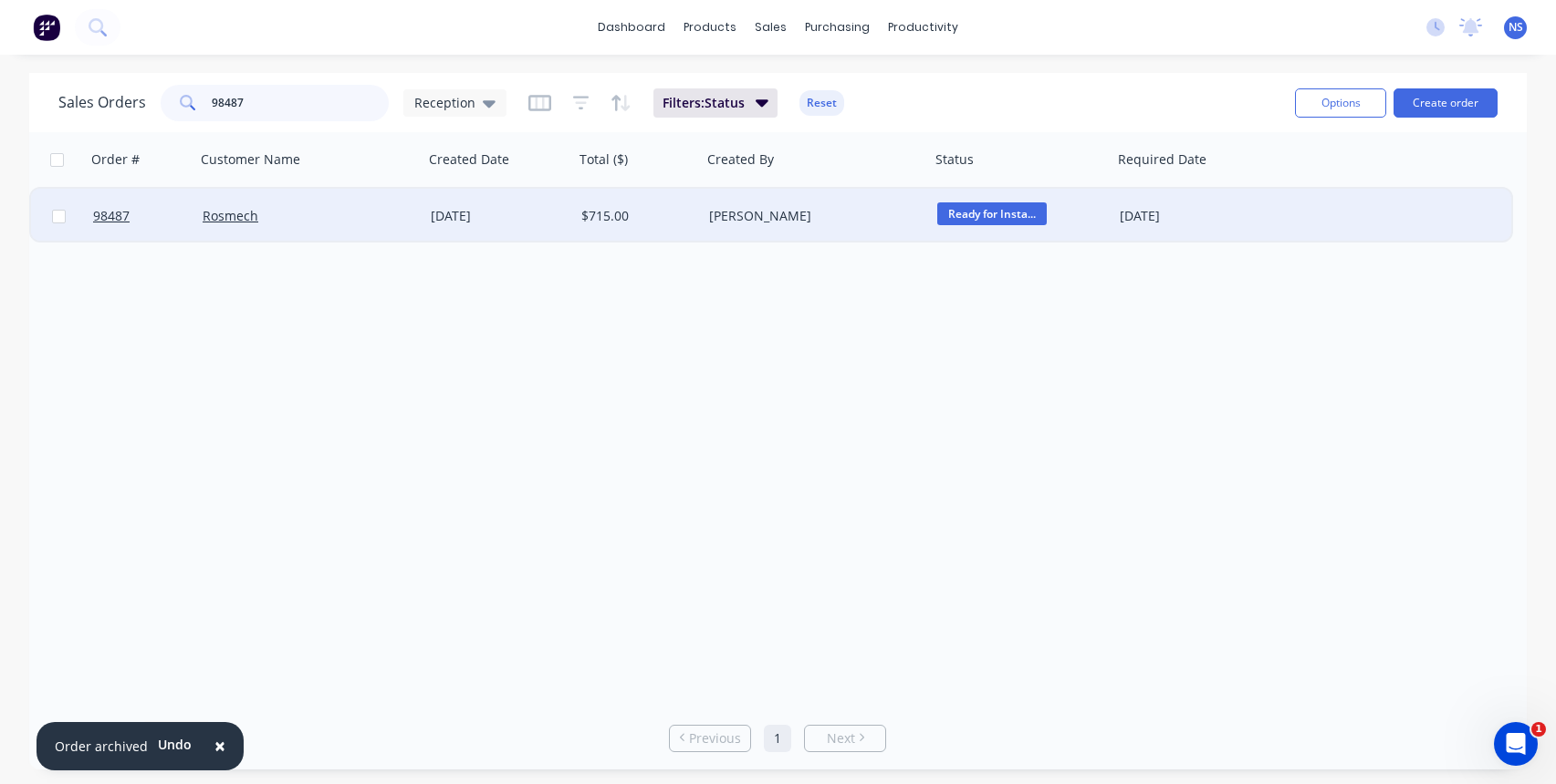
type input "98487"
click at [517, 222] on div "08 Sep 2025" at bounding box center [498, 216] width 136 height 18
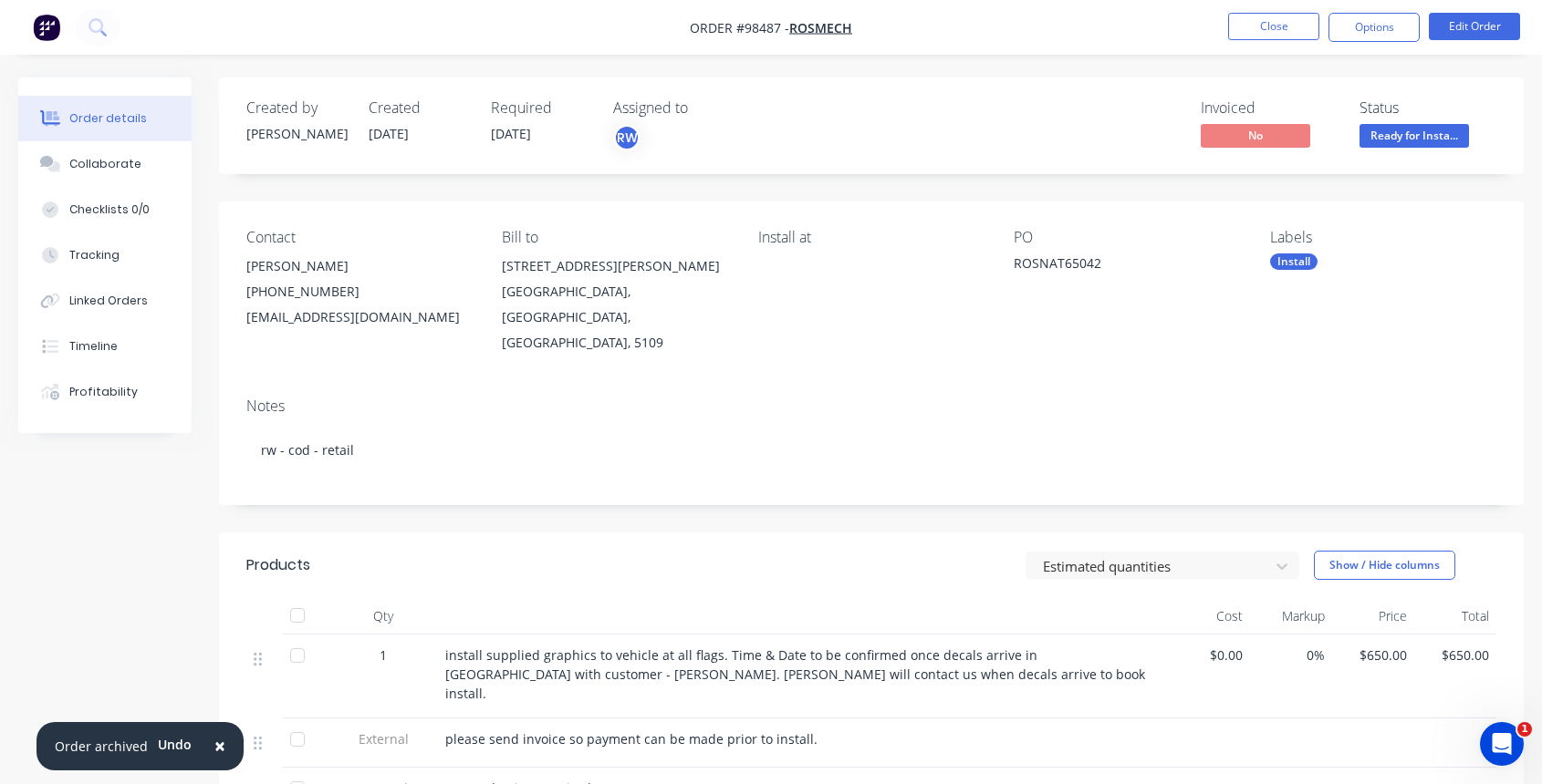
click at [1318, 262] on div "Install" at bounding box center [1382, 261] width 226 height 17
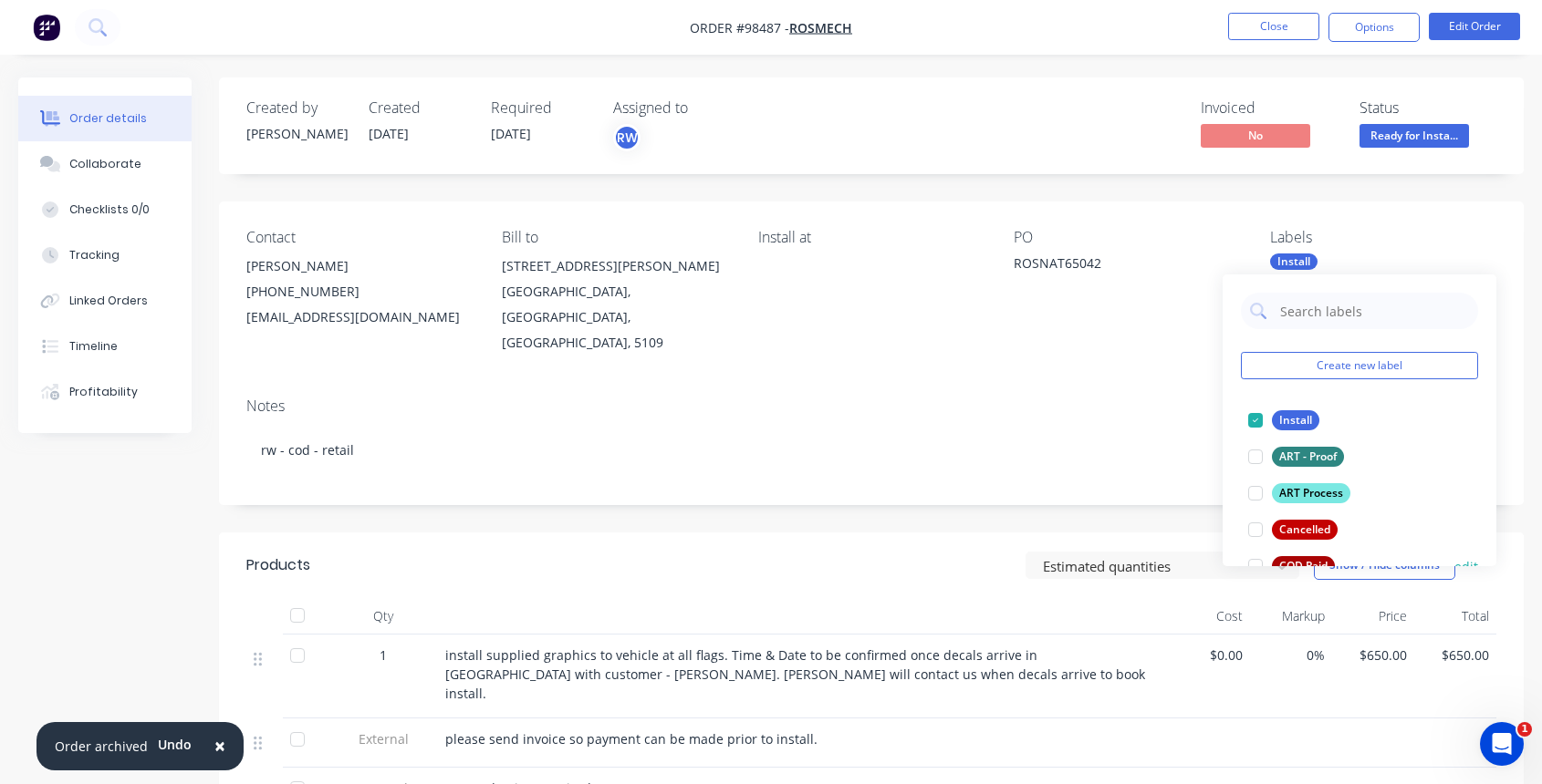
click at [1258, 561] on div at bounding box center [1255, 566] width 37 height 36
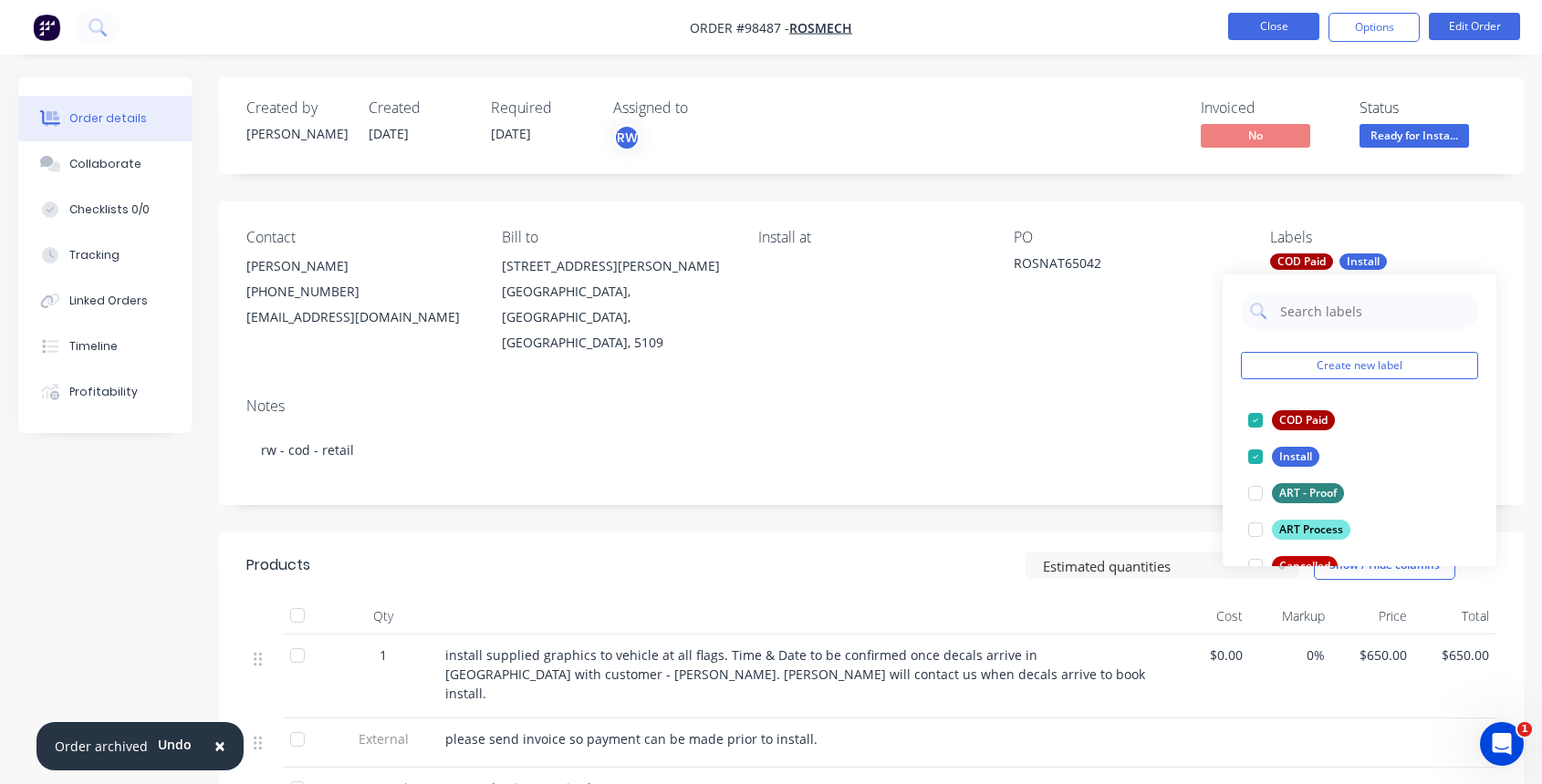
click at [1274, 30] on button "Close" at bounding box center [1274, 27] width 91 height 28
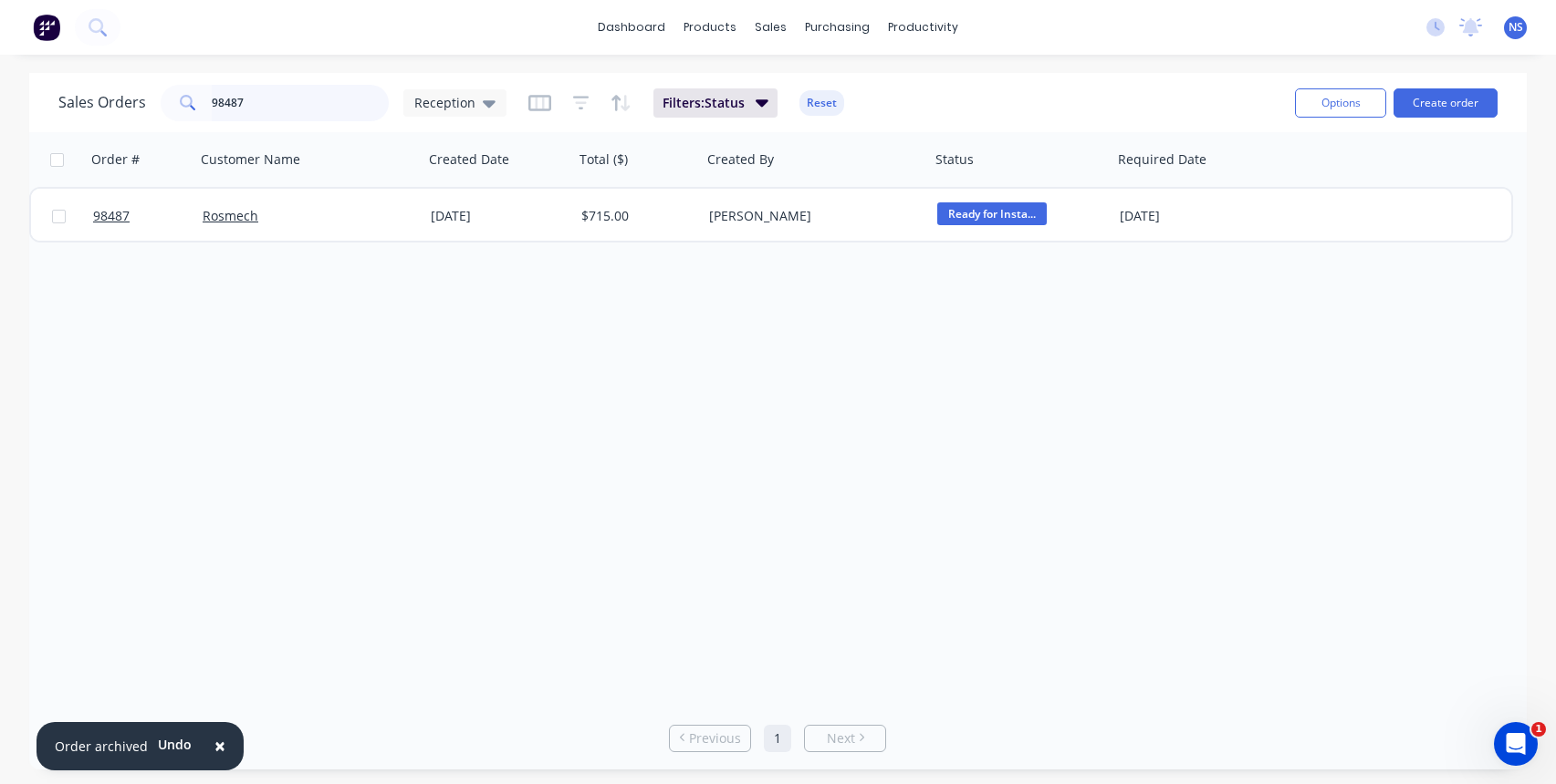
click at [275, 98] on input "98487" at bounding box center [301, 103] width 178 height 36
drag, startPoint x: 288, startPoint y: 106, endPoint x: 155, endPoint y: 78, distance: 135.9
click at [157, 78] on div "Sales Orders 98487 Reception Filters: Status Reset Options Create order" at bounding box center [778, 103] width 1497 height 59
type input "mid-west"
drag, startPoint x: 314, startPoint y: 107, endPoint x: 144, endPoint y: 96, distance: 170.4
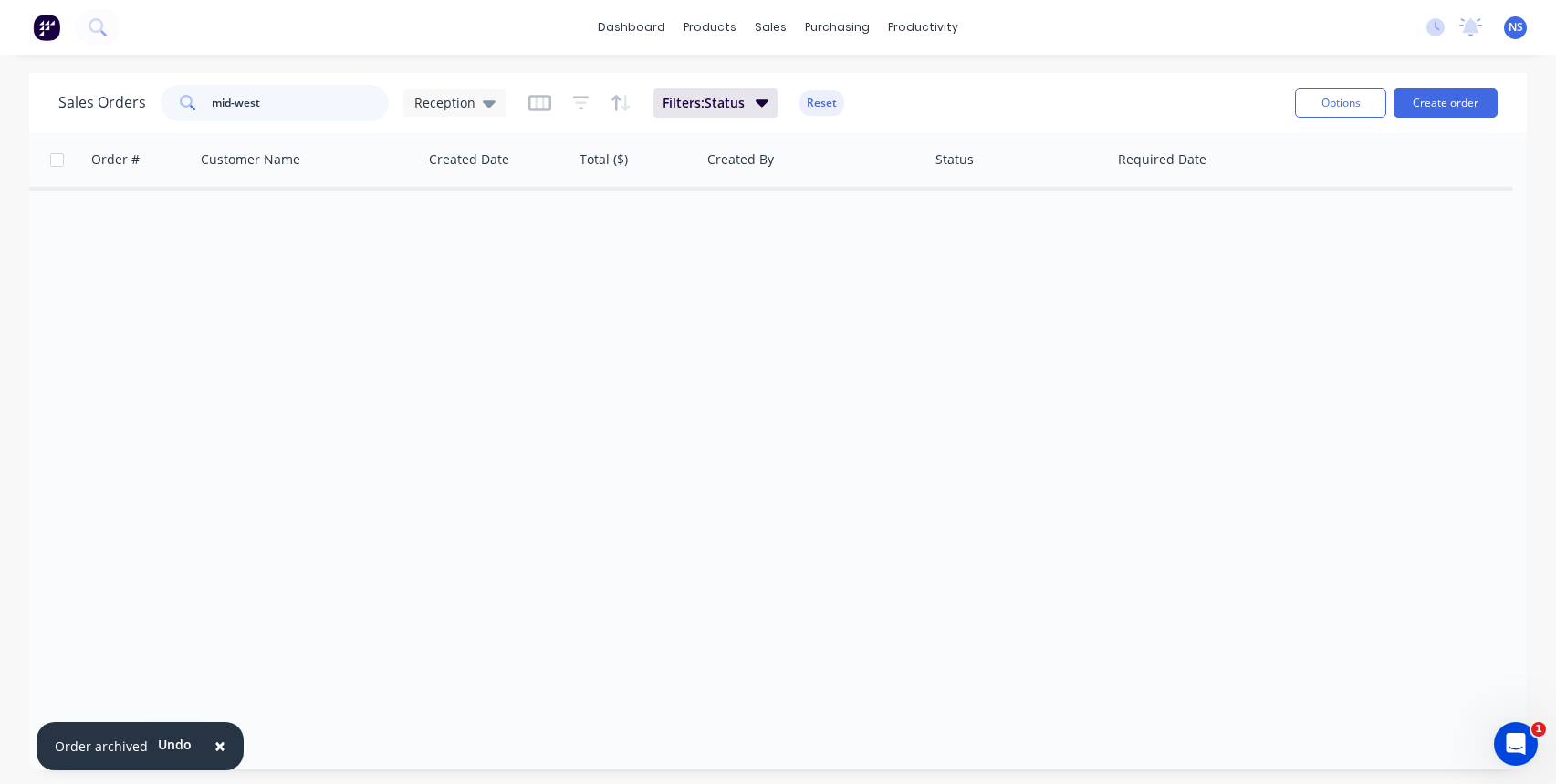
click at [145, 96] on div "Sales Orders mid-west Reception" at bounding box center [282, 103] width 448 height 36
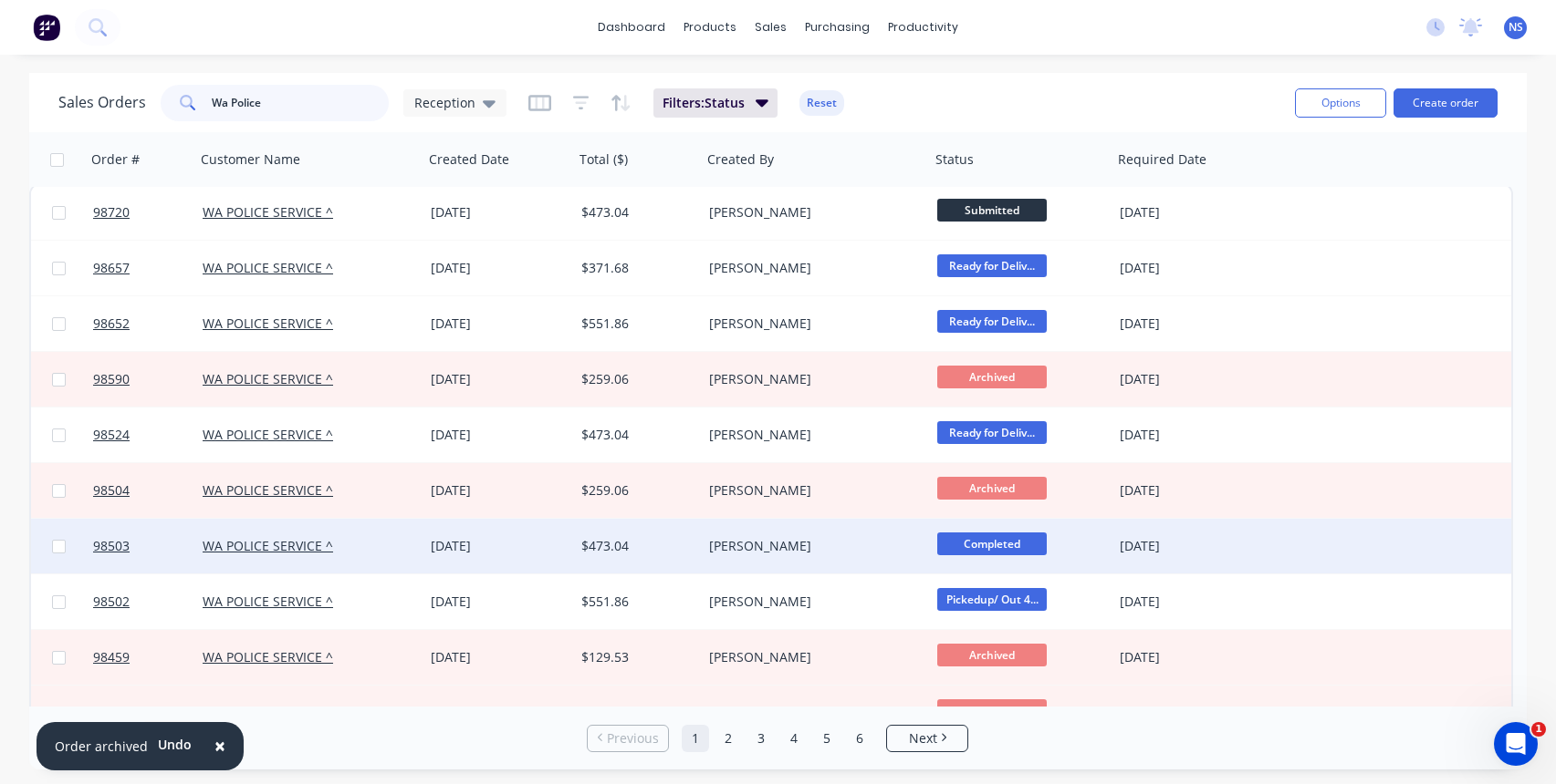
scroll to position [589, 0]
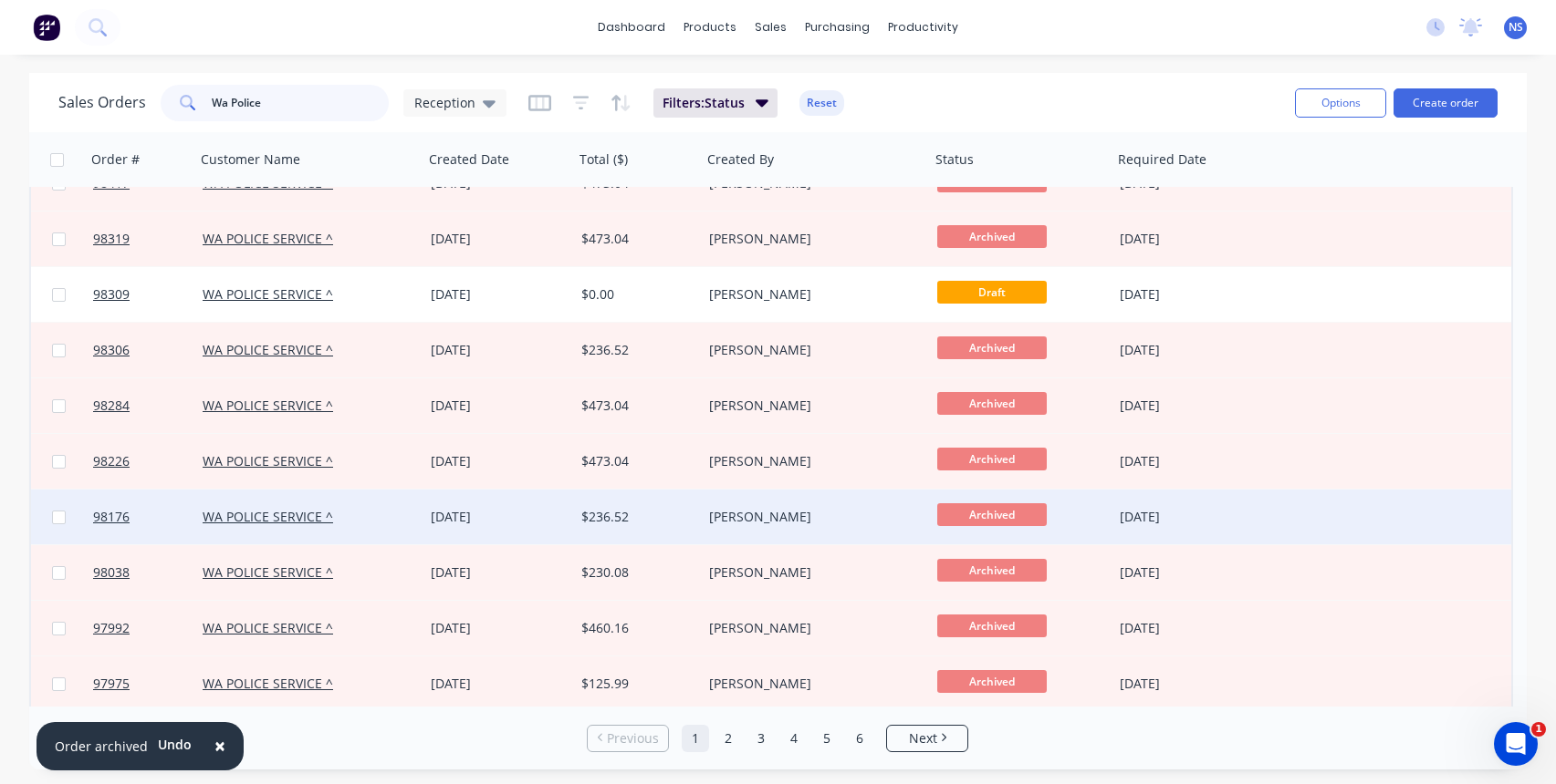
type input "Wa Police"
click at [655, 528] on div "$236.52" at bounding box center [637, 517] width 127 height 54
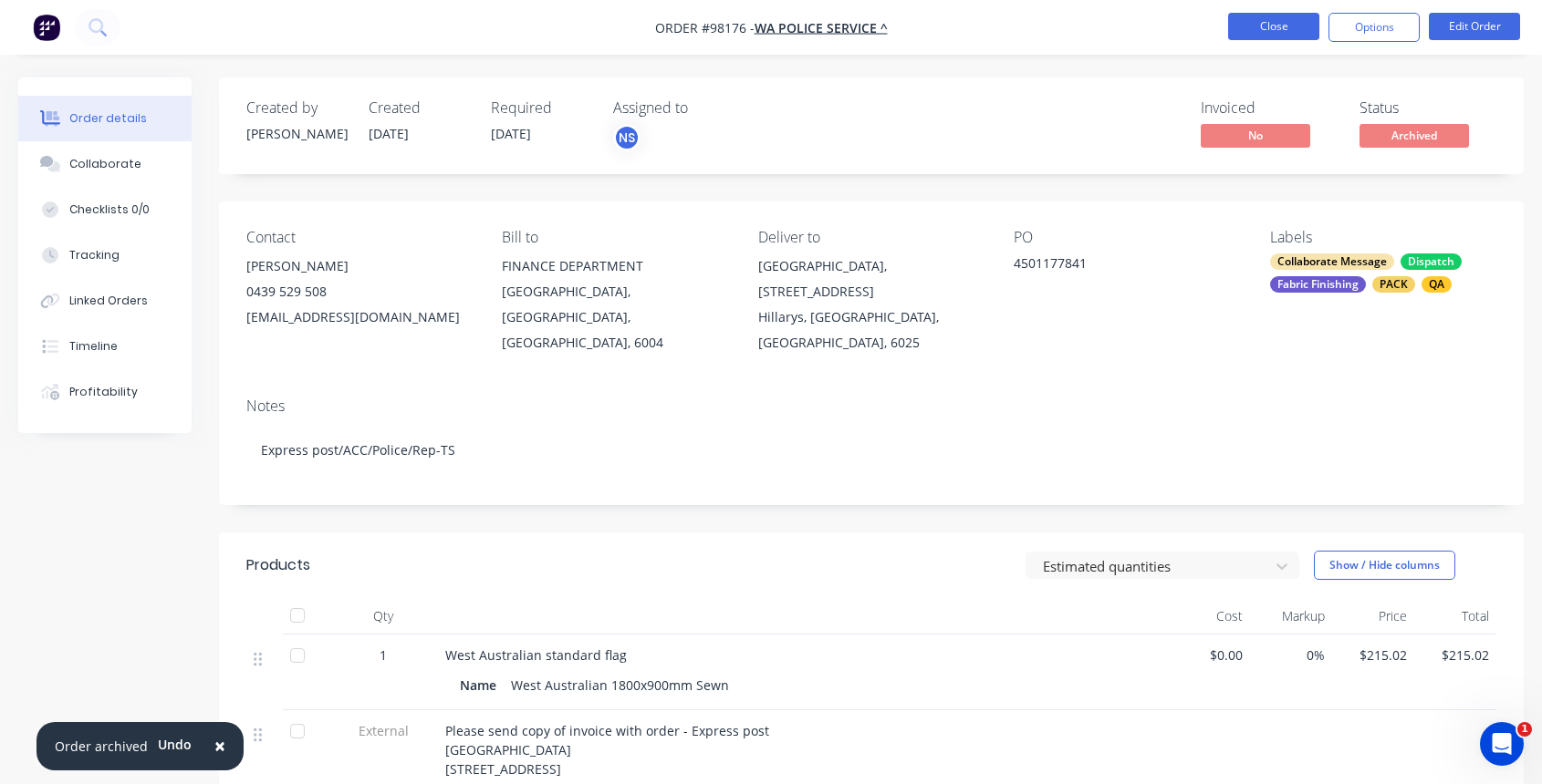
click at [1276, 14] on button "Close" at bounding box center [1274, 27] width 91 height 28
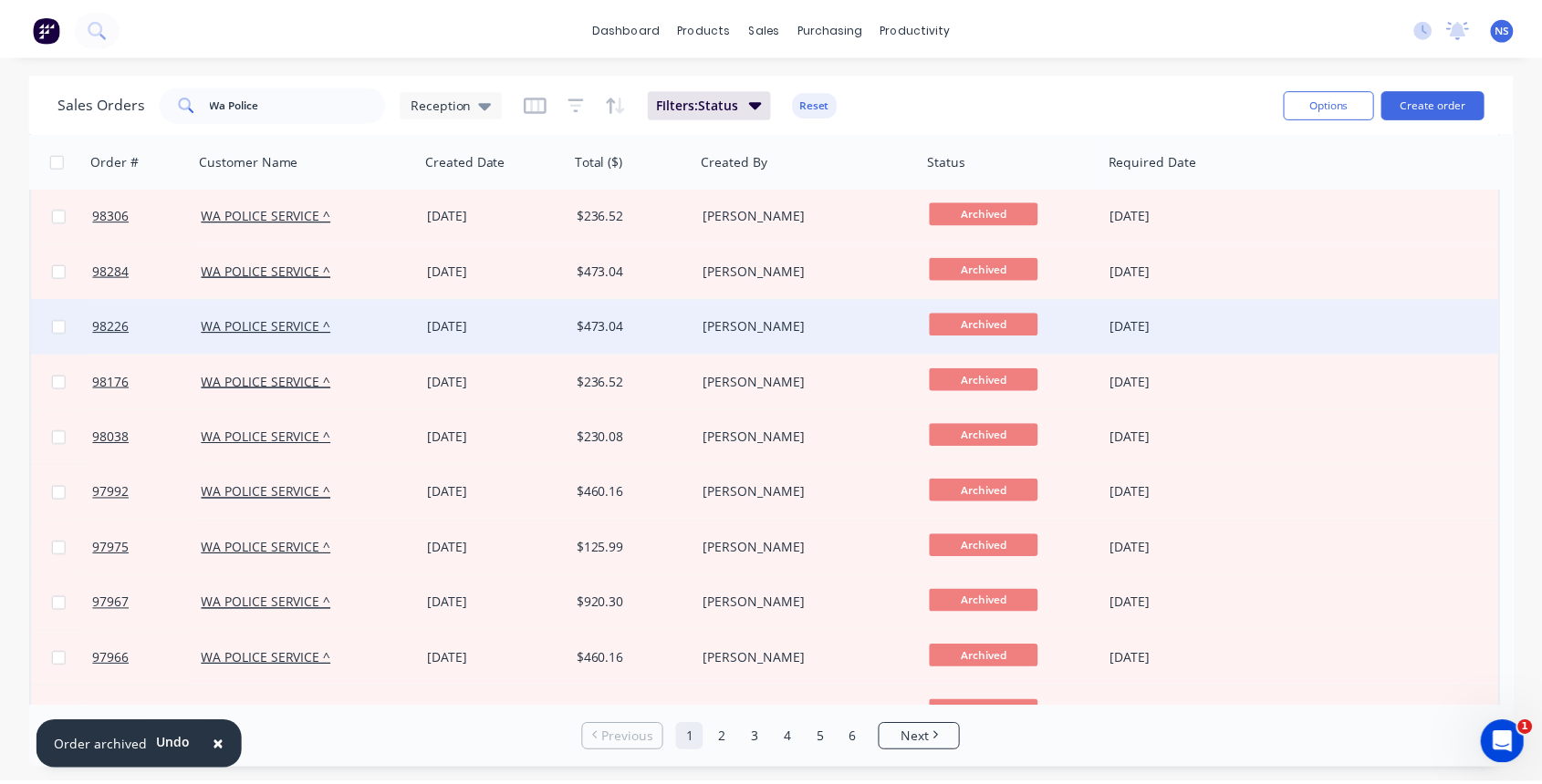
scroll to position [740, 0]
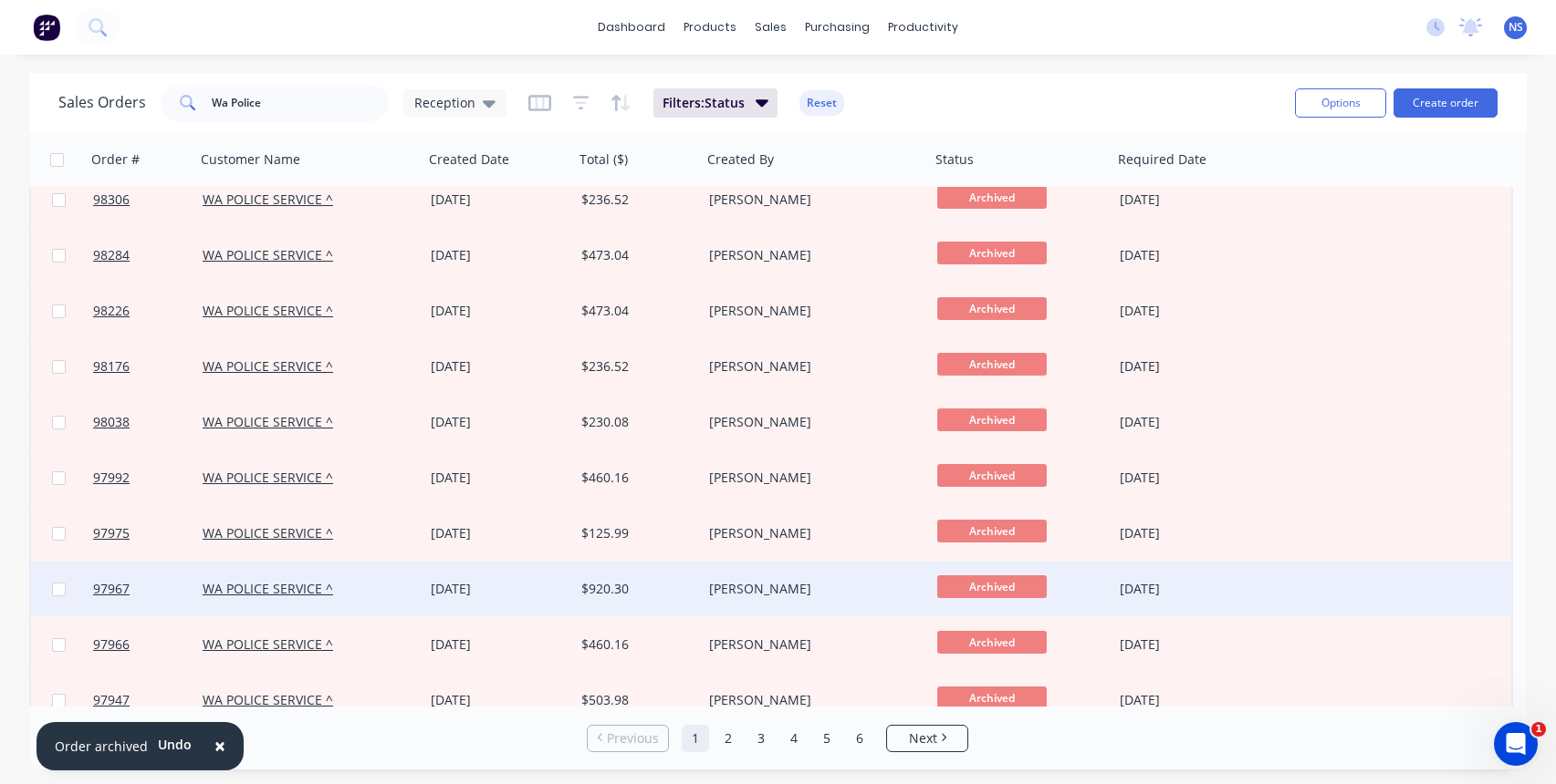
click at [666, 595] on div "$920.30" at bounding box center [634, 589] width 108 height 18
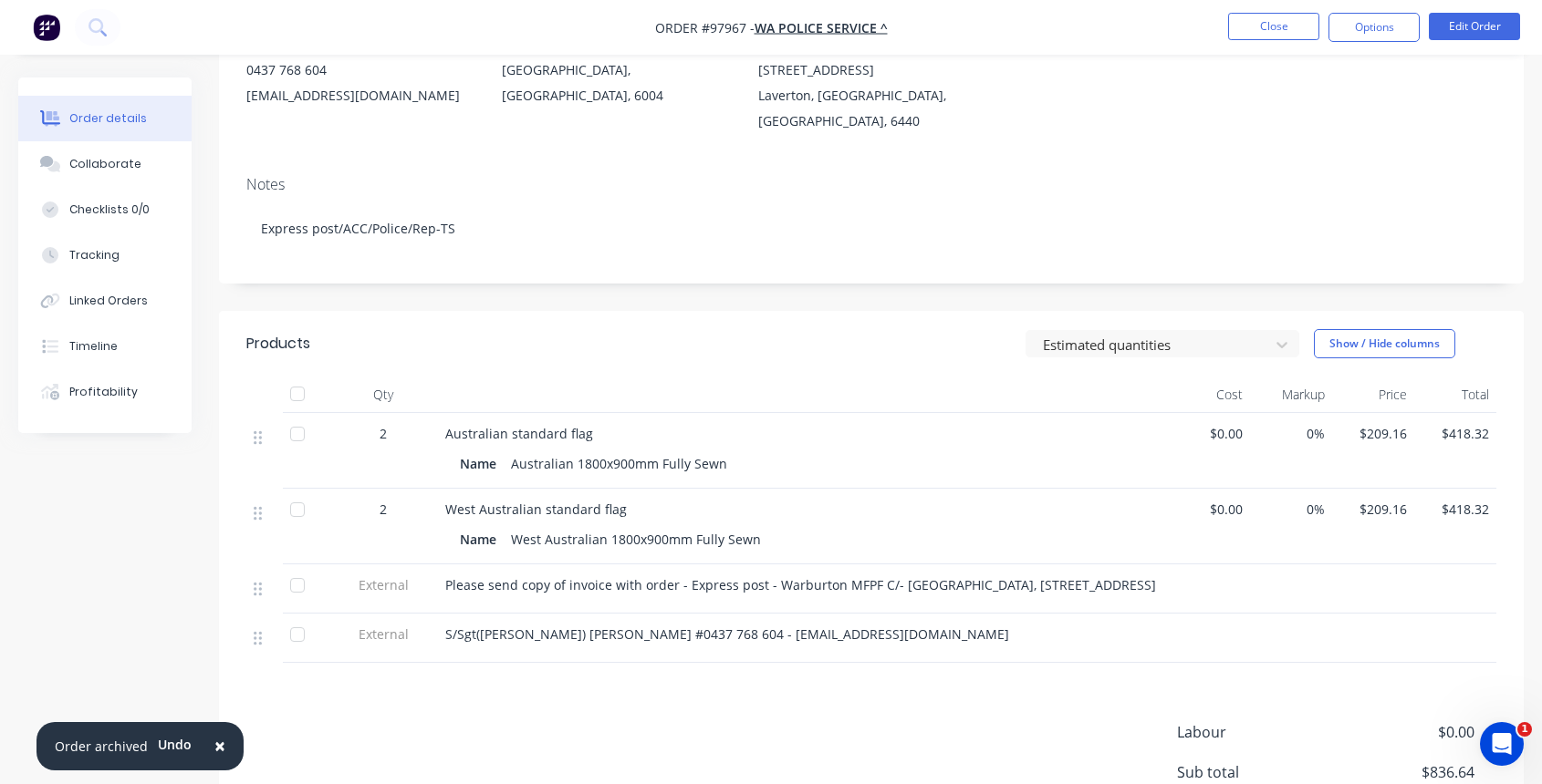
scroll to position [373, 0]
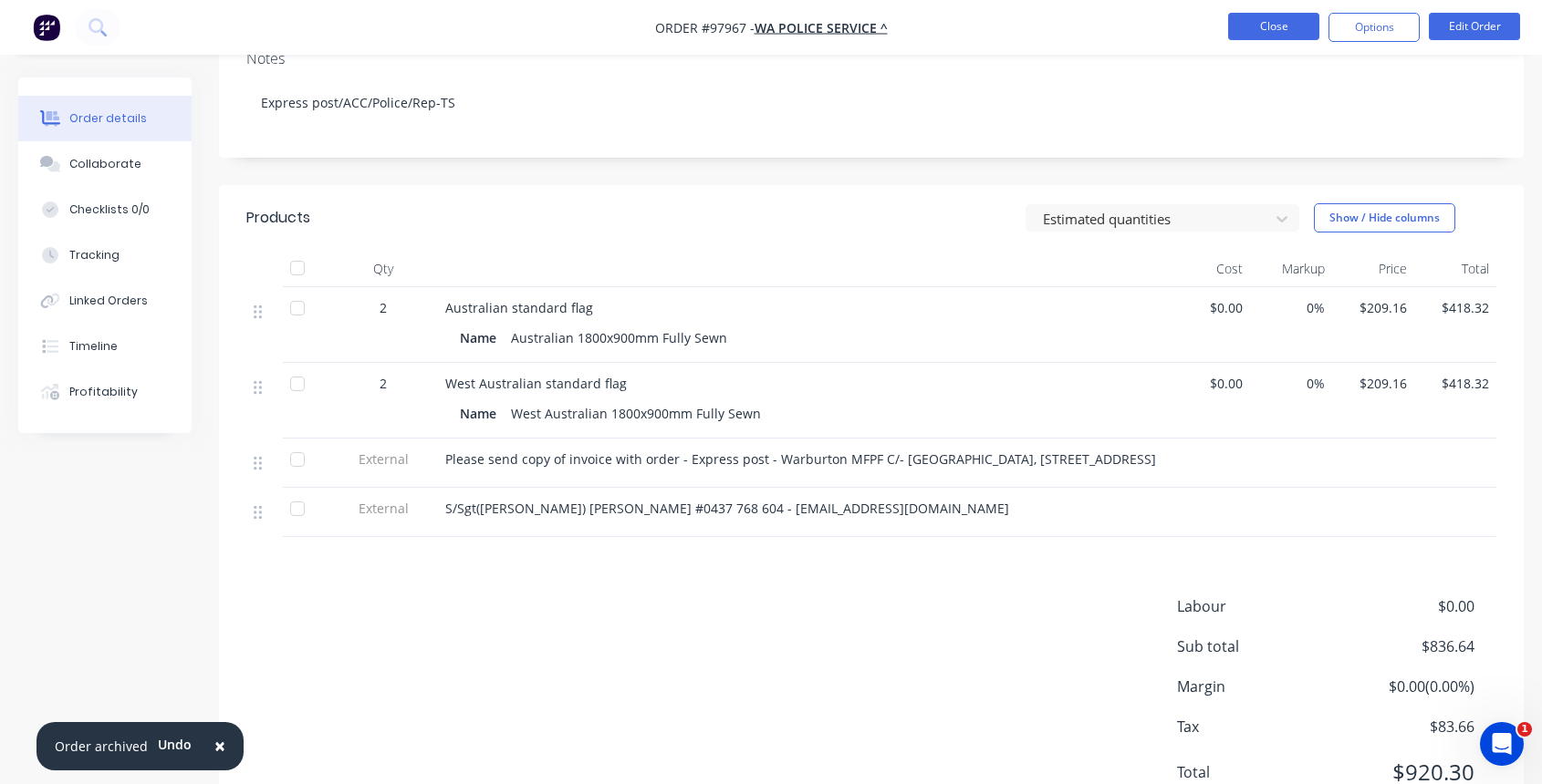
click at [1256, 28] on button "Close" at bounding box center [1274, 27] width 91 height 28
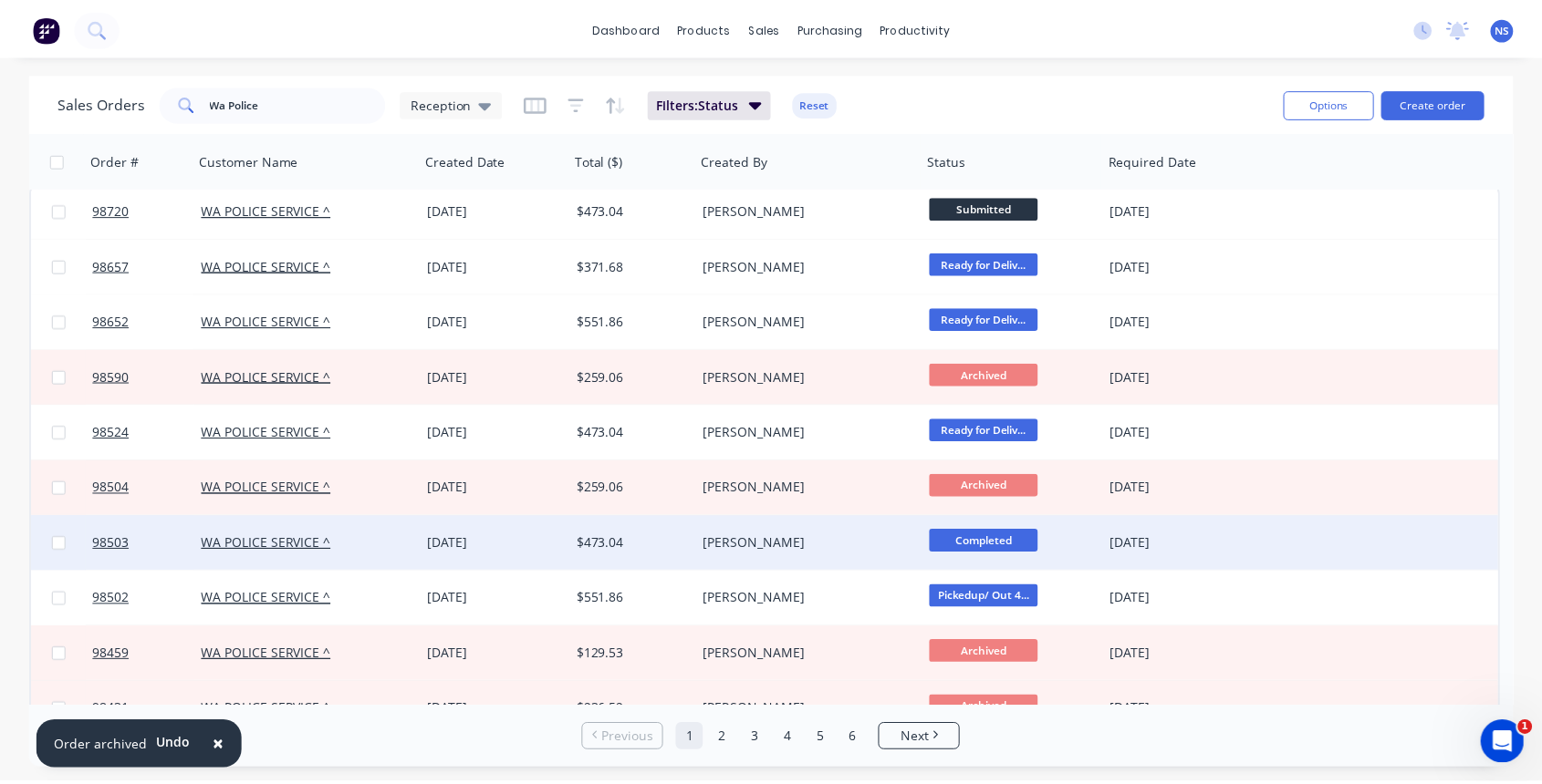
scroll to position [397, 0]
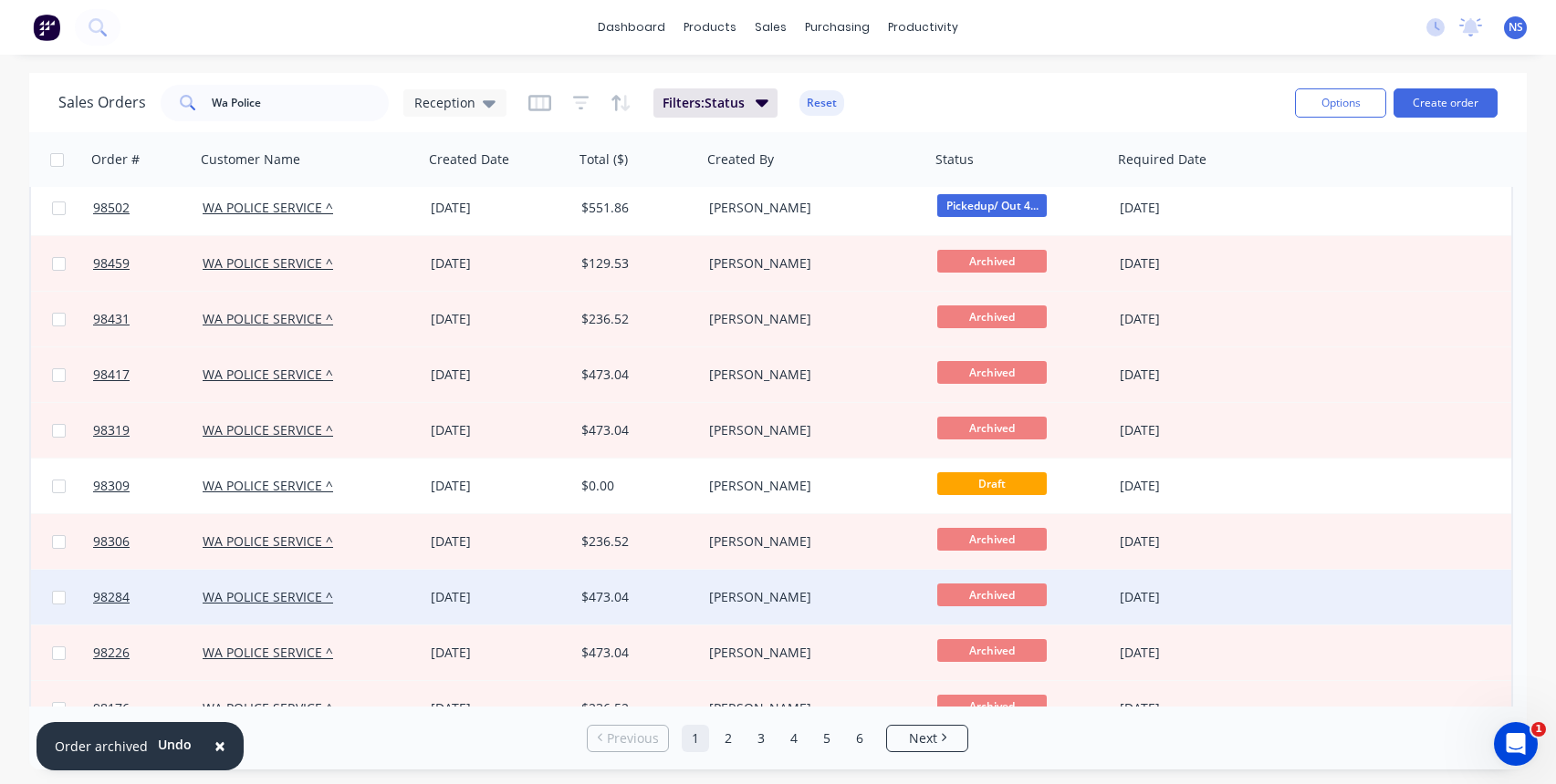
click at [670, 600] on div "$473.04" at bounding box center [634, 597] width 108 height 18
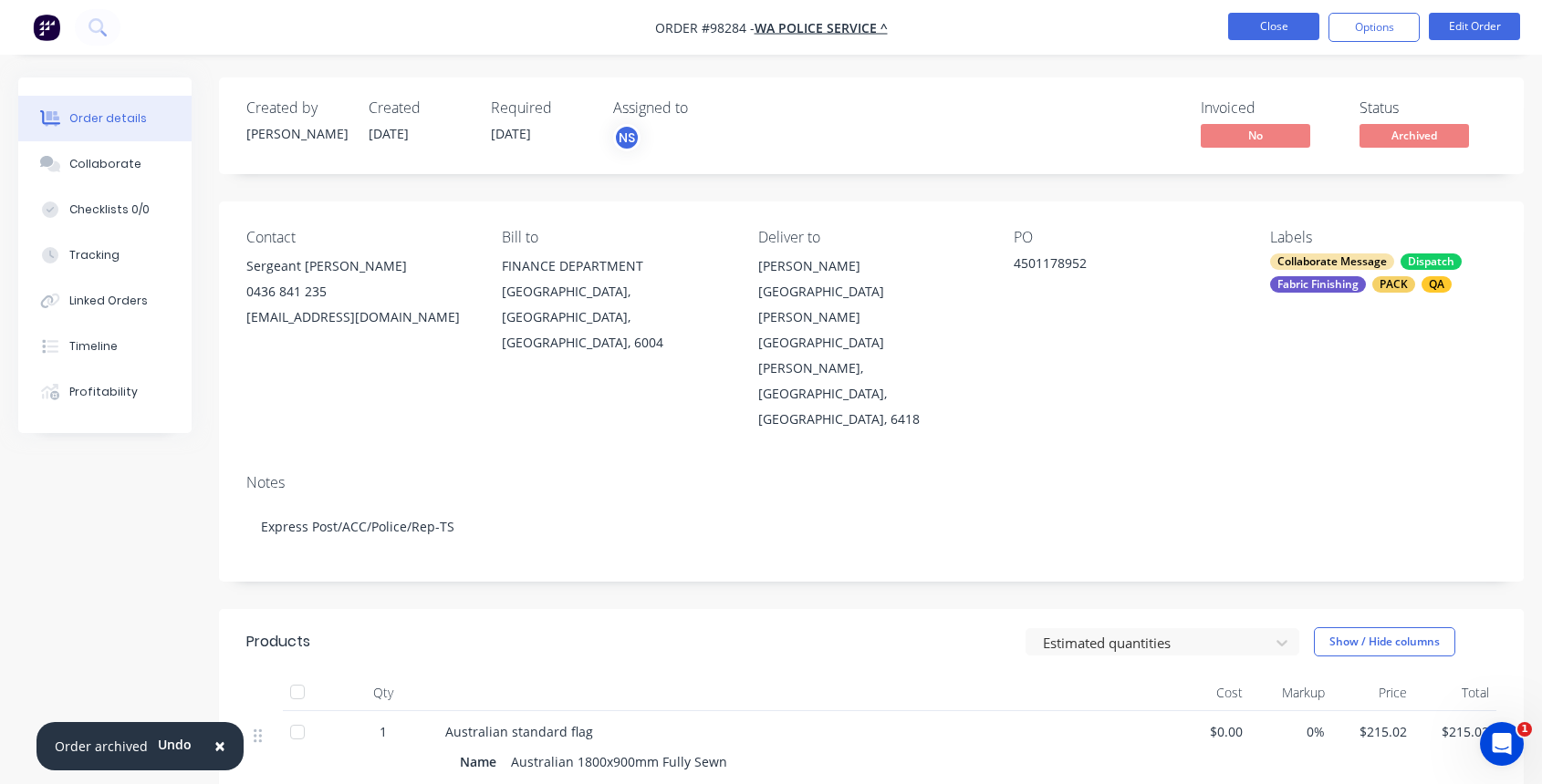
click at [1277, 22] on button "Close" at bounding box center [1274, 27] width 91 height 28
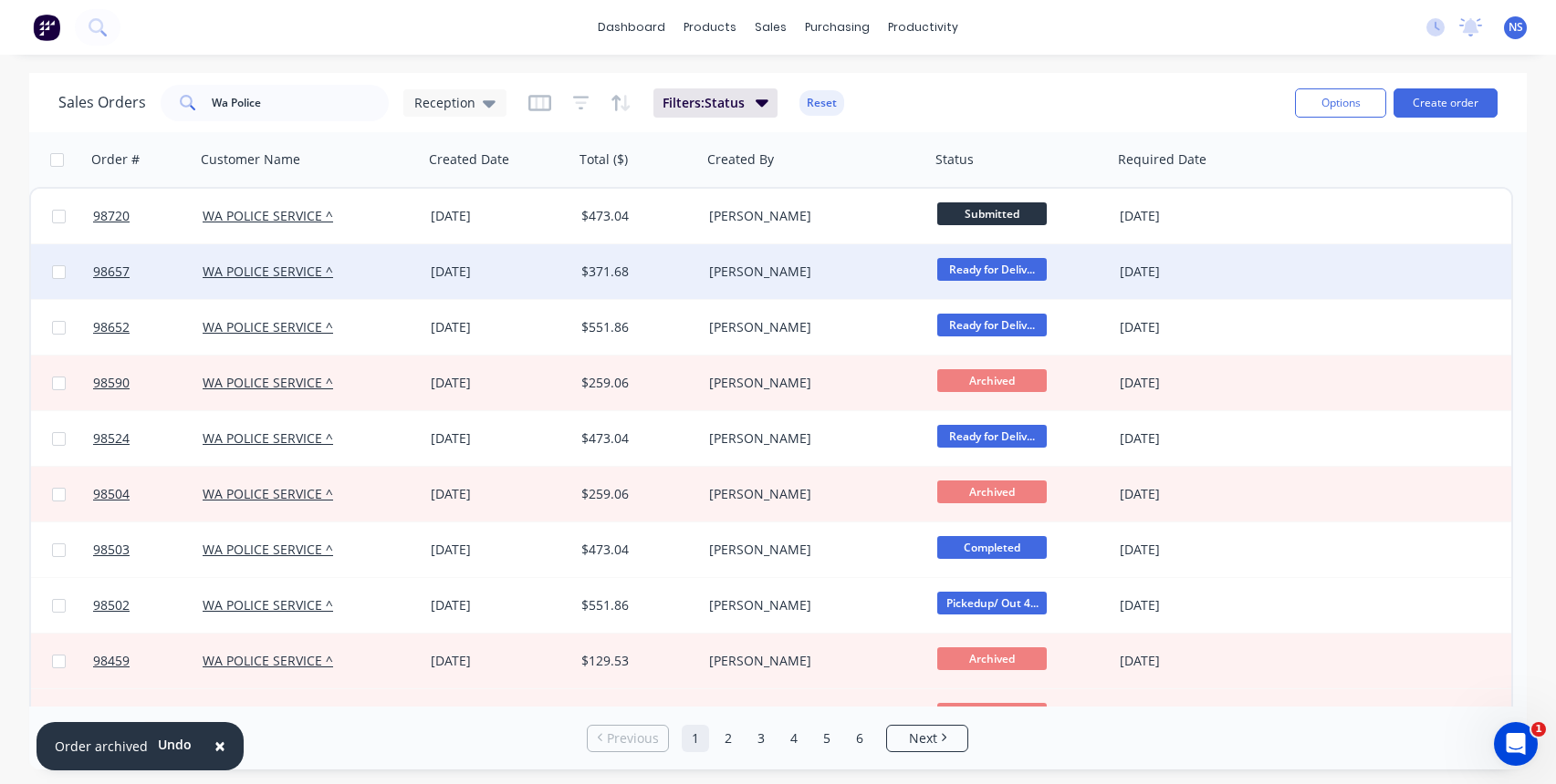
click at [865, 272] on div "[PERSON_NAME]" at bounding box center [809, 271] width 202 height 18
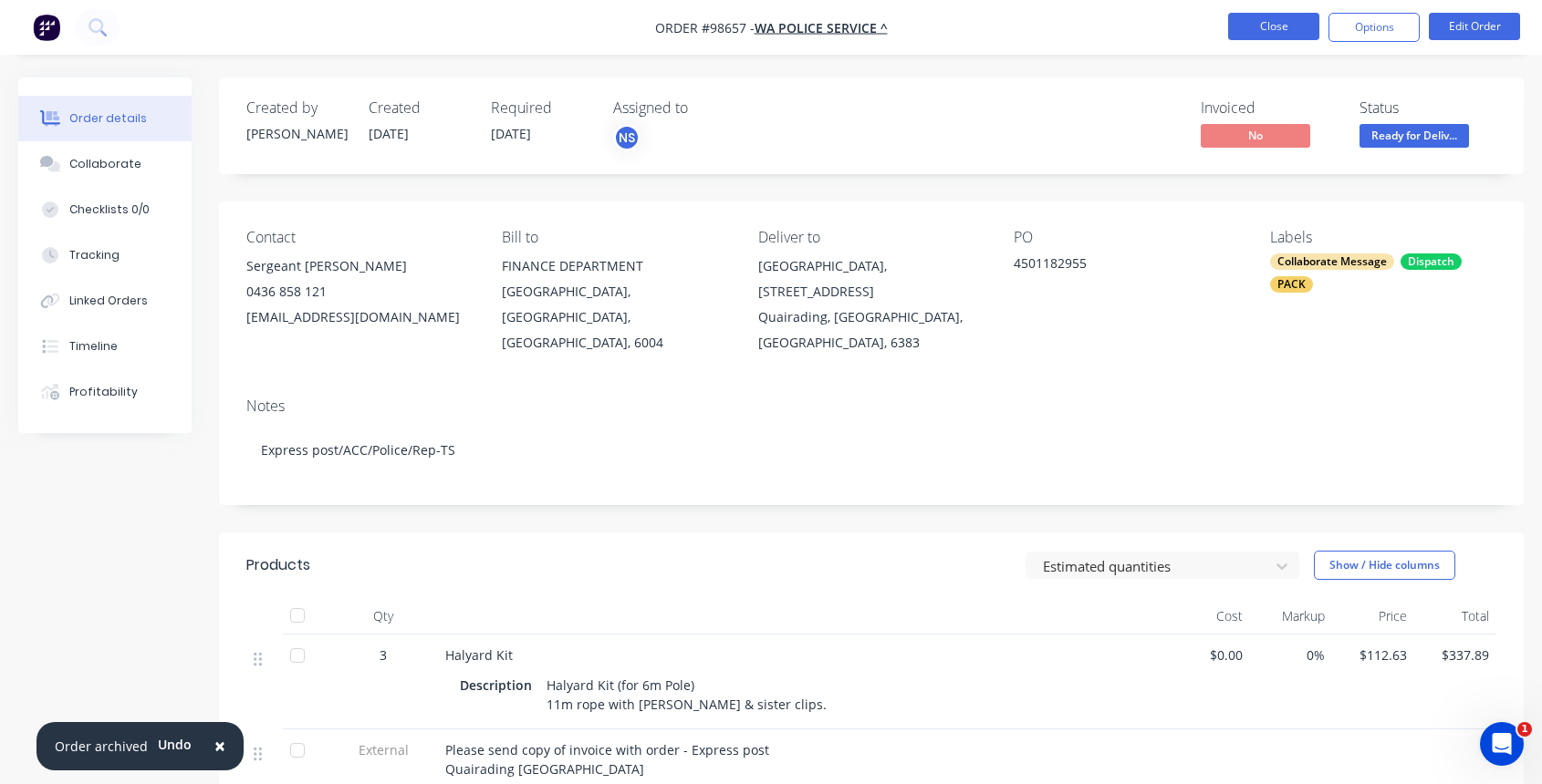
click at [1279, 31] on button "Close" at bounding box center [1274, 27] width 91 height 28
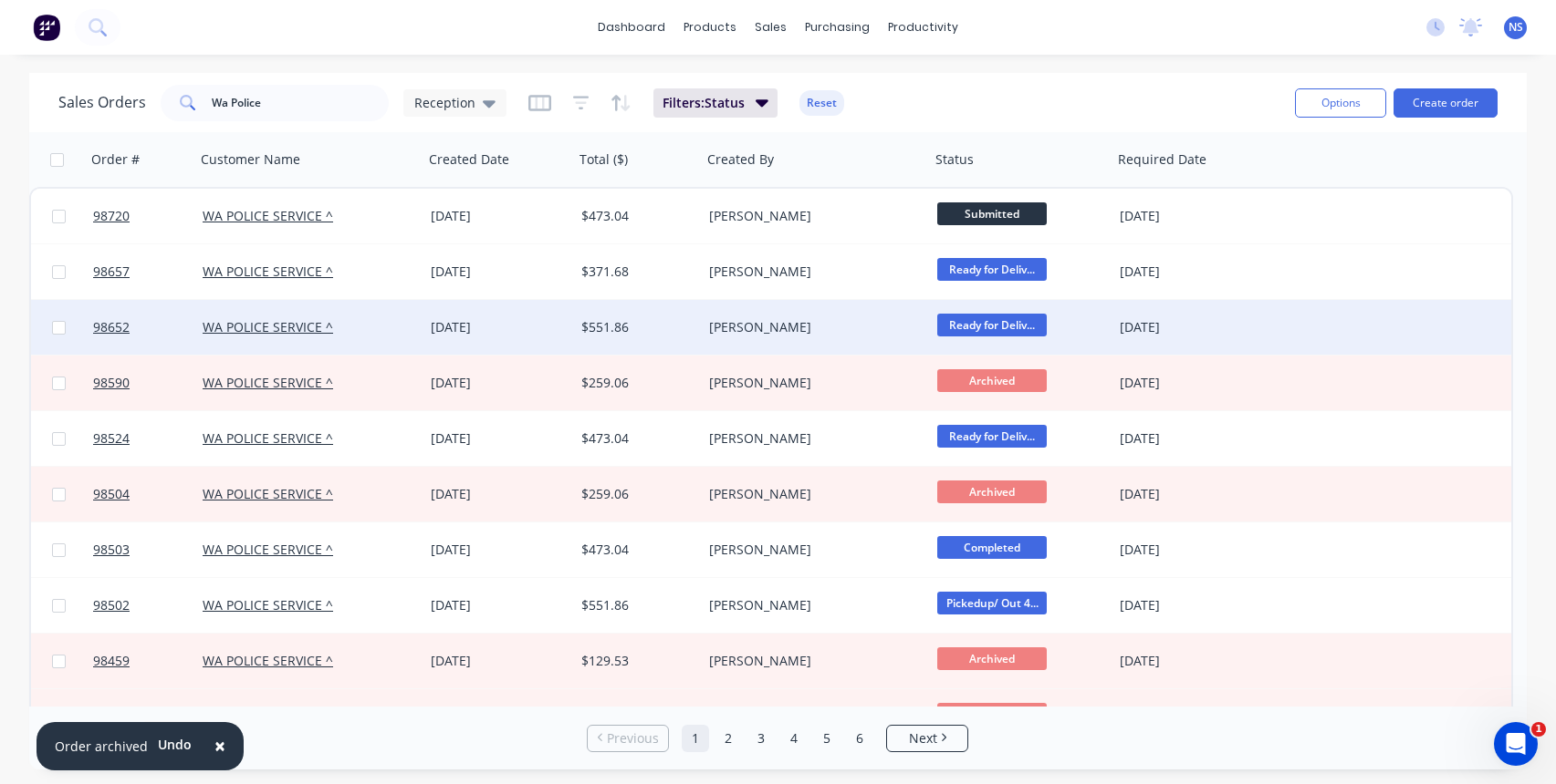
click at [389, 331] on div "WA POLICE SERVICE ^" at bounding box center [303, 327] width 202 height 18
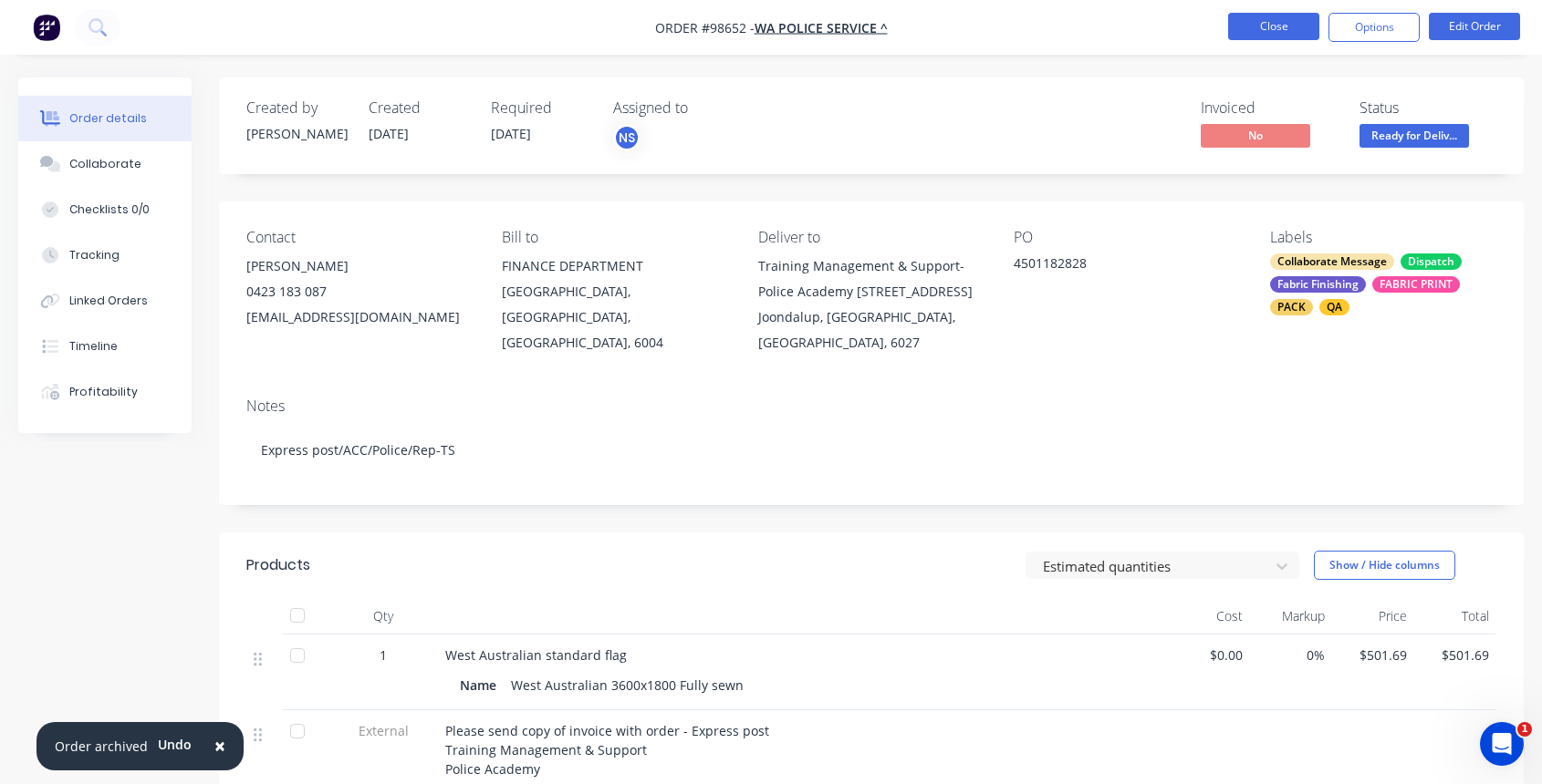
click at [1277, 28] on button "Close" at bounding box center [1274, 27] width 91 height 28
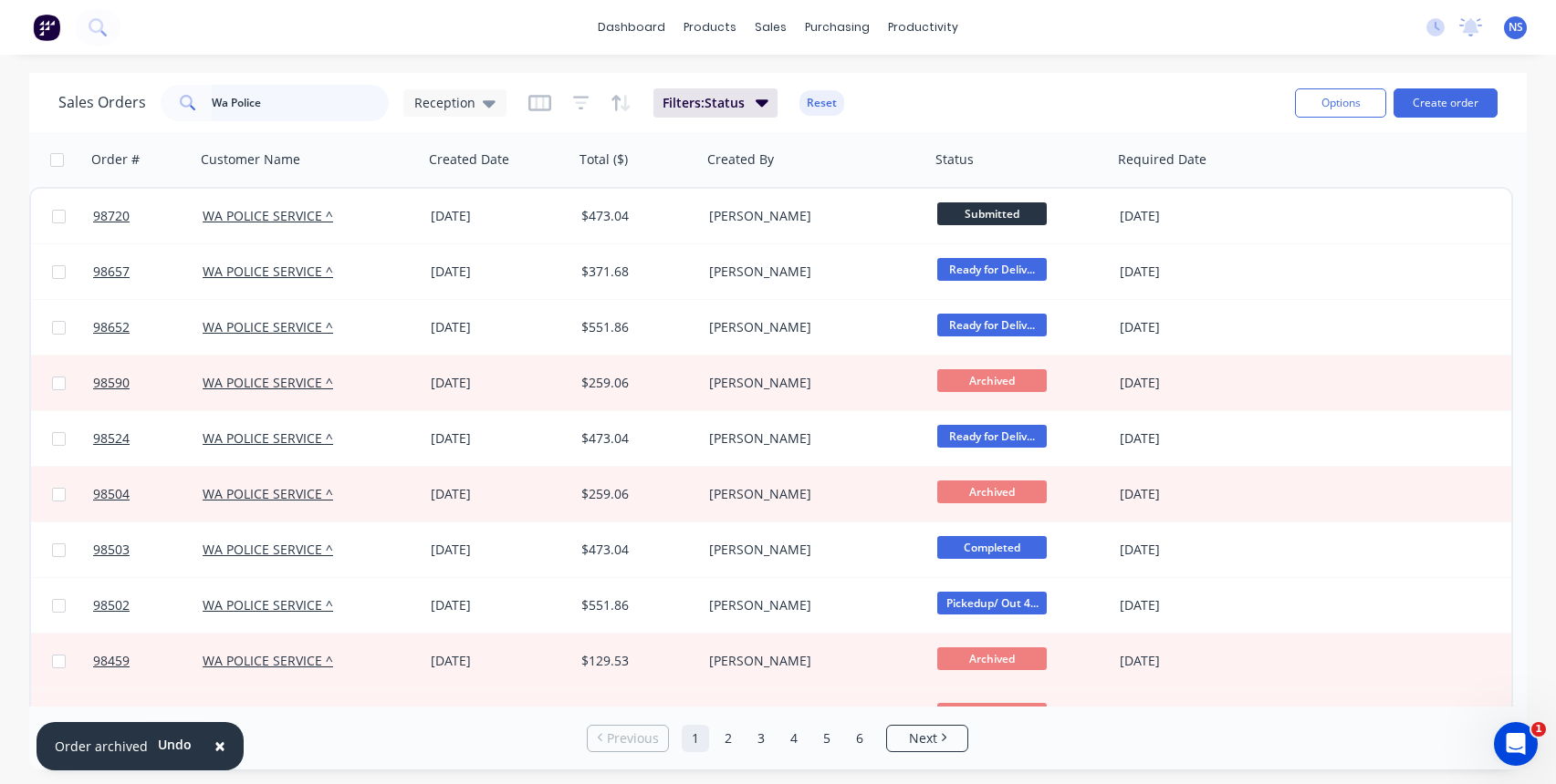
click at [302, 103] on input "Wa Police" at bounding box center [301, 103] width 178 height 36
drag, startPoint x: 302, startPoint y: 103, endPoint x: 143, endPoint y: 77, distance: 161.1
click at [145, 78] on div "Sales Orders Wa Police Reception Filters: Status Reset Options Create order" at bounding box center [778, 103] width 1497 height 59
